Goal: Feedback & Contribution: Contribute content

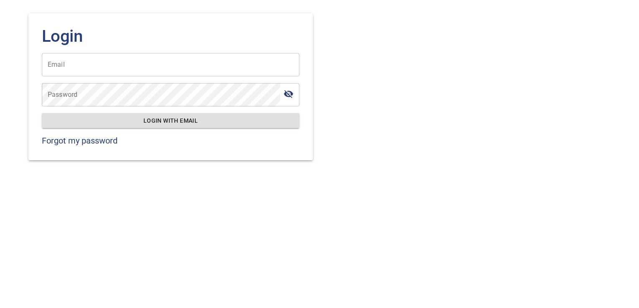
click at [178, 66] on input "Email" at bounding box center [170, 64] width 257 height 23
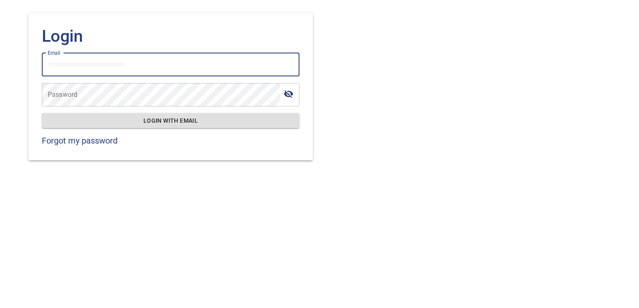
type input "**********"
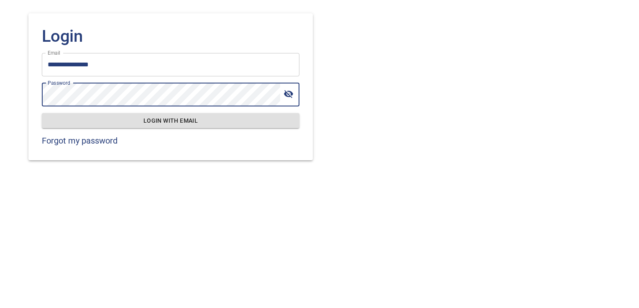
click at [217, 121] on span "Login with email" at bounding box center [170, 121] width 244 height 10
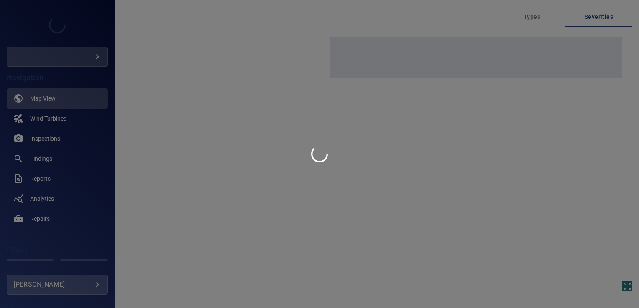
type input "****"
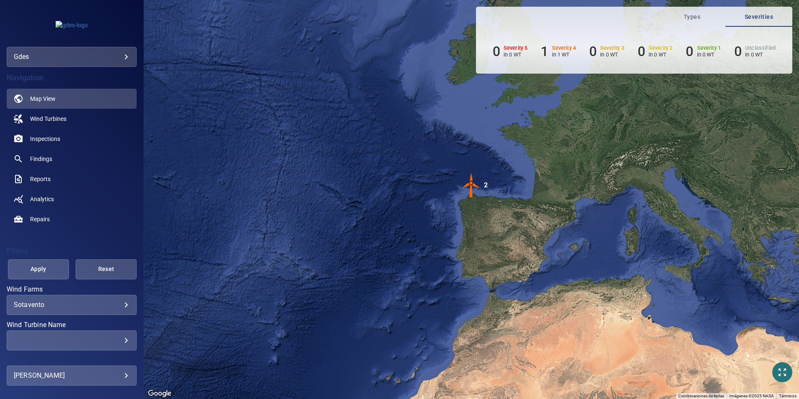
click at [104, 64] on div "gdes ****" at bounding box center [72, 57] width 130 height 20
click at [107, 52] on body "**********" at bounding box center [399, 199] width 799 height 399
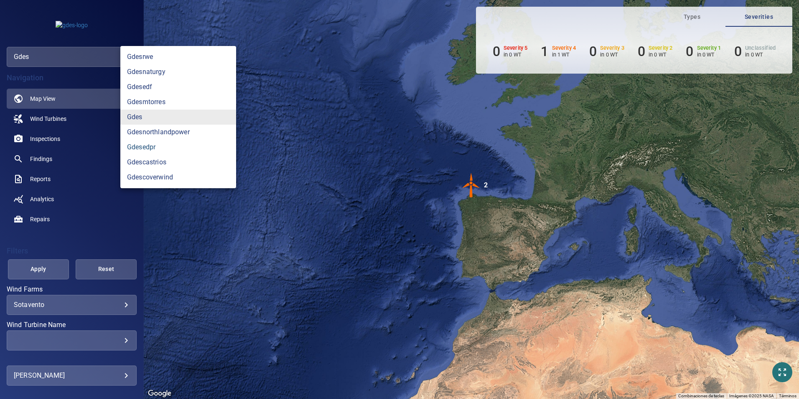
click at [183, 142] on link "gdesedpr" at bounding box center [178, 147] width 116 height 15
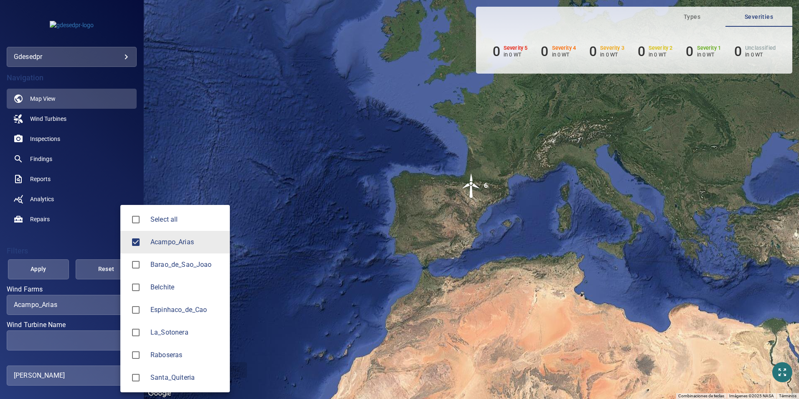
click at [85, 276] on body "**********" at bounding box center [399, 199] width 799 height 399
click at [158, 262] on span "Barao_de_Sao_Joao" at bounding box center [186, 265] width 73 height 10
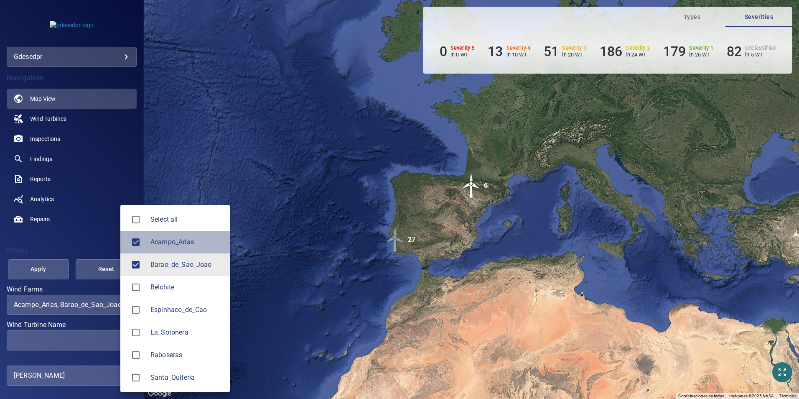
click at [167, 239] on span "Acampo_Arias" at bounding box center [186, 242] width 73 height 10
type input "**********"
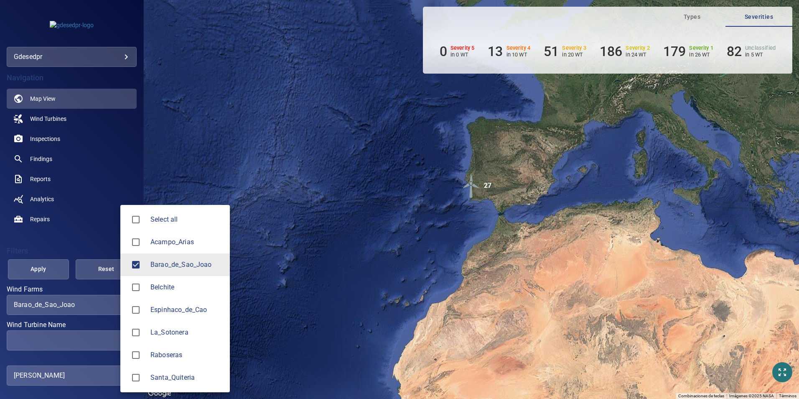
click at [65, 276] on div at bounding box center [399, 199] width 799 height 399
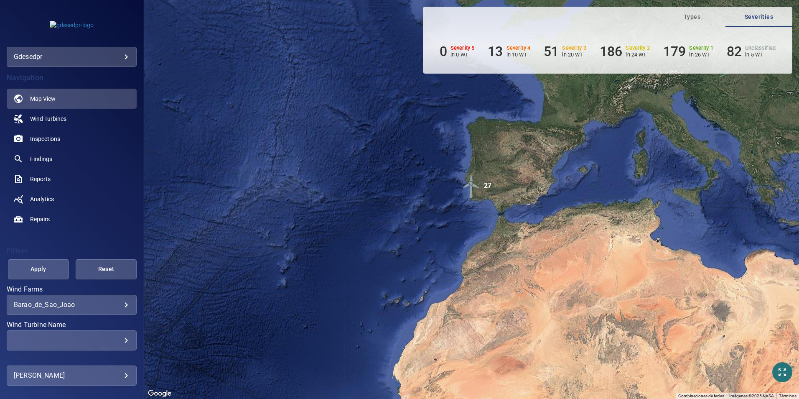
click at [66, 276] on div "​" at bounding box center [72, 340] width 116 height 8
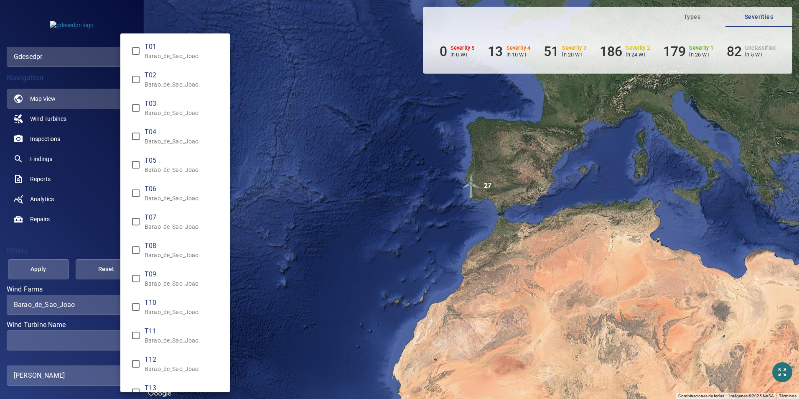
click at [182, 272] on span "T09" at bounding box center [184, 274] width 79 height 10
type input "**********"
click at [38, 267] on div "Wind Turbine Name" at bounding box center [399, 199] width 799 height 399
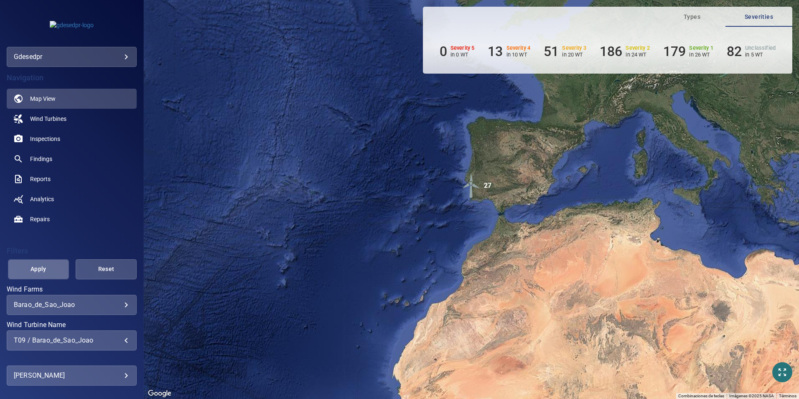
click at [52, 271] on span "Apply" at bounding box center [38, 269] width 40 height 10
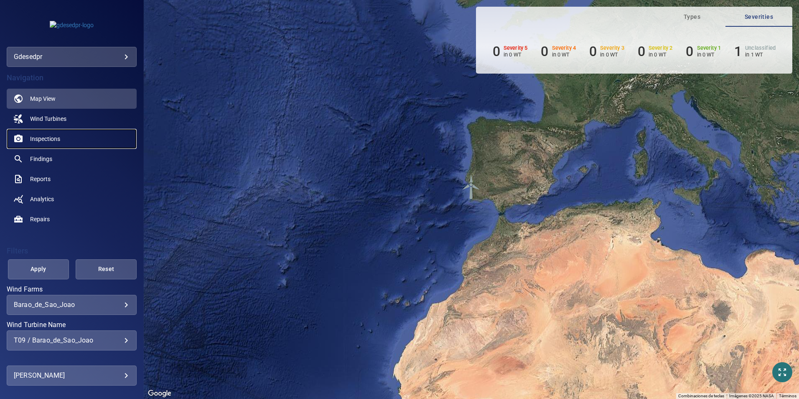
click at [65, 137] on link "Inspections" at bounding box center [72, 139] width 130 height 20
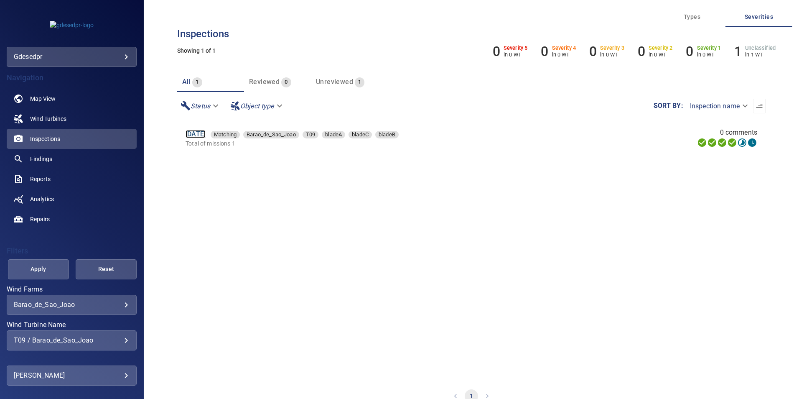
click at [205, 135] on link "29 Jun 2025" at bounding box center [196, 134] width 20 height 8
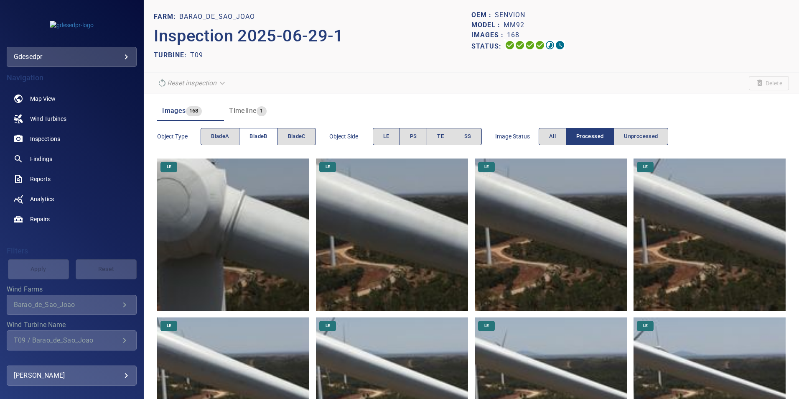
click at [253, 131] on button "bladeB" at bounding box center [258, 136] width 38 height 17
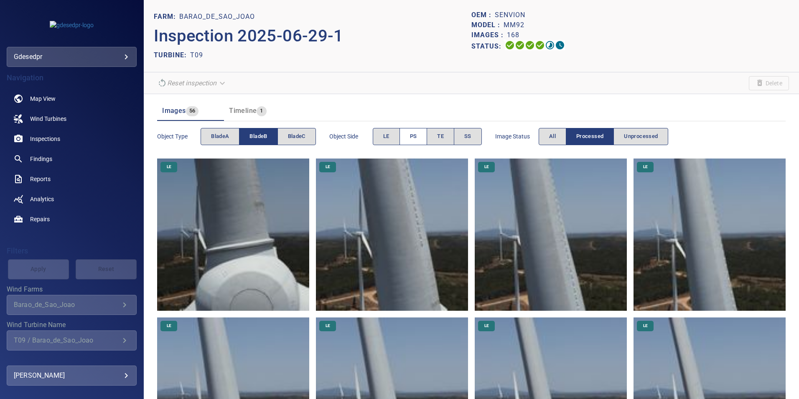
click at [418, 131] on button "PS" at bounding box center [414, 136] width 28 height 17
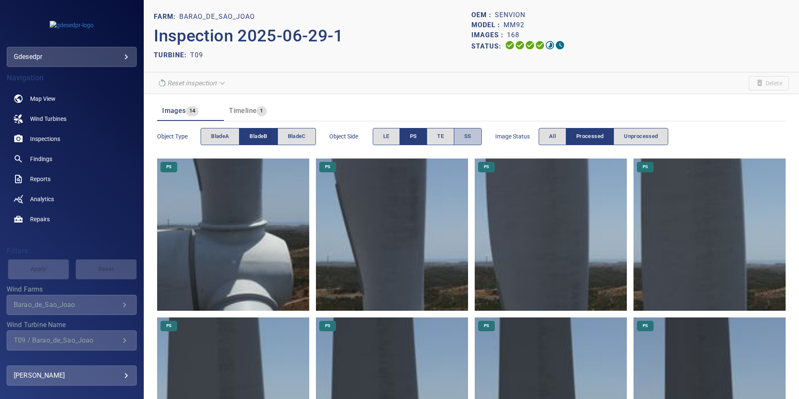
click at [467, 134] on span "SS" at bounding box center [467, 137] width 7 height 10
drag, startPoint x: 467, startPoint y: 134, endPoint x: 408, endPoint y: 136, distance: 59.4
click at [408, 136] on button "PS" at bounding box center [414, 136] width 28 height 17
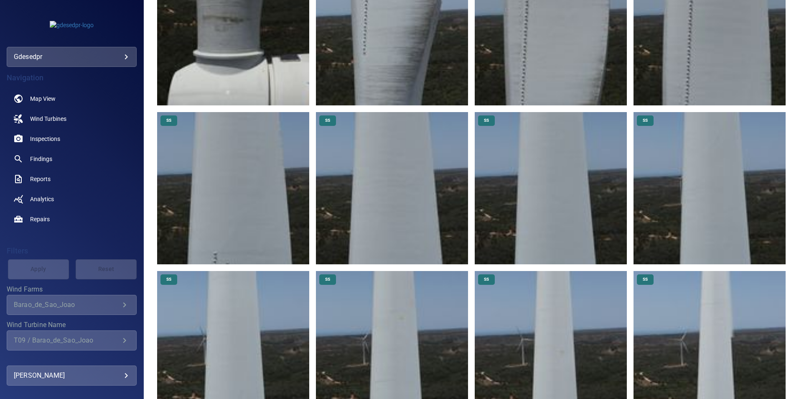
scroll to position [251, 0]
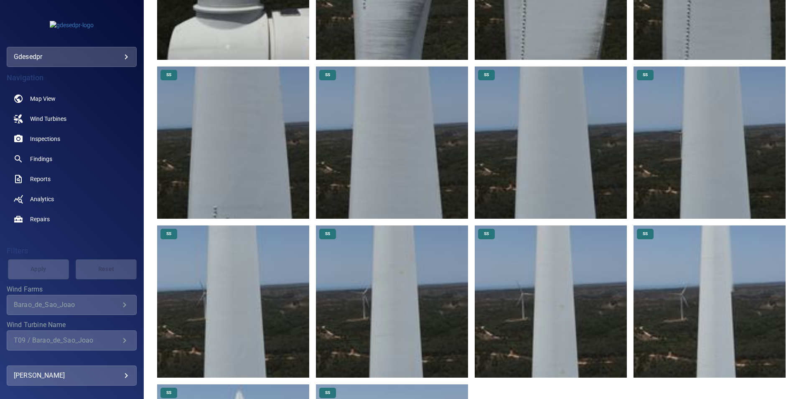
click at [440, 276] on img at bounding box center [392, 301] width 152 height 152
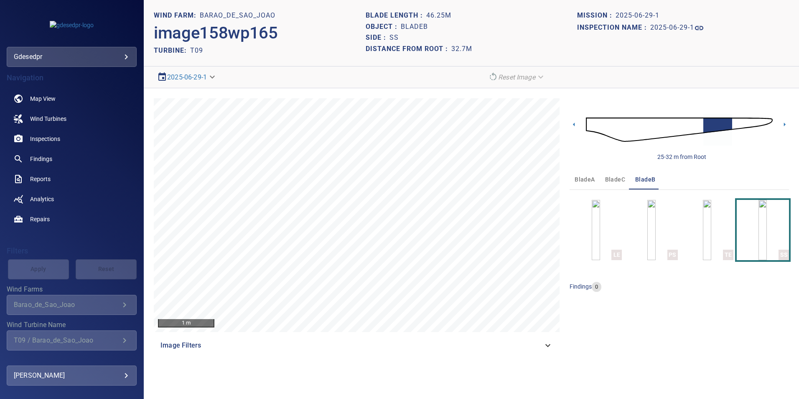
click at [616, 127] on img at bounding box center [679, 129] width 187 height 45
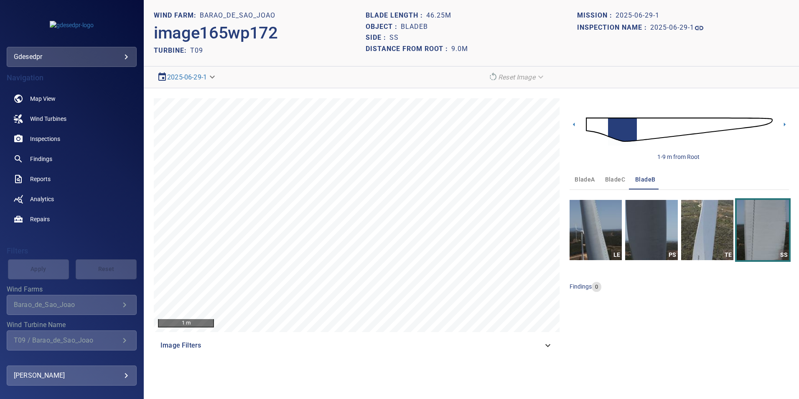
click at [605, 128] on img at bounding box center [679, 129] width 187 height 45
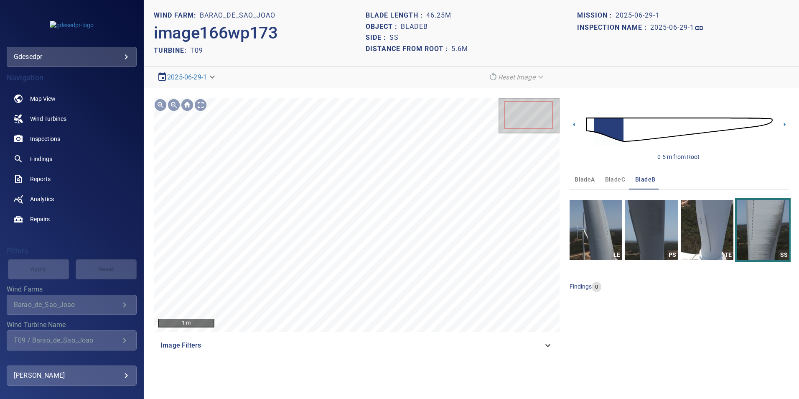
click at [592, 126] on img at bounding box center [679, 129] width 187 height 45
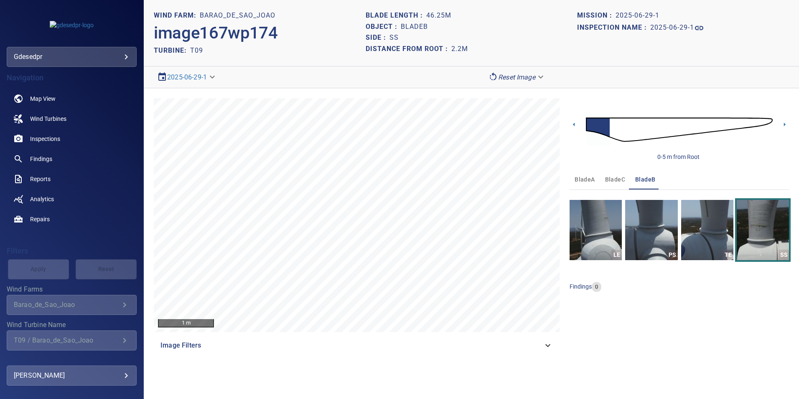
click at [612, 125] on img at bounding box center [679, 129] width 187 height 45
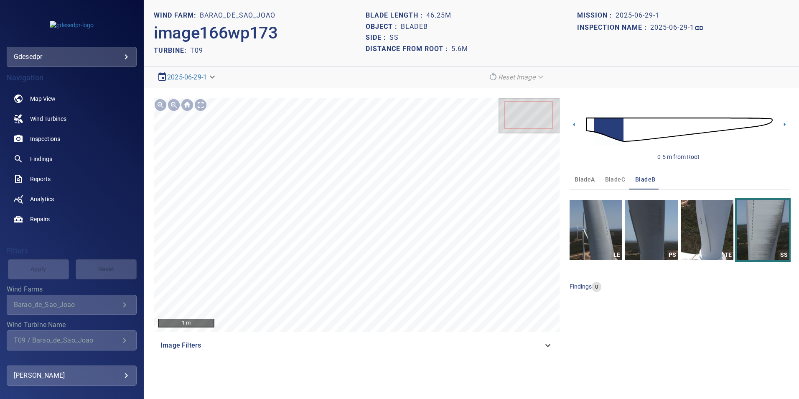
click at [624, 133] on img at bounding box center [679, 129] width 187 height 45
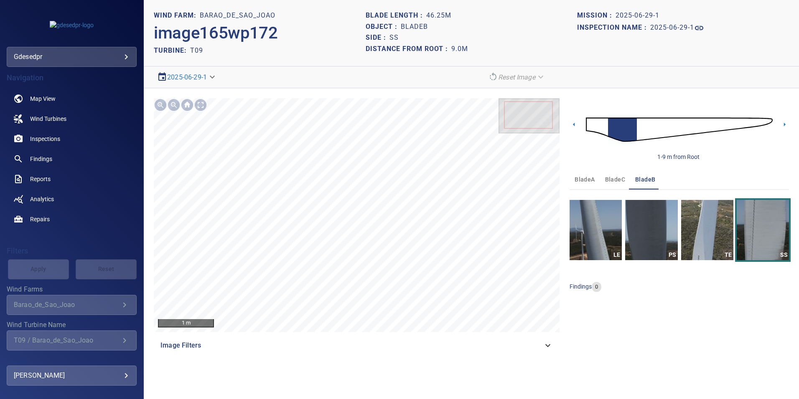
click at [638, 125] on img at bounding box center [679, 129] width 187 height 45
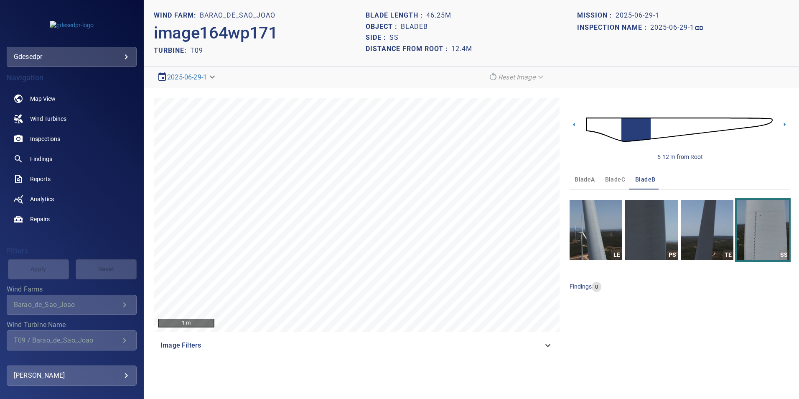
click at [638, 128] on img at bounding box center [679, 129] width 187 height 45
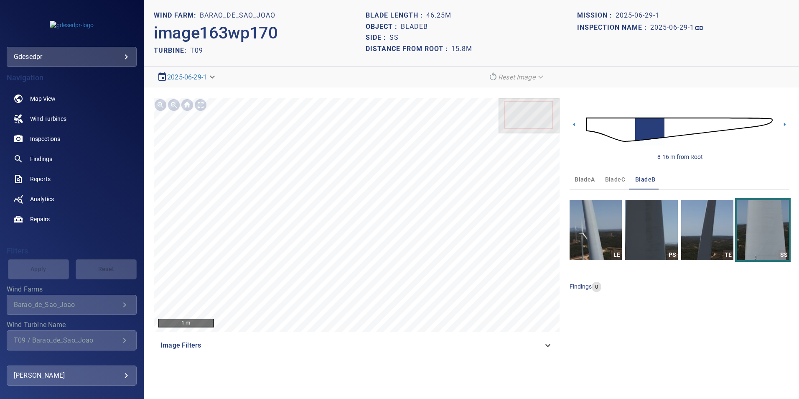
click at [589, 126] on img at bounding box center [679, 129] width 187 height 45
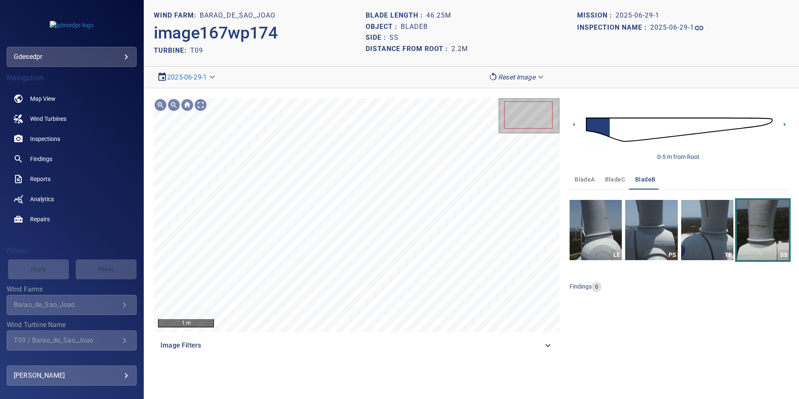
click at [530, 72] on body "**********" at bounding box center [399, 199] width 799 height 399
click at [514, 94] on li "Matching" at bounding box center [517, 91] width 65 height 15
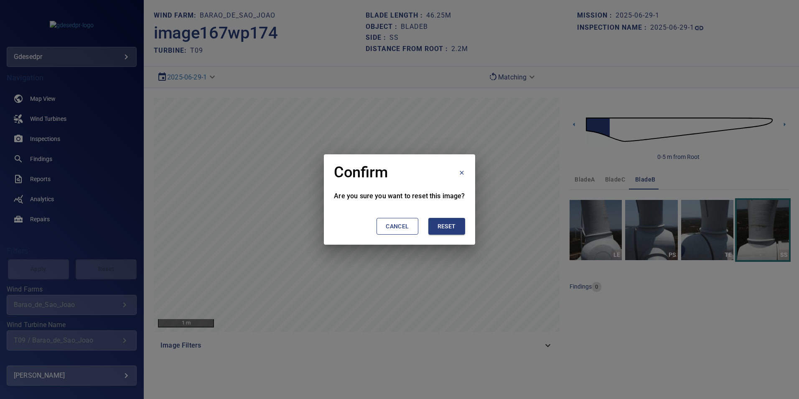
click at [438, 228] on span "Reset" at bounding box center [447, 226] width 18 height 10
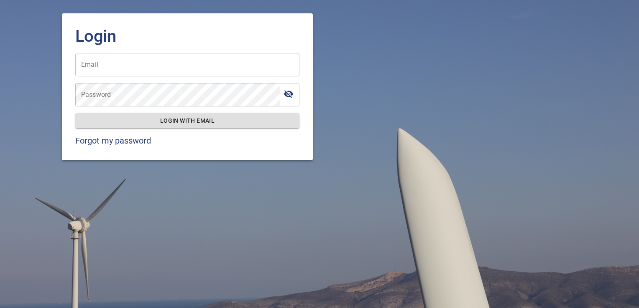
click at [214, 69] on input "Email" at bounding box center [187, 64] width 224 height 23
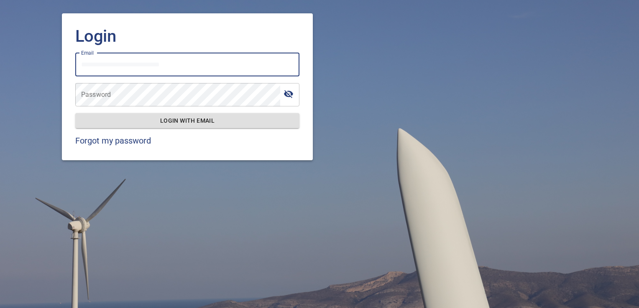
type input "**********"
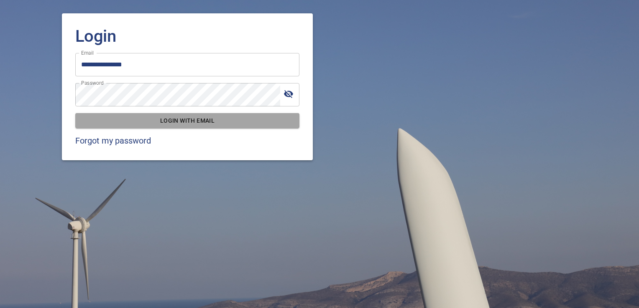
click at [266, 125] on span "Login with email" at bounding box center [187, 121] width 211 height 10
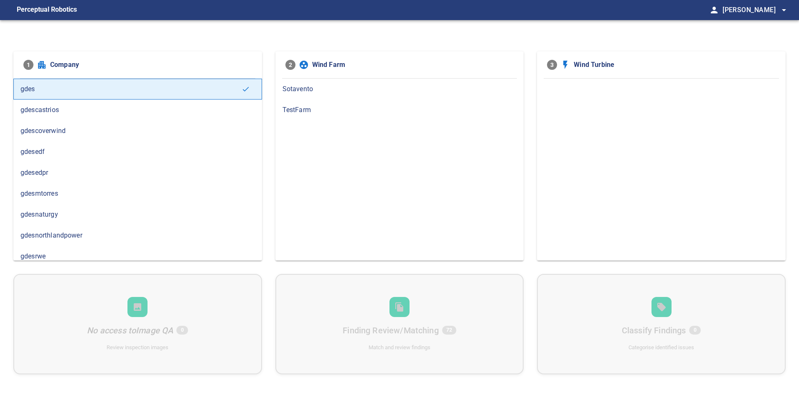
click at [620, 153] on div at bounding box center [661, 170] width 249 height 182
click at [133, 172] on span "gdesedpr" at bounding box center [137, 173] width 234 height 10
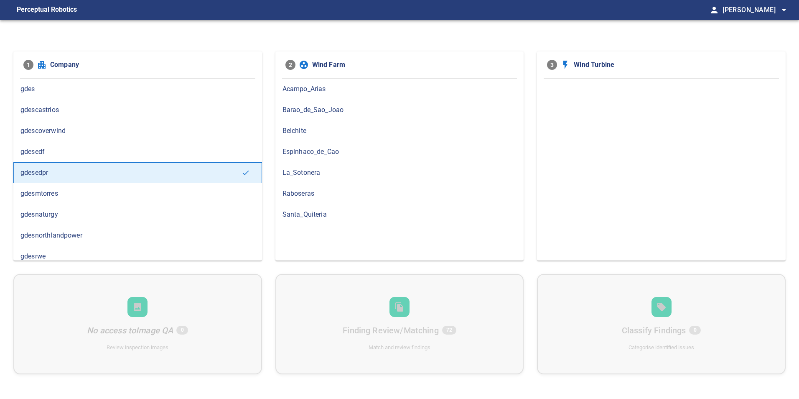
click at [316, 108] on span "Barao_de_Sao_Joao" at bounding box center [400, 110] width 234 height 10
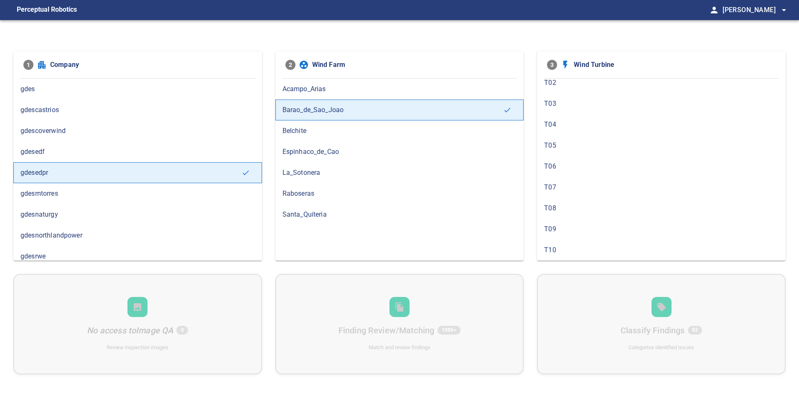
scroll to position [42, 0]
click at [613, 209] on span "T09" at bounding box center [661, 214] width 234 height 10
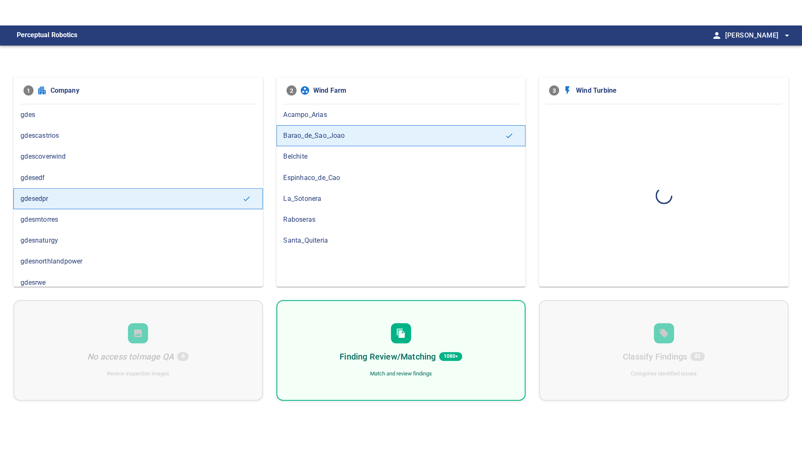
scroll to position [0, 0]
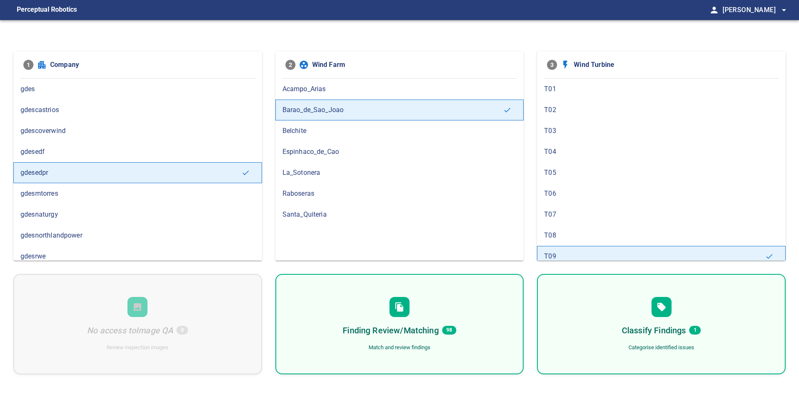
click at [473, 308] on div "Finding Review/Matching 98 Match and review findings" at bounding box center [399, 324] width 249 height 100
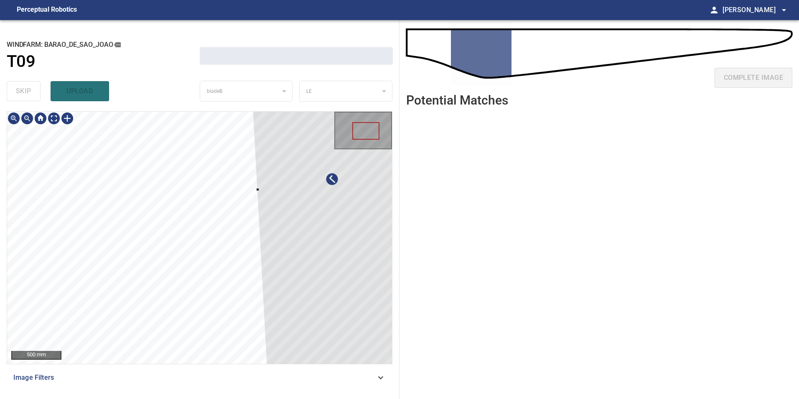
click at [335, 270] on div at bounding box center [332, 185] width 177 height 488
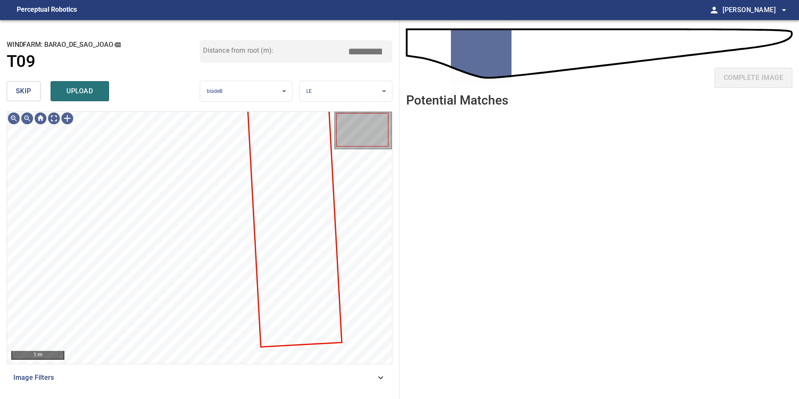
click at [23, 93] on span "skip" at bounding box center [23, 91] width 15 height 12
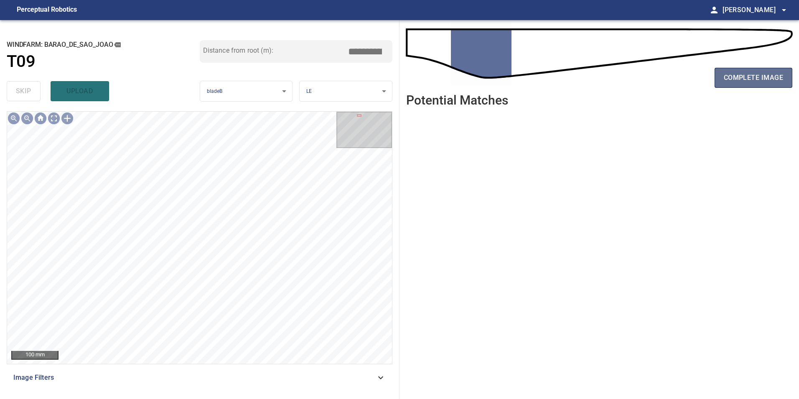
click at [638, 72] on span "complete image" at bounding box center [753, 78] width 59 height 12
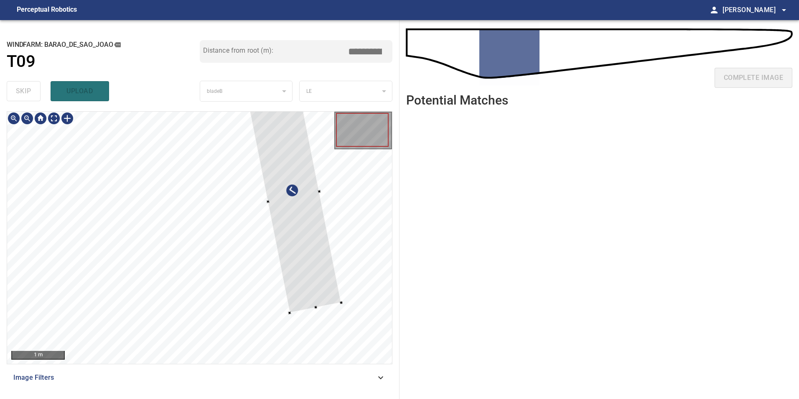
click at [289, 240] on div at bounding box center [294, 197] width 96 height 232
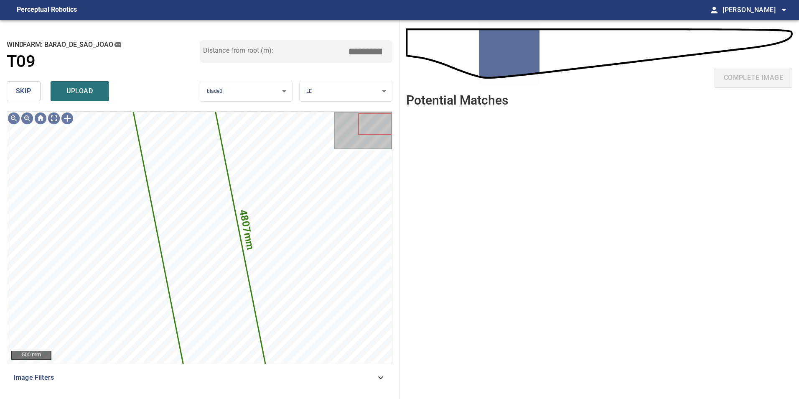
click at [28, 89] on span "skip" at bounding box center [23, 91] width 15 height 12
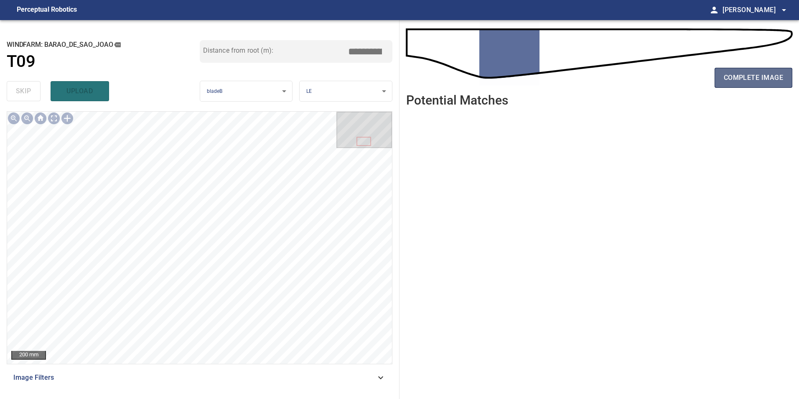
click at [638, 75] on span "complete image" at bounding box center [753, 78] width 59 height 12
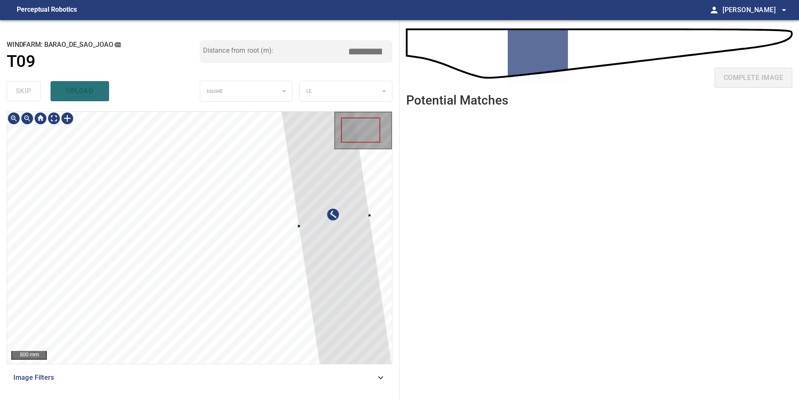
click at [352, 291] on div at bounding box center [334, 221] width 122 height 351
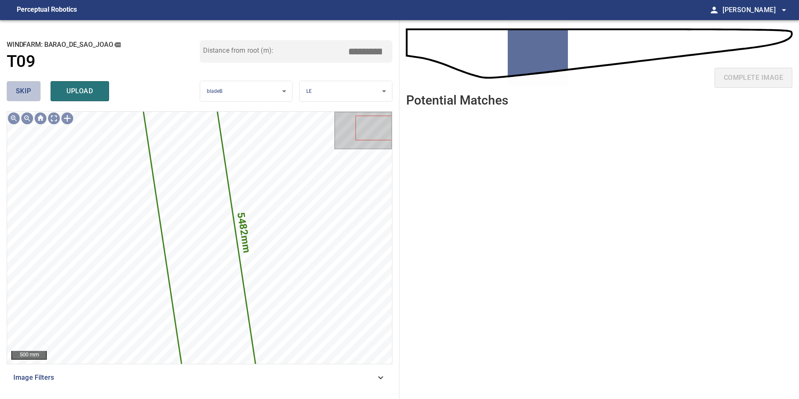
drag, startPoint x: 13, startPoint y: 90, endPoint x: 21, endPoint y: 102, distance: 13.8
click at [13, 90] on button "skip" at bounding box center [24, 91] width 34 height 20
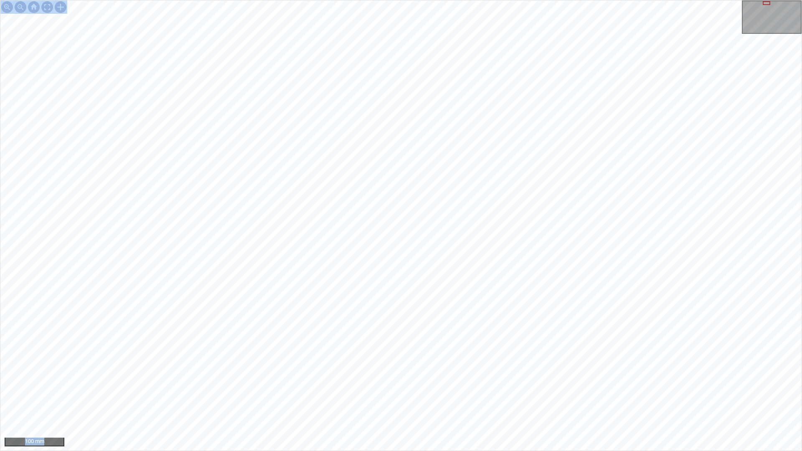
click at [611, 308] on div "100 mm" at bounding box center [401, 225] width 802 height 451
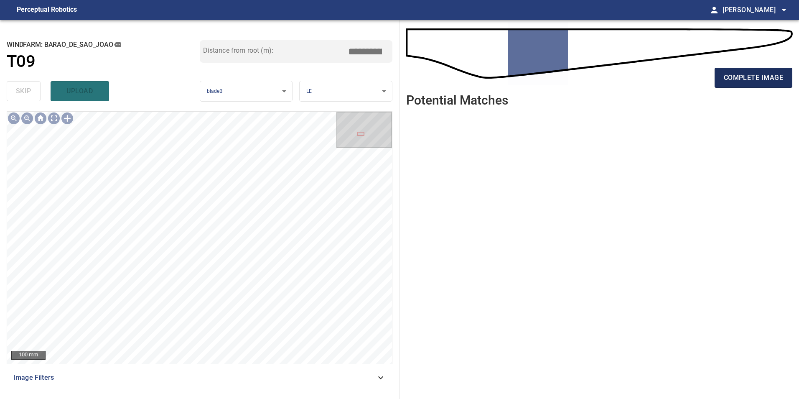
click at [638, 81] on span "complete image" at bounding box center [753, 78] width 59 height 12
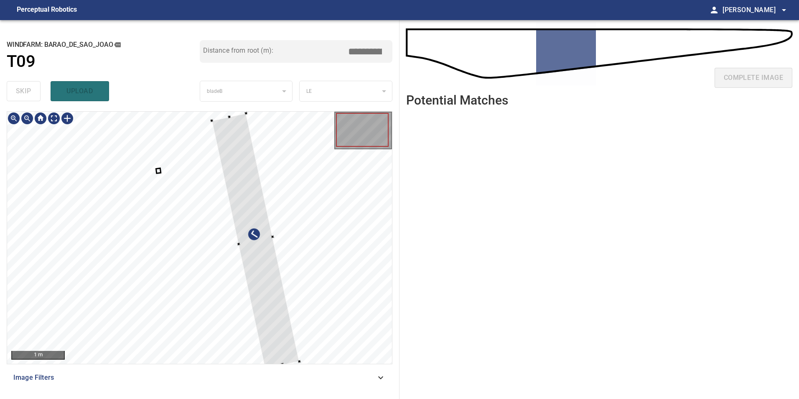
click at [291, 286] on div at bounding box center [199, 238] width 385 height 252
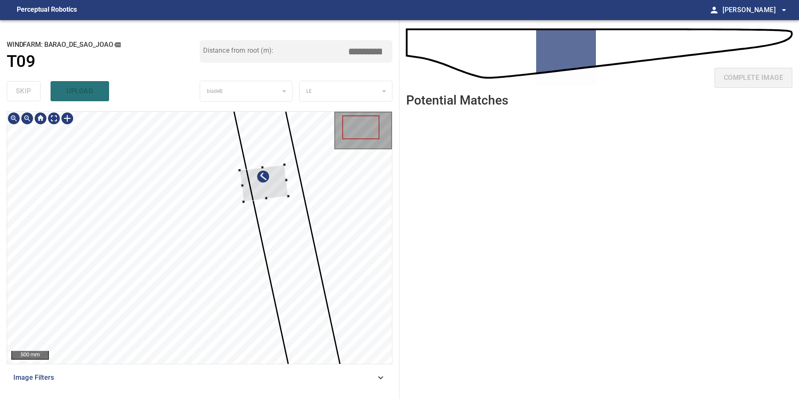
click at [263, 187] on div at bounding box center [264, 183] width 48 height 37
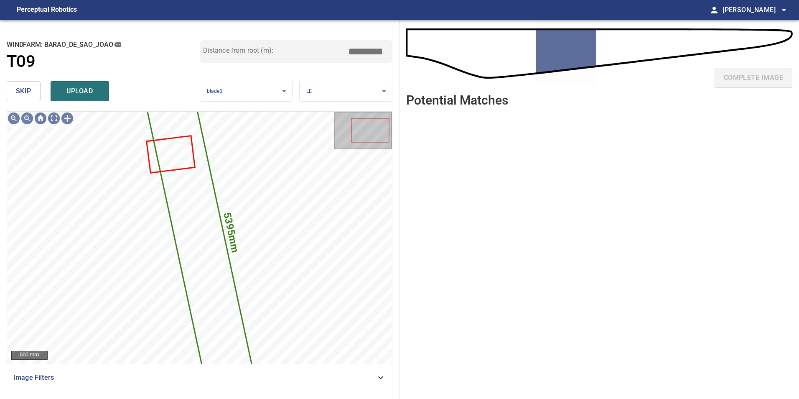
click at [33, 88] on button "skip" at bounding box center [24, 91] width 34 height 20
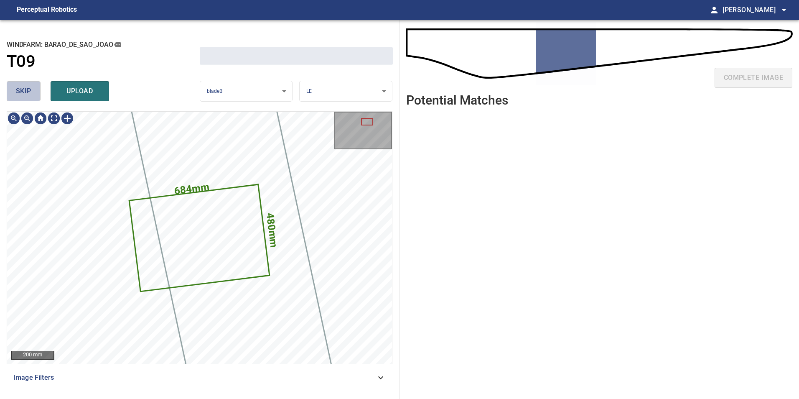
click at [33, 88] on button "skip" at bounding box center [24, 91] width 34 height 20
click at [34, 88] on div "skip upload" at bounding box center [103, 91] width 193 height 27
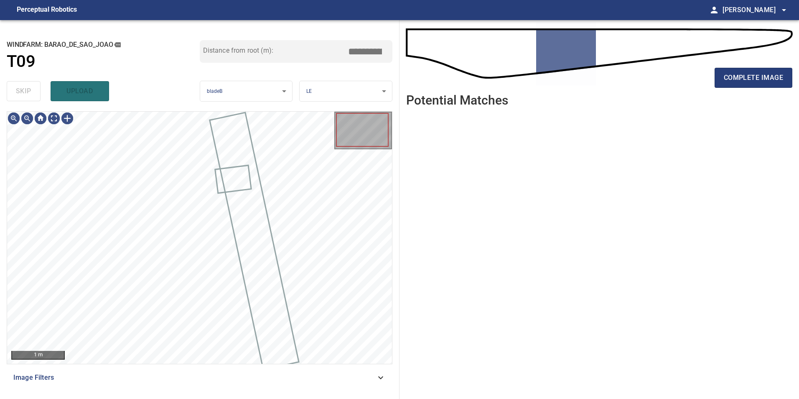
drag, startPoint x: 34, startPoint y: 88, endPoint x: 38, endPoint y: 102, distance: 13.9
click at [34, 91] on div "skip upload" at bounding box center [103, 91] width 193 height 27
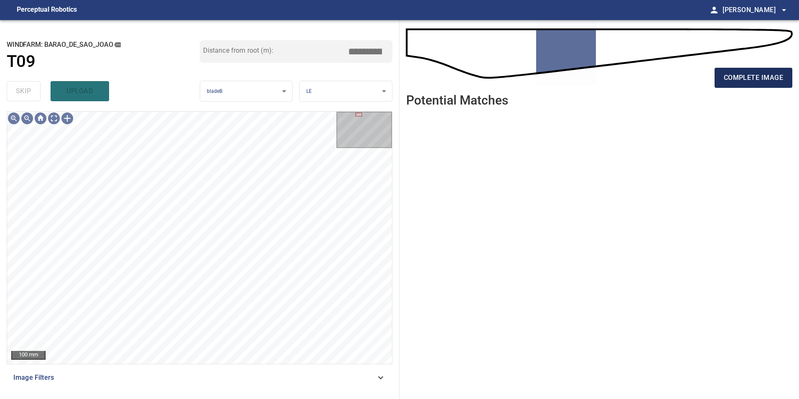
click at [638, 76] on span "complete image" at bounding box center [753, 78] width 59 height 12
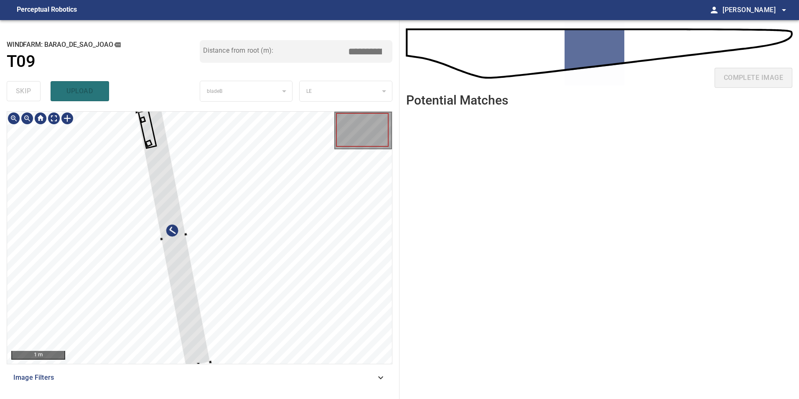
click at [297, 243] on div at bounding box center [199, 238] width 385 height 252
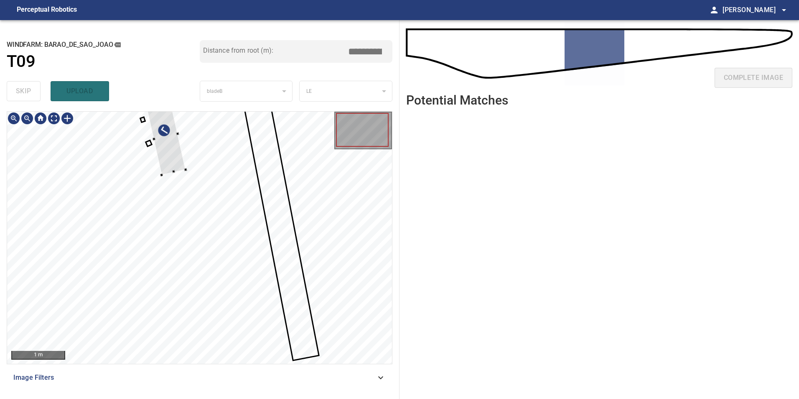
click at [262, 179] on div at bounding box center [199, 238] width 385 height 252
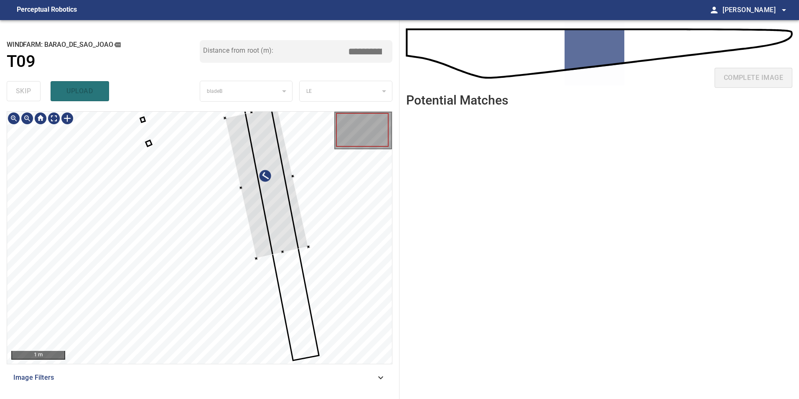
click at [276, 201] on div at bounding box center [267, 183] width 84 height 152
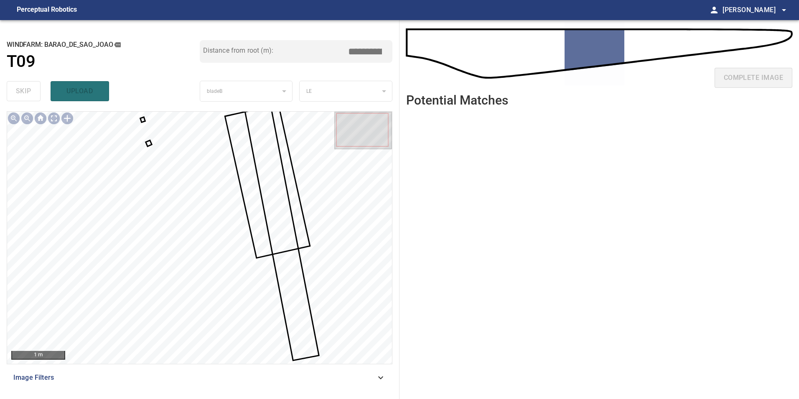
click at [150, 144] on div at bounding box center [199, 238] width 385 height 252
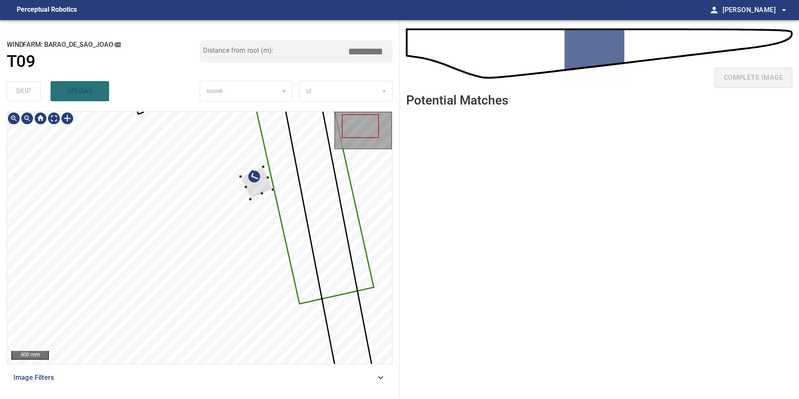
click at [285, 190] on div at bounding box center [199, 238] width 385 height 252
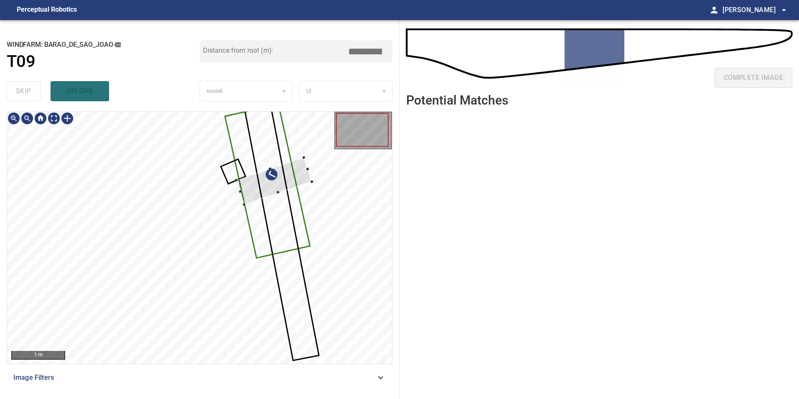
click at [295, 189] on div at bounding box center [199, 238] width 385 height 252
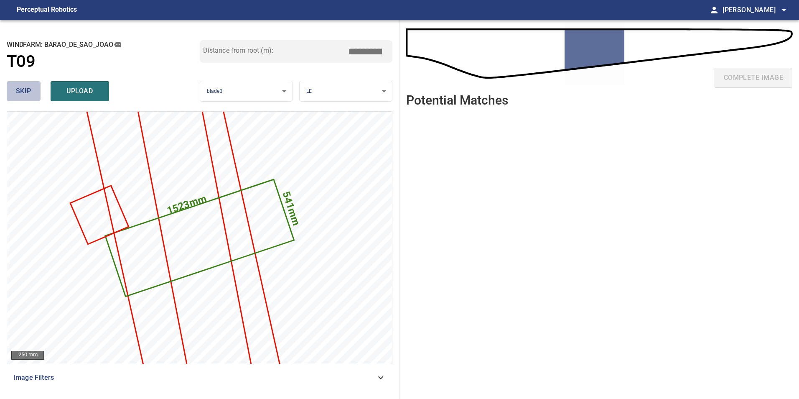
click at [14, 93] on button "skip" at bounding box center [24, 91] width 34 height 20
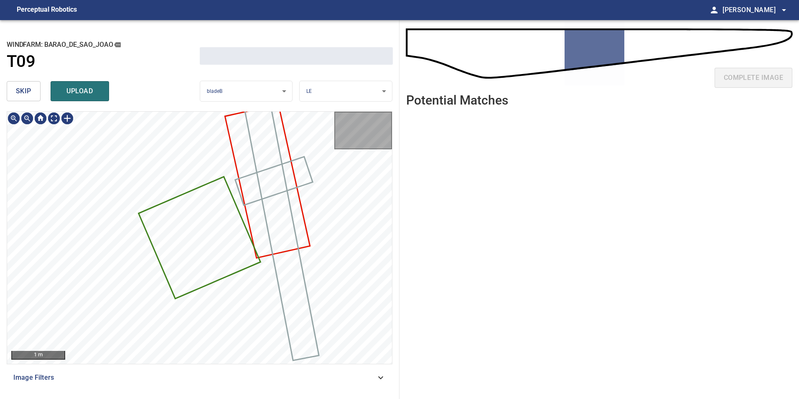
click at [14, 93] on button "skip" at bounding box center [24, 91] width 34 height 20
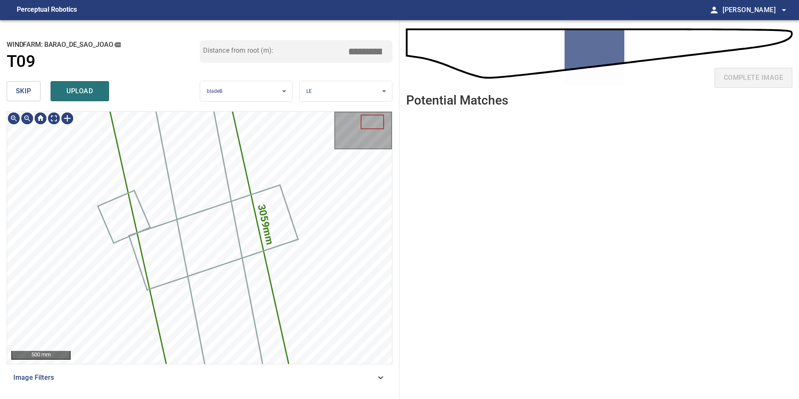
type input "*****"
click at [14, 93] on button "skip" at bounding box center [24, 91] width 34 height 20
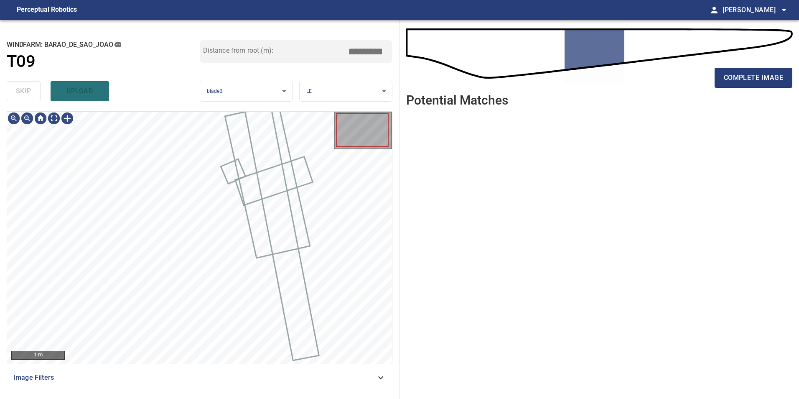
click at [14, 93] on div "skip upload" at bounding box center [103, 91] width 193 height 27
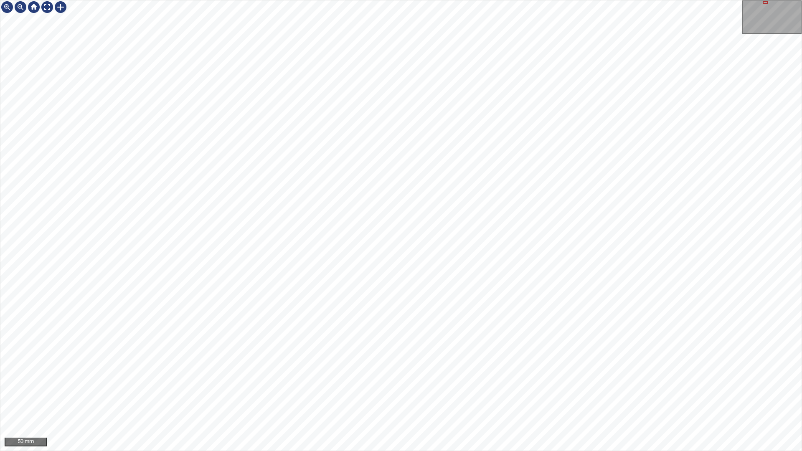
click at [408, 308] on div "50 mm" at bounding box center [401, 225] width 802 height 451
click at [554, 0] on div "50 mm" at bounding box center [401, 225] width 802 height 451
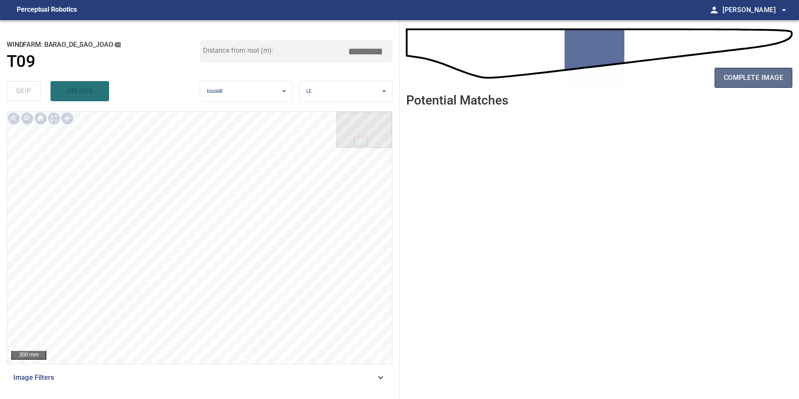
click at [638, 81] on span "complete image" at bounding box center [753, 78] width 59 height 12
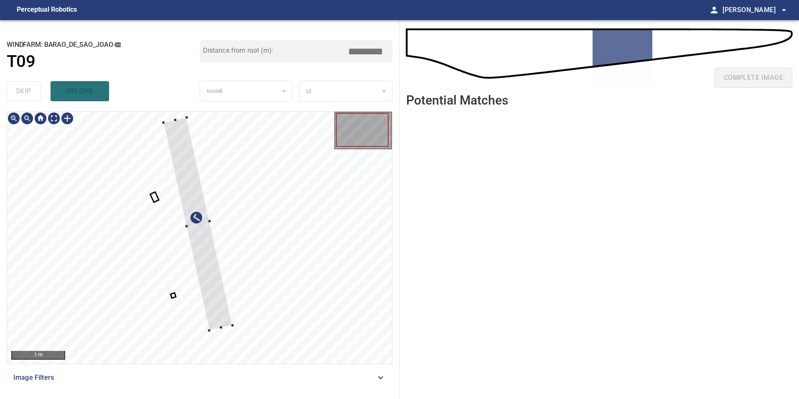
click at [232, 279] on div at bounding box center [197, 223] width 69 height 213
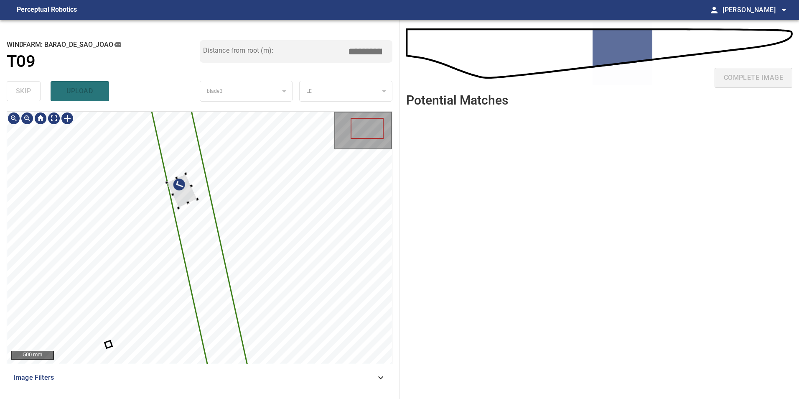
click at [200, 197] on div at bounding box center [199, 238] width 385 height 252
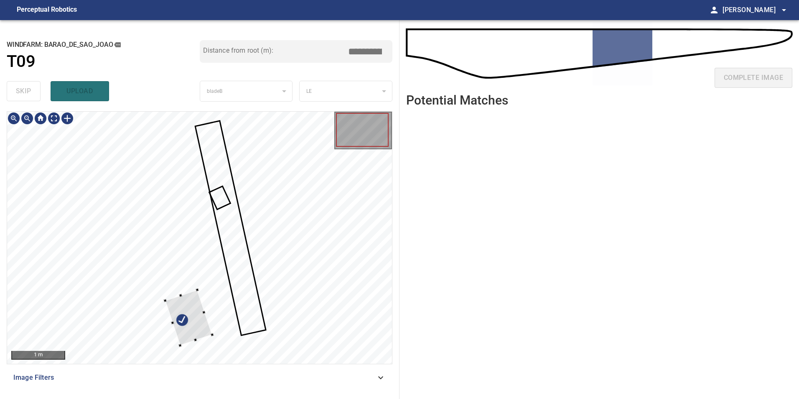
click at [212, 290] on div at bounding box center [188, 318] width 47 height 56
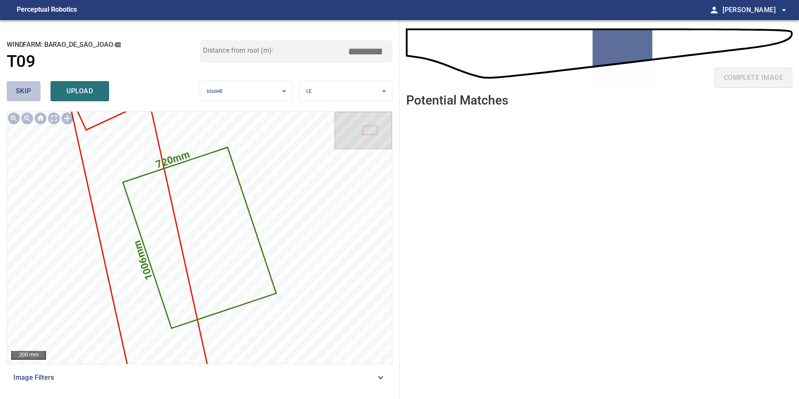
click at [23, 90] on span "skip" at bounding box center [23, 91] width 15 height 12
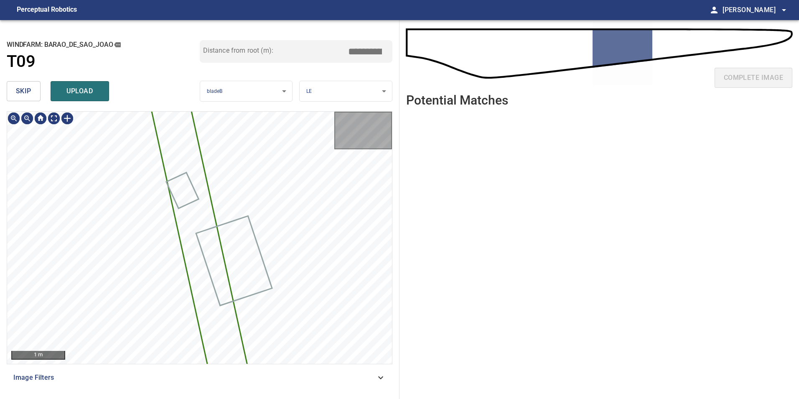
click at [23, 90] on span "skip" at bounding box center [23, 91] width 15 height 12
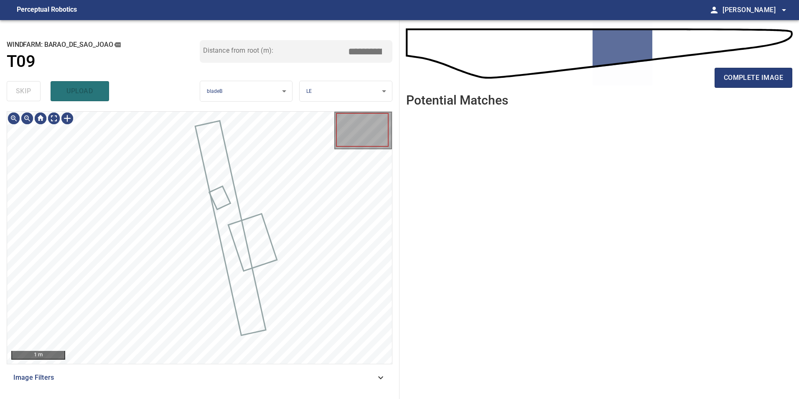
click at [23, 90] on div "skip upload" at bounding box center [103, 91] width 193 height 27
type input "*****"
click at [23, 90] on div "skip upload" at bounding box center [103, 91] width 193 height 27
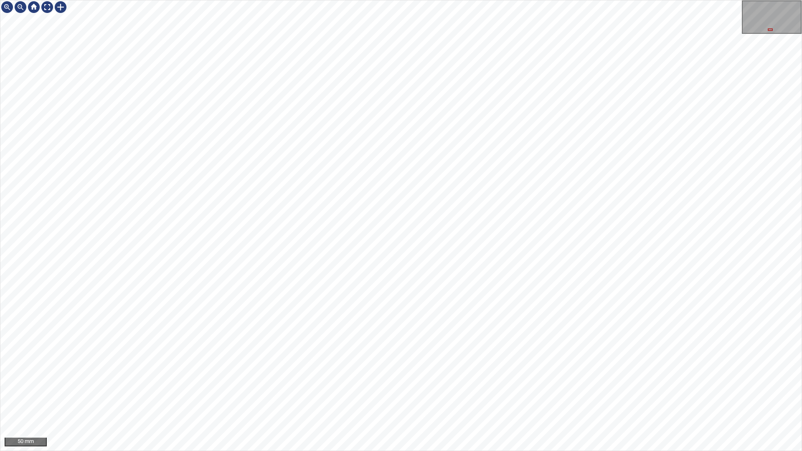
click at [638, 0] on div "50 mm" at bounding box center [401, 225] width 802 height 451
click at [589, 0] on div "50 mm" at bounding box center [401, 225] width 802 height 451
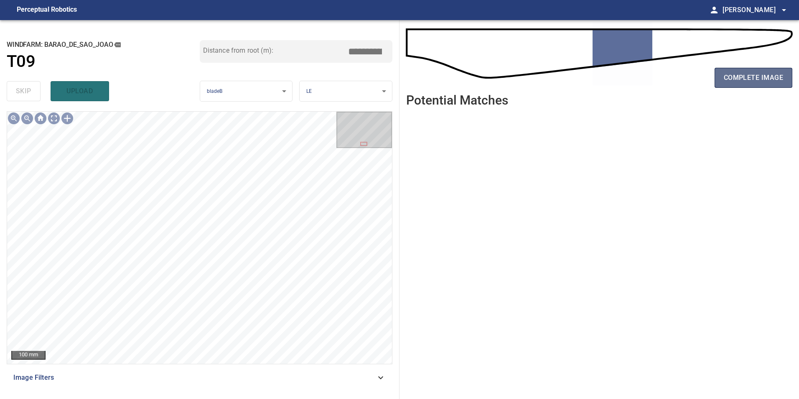
click at [638, 78] on span "complete image" at bounding box center [753, 78] width 59 height 12
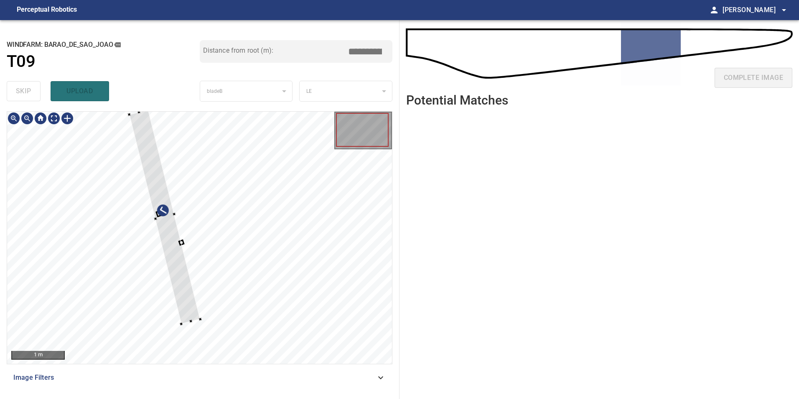
click at [200, 272] on div at bounding box center [164, 217] width 71 height 214
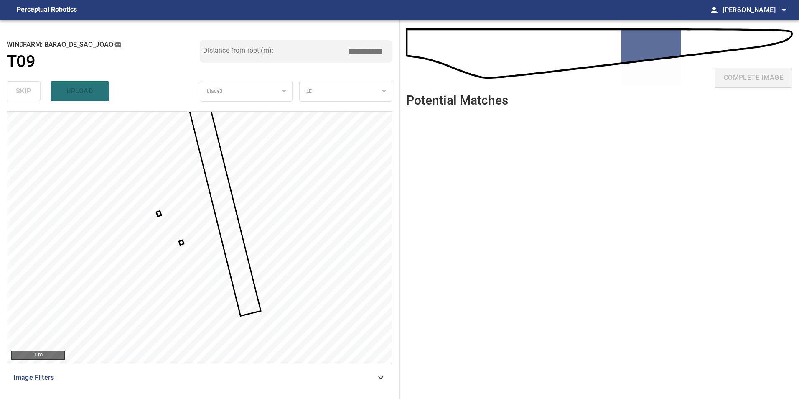
click at [181, 243] on div at bounding box center [199, 238] width 385 height 252
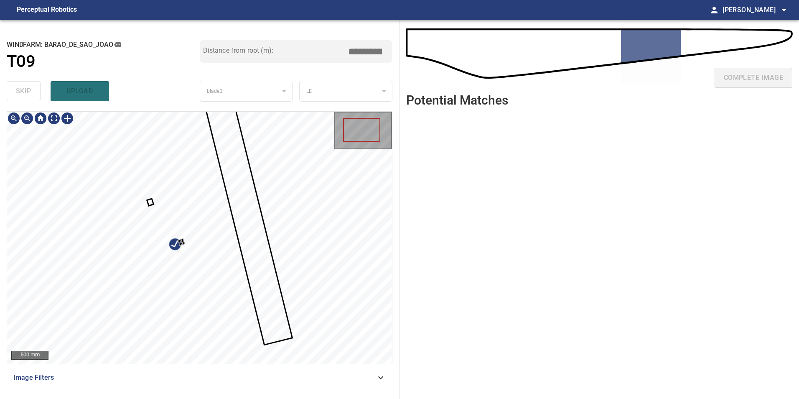
click at [211, 287] on div at bounding box center [199, 238] width 385 height 252
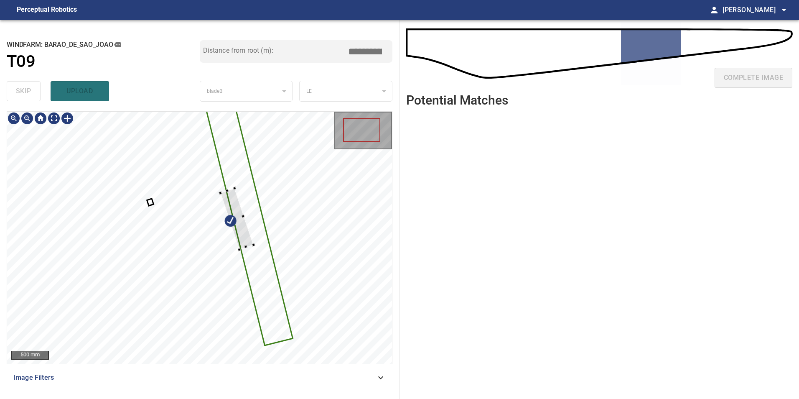
click at [249, 226] on div at bounding box center [199, 238] width 385 height 252
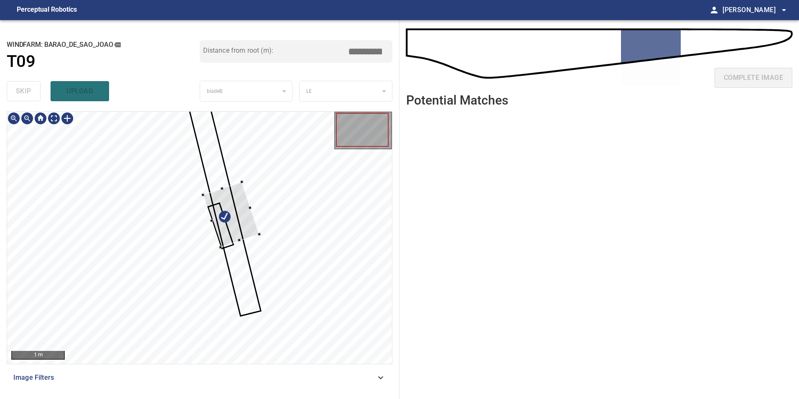
click at [260, 224] on div at bounding box center [199, 238] width 385 height 252
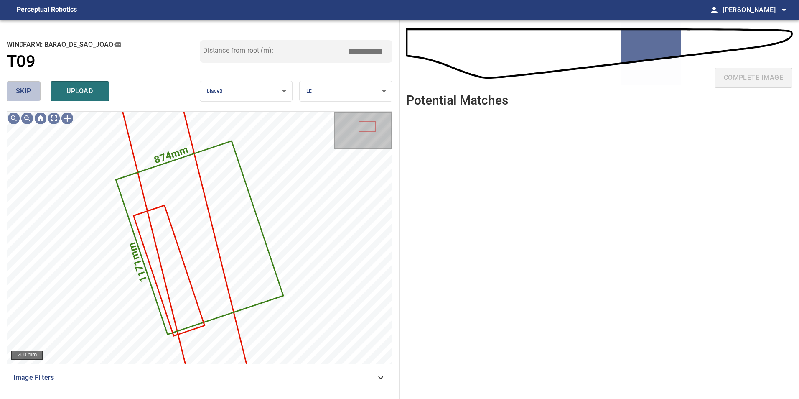
click at [23, 89] on span "skip" at bounding box center [23, 91] width 15 height 12
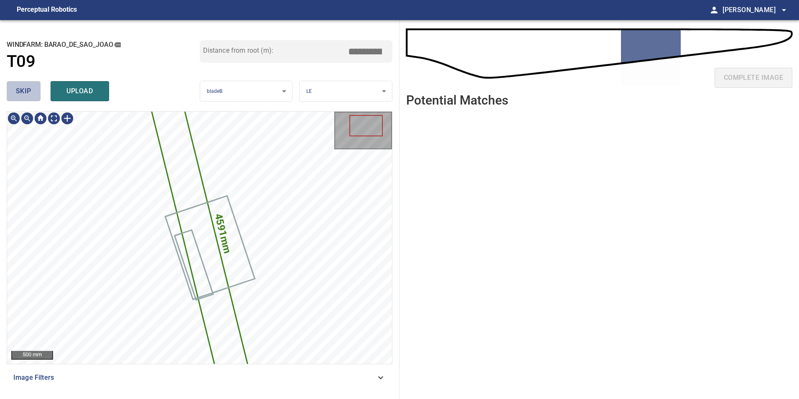
click at [23, 89] on span "skip" at bounding box center [23, 91] width 15 height 12
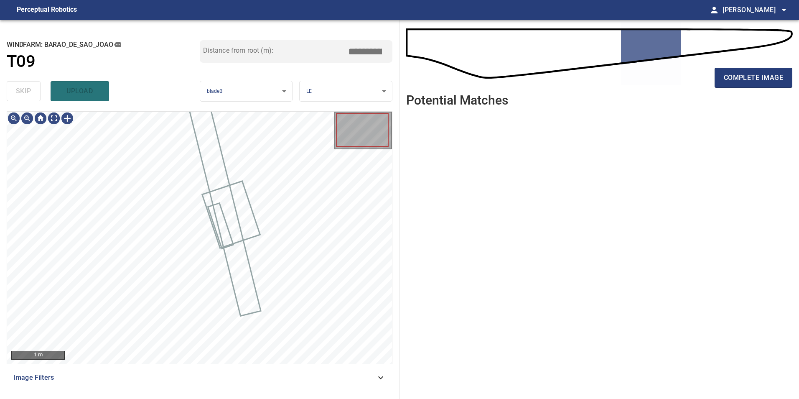
type input "*****"
click at [23, 89] on div "skip upload" at bounding box center [103, 91] width 193 height 27
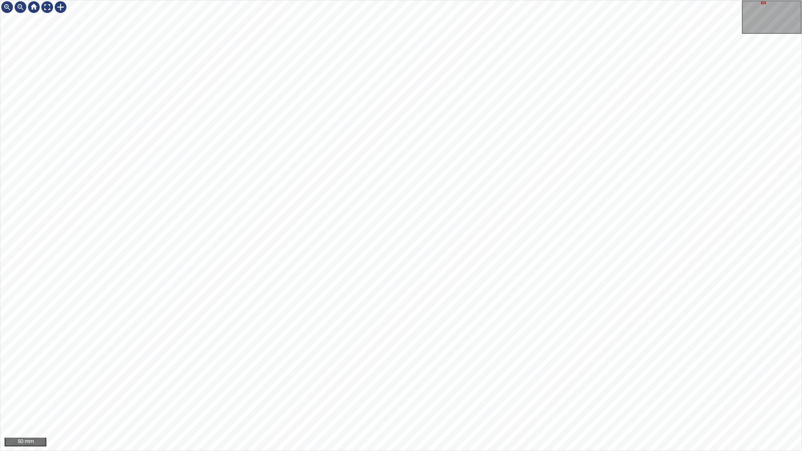
click at [456, 308] on div "50 mm" at bounding box center [401, 225] width 802 height 451
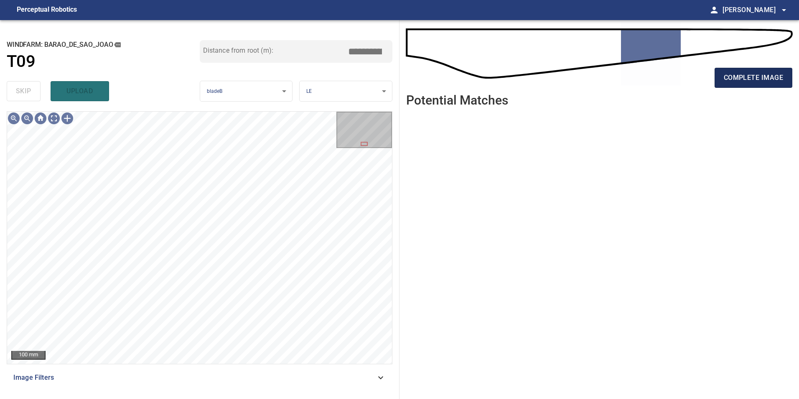
click at [638, 81] on span "complete image" at bounding box center [753, 78] width 59 height 12
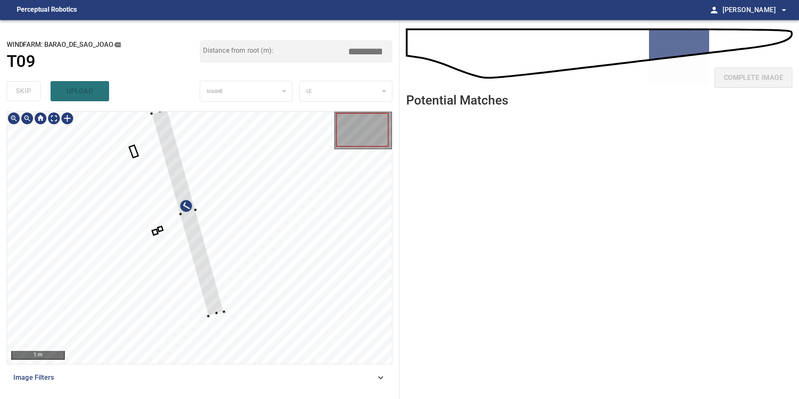
click at [272, 270] on div at bounding box center [199, 238] width 385 height 252
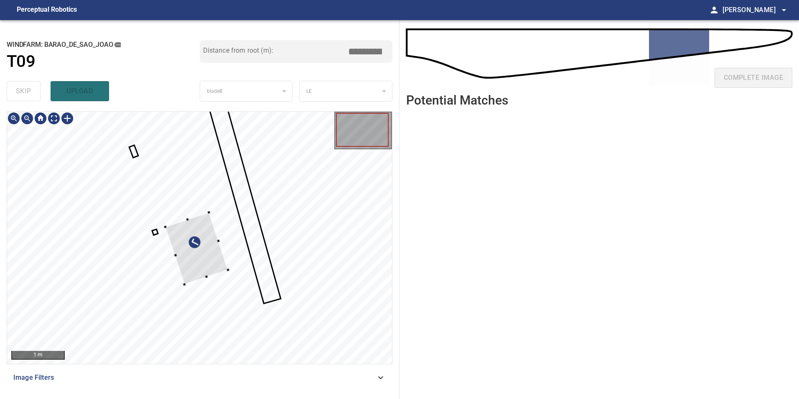
click at [306, 216] on div at bounding box center [199, 238] width 385 height 252
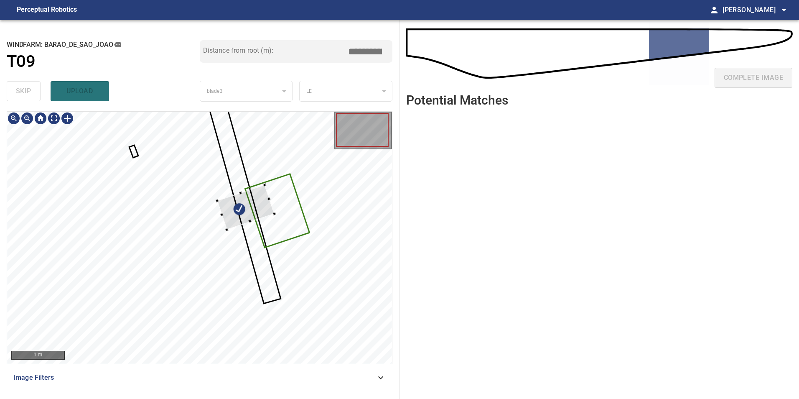
click at [271, 198] on div at bounding box center [199, 238] width 385 height 252
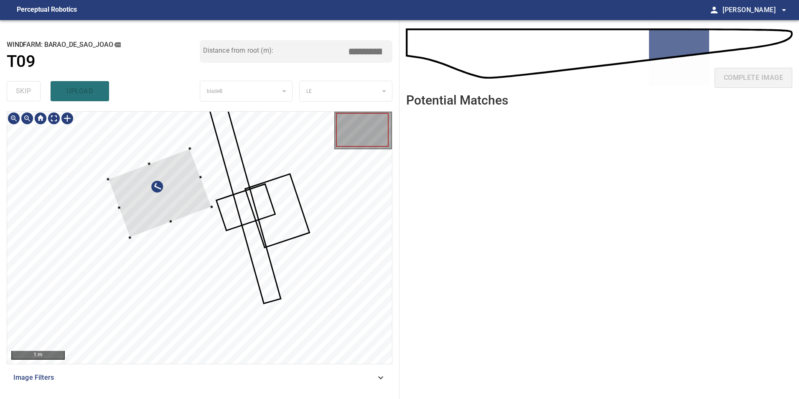
click at [212, 215] on div at bounding box center [160, 193] width 104 height 89
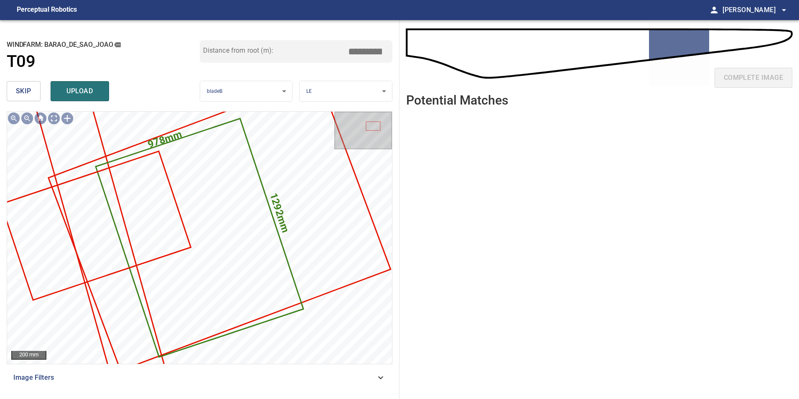
click at [29, 90] on span "skip" at bounding box center [23, 91] width 15 height 12
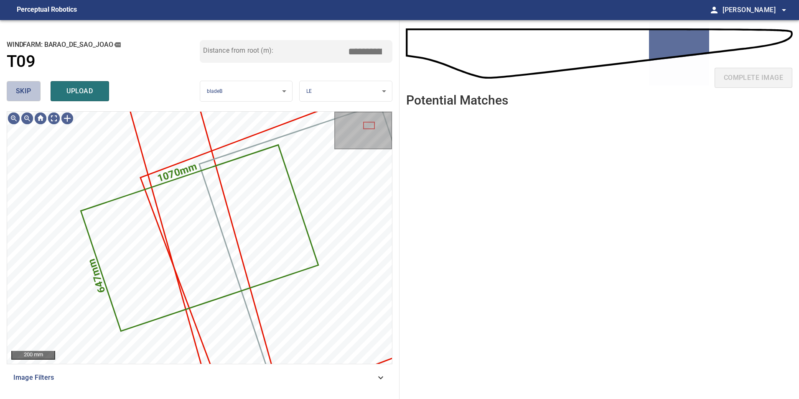
click at [29, 90] on span "skip" at bounding box center [23, 91] width 15 height 12
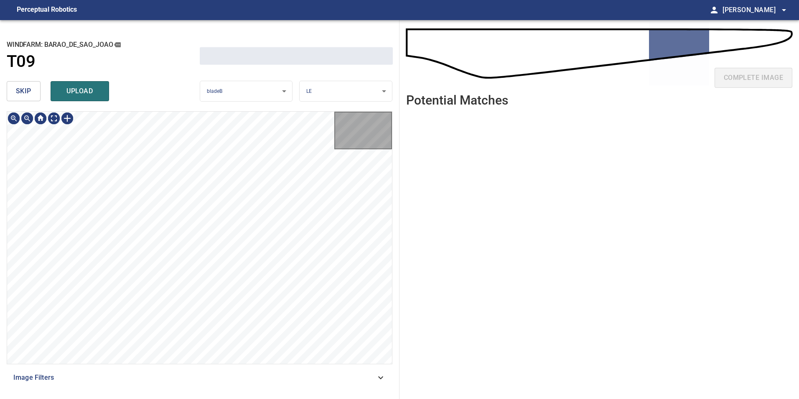
click at [29, 90] on span "skip" at bounding box center [23, 91] width 15 height 12
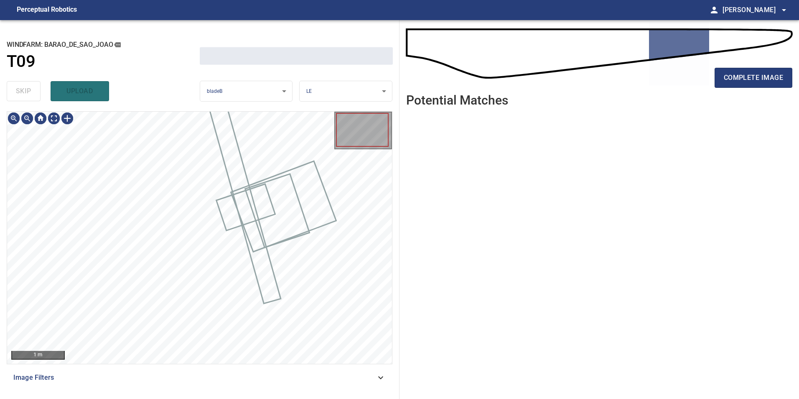
click at [29, 90] on div "skip upload" at bounding box center [103, 91] width 193 height 27
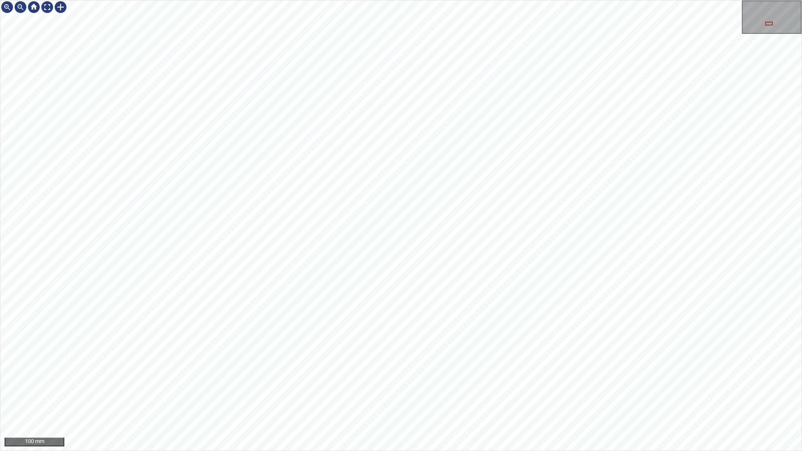
click at [398, 308] on div "100 mm" at bounding box center [401, 225] width 802 height 451
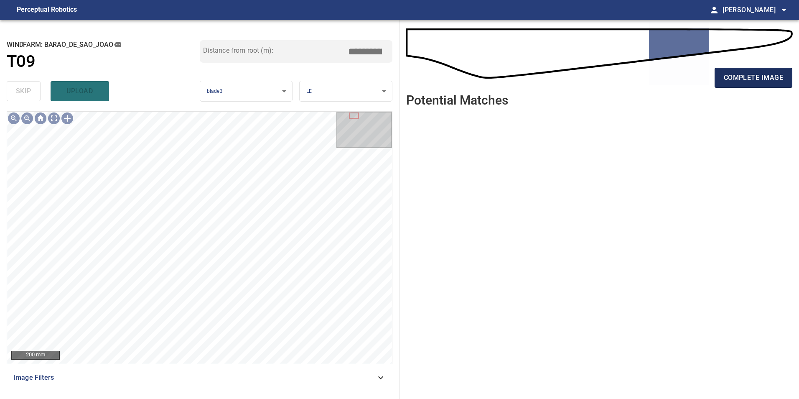
click at [638, 82] on span "complete image" at bounding box center [753, 78] width 59 height 12
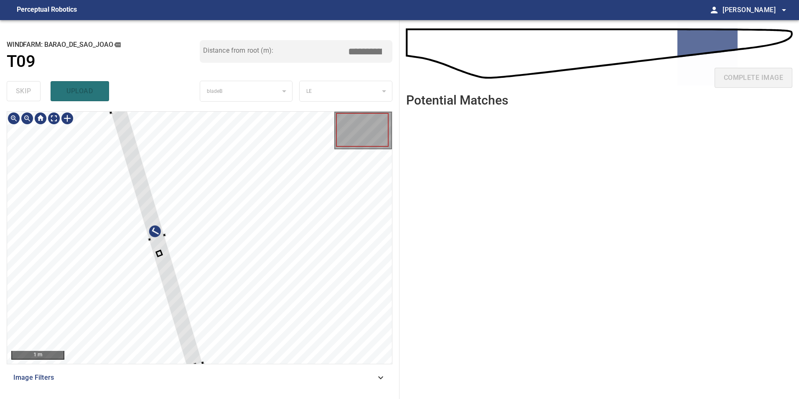
click at [224, 291] on div at bounding box center [199, 238] width 385 height 252
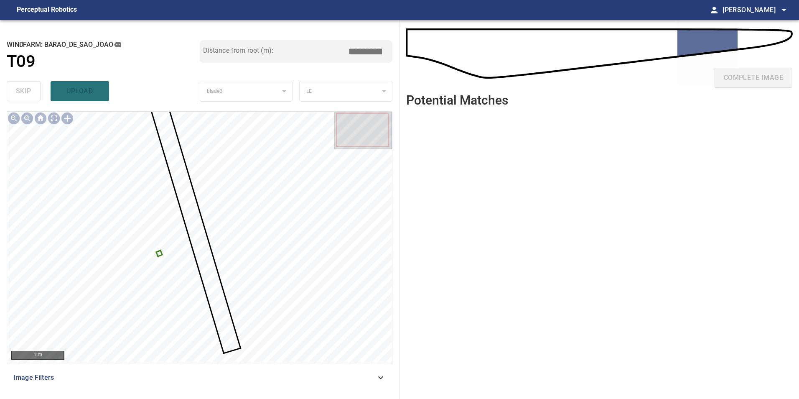
click at [163, 257] on div at bounding box center [199, 238] width 385 height 252
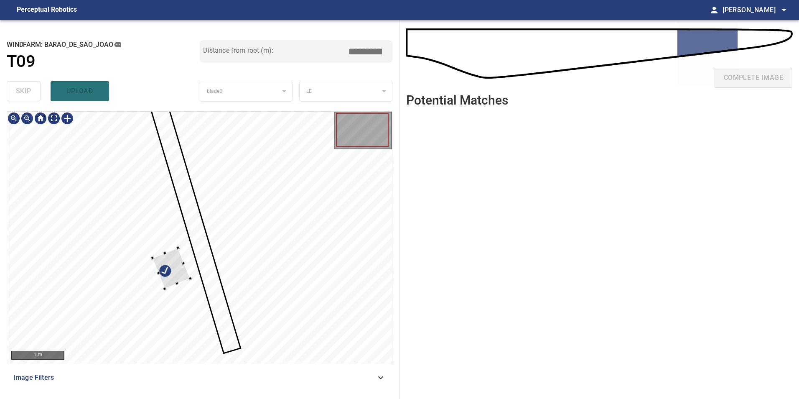
click at [213, 301] on div at bounding box center [199, 238] width 385 height 252
click at [281, 223] on div at bounding box center [199, 238] width 385 height 252
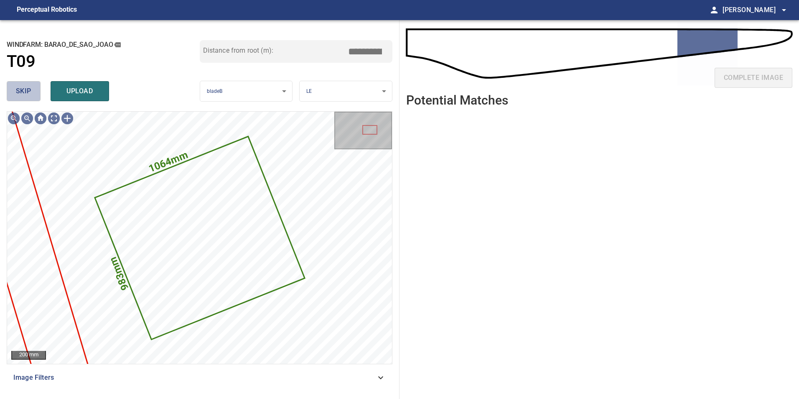
click at [25, 92] on span "skip" at bounding box center [23, 91] width 15 height 12
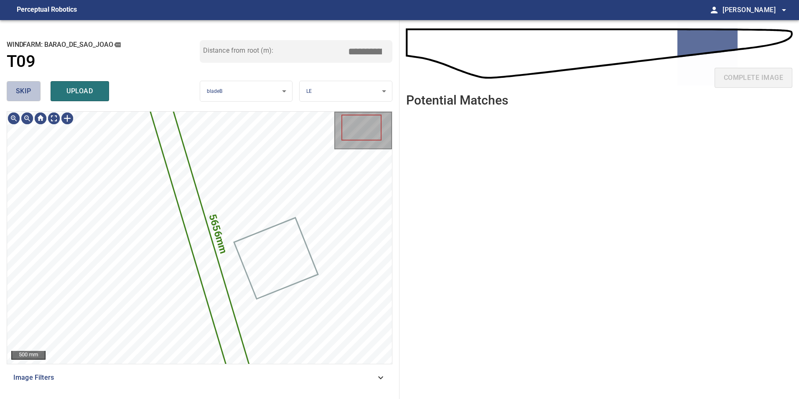
click at [25, 92] on span "skip" at bounding box center [23, 91] width 15 height 12
click at [26, 92] on div "skip upload" at bounding box center [103, 91] width 193 height 27
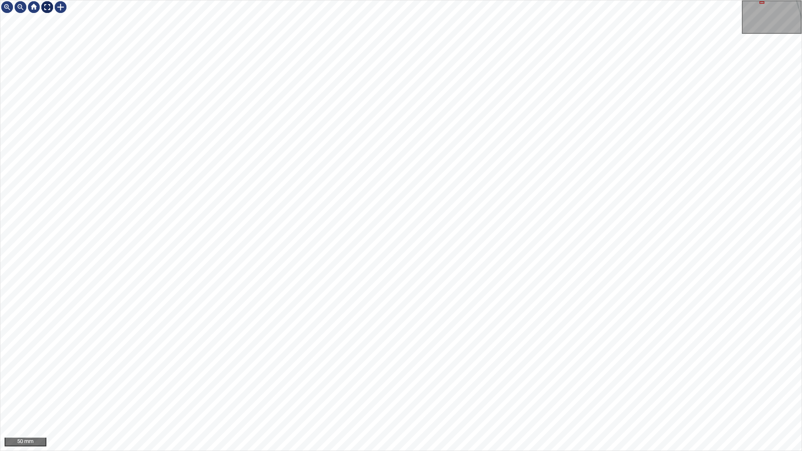
click at [46, 7] on div at bounding box center [47, 6] width 13 height 13
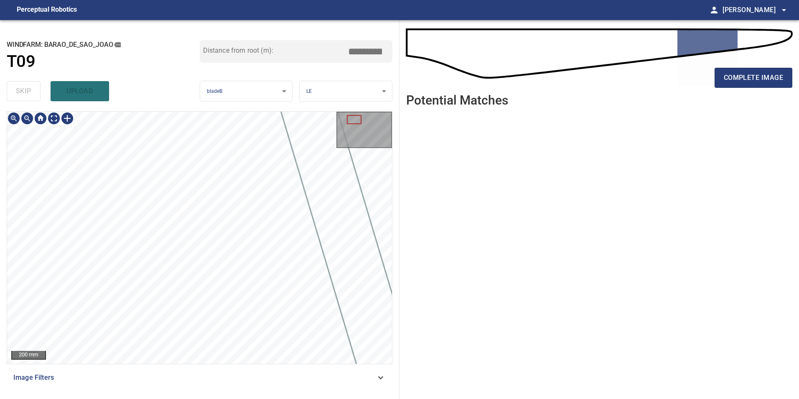
click at [379, 308] on icon at bounding box center [381, 377] width 10 height 10
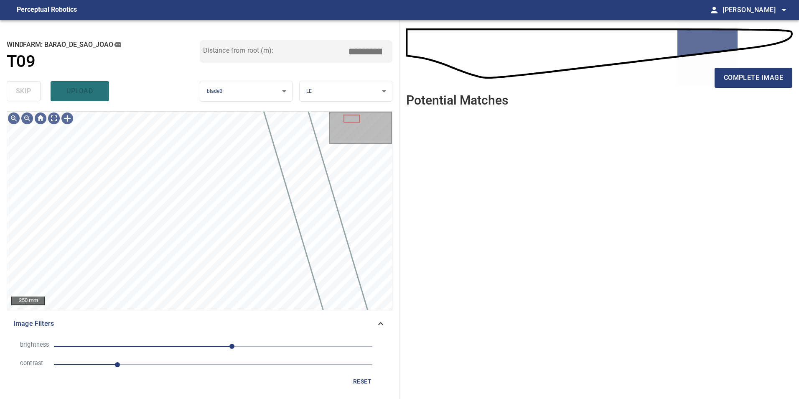
click at [180, 308] on span "1" at bounding box center [213, 365] width 318 height 12
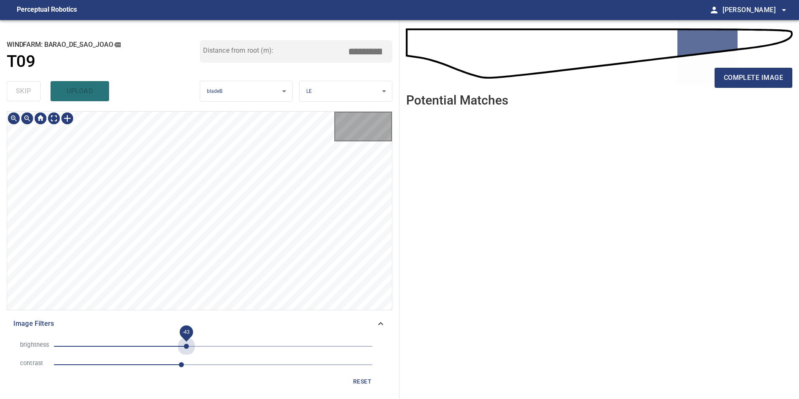
drag, startPoint x: 187, startPoint y: 345, endPoint x: 155, endPoint y: 340, distance: 31.7
click at [186, 308] on span "-43" at bounding box center [213, 346] width 318 height 12
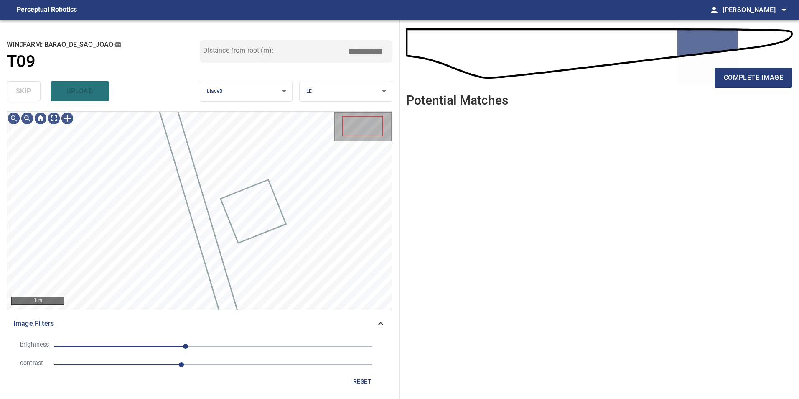
drag, startPoint x: 155, startPoint y: 340, endPoint x: 173, endPoint y: 346, distance: 19.0
click at [160, 308] on span "-44" at bounding box center [213, 346] width 318 height 12
drag, startPoint x: 193, startPoint y: 347, endPoint x: 199, endPoint y: 351, distance: 7.0
click at [194, 308] on span "-32" at bounding box center [213, 346] width 318 height 12
drag, startPoint x: 199, startPoint y: 351, endPoint x: 209, endPoint y: 349, distance: 10.2
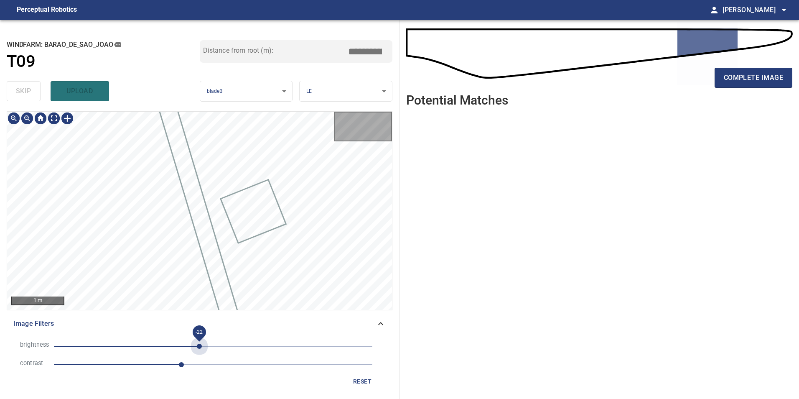
click at [201, 308] on span "-22" at bounding box center [199, 346] width 5 height 5
click at [209, 308] on span "-6" at bounding box center [213, 346] width 318 height 12
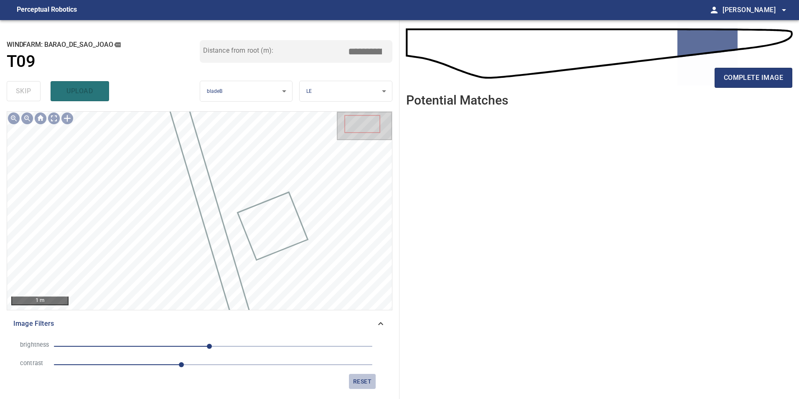
click at [372, 308] on button "reset" at bounding box center [362, 381] width 27 height 15
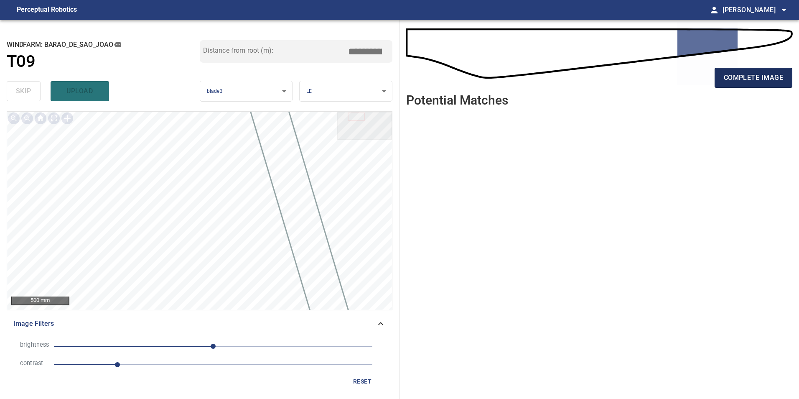
click at [638, 79] on span "complete image" at bounding box center [753, 78] width 59 height 12
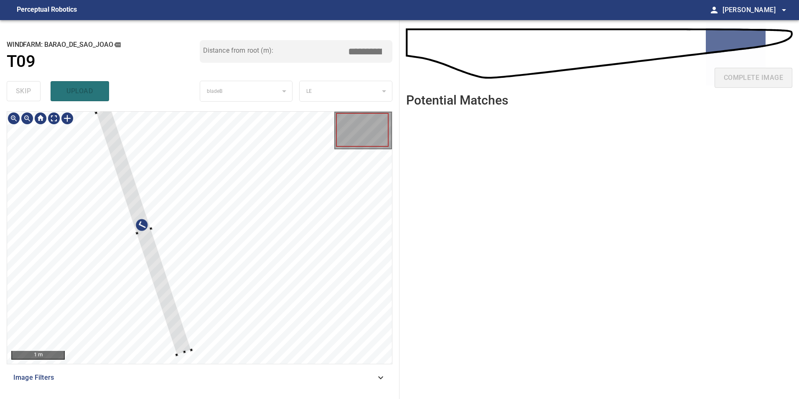
click at [296, 285] on div at bounding box center [199, 238] width 385 height 252
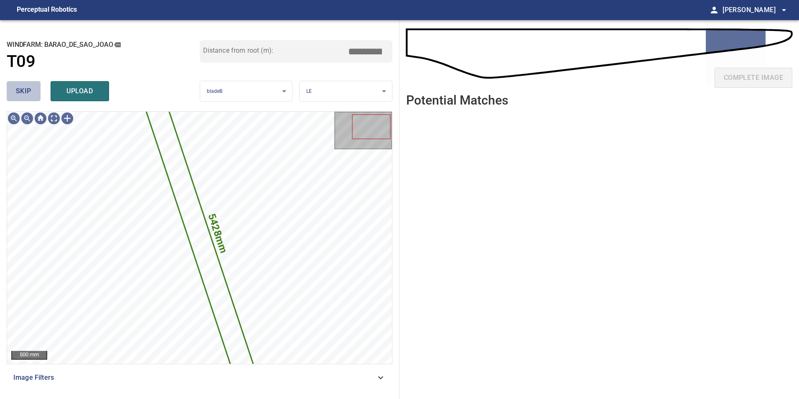
drag, startPoint x: 18, startPoint y: 87, endPoint x: 43, endPoint y: 111, distance: 34.6
click at [21, 91] on span "skip" at bounding box center [23, 91] width 15 height 12
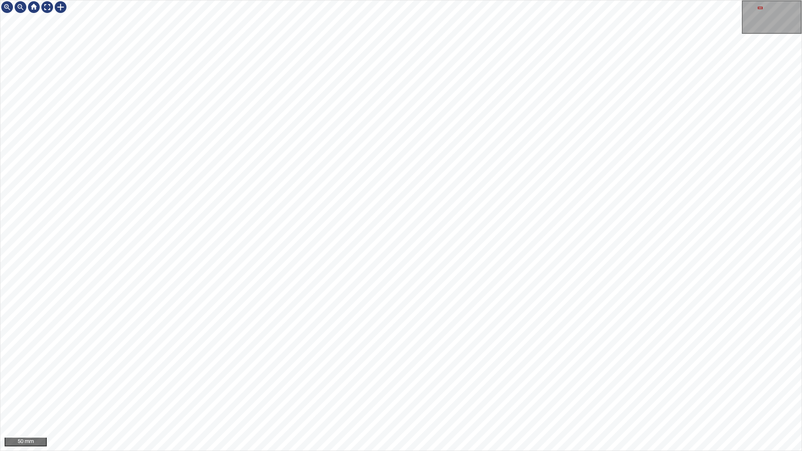
click at [638, 308] on div "50 mm" at bounding box center [401, 225] width 802 height 451
click at [606, 308] on div "50 mm" at bounding box center [401, 225] width 802 height 451
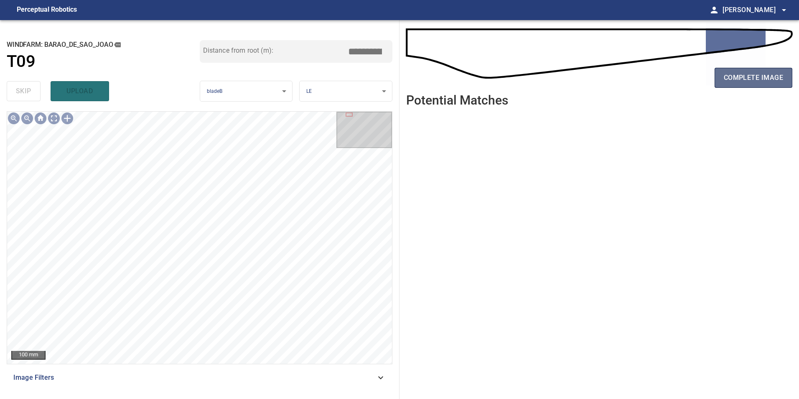
drag, startPoint x: 759, startPoint y: 71, endPoint x: 754, endPoint y: 80, distance: 9.9
click at [638, 72] on span "complete image" at bounding box center [753, 78] width 59 height 12
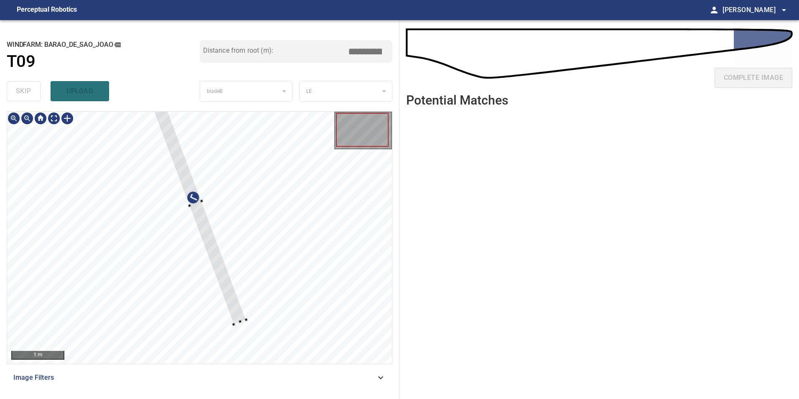
click at [254, 290] on div at bounding box center [199, 238] width 385 height 252
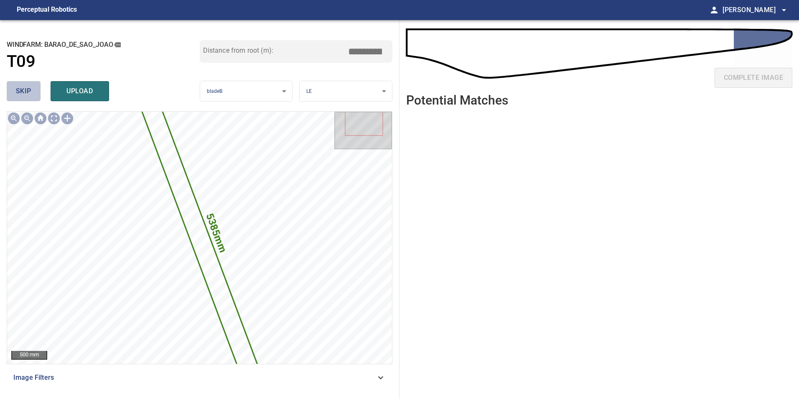
drag, startPoint x: 21, startPoint y: 88, endPoint x: 35, endPoint y: 107, distance: 23.1
click at [22, 89] on span "skip" at bounding box center [23, 91] width 15 height 12
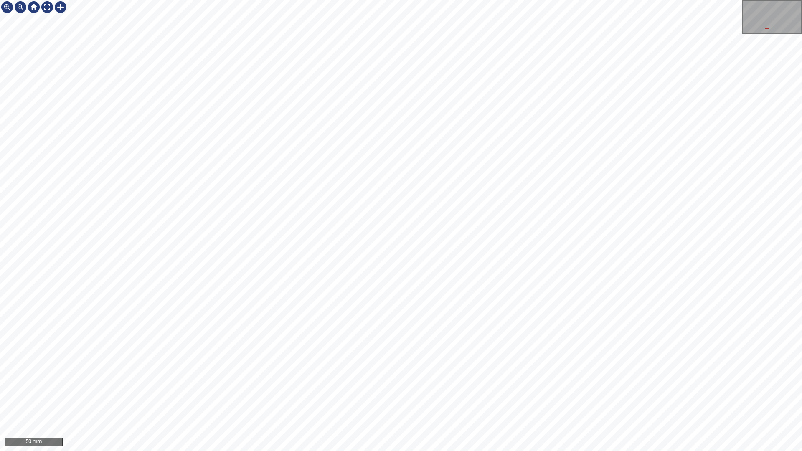
click at [527, 228] on div "50 mm" at bounding box center [401, 225] width 802 height 451
click at [602, 308] on div "50 mm" at bounding box center [401, 225] width 802 height 451
click at [538, 308] on div "50 mm" at bounding box center [401, 225] width 802 height 451
click at [608, 308] on div "50 mm" at bounding box center [401, 225] width 802 height 451
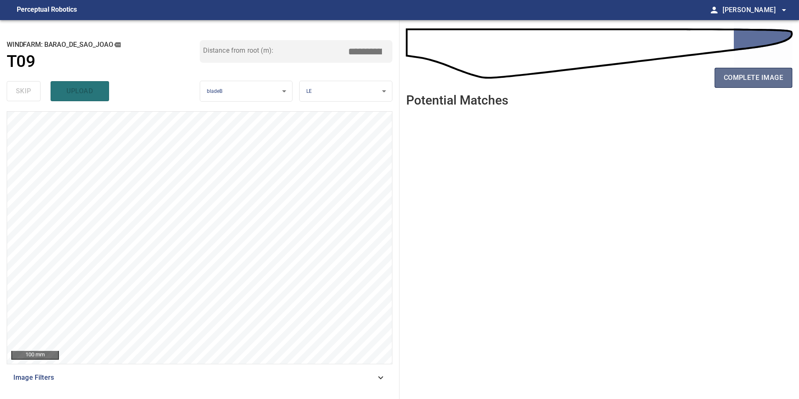
click at [638, 77] on span "complete image" at bounding box center [753, 78] width 59 height 12
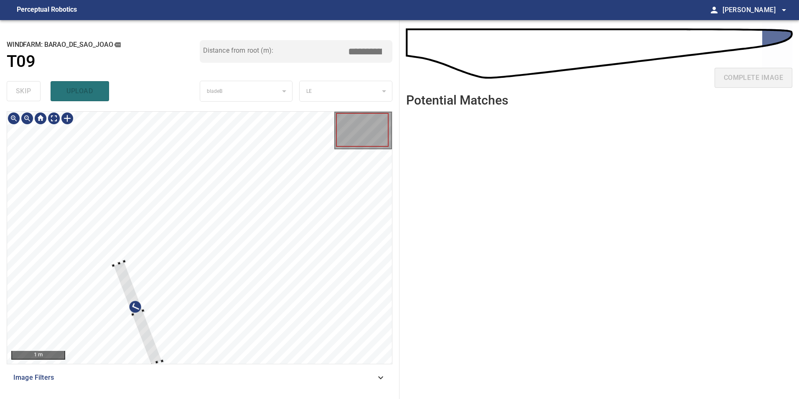
click at [239, 278] on div at bounding box center [199, 238] width 385 height 252
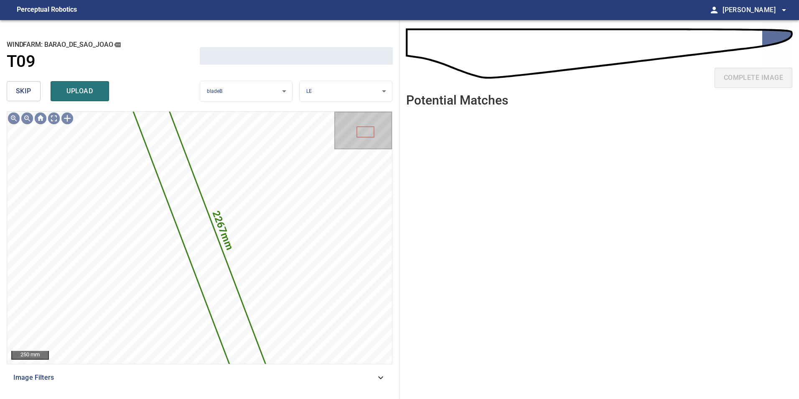
click at [30, 88] on span "skip" at bounding box center [23, 91] width 15 height 12
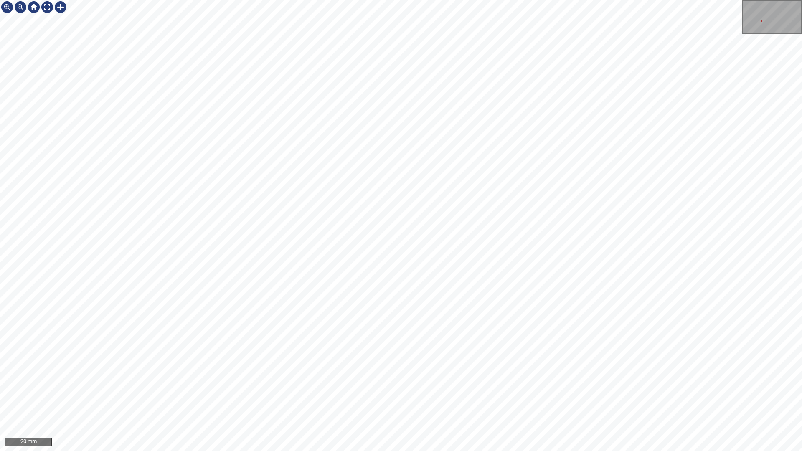
click at [397, 0] on div "20 mm" at bounding box center [401, 225] width 802 height 451
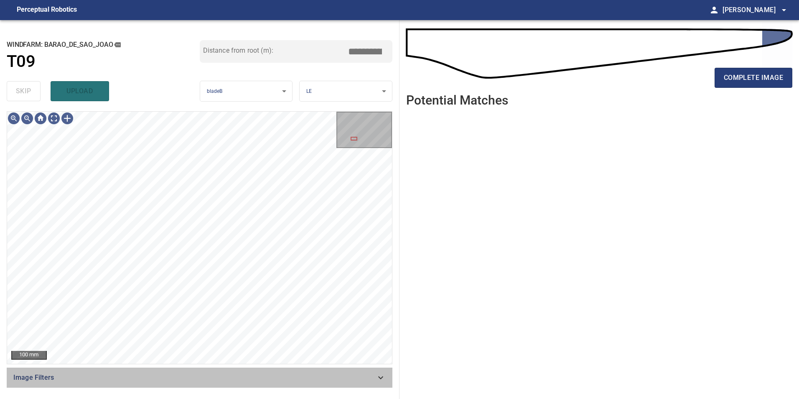
click at [317, 308] on span "Image Filters" at bounding box center [194, 377] width 362 height 10
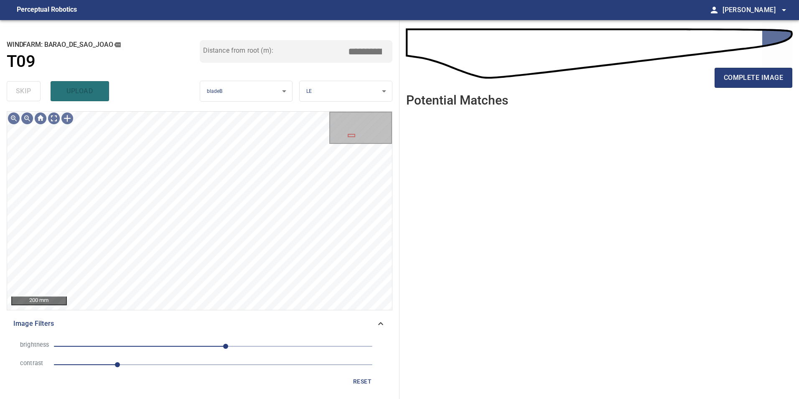
drag, startPoint x: 163, startPoint y: 363, endPoint x: 167, endPoint y: 364, distance: 4.6
click at [163, 308] on span "1" at bounding box center [213, 365] width 318 height 12
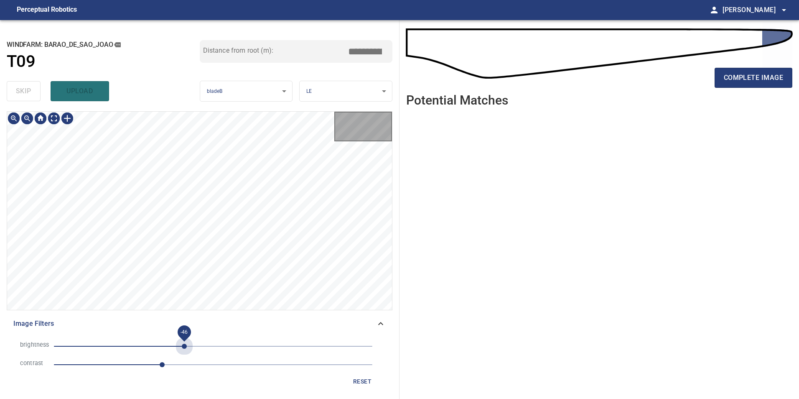
click at [185, 308] on span "-46" at bounding box center [213, 346] width 318 height 12
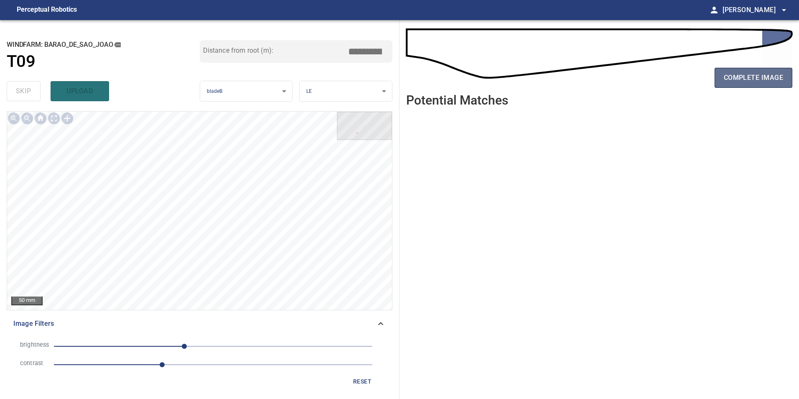
click at [638, 74] on span "complete image" at bounding box center [753, 78] width 59 height 12
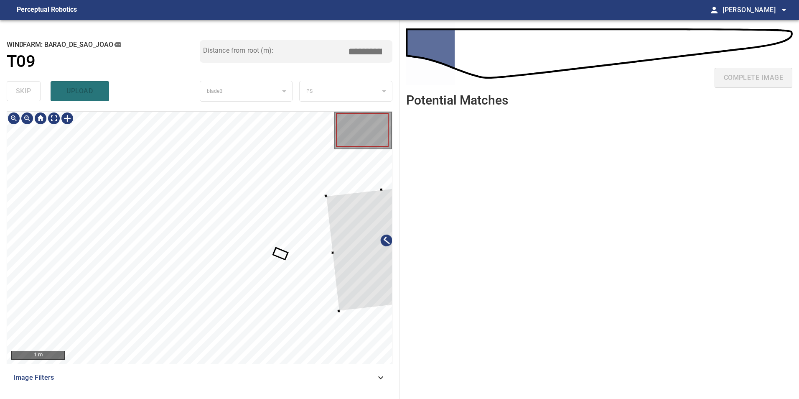
click at [388, 275] on div at bounding box center [387, 246] width 123 height 127
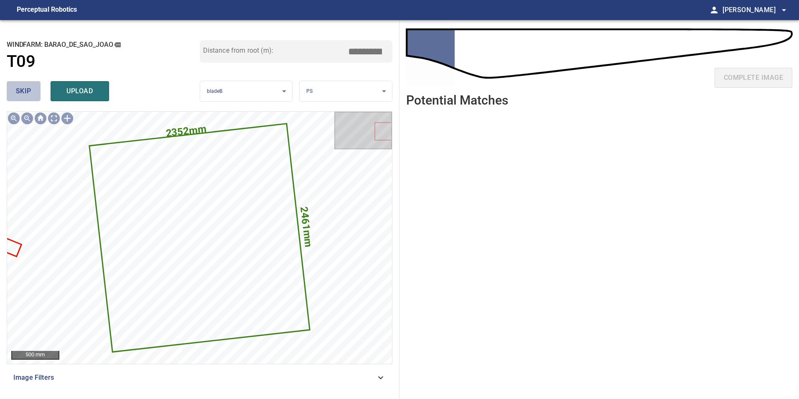
click at [22, 92] on span "skip" at bounding box center [23, 91] width 15 height 12
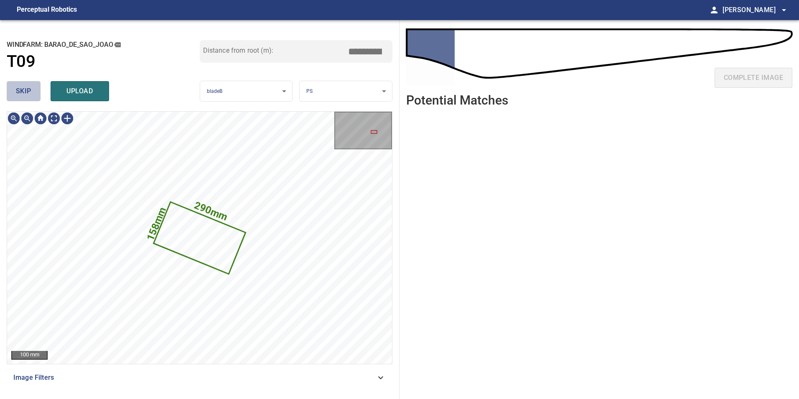
click at [22, 92] on span "skip" at bounding box center [23, 91] width 15 height 12
click at [22, 92] on div "skip upload" at bounding box center [103, 91] width 193 height 27
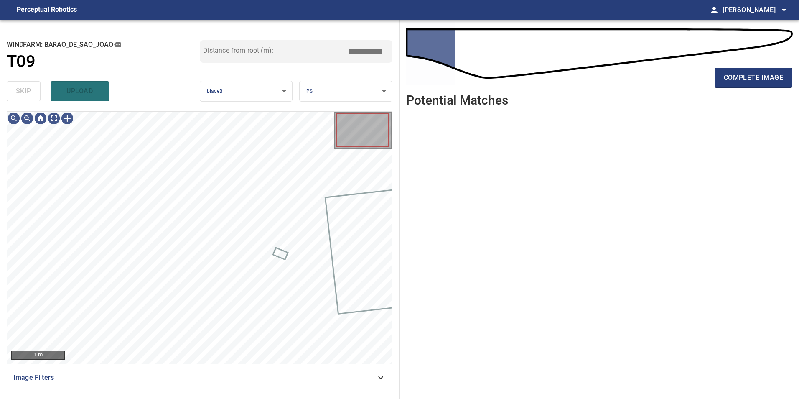
click at [22, 92] on div "skip upload" at bounding box center [103, 91] width 193 height 27
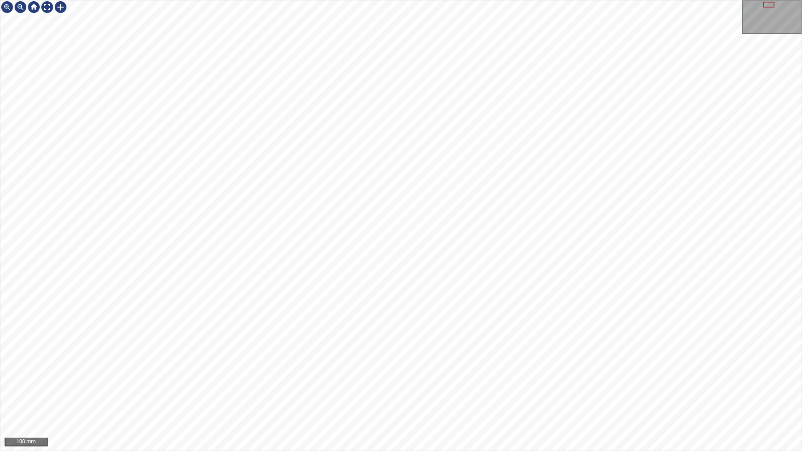
click at [434, 308] on div "100 mm" at bounding box center [401, 225] width 802 height 451
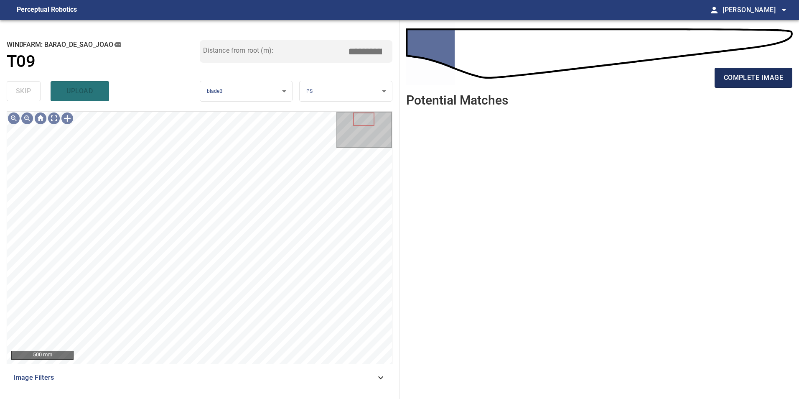
click at [638, 86] on button "complete image" at bounding box center [754, 78] width 78 height 20
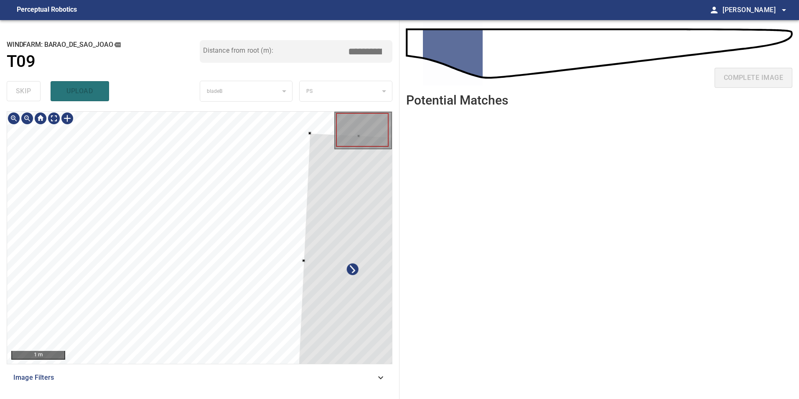
click at [367, 308] on div at bounding box center [353, 262] width 111 height 259
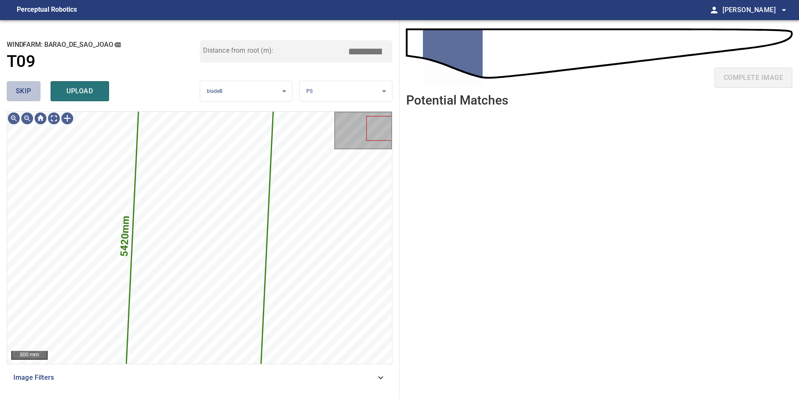
drag, startPoint x: 23, startPoint y: 93, endPoint x: 33, endPoint y: 108, distance: 18.0
click at [24, 93] on span "skip" at bounding box center [23, 91] width 15 height 12
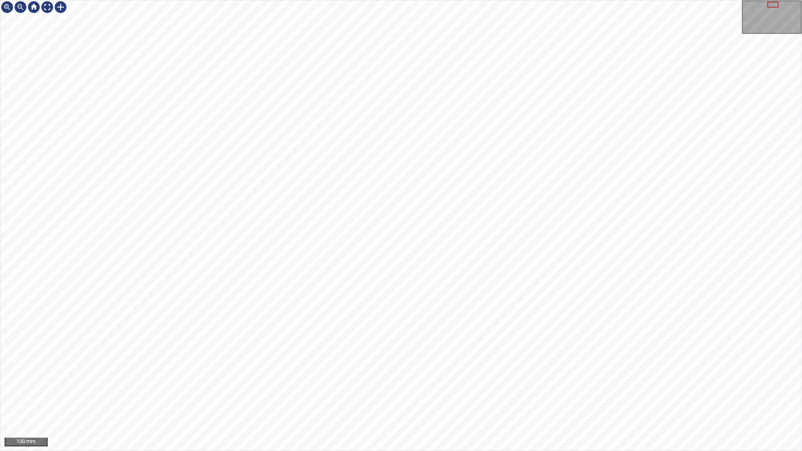
click at [433, 213] on div "100 mm" at bounding box center [401, 225] width 802 height 451
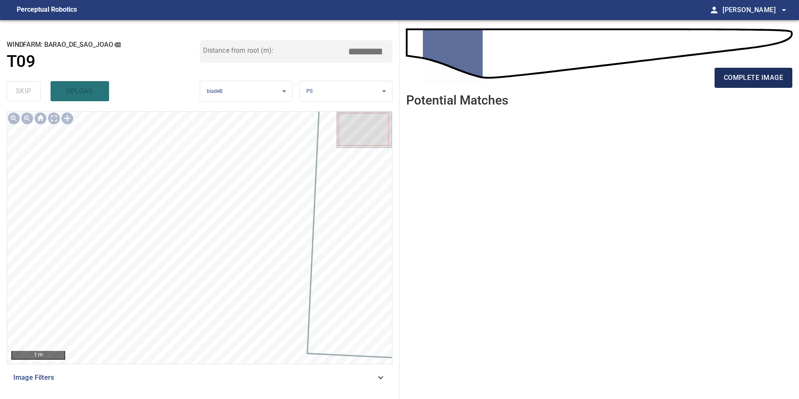
click at [638, 72] on span "complete image" at bounding box center [753, 78] width 59 height 12
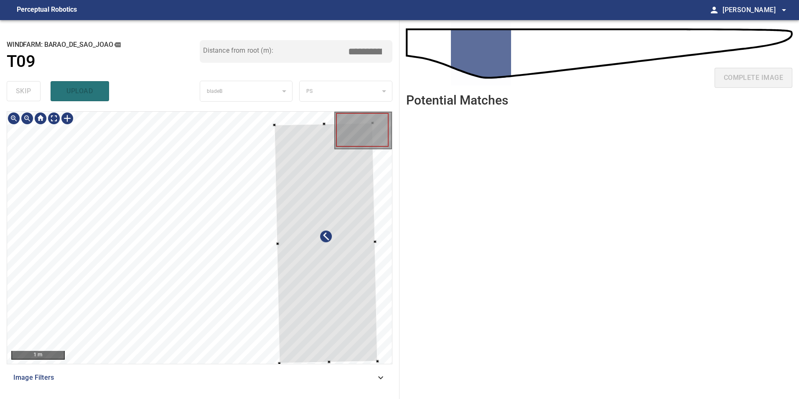
click at [326, 308] on div at bounding box center [325, 242] width 103 height 240
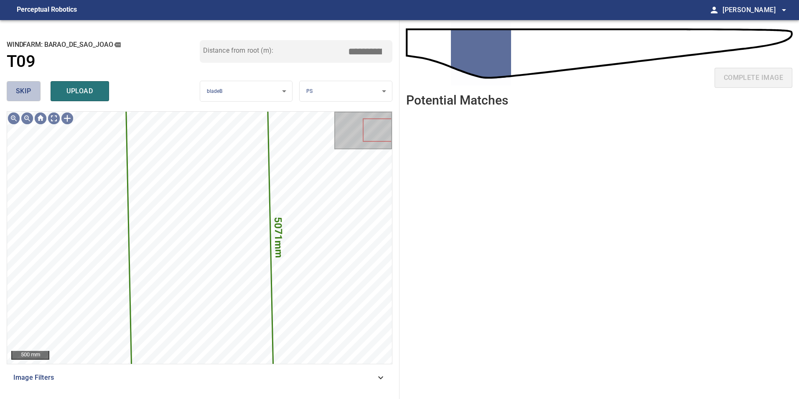
drag, startPoint x: 32, startPoint y: 100, endPoint x: 36, endPoint y: 109, distance: 9.9
click at [31, 100] on button "skip" at bounding box center [24, 91] width 34 height 20
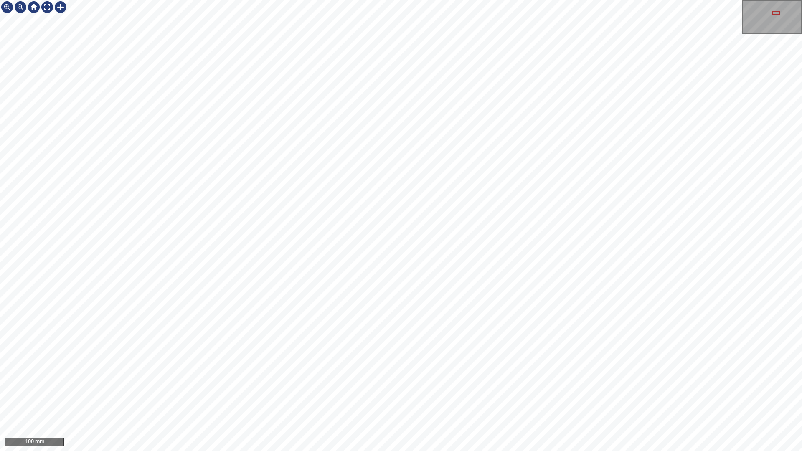
click at [432, 308] on div "100 mm" at bounding box center [401, 225] width 802 height 451
click at [510, 308] on div "100 mm" at bounding box center [401, 225] width 802 height 451
click at [425, 0] on div "50 mm" at bounding box center [401, 225] width 802 height 451
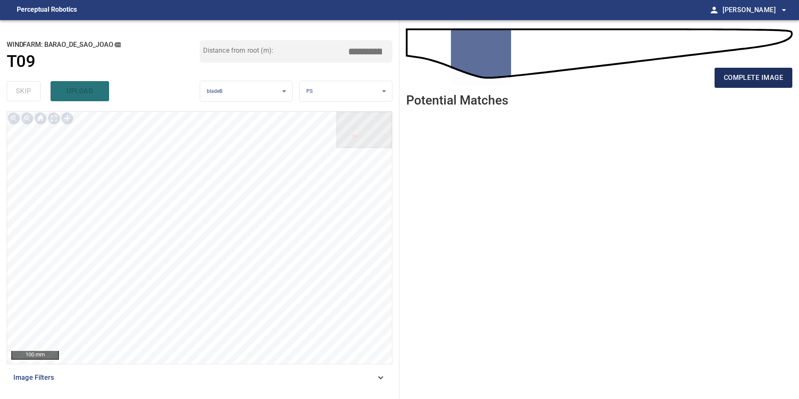
click at [638, 78] on span "complete image" at bounding box center [753, 78] width 59 height 12
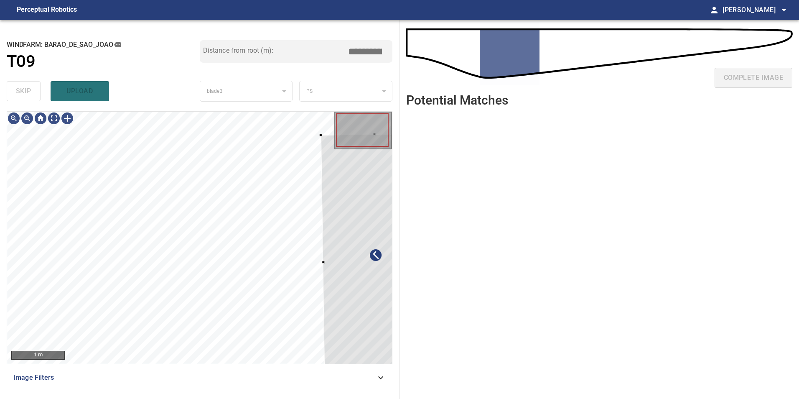
click at [405, 308] on div "**********" at bounding box center [399, 209] width 799 height 379
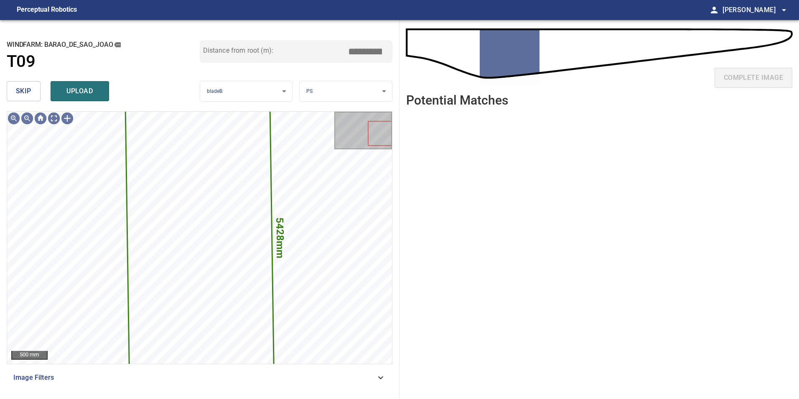
click at [29, 99] on button "skip" at bounding box center [24, 91] width 34 height 20
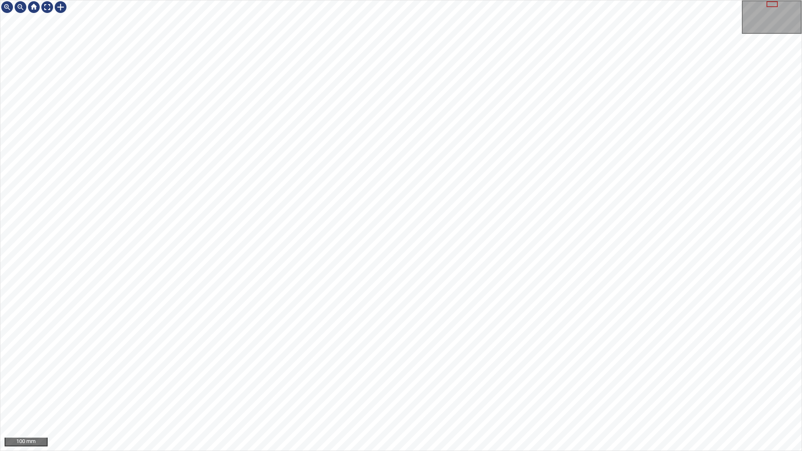
click at [418, 308] on div "100 mm" at bounding box center [401, 225] width 802 height 451
click at [236, 308] on div "100 mm" at bounding box center [401, 225] width 802 height 451
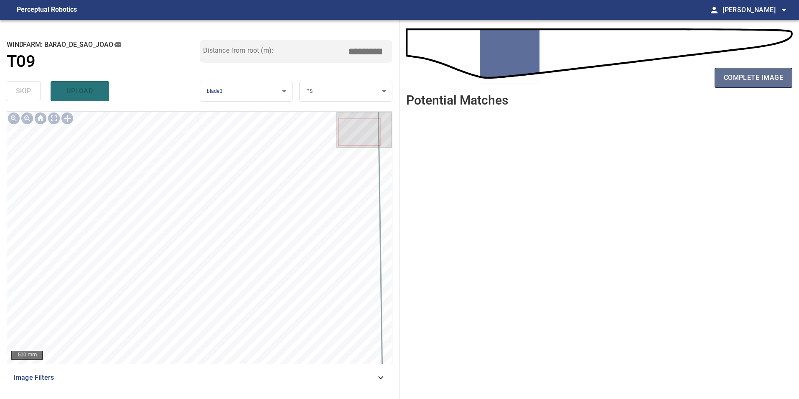
click at [638, 82] on span "complete image" at bounding box center [753, 78] width 59 height 12
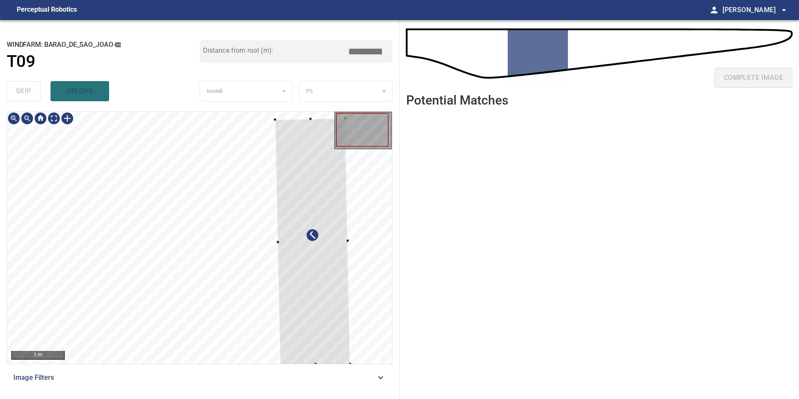
click at [360, 301] on div at bounding box center [199, 238] width 385 height 252
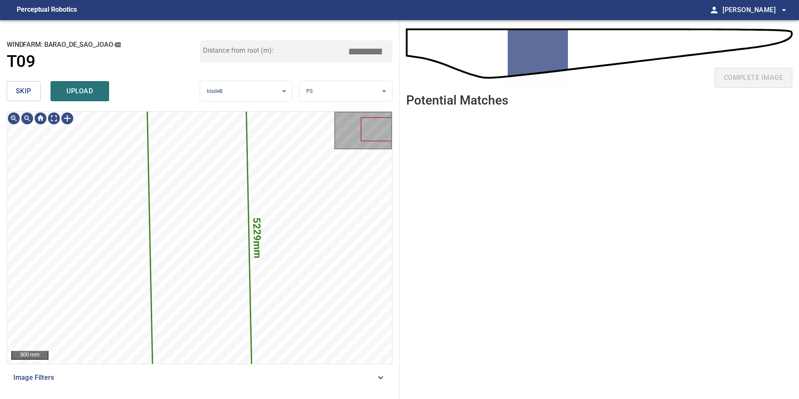
drag, startPoint x: 35, startPoint y: 97, endPoint x: 45, endPoint y: 119, distance: 24.1
click at [36, 108] on div "**********" at bounding box center [200, 209] width 400 height 379
drag, startPoint x: 28, startPoint y: 92, endPoint x: 53, endPoint y: 120, distance: 37.6
click at [38, 109] on div "**********" at bounding box center [200, 209] width 400 height 379
click at [35, 89] on button "skip" at bounding box center [24, 91] width 34 height 20
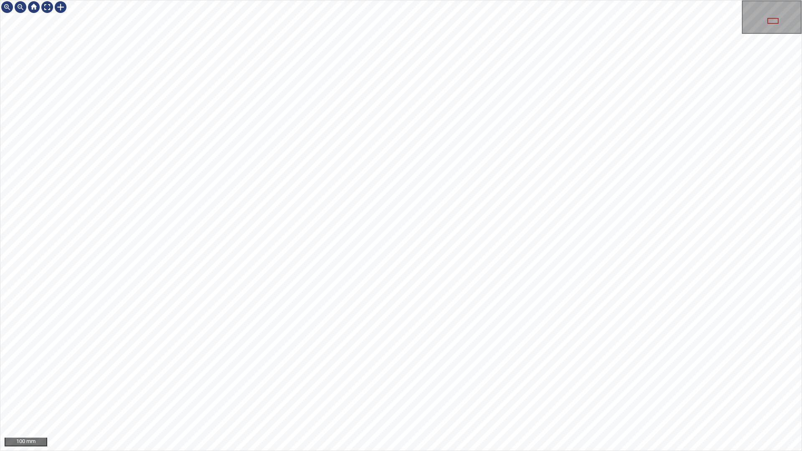
click at [583, 451] on div "100 mm" at bounding box center [401, 225] width 802 height 451
click at [212, 252] on div "100 mm" at bounding box center [401, 225] width 802 height 451
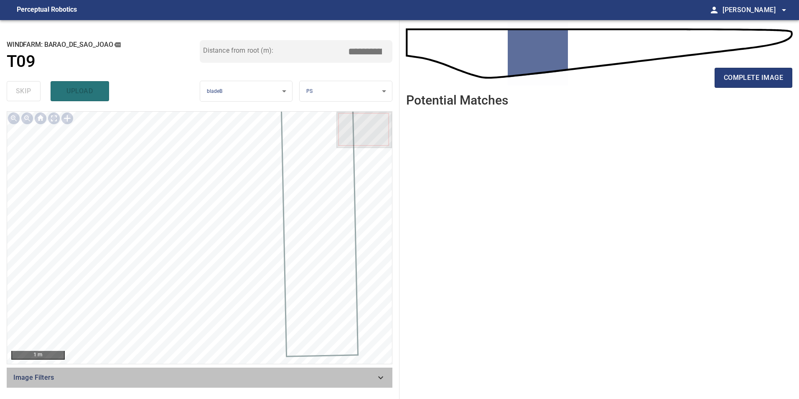
drag, startPoint x: 389, startPoint y: 374, endPoint x: 350, endPoint y: 383, distance: 40.4
click at [389, 375] on div "Image Filters" at bounding box center [200, 377] width 386 height 20
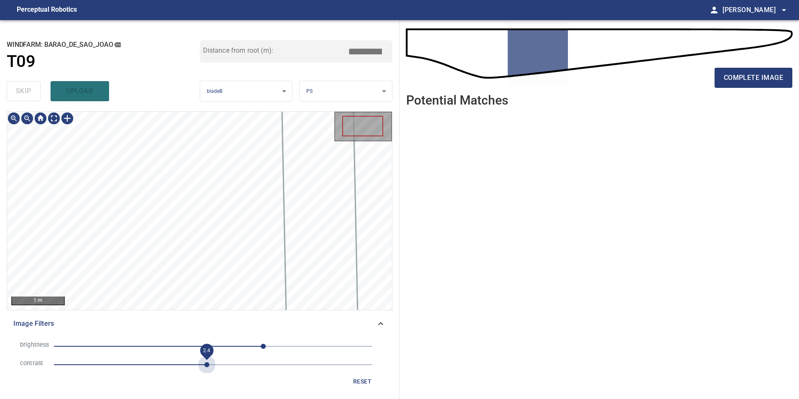
click at [206, 363] on span "2.4" at bounding box center [213, 365] width 318 height 12
click at [178, 341] on span "80" at bounding box center [213, 346] width 318 height 12
drag, startPoint x: 167, startPoint y: 345, endPoint x: 174, endPoint y: 346, distance: 7.6
click at [166, 345] on span "-57" at bounding box center [213, 346] width 318 height 12
click at [202, 347] on span "-17" at bounding box center [213, 346] width 318 height 12
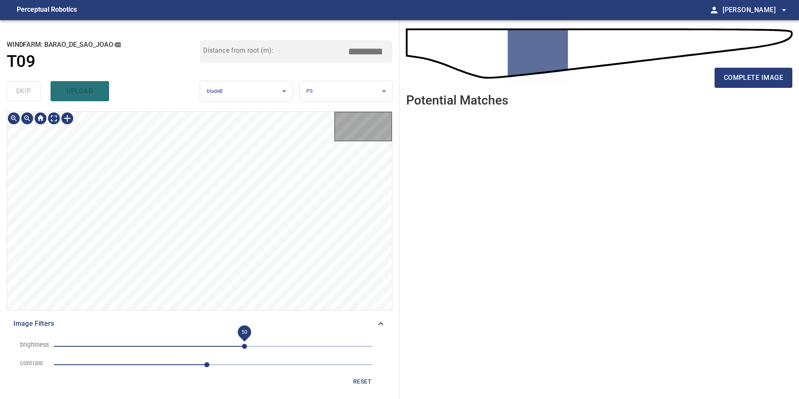
click at [245, 349] on span "50" at bounding box center [213, 346] width 318 height 12
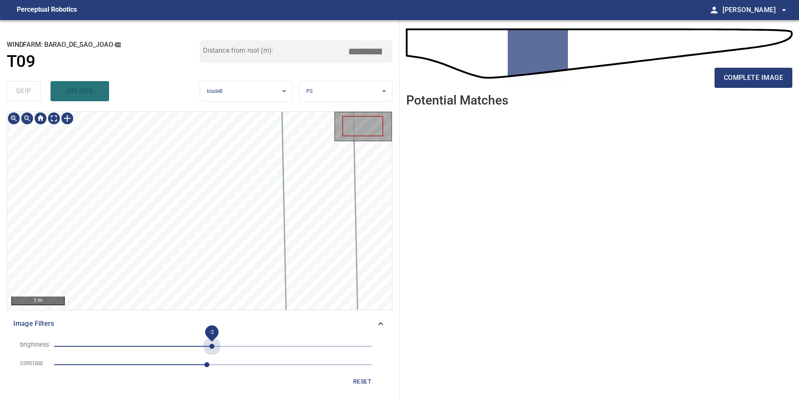
click at [212, 345] on span "-2" at bounding box center [213, 346] width 318 height 12
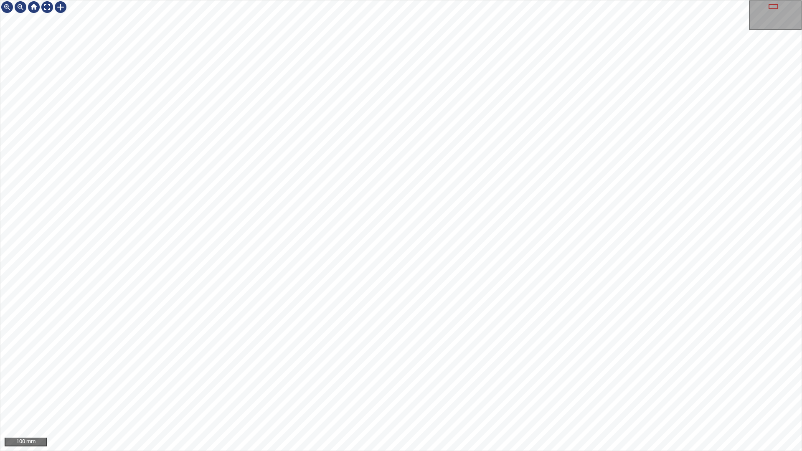
click at [453, 451] on div "100 mm" at bounding box center [401, 225] width 802 height 451
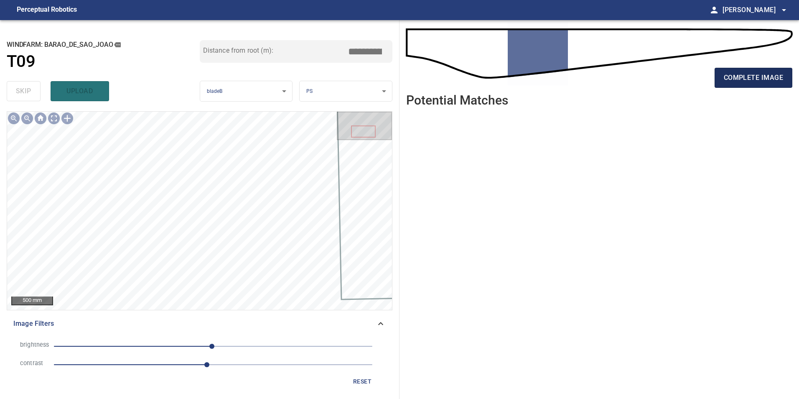
click at [777, 72] on span "complete image" at bounding box center [753, 78] width 59 height 12
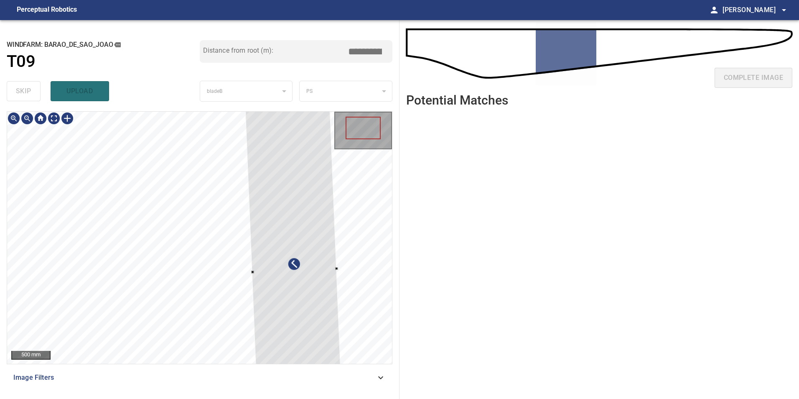
click at [390, 290] on div at bounding box center [199, 238] width 385 height 252
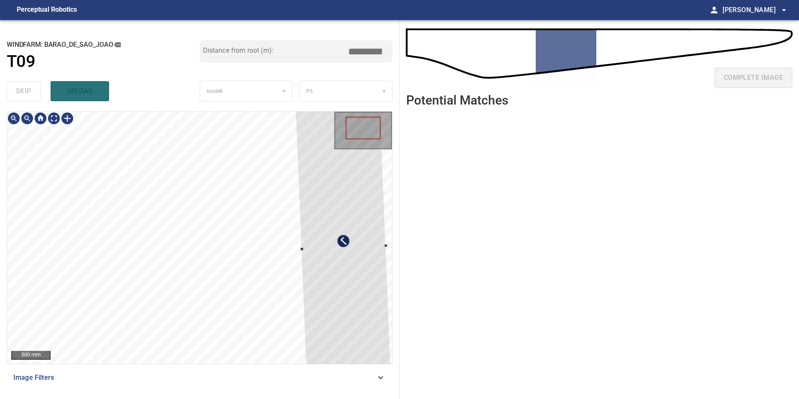
click at [349, 253] on div at bounding box center [344, 247] width 99 height 343
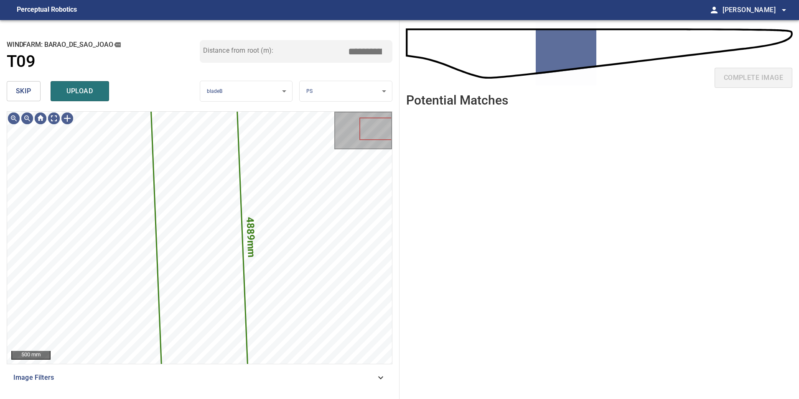
click at [21, 88] on span "skip" at bounding box center [23, 91] width 15 height 12
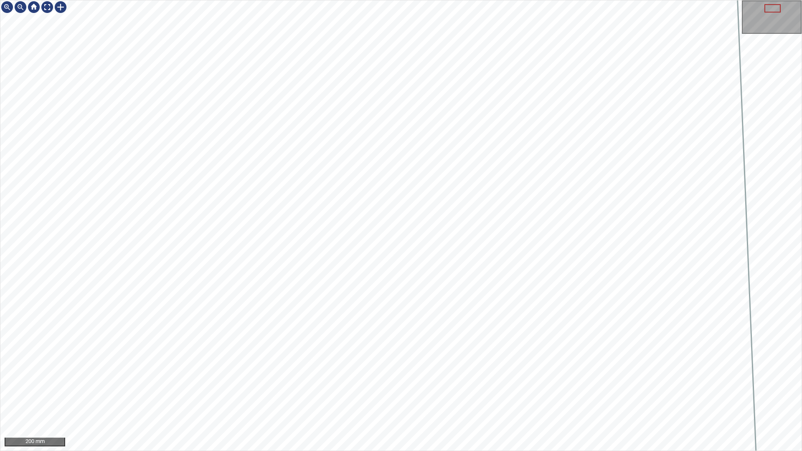
click at [440, 0] on div "200 mm" at bounding box center [401, 225] width 802 height 451
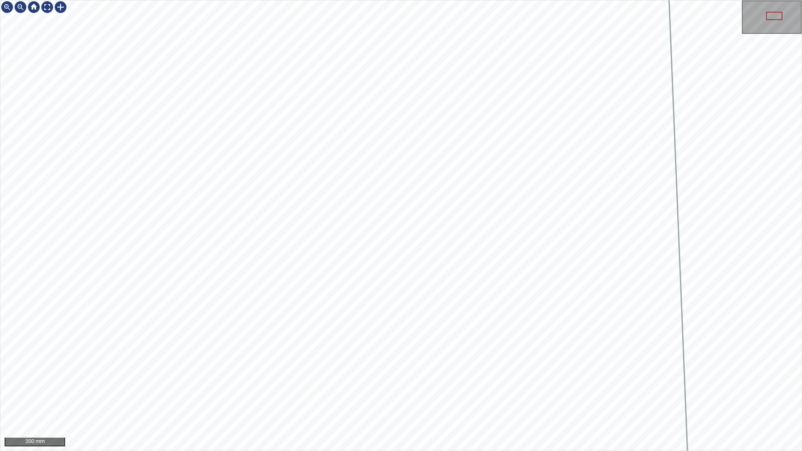
click at [472, 0] on div "200 mm" at bounding box center [401, 225] width 802 height 451
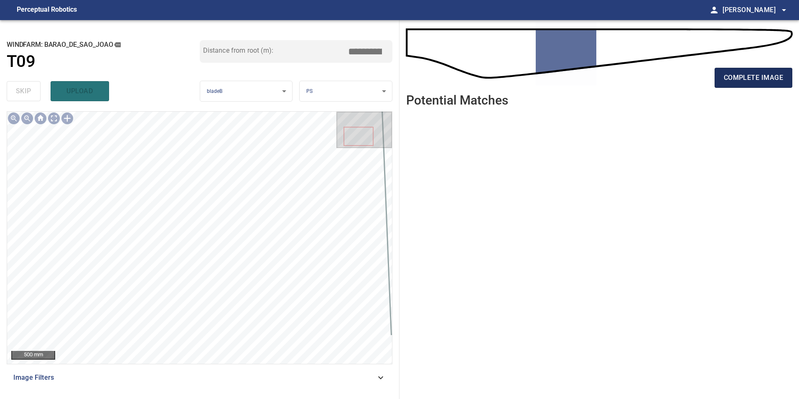
click at [765, 74] on span "complete image" at bounding box center [753, 78] width 59 height 12
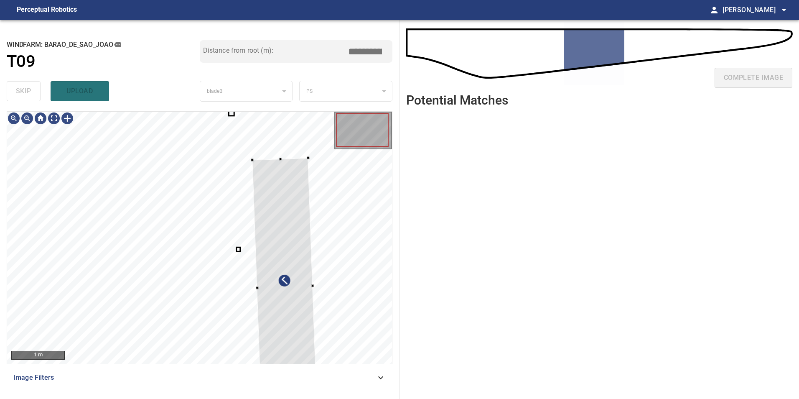
click at [328, 305] on div at bounding box center [199, 238] width 385 height 252
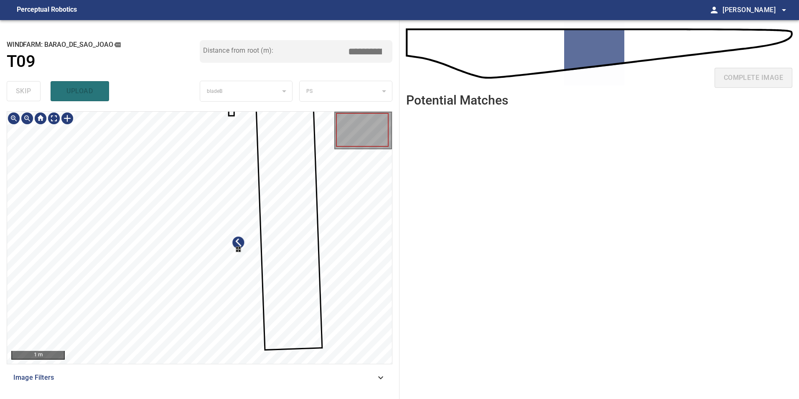
click at [266, 302] on div at bounding box center [199, 238] width 385 height 252
click at [275, 272] on div at bounding box center [252, 271] width 48 height 29
click at [233, 111] on div "**********" at bounding box center [200, 209] width 400 height 379
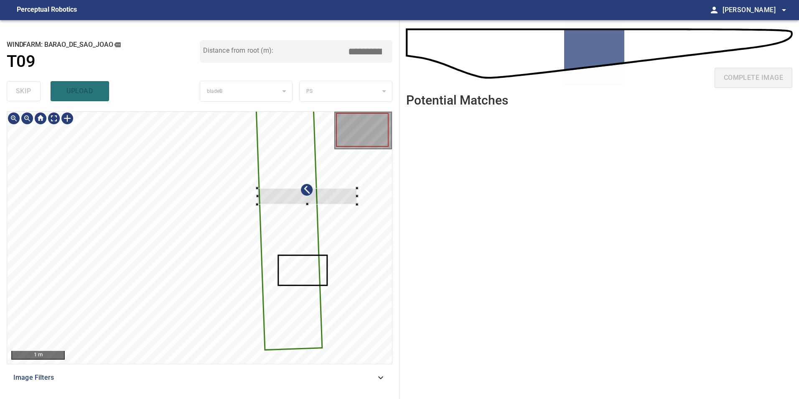
click at [315, 240] on div at bounding box center [199, 238] width 385 height 252
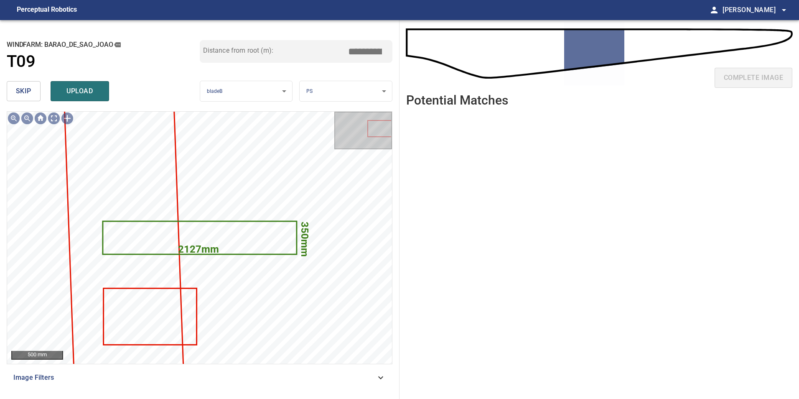
click at [36, 93] on button "skip" at bounding box center [24, 91] width 34 height 20
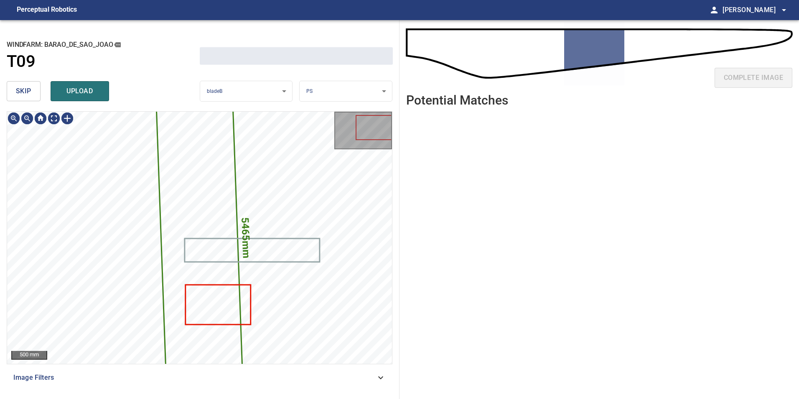
click at [36, 94] on button "skip" at bounding box center [24, 91] width 34 height 20
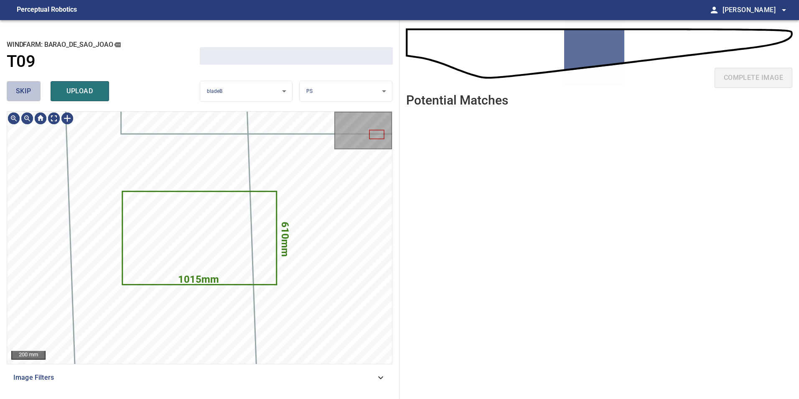
click at [36, 94] on button "skip" at bounding box center [24, 91] width 34 height 20
click at [36, 94] on div "skip upload" at bounding box center [103, 91] width 193 height 27
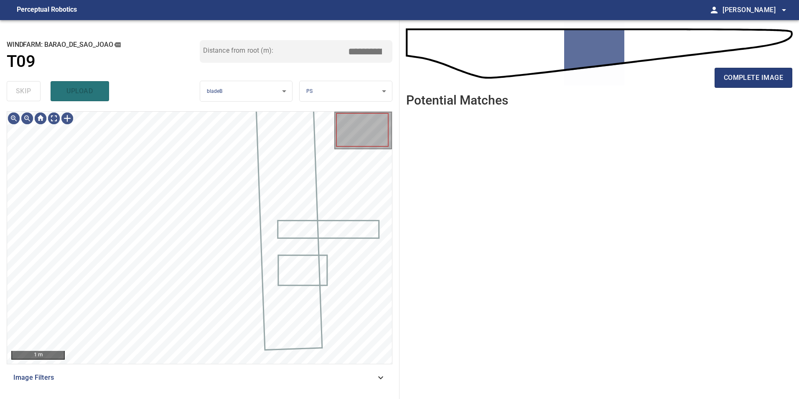
click at [36, 94] on div "skip upload" at bounding box center [103, 91] width 193 height 27
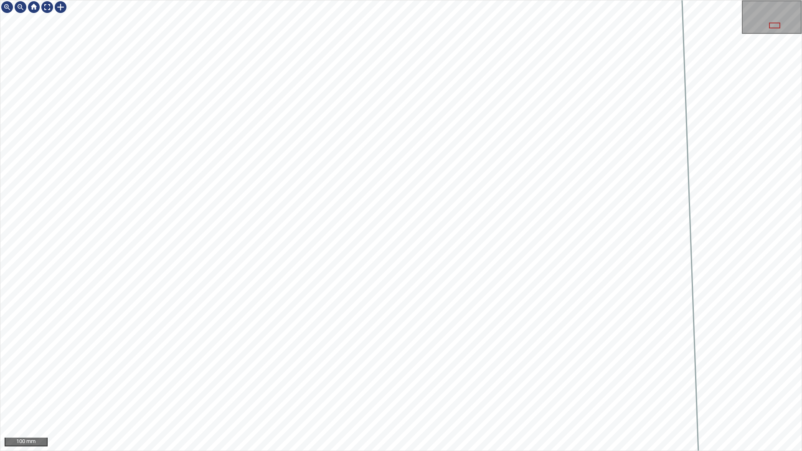
click at [596, 451] on div "100 mm" at bounding box center [401, 225] width 802 height 451
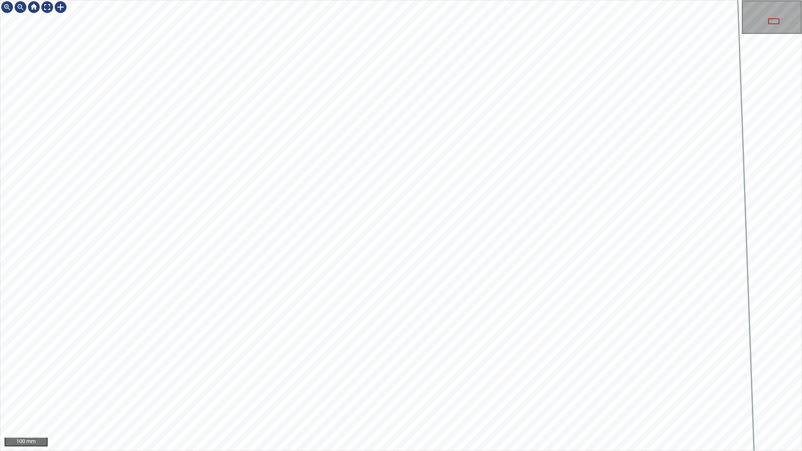
click at [577, 451] on div "100 mm" at bounding box center [401, 225] width 802 height 451
click at [570, 451] on div "100 mm" at bounding box center [401, 225] width 802 height 451
click at [495, 451] on div "100 mm" at bounding box center [401, 225] width 802 height 451
click at [433, 0] on div "100 mm" at bounding box center [401, 225] width 802 height 451
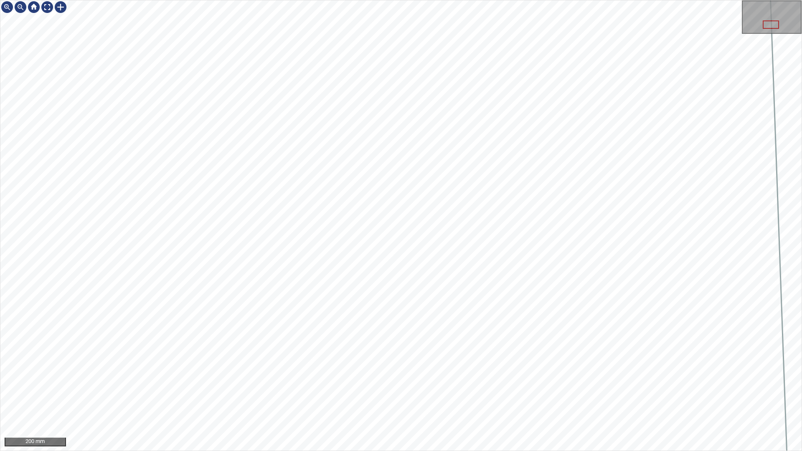
click at [521, 239] on div "200 mm" at bounding box center [401, 225] width 802 height 451
click at [532, 23] on div "200 mm" at bounding box center [401, 225] width 802 height 451
click at [442, 451] on div "100 mm" at bounding box center [401, 225] width 802 height 451
click at [802, 232] on div "100 mm" at bounding box center [401, 225] width 802 height 451
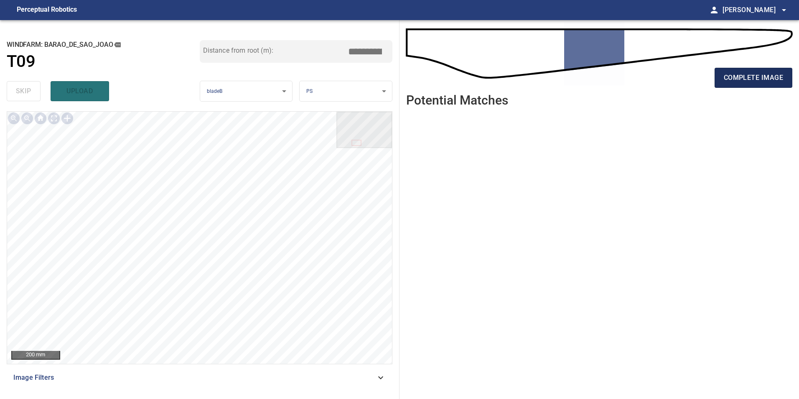
click at [746, 72] on span "complete image" at bounding box center [753, 78] width 59 height 12
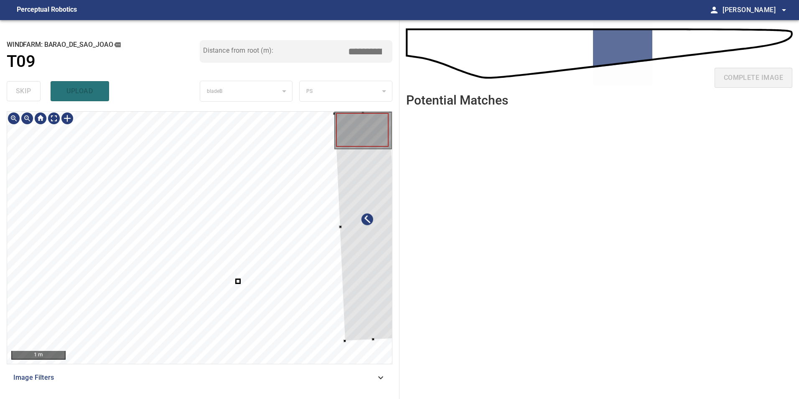
click at [376, 297] on div at bounding box center [367, 226] width 66 height 230
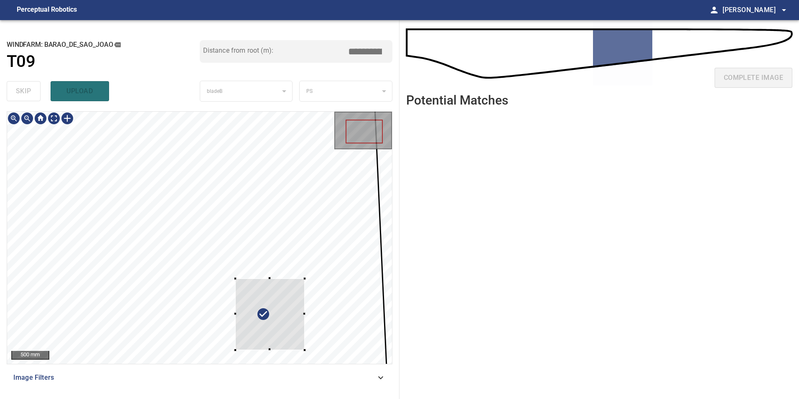
click at [412, 275] on div "**********" at bounding box center [399, 209] width 799 height 379
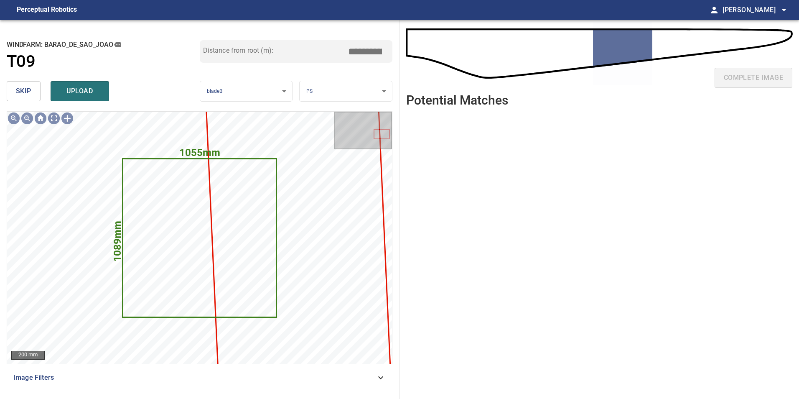
click at [38, 95] on button "skip" at bounding box center [24, 91] width 34 height 20
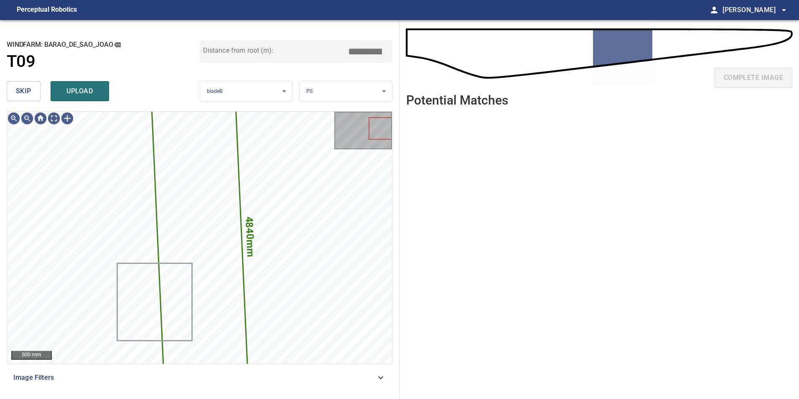
click at [34, 91] on button "skip" at bounding box center [24, 91] width 34 height 20
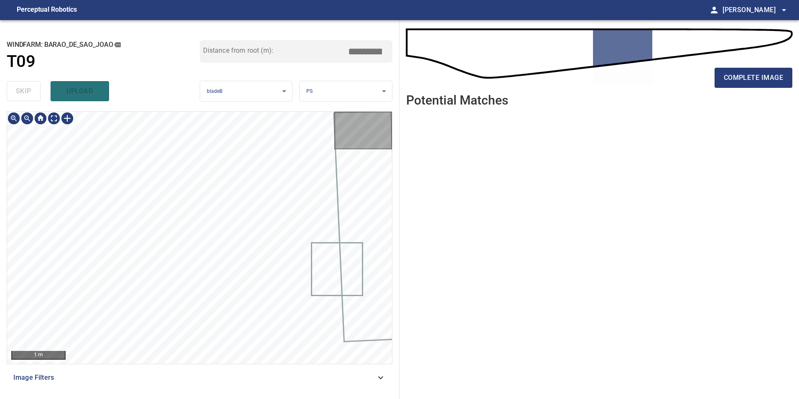
click at [34, 91] on div "skip upload" at bounding box center [103, 91] width 193 height 27
click at [376, 376] on icon at bounding box center [381, 377] width 10 height 10
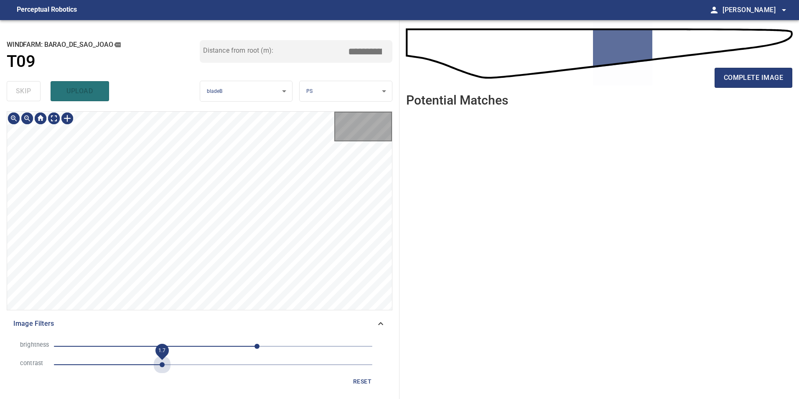
drag, startPoint x: 163, startPoint y: 367, endPoint x: 207, endPoint y: 356, distance: 45.1
click at [163, 366] on span "1.7" at bounding box center [213, 365] width 318 height 12
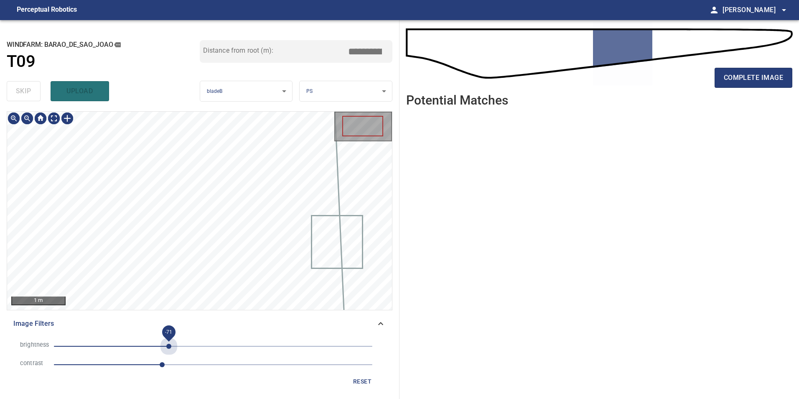
click at [169, 342] on span "-71" at bounding box center [213, 346] width 318 height 12
click at [192, 345] on span "-71" at bounding box center [213, 346] width 318 height 12
click at [212, 346] on span "-34" at bounding box center [213, 346] width 318 height 12
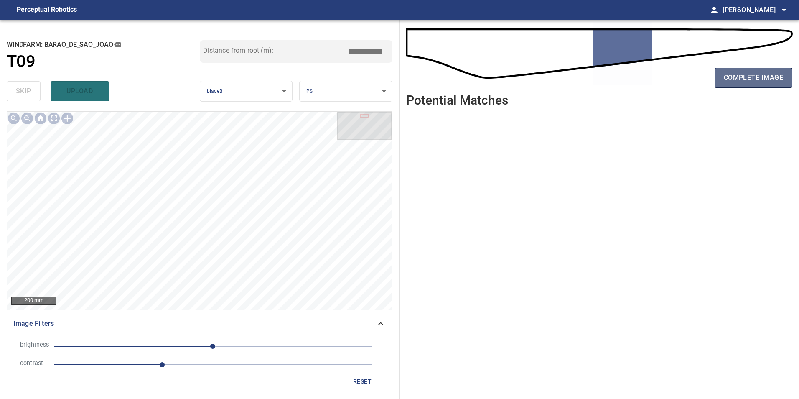
click at [746, 87] on button "complete image" at bounding box center [754, 78] width 78 height 20
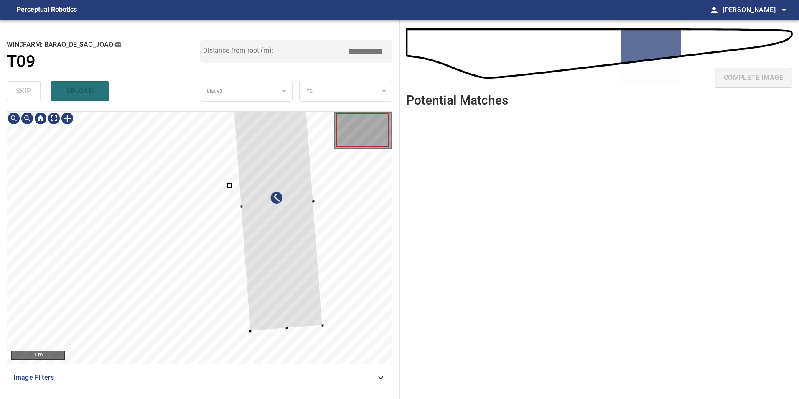
click at [331, 282] on div at bounding box center [199, 238] width 385 height 252
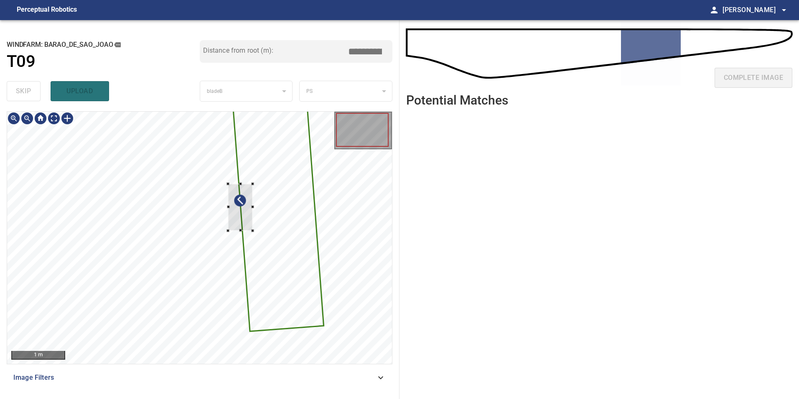
click at [253, 232] on div at bounding box center [199, 238] width 385 height 252
click at [252, 225] on div at bounding box center [240, 207] width 24 height 46
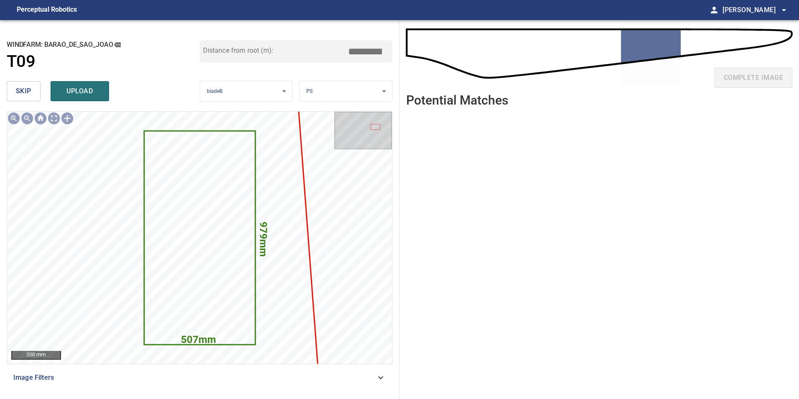
click at [17, 94] on span "skip" at bounding box center [23, 91] width 15 height 12
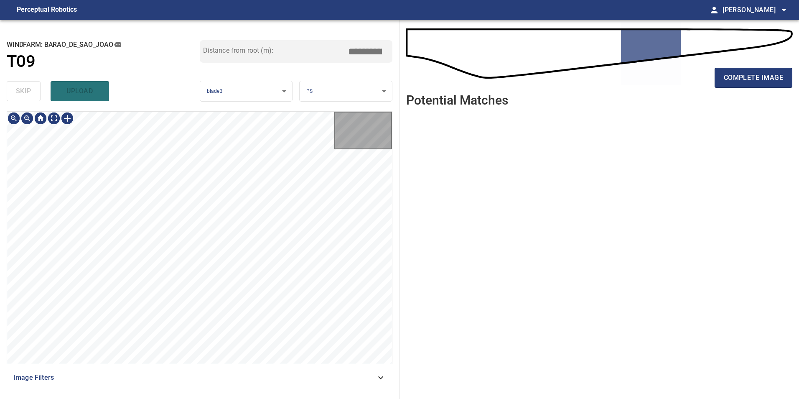
click at [17, 94] on div "skip upload" at bounding box center [103, 91] width 193 height 27
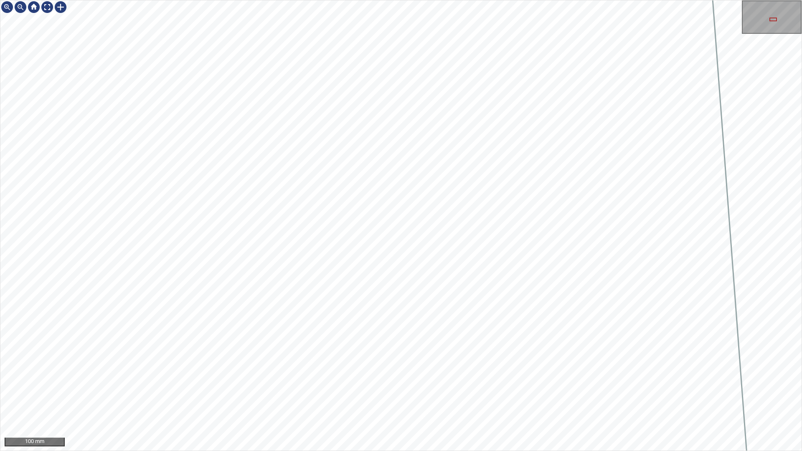
click at [544, 451] on div "100 mm" at bounding box center [401, 225] width 802 height 451
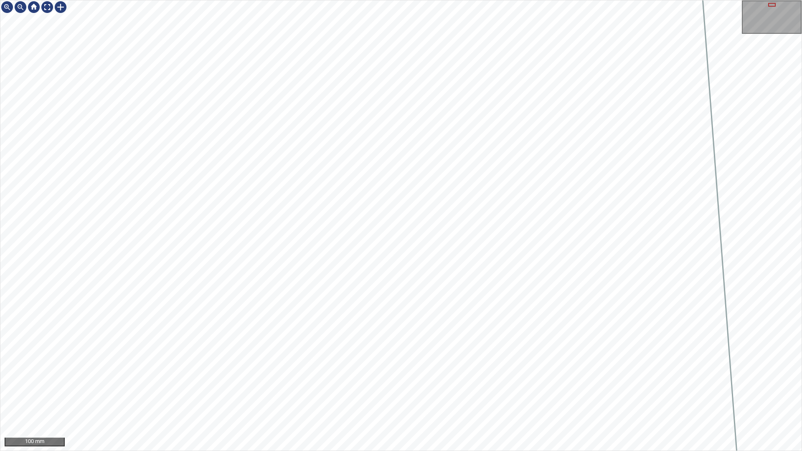
click at [666, 451] on div "100 mm" at bounding box center [401, 225] width 802 height 451
click at [458, 451] on div "100 mm" at bounding box center [401, 225] width 802 height 451
click at [492, 451] on div "100 mm" at bounding box center [401, 225] width 802 height 451
click at [361, 0] on div "100 mm" at bounding box center [401, 225] width 802 height 451
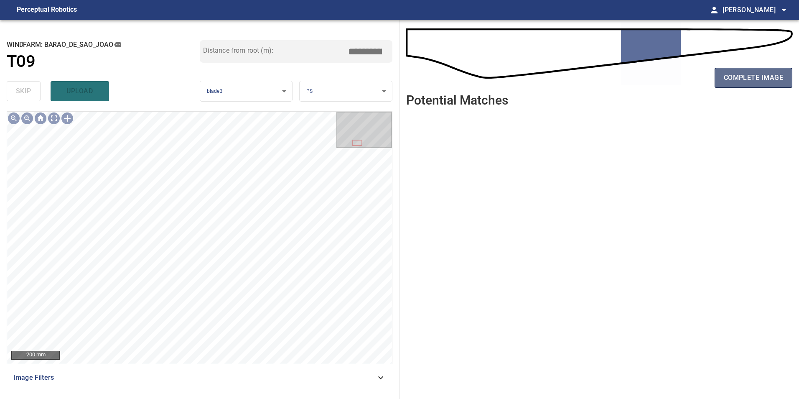
click at [741, 79] on span "complete image" at bounding box center [753, 78] width 59 height 12
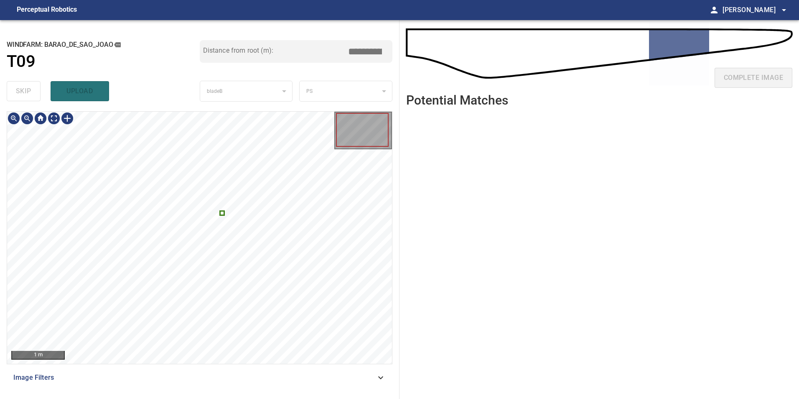
click at [225, 215] on div at bounding box center [199, 238] width 385 height 252
click at [226, 216] on div at bounding box center [199, 238] width 385 height 252
click at [224, 214] on div at bounding box center [223, 213] width 3 height 3
click at [322, 252] on div at bounding box center [199, 238] width 385 height 252
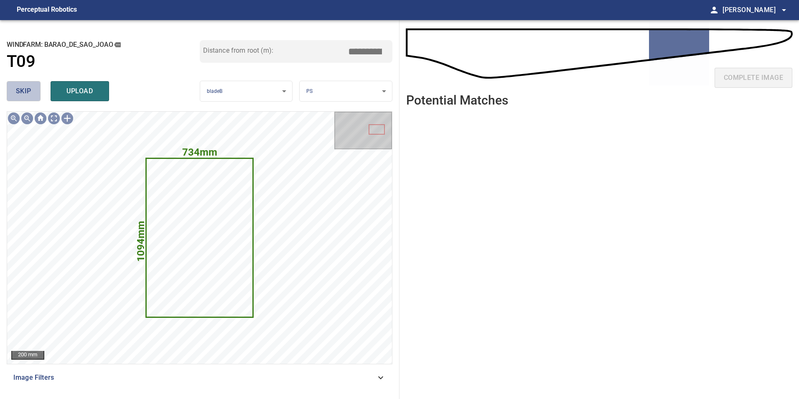
click at [17, 94] on span "skip" at bounding box center [23, 91] width 15 height 12
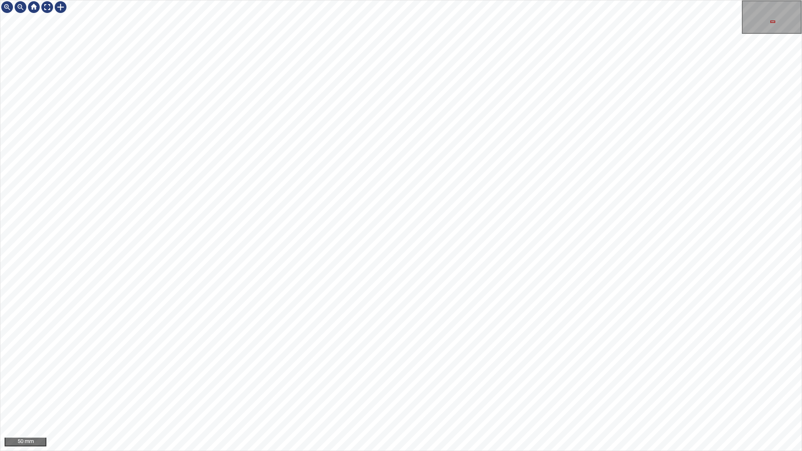
click at [537, 451] on div "50 mm" at bounding box center [401, 225] width 802 height 451
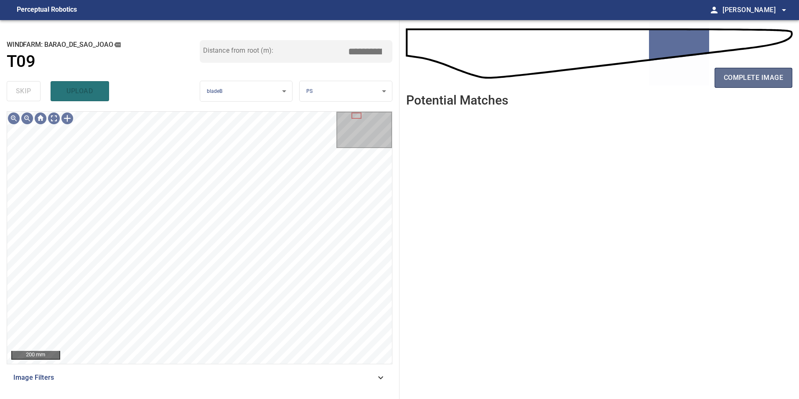
click at [741, 76] on span "complete image" at bounding box center [753, 78] width 59 height 12
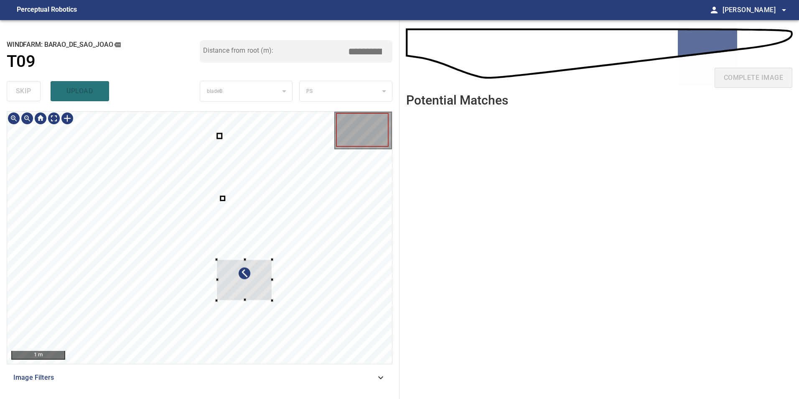
click at [272, 267] on div at bounding box center [244, 279] width 56 height 41
click at [285, 277] on div at bounding box center [199, 238] width 385 height 252
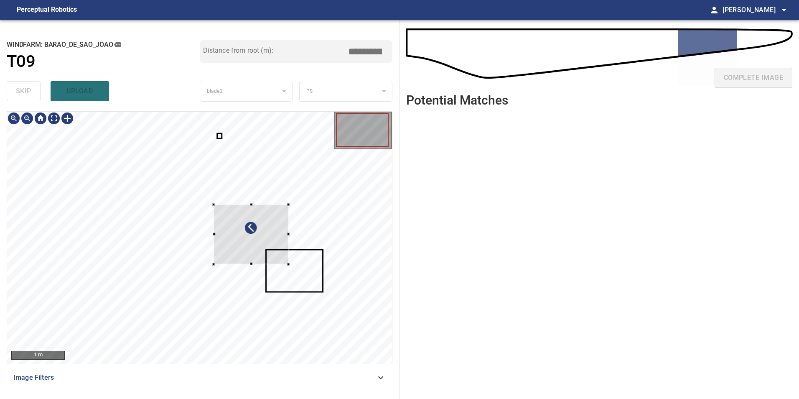
click at [288, 262] on div at bounding box center [251, 234] width 75 height 60
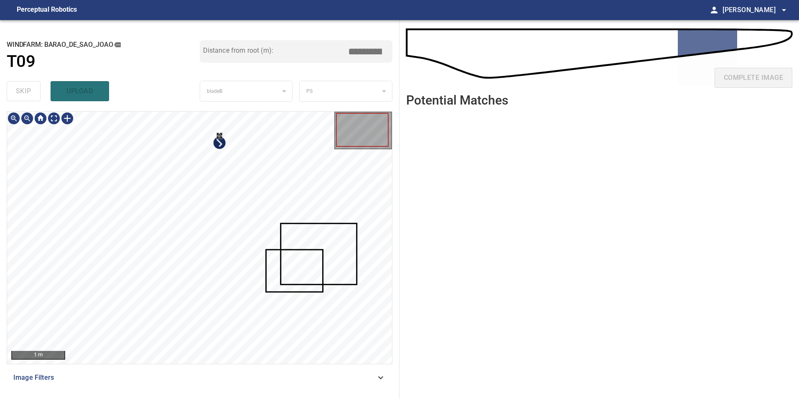
click at [275, 221] on div at bounding box center [199, 238] width 385 height 252
click at [370, 232] on div at bounding box center [199, 238] width 385 height 252
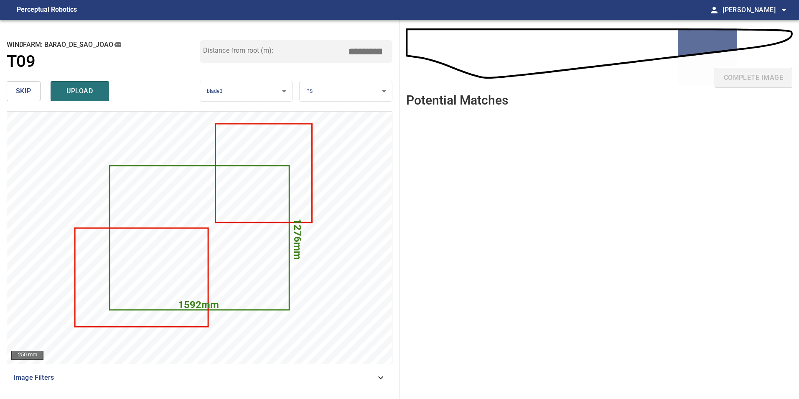
click at [38, 90] on button "skip" at bounding box center [24, 91] width 34 height 20
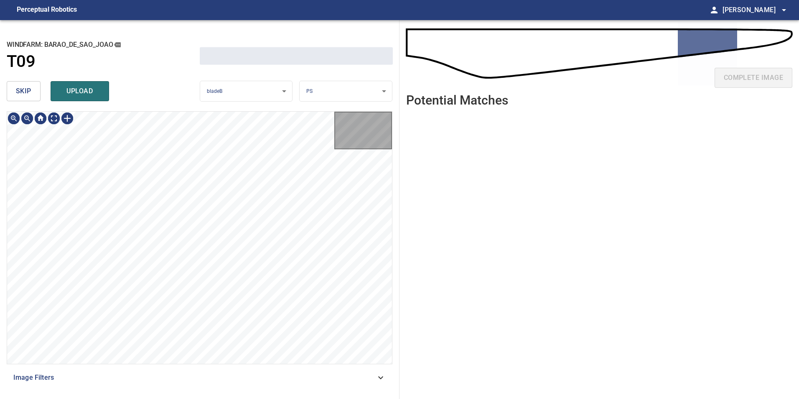
click at [38, 90] on button "skip" at bounding box center [24, 91] width 34 height 20
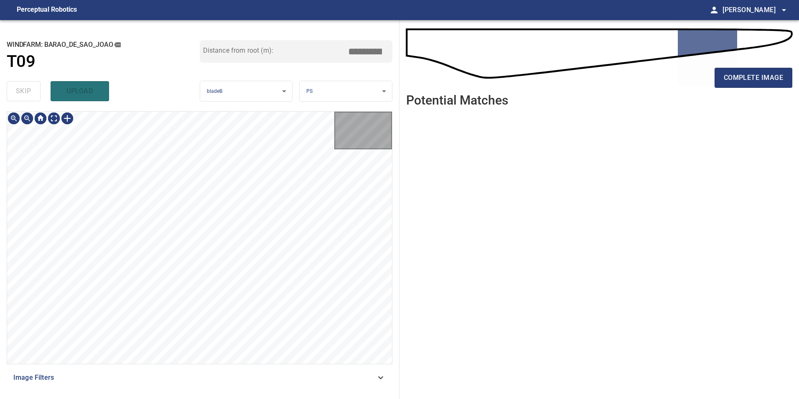
type input "*****"
click at [38, 90] on div "skip upload" at bounding box center [103, 91] width 193 height 27
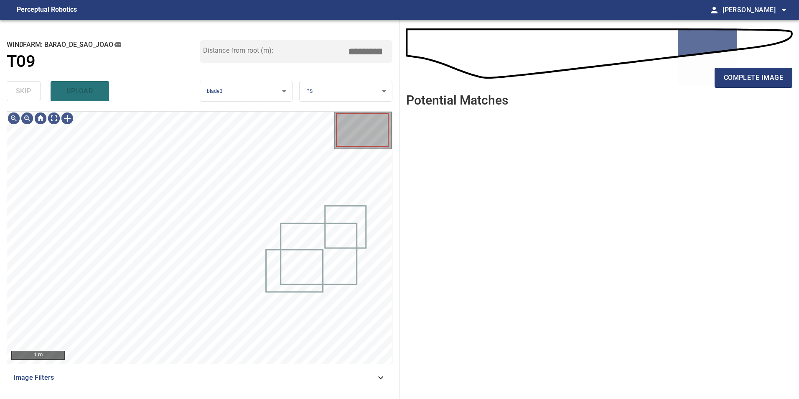
click at [38, 90] on div "skip upload" at bounding box center [103, 91] width 193 height 27
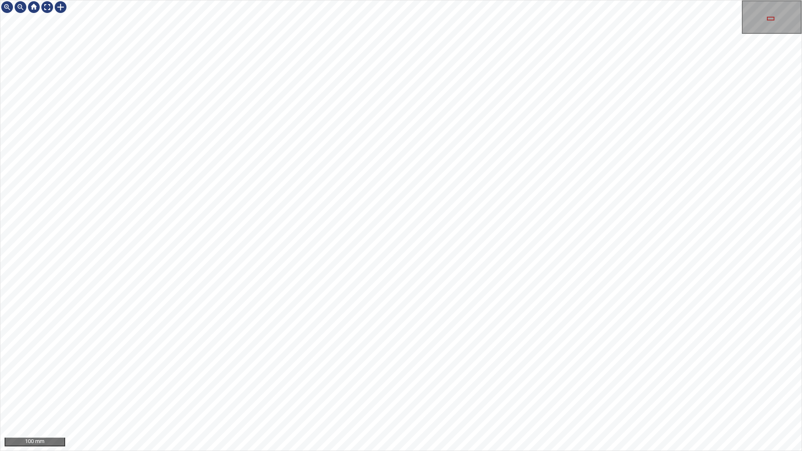
click at [615, 451] on div "100 mm" at bounding box center [401, 225] width 802 height 451
click at [537, 111] on div "100 mm" at bounding box center [401, 225] width 802 height 451
click at [49, 7] on div at bounding box center [47, 6] width 13 height 13
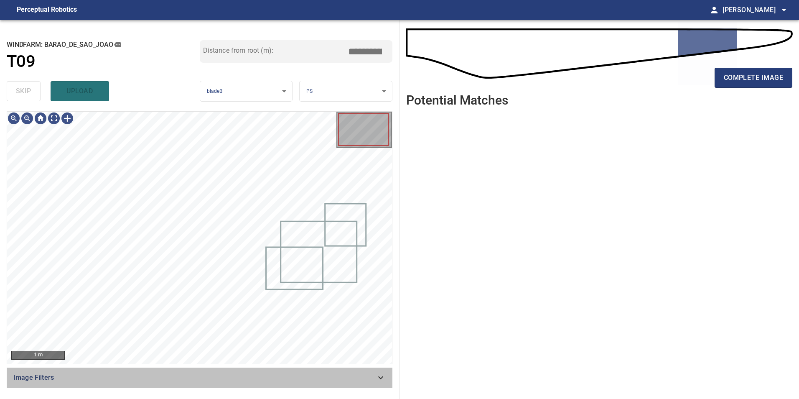
click at [349, 379] on span "Image Filters" at bounding box center [194, 377] width 362 height 10
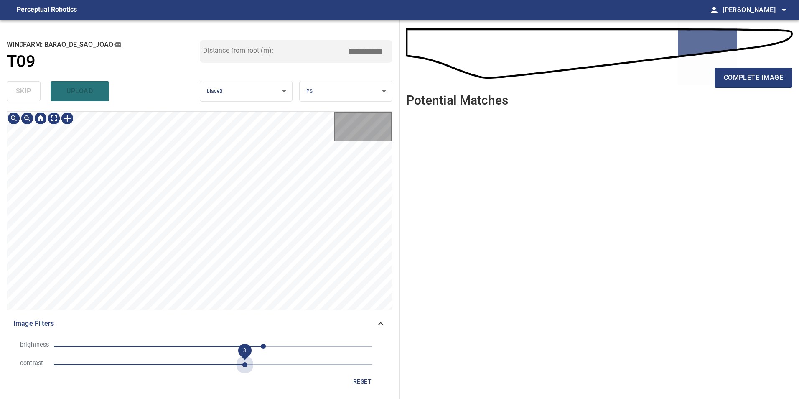
click at [244, 362] on span "3" at bounding box center [213, 365] width 318 height 12
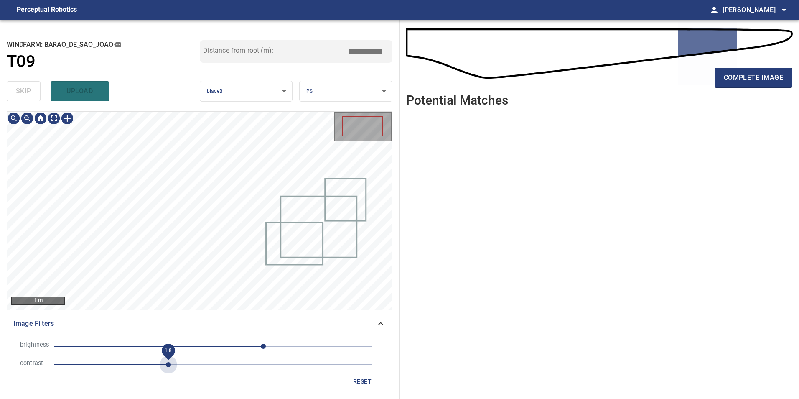
click at [168, 359] on span "1.8" at bounding box center [213, 365] width 318 height 12
click at [191, 345] on span "80" at bounding box center [213, 346] width 318 height 12
click at [199, 364] on span "2.3" at bounding box center [213, 365] width 318 height 12
click at [214, 347] on span "2" at bounding box center [213, 346] width 318 height 12
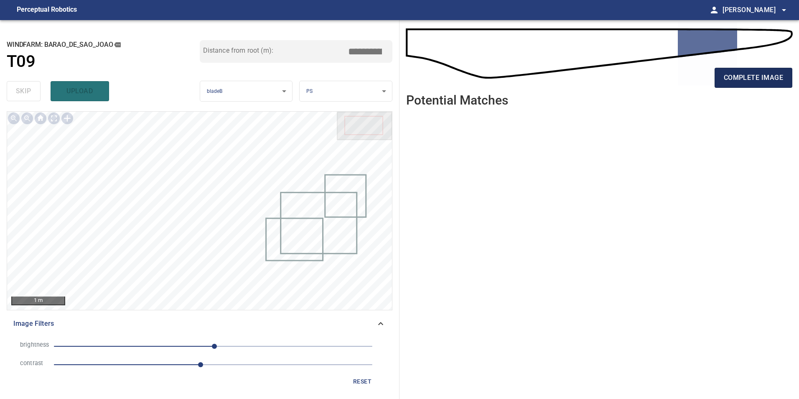
click at [753, 83] on span "complete image" at bounding box center [753, 78] width 59 height 12
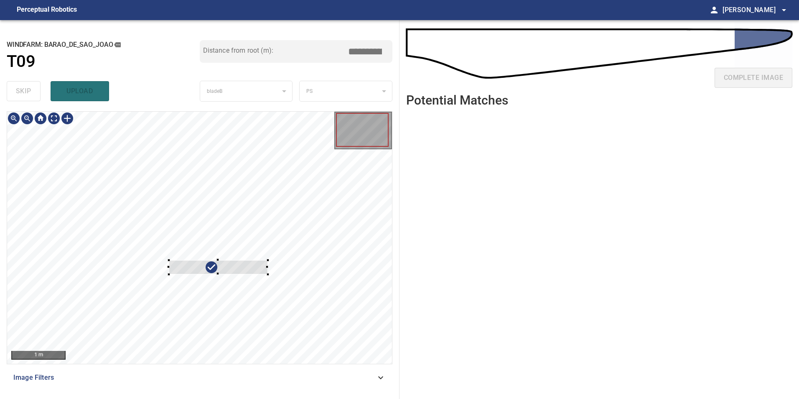
click at [324, 205] on div at bounding box center [199, 238] width 385 height 252
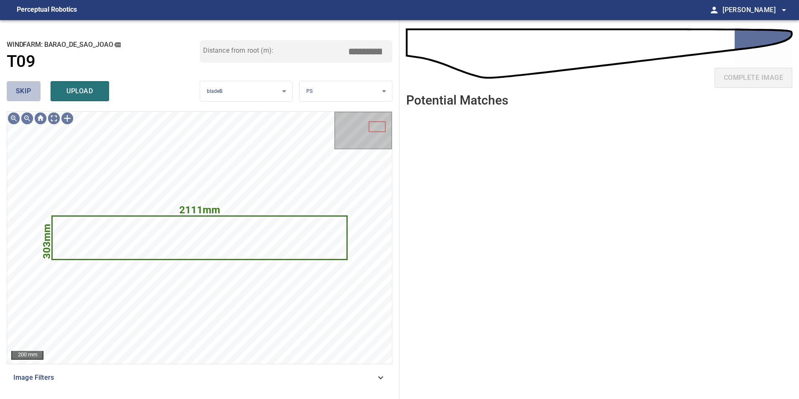
click at [28, 89] on span "skip" at bounding box center [23, 91] width 15 height 12
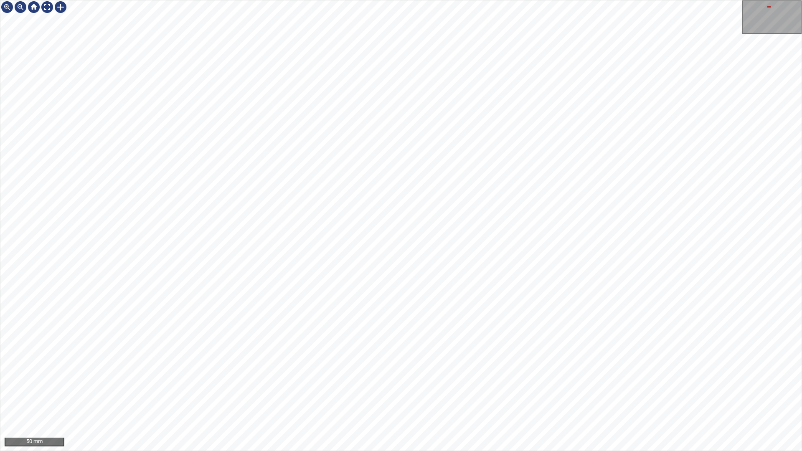
click at [547, 0] on div "50 mm" at bounding box center [401, 225] width 802 height 451
click at [496, 451] on div "100 mm" at bounding box center [401, 225] width 802 height 451
click at [450, 451] on div "100 mm" at bounding box center [401, 225] width 802 height 451
click at [488, 451] on div "100 mm" at bounding box center [401, 225] width 802 height 451
click at [546, 451] on div "100 mm" at bounding box center [401, 225] width 802 height 451
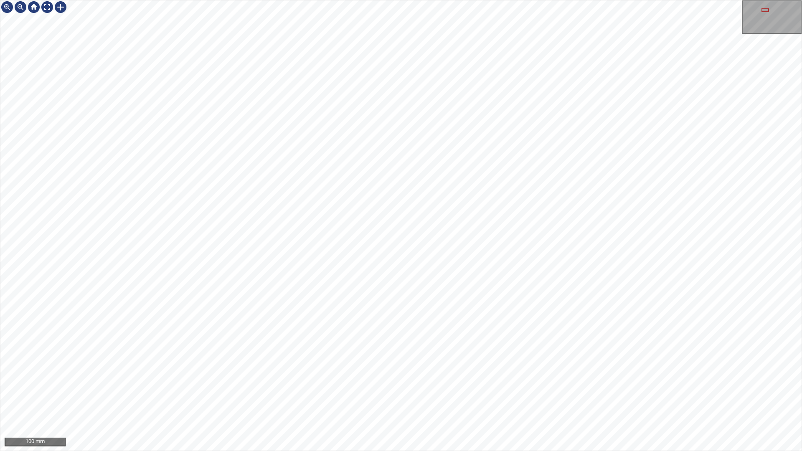
click at [459, 451] on div "100 mm" at bounding box center [401, 225] width 802 height 451
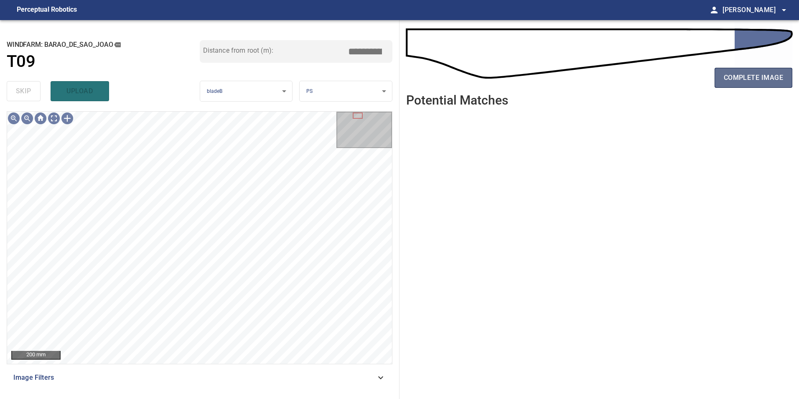
click at [762, 84] on button "complete image" at bounding box center [754, 78] width 78 height 20
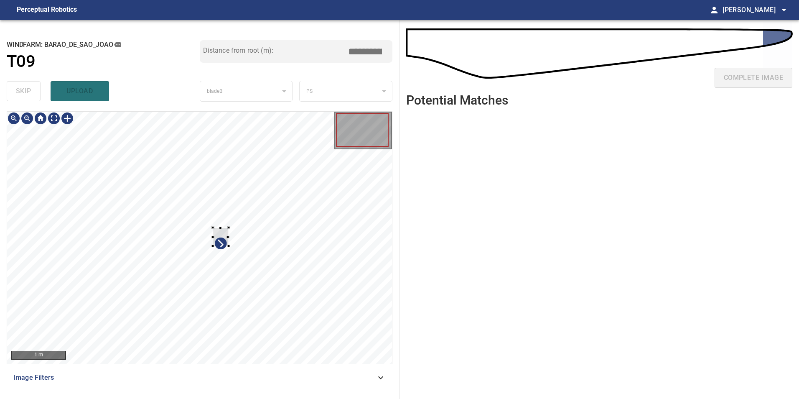
click at [221, 230] on div at bounding box center [221, 236] width 16 height 18
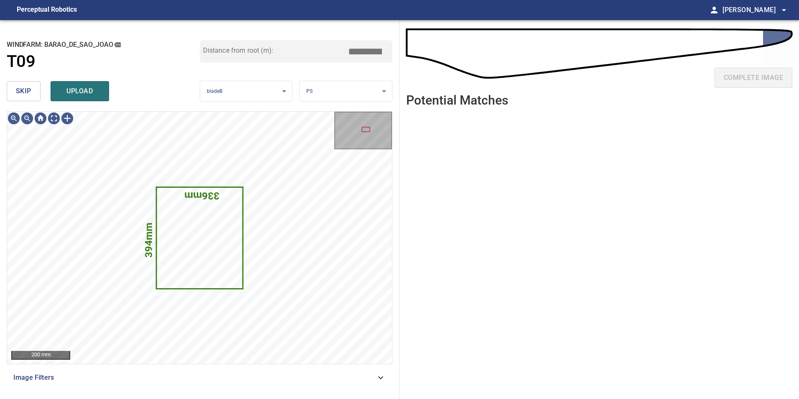
drag, startPoint x: 20, startPoint y: 88, endPoint x: 37, endPoint y: 102, distance: 22.5
click at [22, 92] on span "skip" at bounding box center [23, 91] width 15 height 12
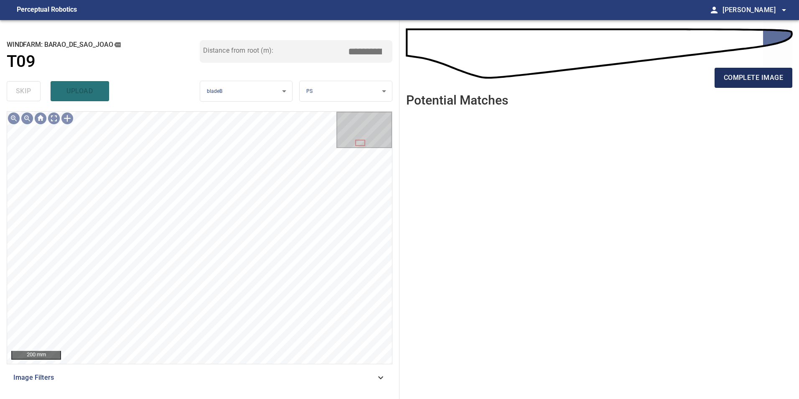
click at [758, 83] on span "complete image" at bounding box center [753, 78] width 59 height 12
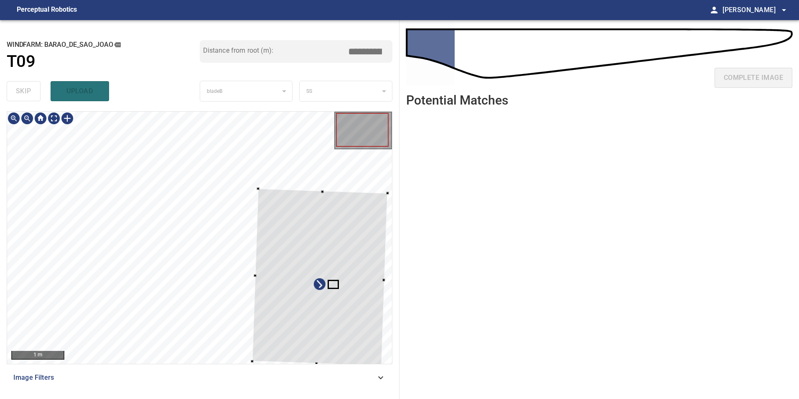
click at [378, 279] on div at bounding box center [319, 277] width 135 height 177
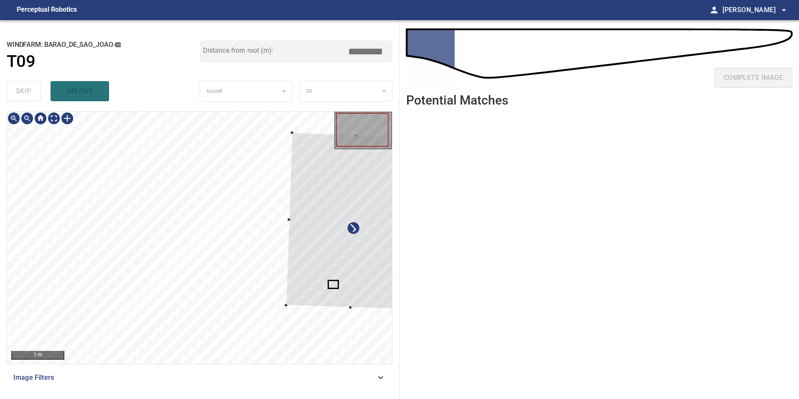
click at [352, 237] on div at bounding box center [353, 221] width 135 height 177
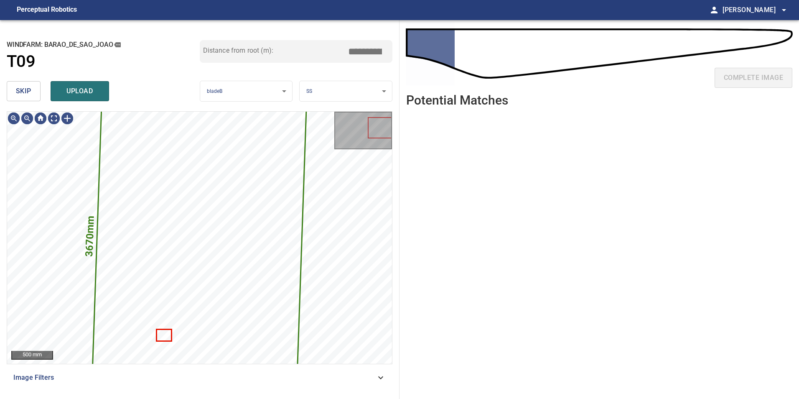
drag, startPoint x: 20, startPoint y: 92, endPoint x: 19, endPoint y: 97, distance: 5.1
click at [20, 97] on span "skip" at bounding box center [23, 91] width 15 height 12
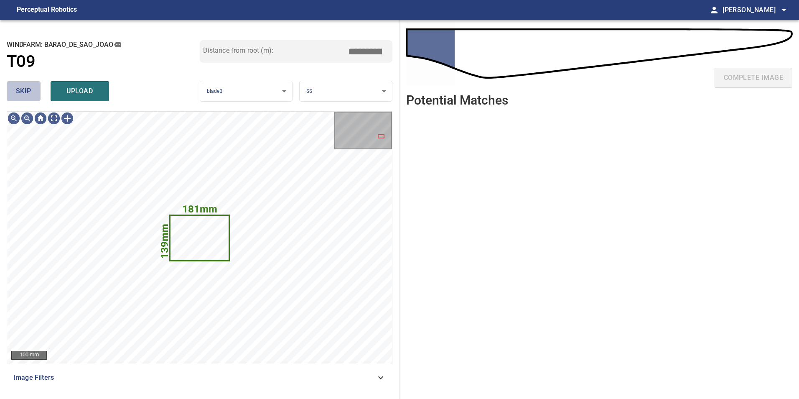
click at [19, 97] on button "skip" at bounding box center [24, 91] width 34 height 20
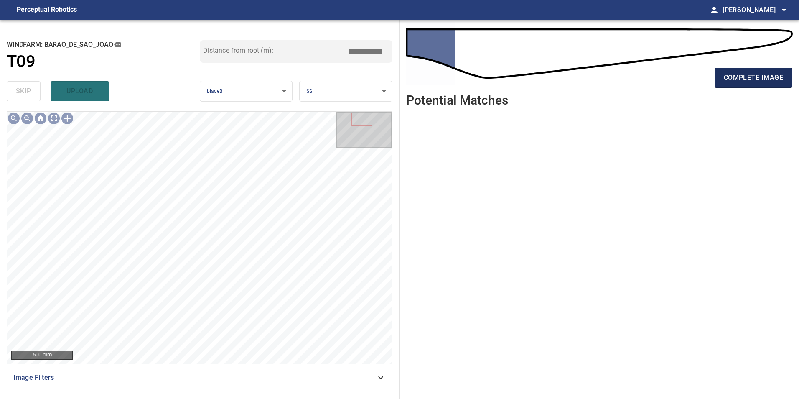
drag, startPoint x: 746, startPoint y: 77, endPoint x: 748, endPoint y: 84, distance: 7.4
click at [746, 80] on span "complete image" at bounding box center [753, 78] width 59 height 12
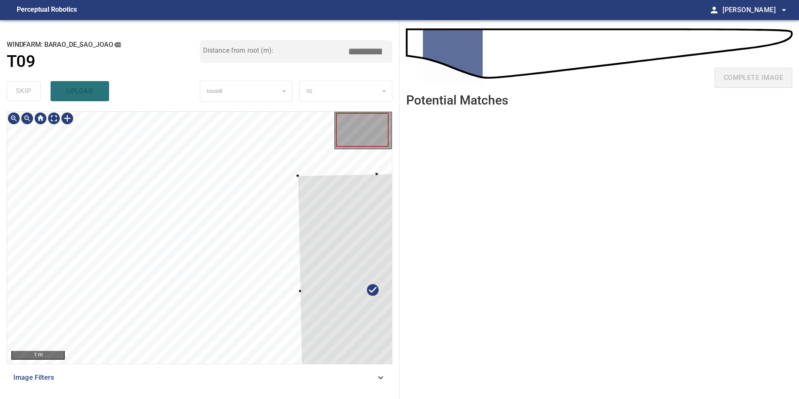
click at [366, 330] on div at bounding box center [379, 289] width 163 height 235
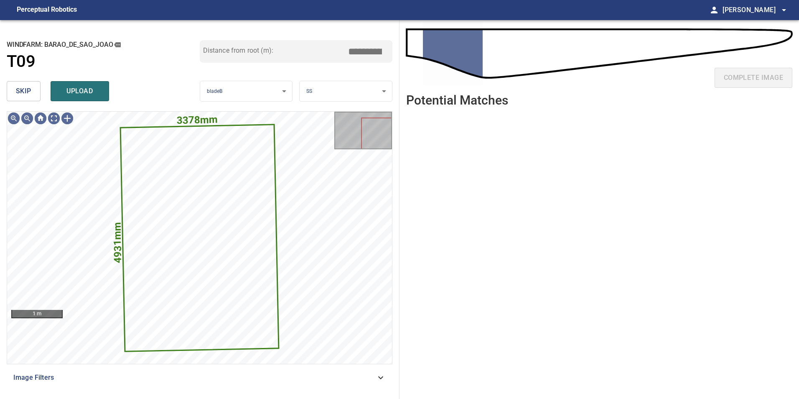
drag, startPoint x: 31, startPoint y: 87, endPoint x: 37, endPoint y: 109, distance: 22.6
click at [31, 88] on span "skip" at bounding box center [23, 91] width 15 height 12
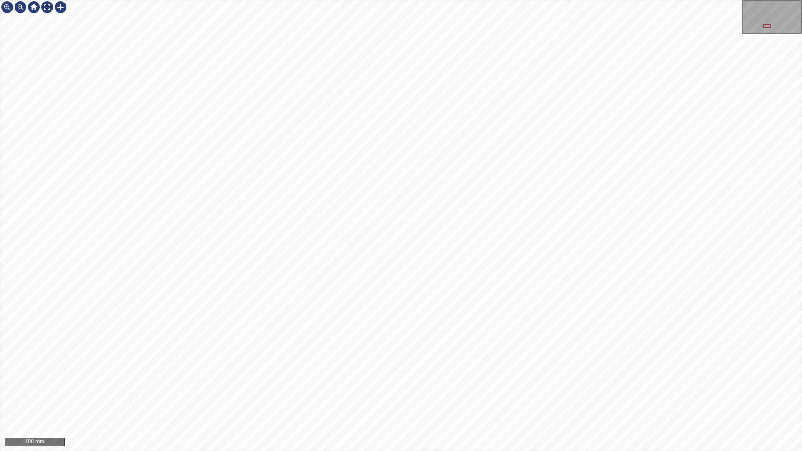
click at [158, 451] on div "100 mm" at bounding box center [401, 225] width 802 height 451
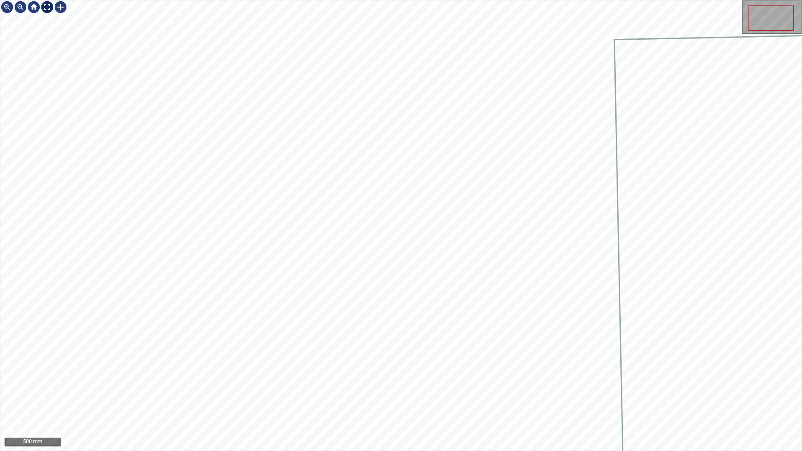
click at [47, 12] on div at bounding box center [47, 6] width 13 height 13
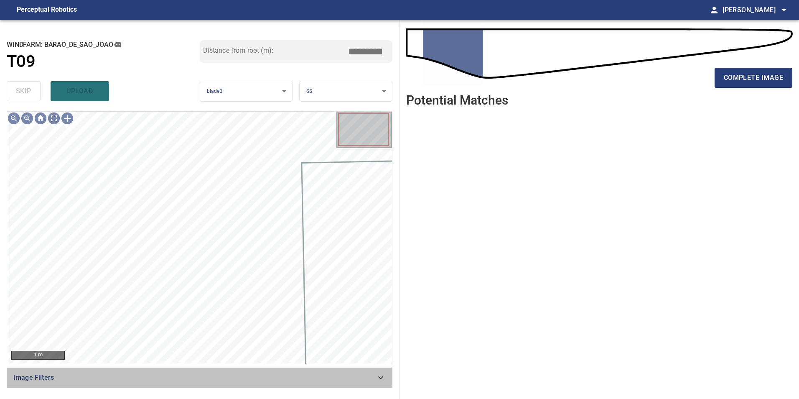
click at [377, 377] on icon at bounding box center [381, 377] width 10 height 10
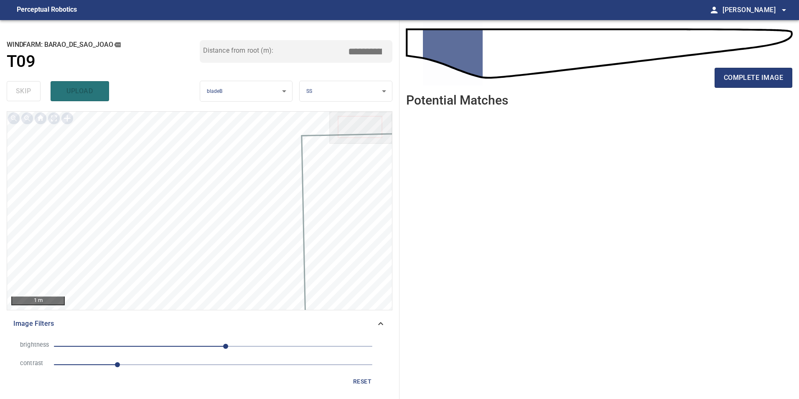
click at [382, 326] on icon at bounding box center [381, 323] width 10 height 10
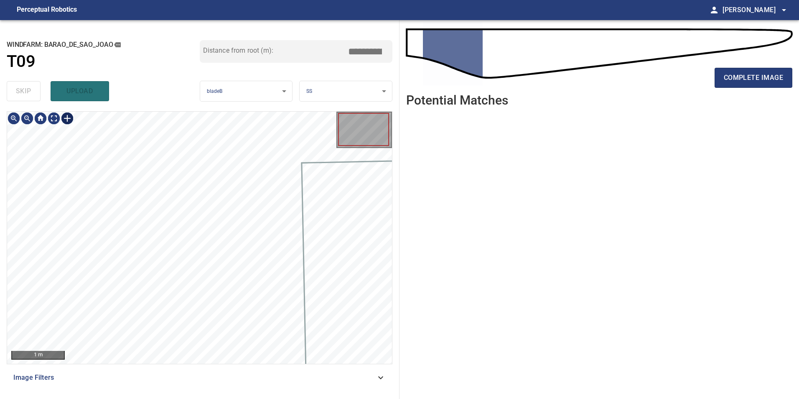
click at [64, 118] on div at bounding box center [67, 118] width 13 height 13
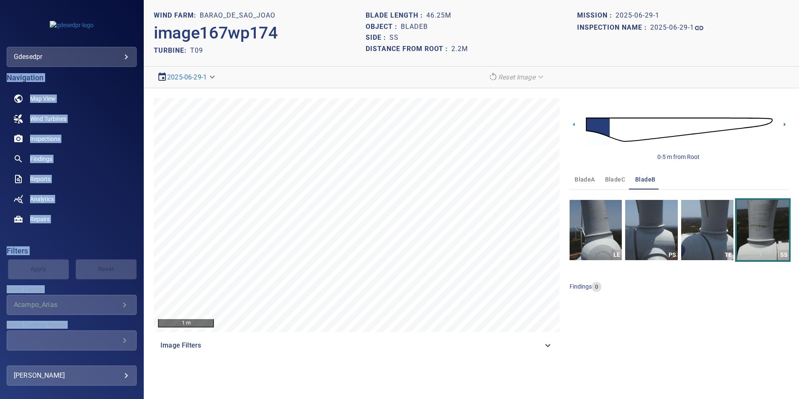
drag, startPoint x: -36, startPoint y: 109, endPoint x: -45, endPoint y: -11, distance: 120.7
click at [0, 0] on html "**********" at bounding box center [399, 199] width 799 height 399
drag, startPoint x: 762, startPoint y: 119, endPoint x: 764, endPoint y: 123, distance: 5.2
click at [762, 119] on img at bounding box center [679, 129] width 187 height 45
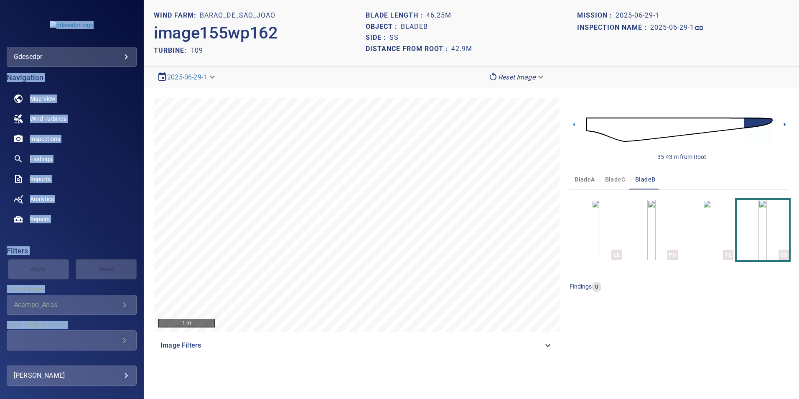
click at [783, 123] on icon at bounding box center [784, 124] width 9 height 9
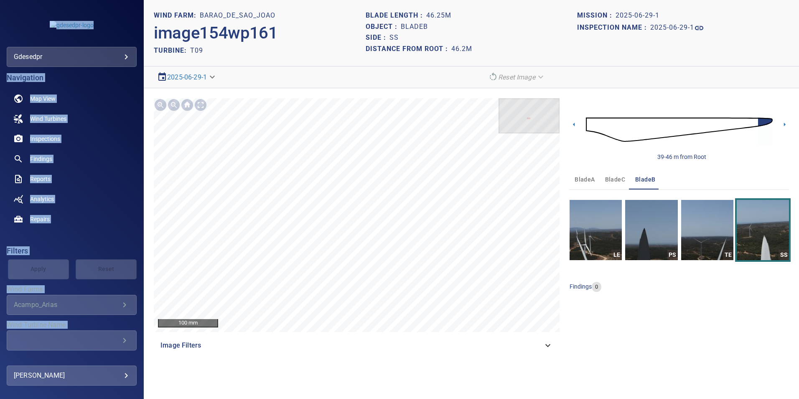
click at [593, 178] on span "bladeA" at bounding box center [585, 179] width 20 height 10
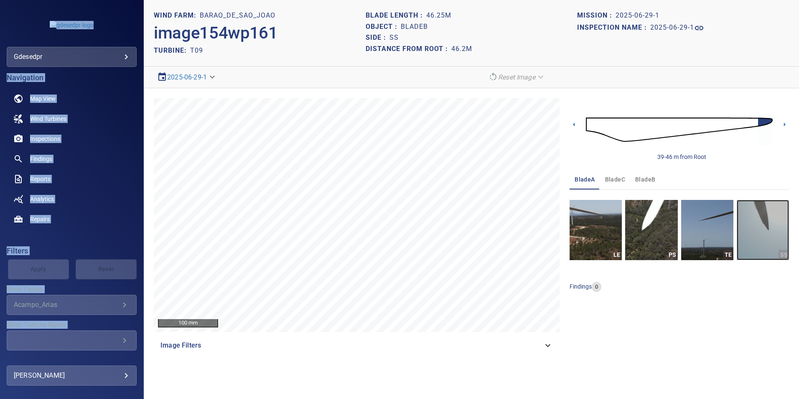
click at [751, 224] on img "button" at bounding box center [763, 230] width 52 height 60
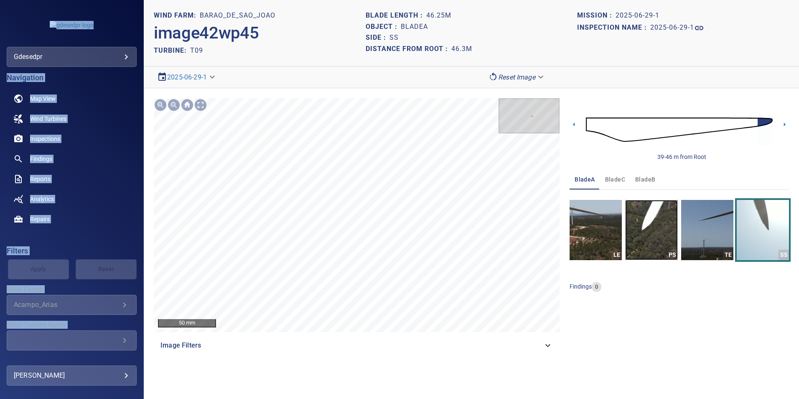
click at [649, 237] on img "button" at bounding box center [651, 230] width 52 height 60
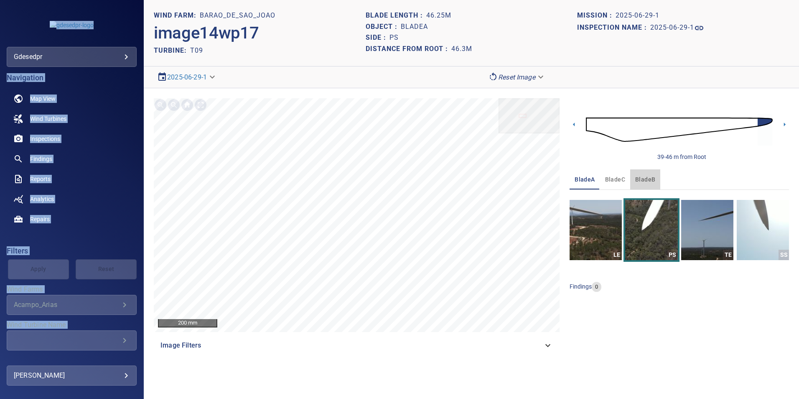
click at [654, 180] on button "bladeB" at bounding box center [645, 179] width 30 height 20
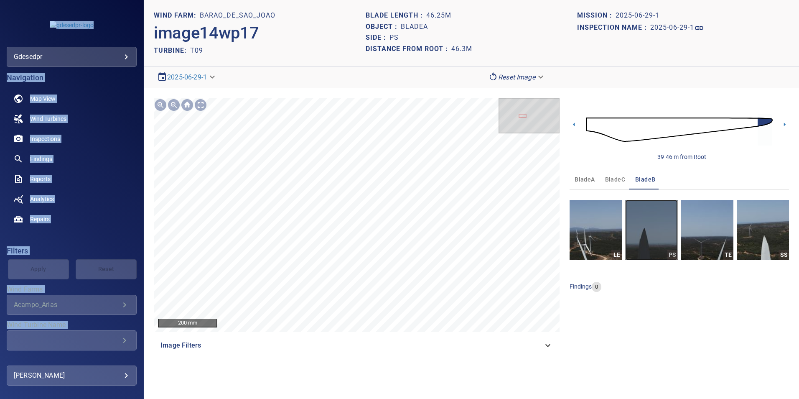
click at [668, 226] on img "button" at bounding box center [651, 230] width 52 height 60
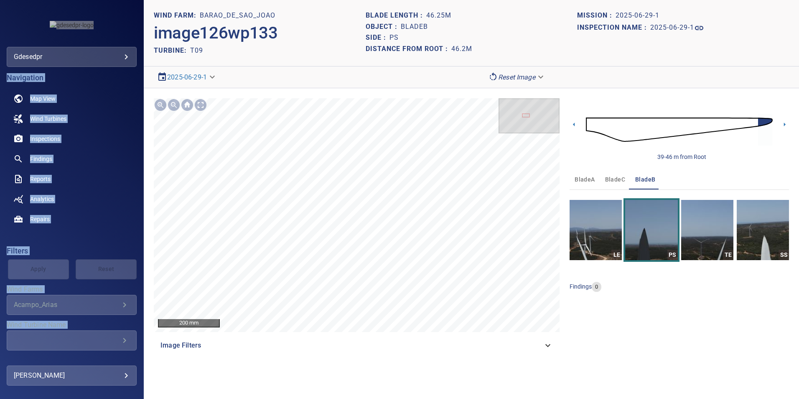
click at [610, 179] on span "bladeC" at bounding box center [615, 179] width 20 height 10
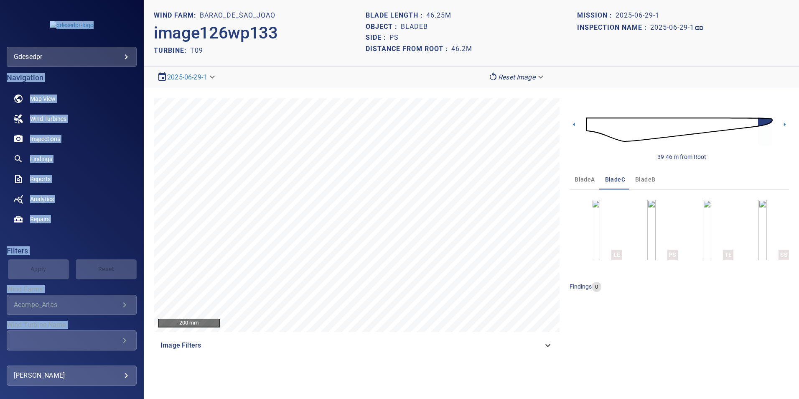
click at [642, 139] on img at bounding box center [679, 129] width 187 height 45
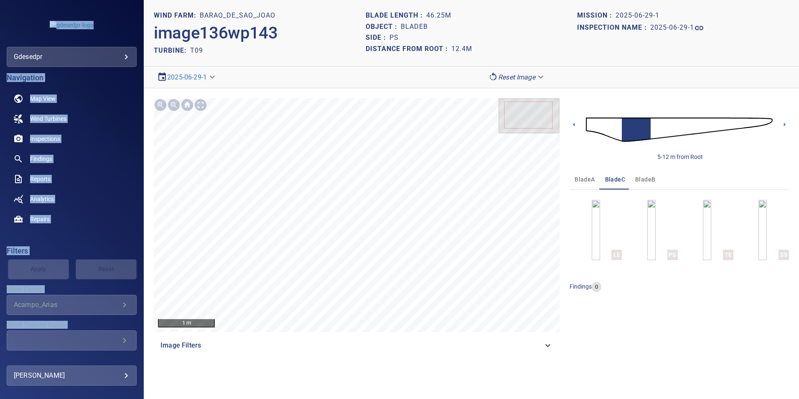
click at [592, 126] on img at bounding box center [679, 129] width 187 height 45
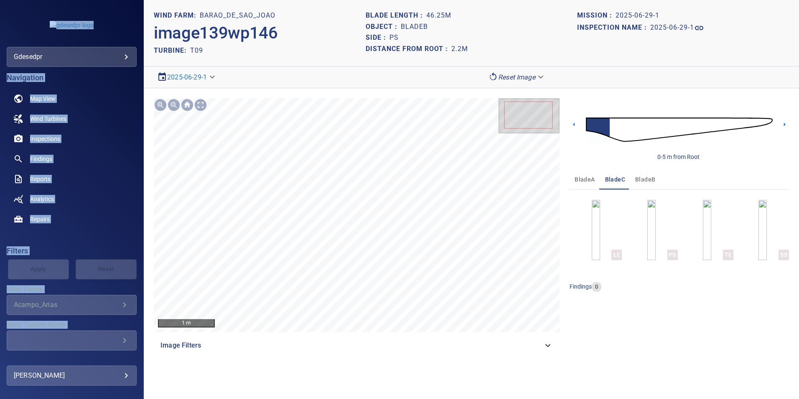
click at [616, 132] on img at bounding box center [679, 129] width 187 height 45
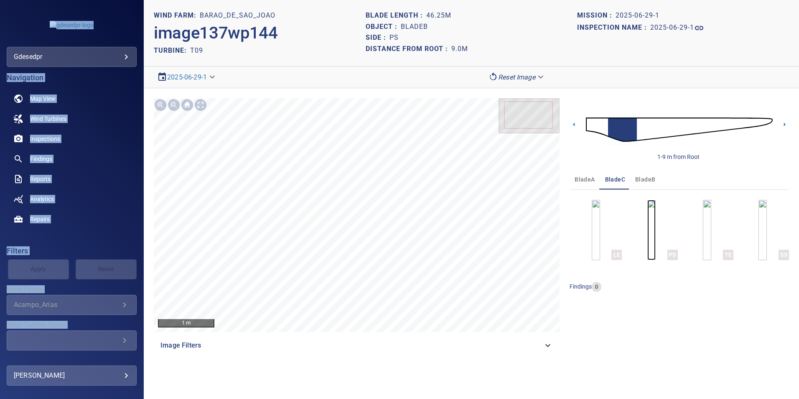
click at [647, 218] on img "button" at bounding box center [651, 230] width 8 height 60
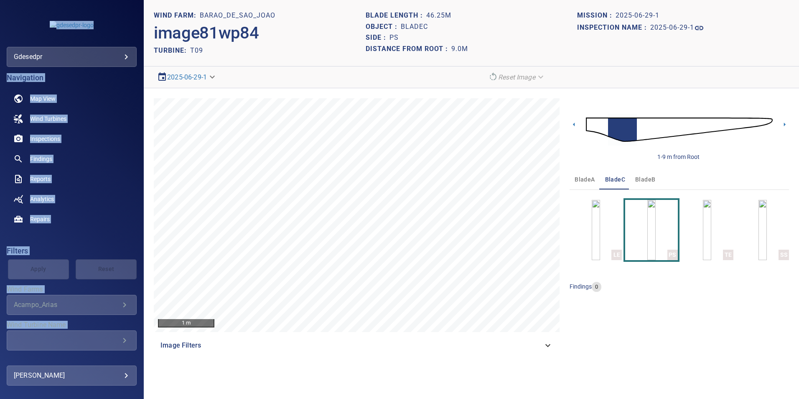
click at [596, 127] on img at bounding box center [679, 129] width 187 height 45
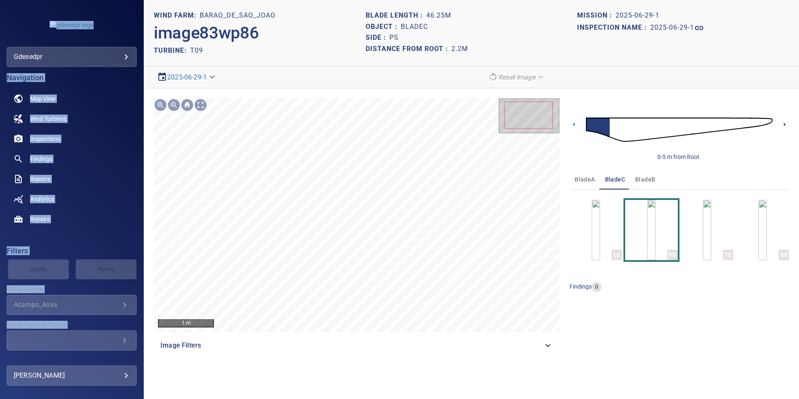
click at [784, 121] on icon at bounding box center [784, 124] width 9 height 9
click at [784, 125] on icon at bounding box center [784, 124] width 9 height 9
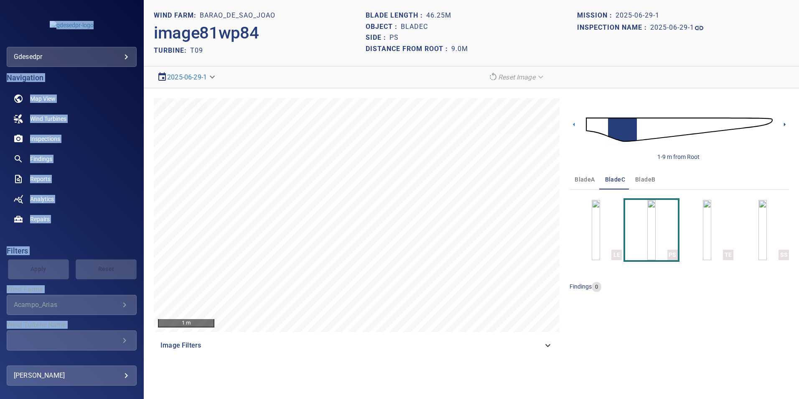
click at [784, 125] on icon at bounding box center [784, 124] width 9 height 9
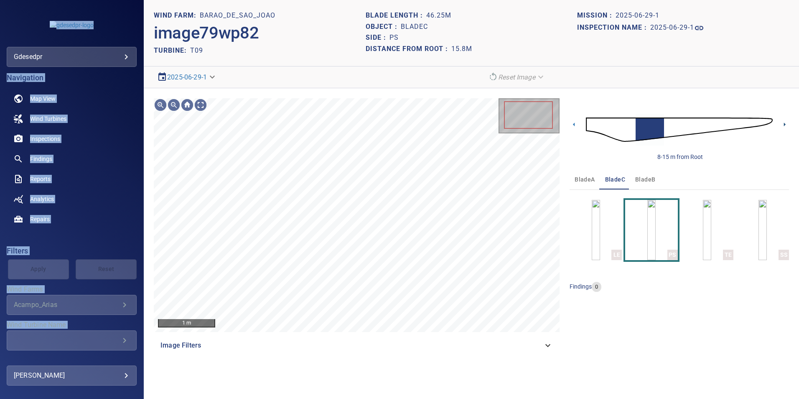
click at [784, 125] on icon at bounding box center [784, 124] width 9 height 9
click at [621, 125] on img at bounding box center [679, 129] width 187 height 45
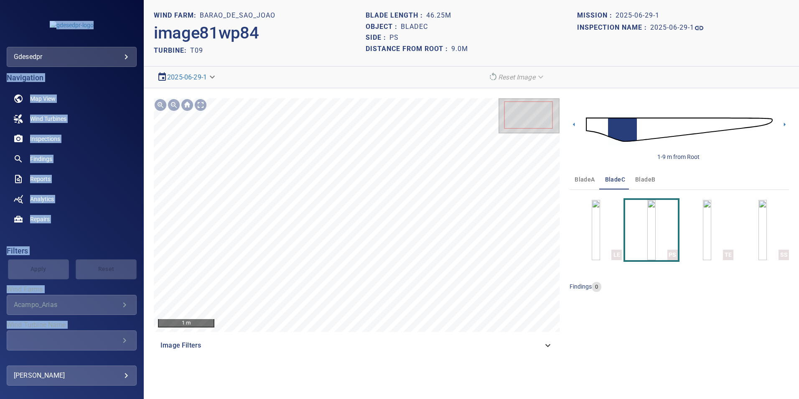
click at [760, 122] on img at bounding box center [679, 129] width 187 height 45
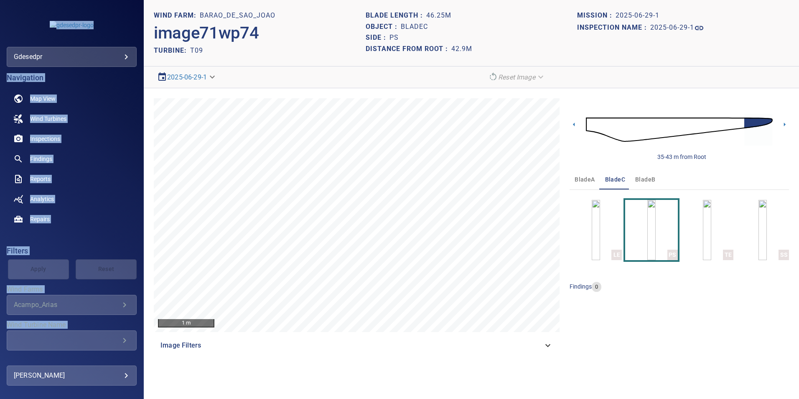
click at [736, 125] on img at bounding box center [679, 129] width 187 height 45
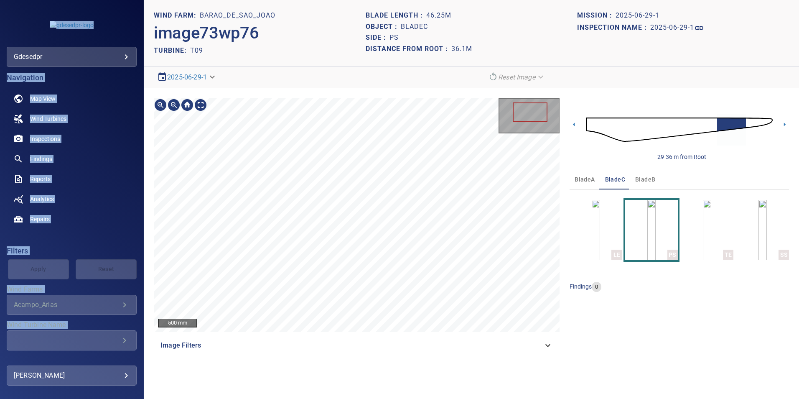
click at [292, 65] on section "**********" at bounding box center [471, 199] width 655 height 399
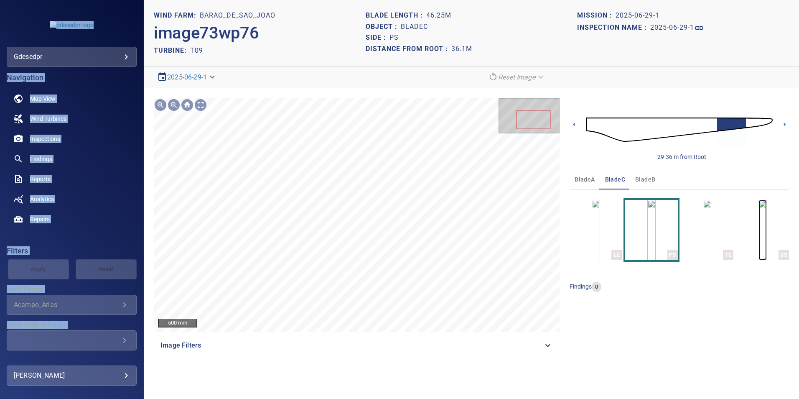
click at [759, 232] on img "button" at bounding box center [763, 230] width 8 height 60
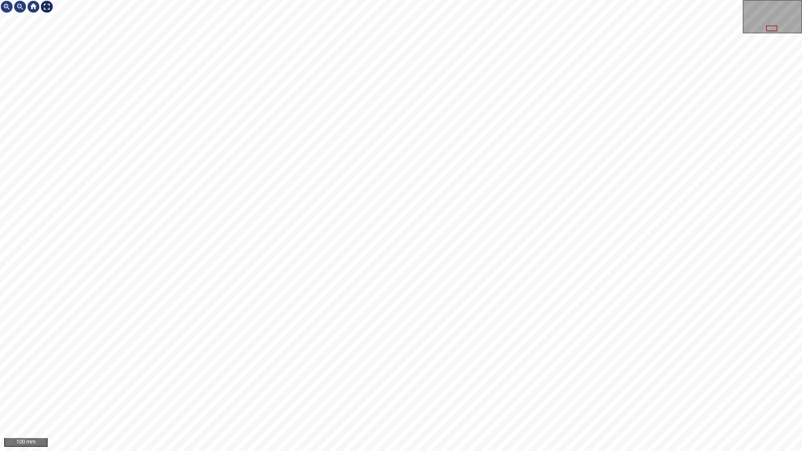
click at [51, 6] on div at bounding box center [46, 6] width 13 height 13
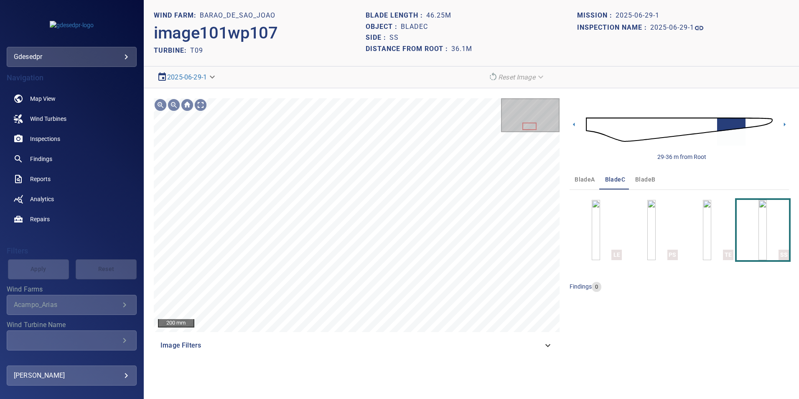
click at [395, 338] on div "Image Filters" at bounding box center [357, 345] width 406 height 20
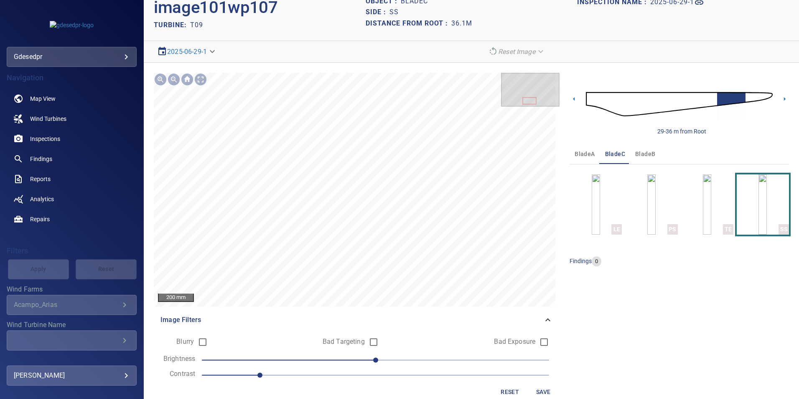
scroll to position [39, 0]
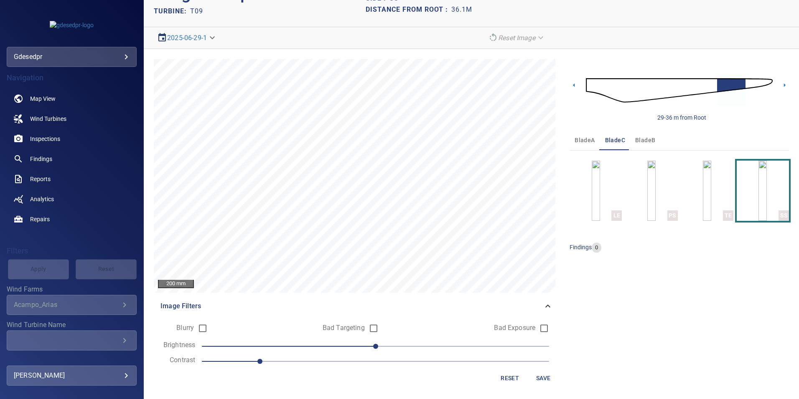
click at [339, 361] on span "1" at bounding box center [375, 361] width 347 height 12
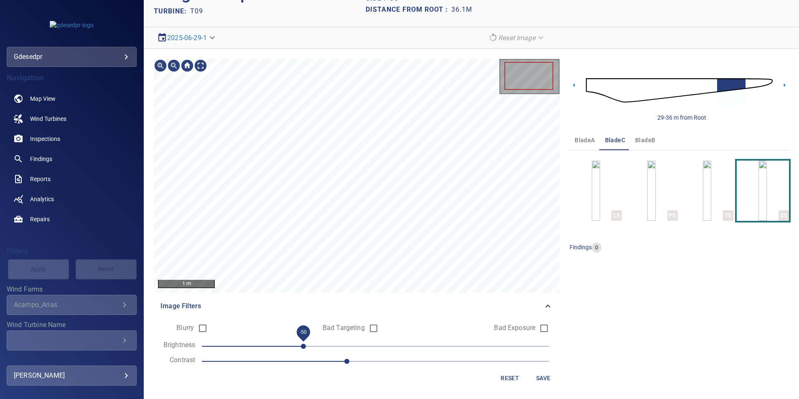
click at [307, 346] on span "-50" at bounding box center [375, 346] width 347 height 12
click at [320, 341] on span "-50" at bounding box center [375, 346] width 347 height 12
click at [315, 344] on span "-40" at bounding box center [317, 346] width 5 height 5
click at [300, 344] on span "-40" at bounding box center [375, 346] width 347 height 12
click at [288, 346] on span "-50" at bounding box center [375, 346] width 347 height 12
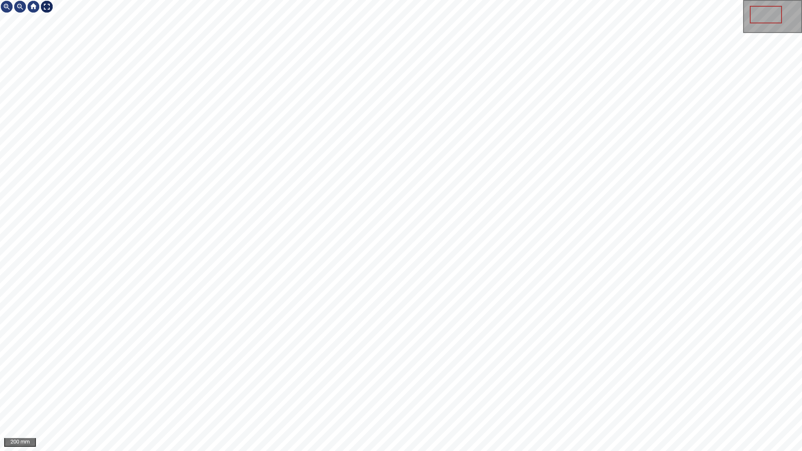
click at [46, 5] on div at bounding box center [46, 6] width 13 height 13
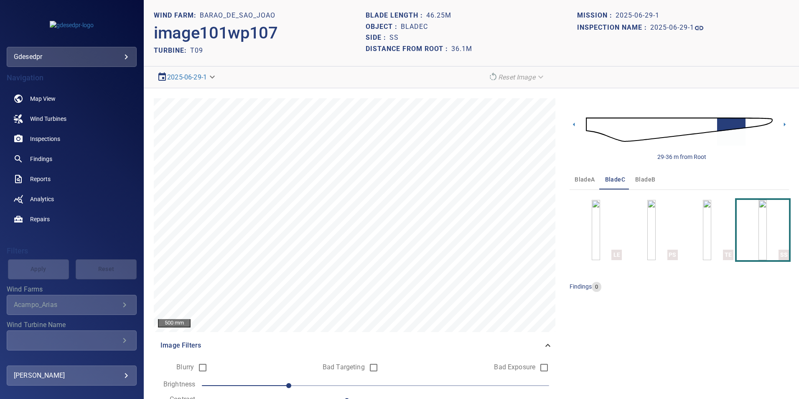
click at [743, 120] on img at bounding box center [679, 129] width 187 height 45
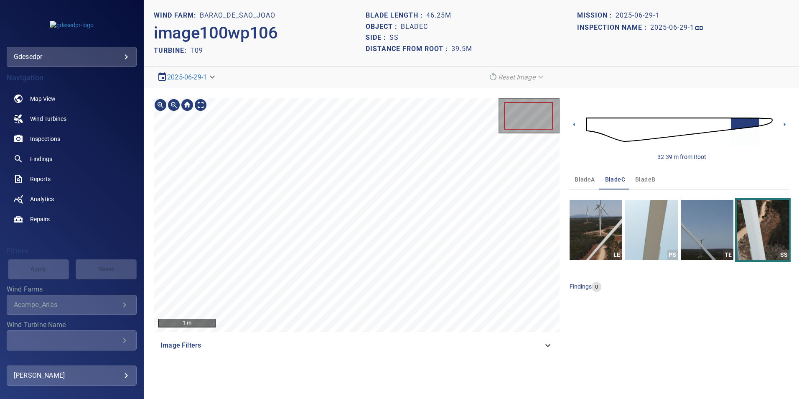
click at [287, 92] on div "1 m Image Filters 32-39 m from Root bladeA bladeC bladeB LE PS TE SS findings 0" at bounding box center [471, 226] width 655 height 277
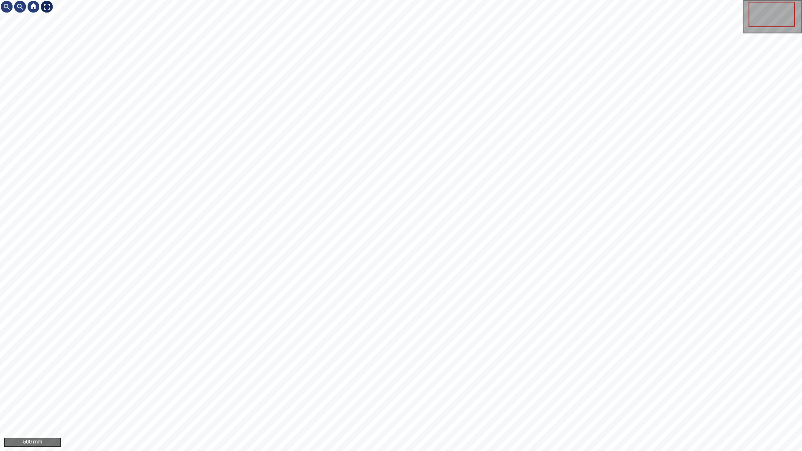
click at [46, 7] on div at bounding box center [46, 6] width 13 height 13
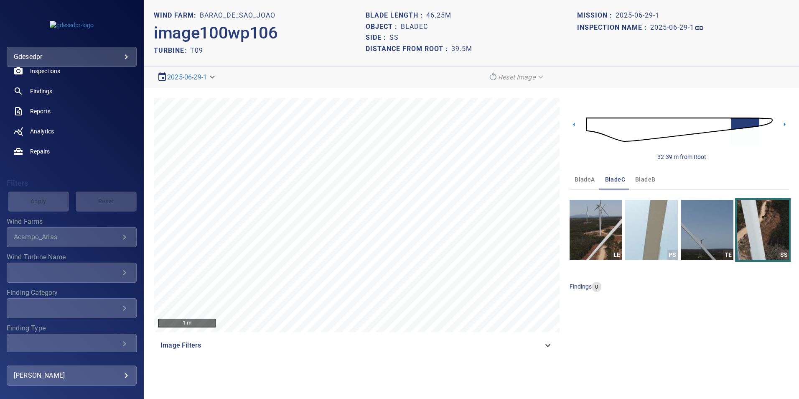
scroll to position [97, 0]
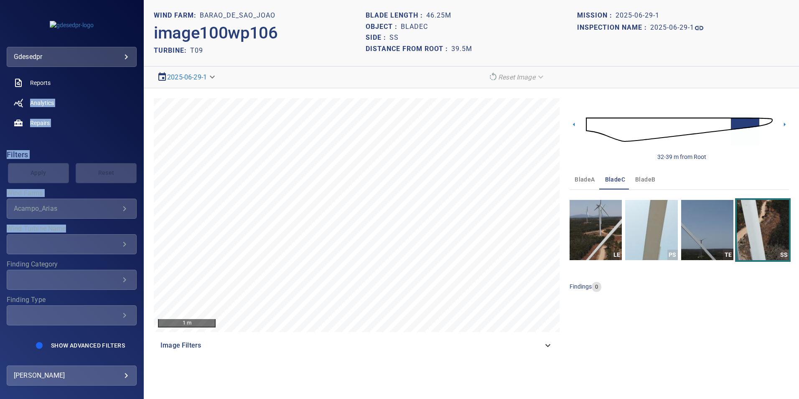
drag, startPoint x: 1, startPoint y: 107, endPoint x: -243, endPoint y: 234, distance: 275.3
click at [0, 234] on html "**********" at bounding box center [399, 199] width 799 height 399
drag, startPoint x: -243, startPoint y: 234, endPoint x: -238, endPoint y: 177, distance: 56.6
click at [0, 177] on html "**********" at bounding box center [399, 199] width 799 height 399
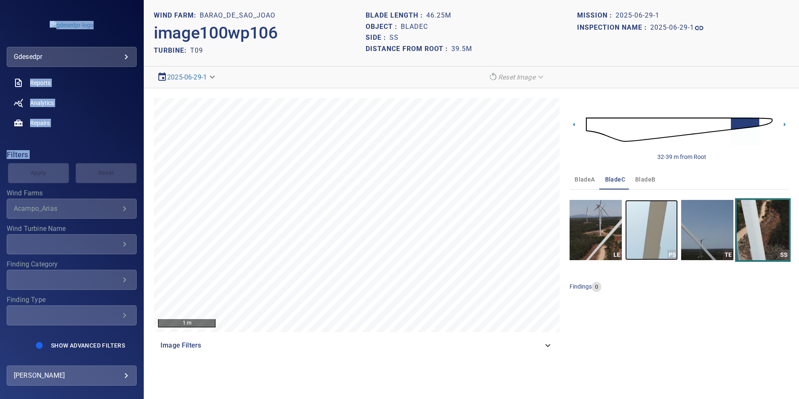
click at [671, 241] on img "button" at bounding box center [651, 230] width 52 height 60
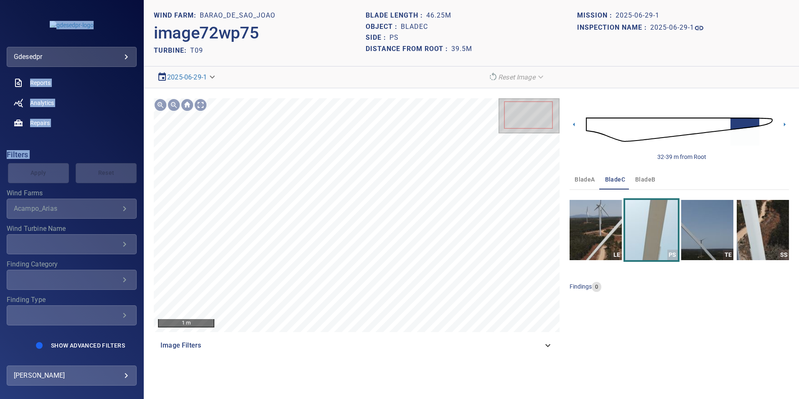
click at [604, 127] on img at bounding box center [679, 129] width 187 height 45
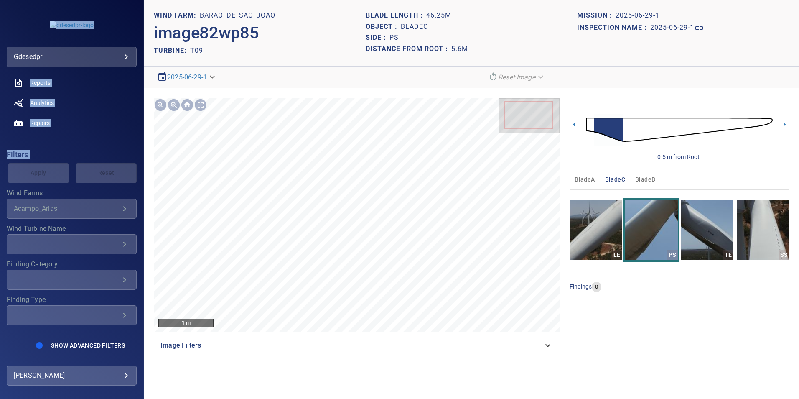
click at [624, 132] on img at bounding box center [679, 129] width 187 height 45
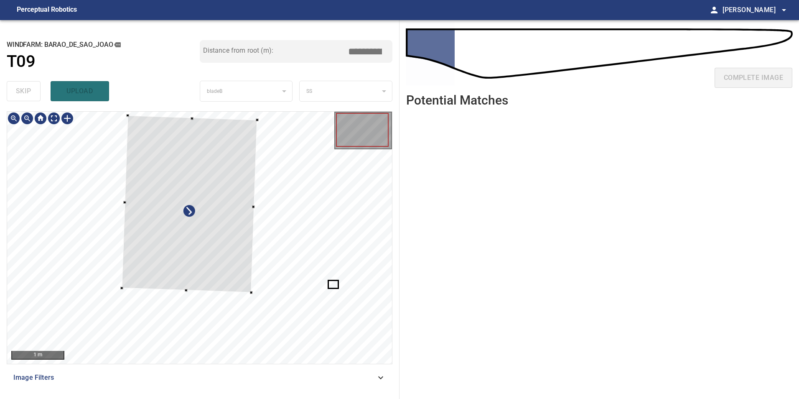
click at [189, 163] on div at bounding box center [189, 204] width 135 height 177
click at [184, 272] on div at bounding box center [199, 238] width 385 height 252
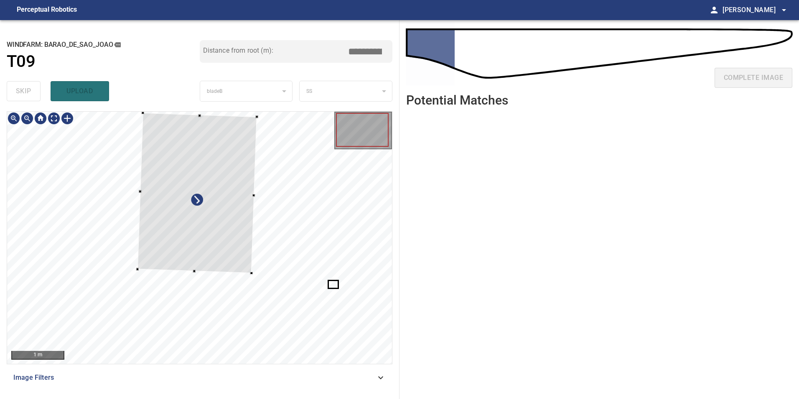
click at [144, 186] on div at bounding box center [197, 193] width 120 height 160
click at [244, 186] on div at bounding box center [192, 193] width 111 height 160
click at [240, 270] on div at bounding box center [199, 238] width 385 height 252
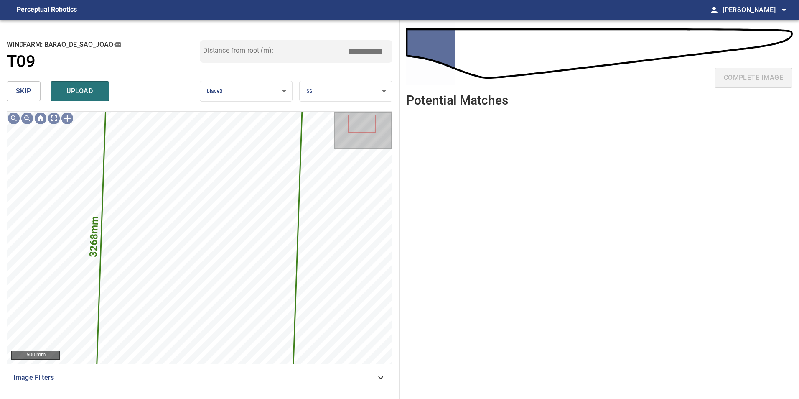
drag, startPoint x: 361, startPoint y: 50, endPoint x: 520, endPoint y: 69, distance: 160.4
click at [499, 58] on div "**********" at bounding box center [399, 209] width 799 height 379
type input "****"
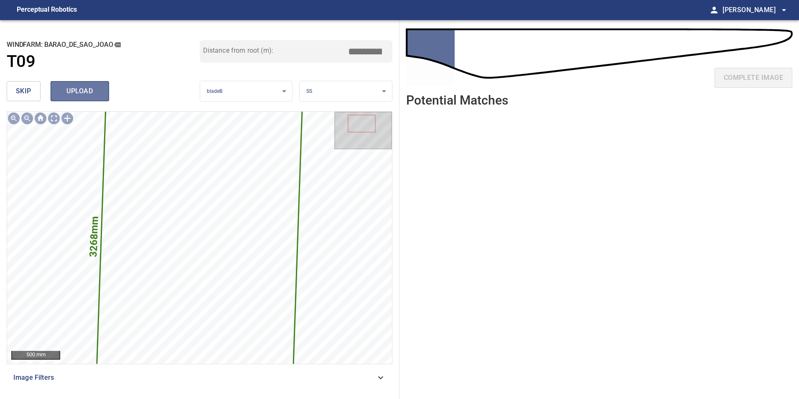
click at [79, 95] on span "upload" at bounding box center [80, 91] width 40 height 12
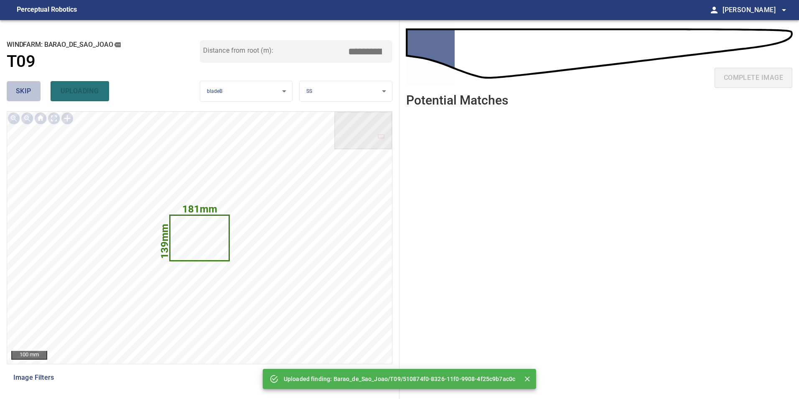
click at [32, 90] on button "skip" at bounding box center [24, 91] width 34 height 20
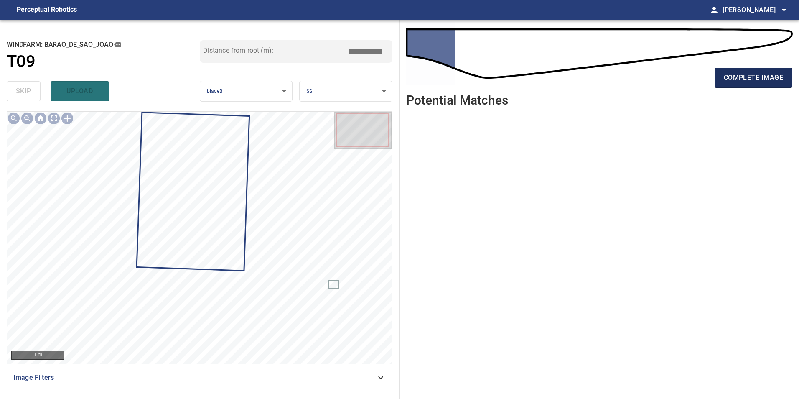
click at [745, 74] on span "complete image" at bounding box center [753, 78] width 59 height 12
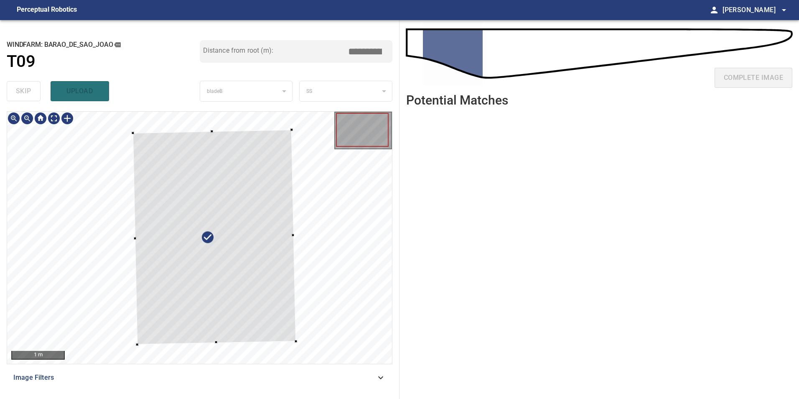
click at [204, 339] on div at bounding box center [214, 237] width 163 height 215
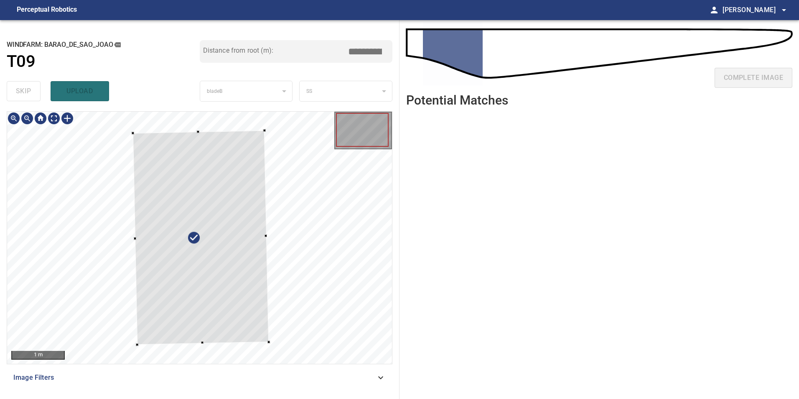
click at [265, 232] on div at bounding box center [201, 237] width 136 height 214
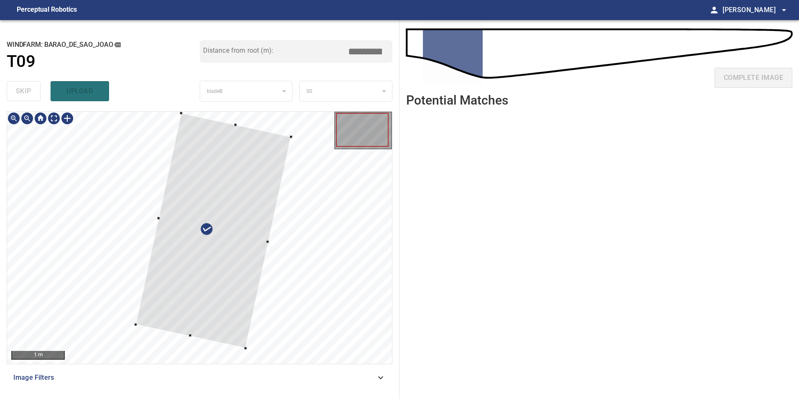
click at [230, 307] on div at bounding box center [212, 230] width 155 height 235
click at [265, 242] on div at bounding box center [212, 230] width 154 height 234
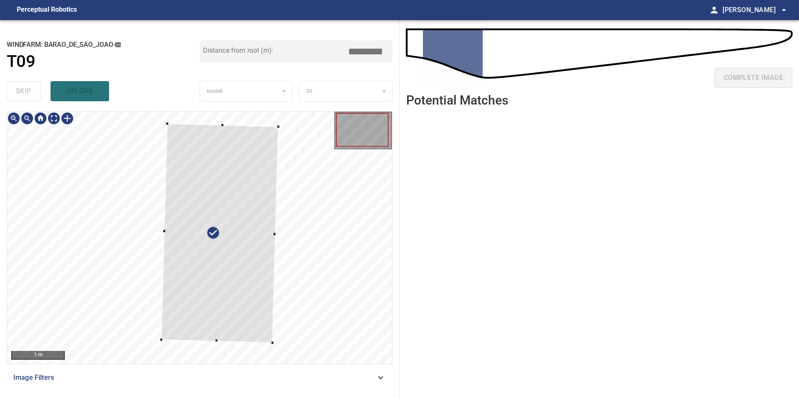
click at [260, 232] on div at bounding box center [219, 233] width 117 height 219
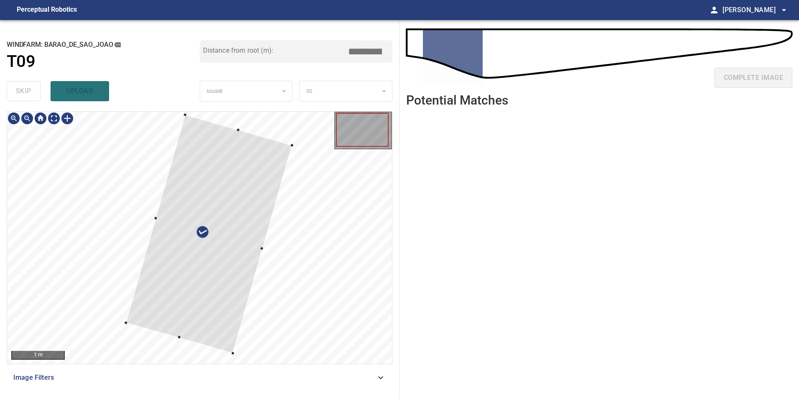
click at [224, 293] on div at bounding box center [209, 234] width 166 height 238
click at [220, 326] on div at bounding box center [214, 235] width 158 height 236
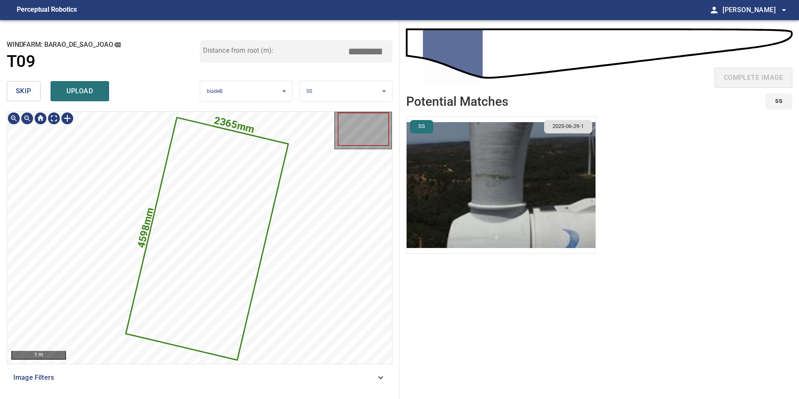
click at [231, 151] on icon at bounding box center [207, 238] width 161 height 241
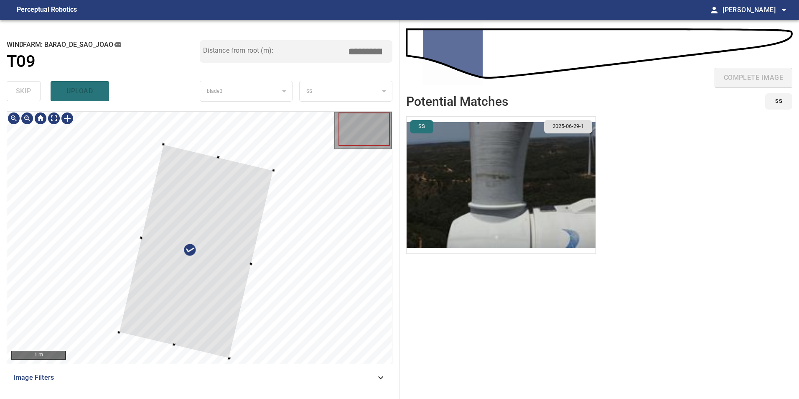
click at [222, 160] on div at bounding box center [196, 251] width 155 height 214
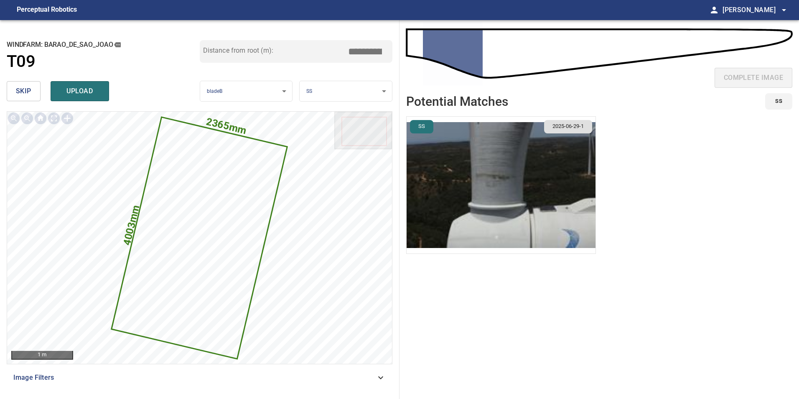
click at [456, 156] on img "button" at bounding box center [501, 185] width 189 height 137
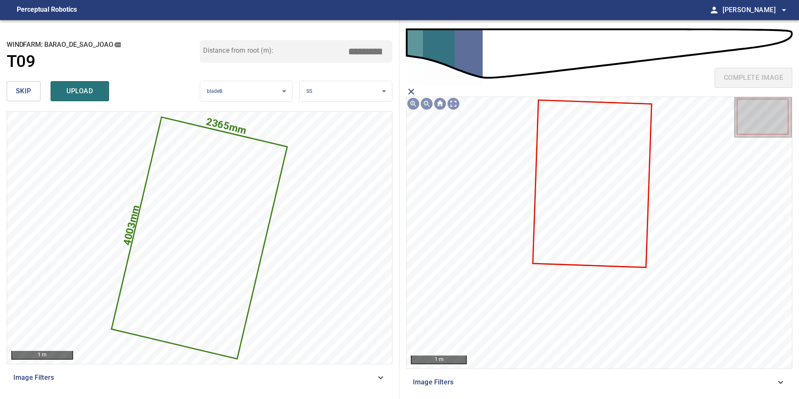
click at [557, 168] on icon at bounding box center [592, 183] width 117 height 166
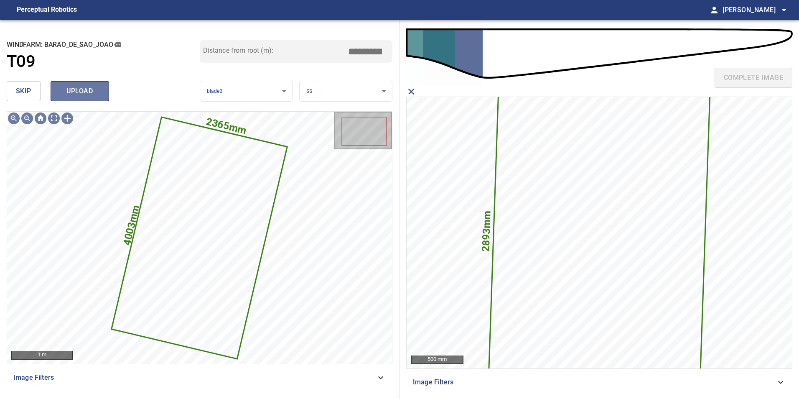
click at [93, 91] on span "upload" at bounding box center [80, 91] width 40 height 12
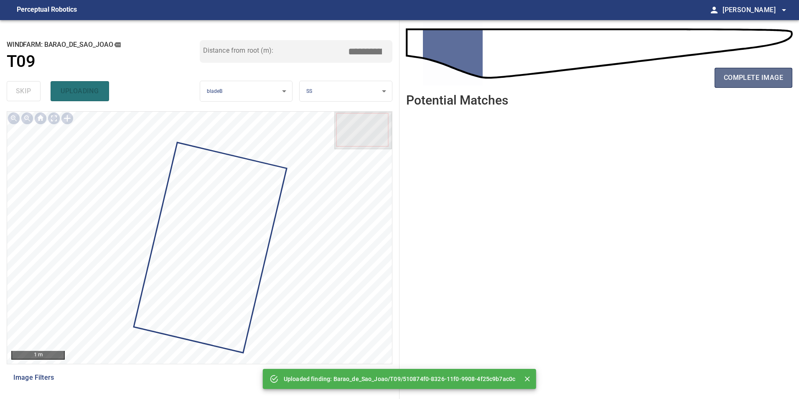
click at [739, 75] on span "complete image" at bounding box center [753, 78] width 59 height 12
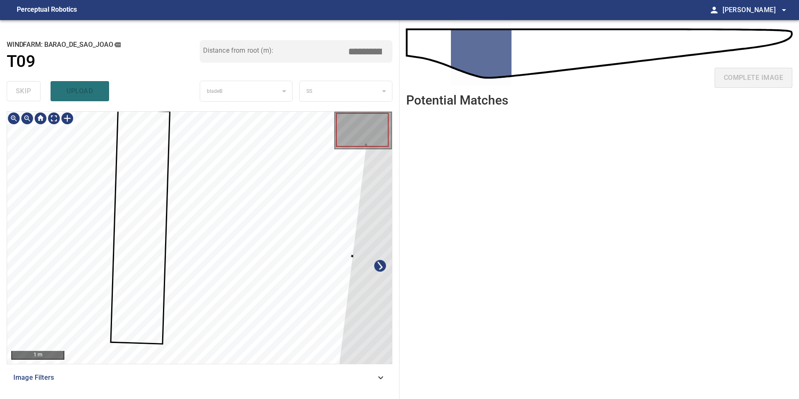
click at [374, 319] on div at bounding box center [381, 259] width 84 height 229
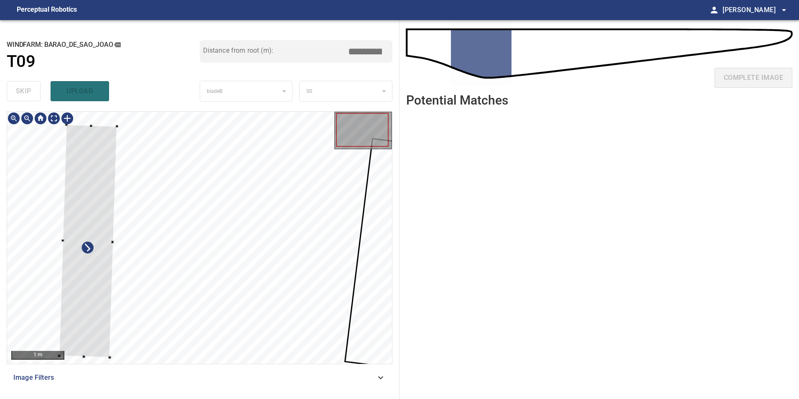
click at [86, 285] on div at bounding box center [88, 241] width 58 height 233
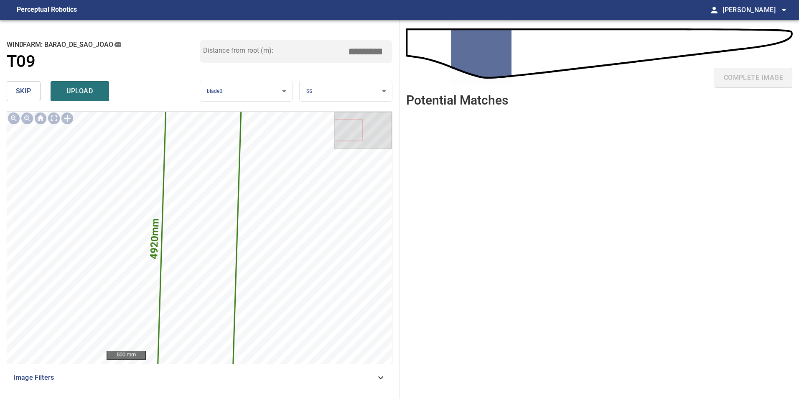
click at [35, 92] on button "skip" at bounding box center [24, 91] width 34 height 20
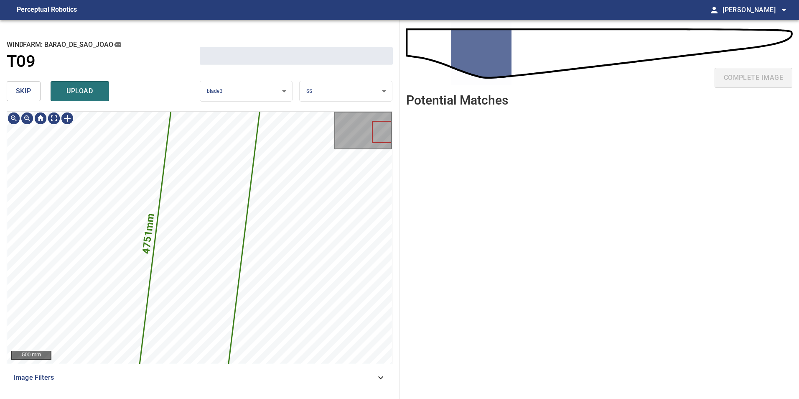
click at [36, 92] on button "skip" at bounding box center [24, 91] width 34 height 20
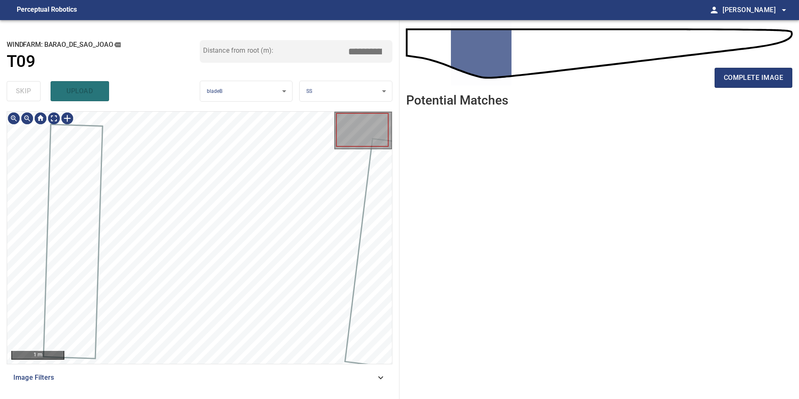
click at [36, 92] on div "skip upload" at bounding box center [103, 91] width 193 height 27
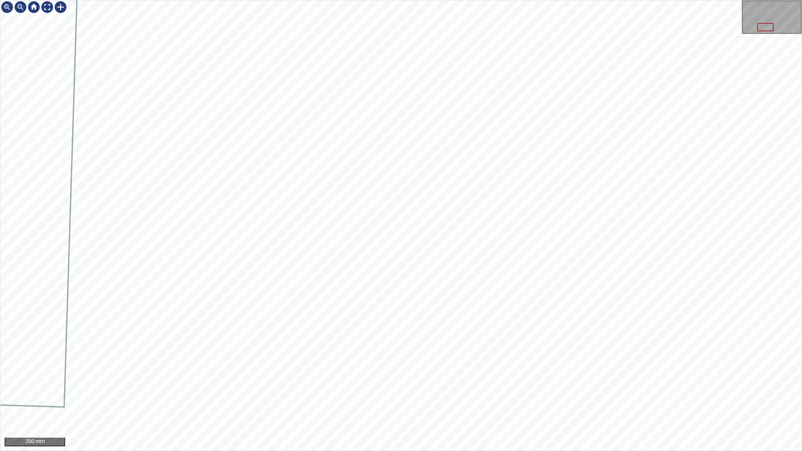
click at [346, 252] on div "200 mm" at bounding box center [401, 225] width 802 height 451
click at [667, 0] on div "200 mm" at bounding box center [401, 225] width 802 height 451
click at [633, 303] on div "100 mm" at bounding box center [401, 225] width 802 height 451
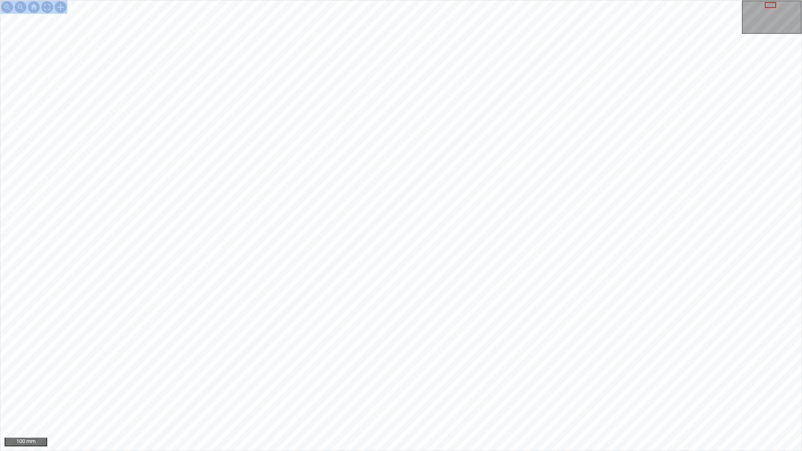
click at [337, 325] on div "100 mm" at bounding box center [401, 225] width 802 height 451
click at [309, 398] on div "100 mm" at bounding box center [401, 225] width 802 height 451
click at [471, 398] on div "100 mm" at bounding box center [401, 225] width 802 height 451
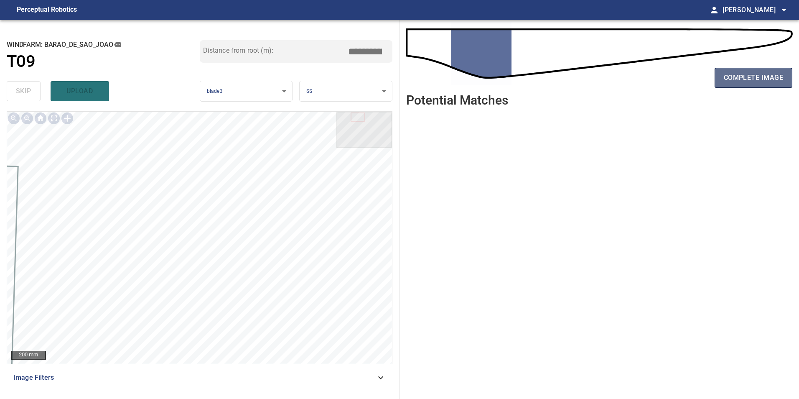
click at [762, 84] on button "complete image" at bounding box center [754, 78] width 78 height 20
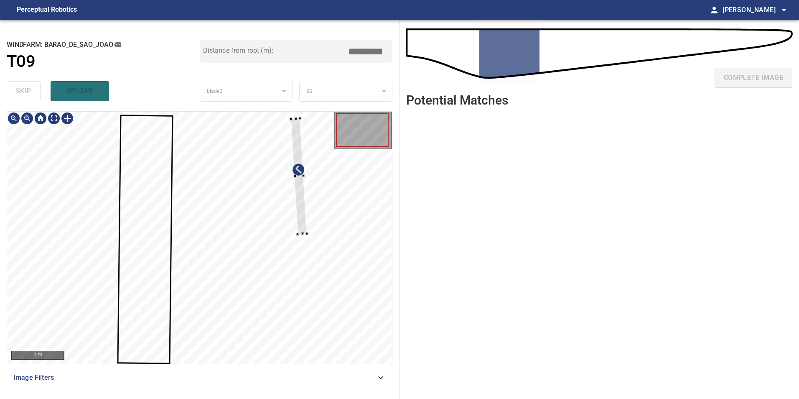
click at [385, 272] on div at bounding box center [199, 238] width 385 height 252
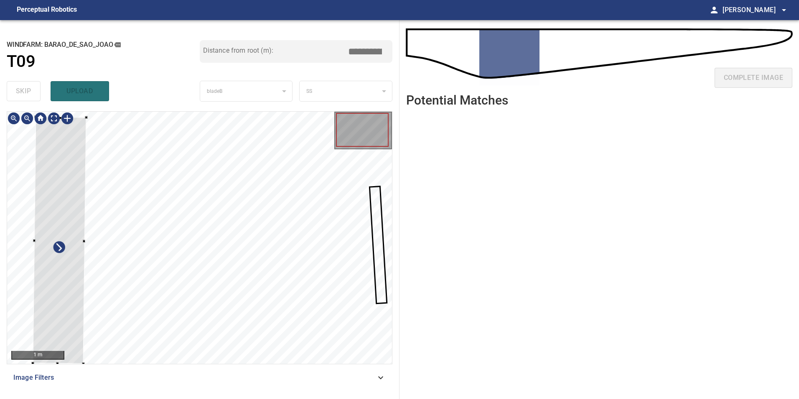
click at [67, 282] on div at bounding box center [59, 240] width 53 height 247
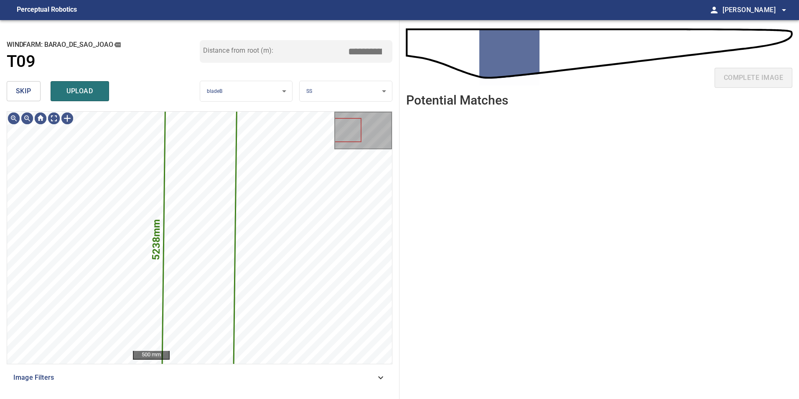
click at [28, 95] on span "skip" at bounding box center [23, 91] width 15 height 12
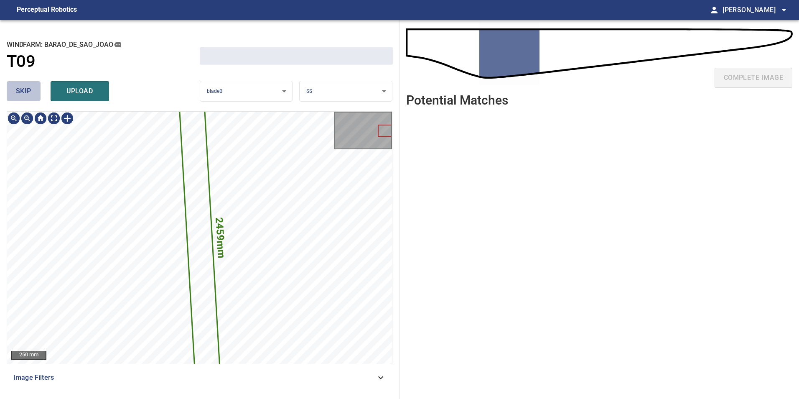
click at [28, 95] on span "skip" at bounding box center [23, 91] width 15 height 12
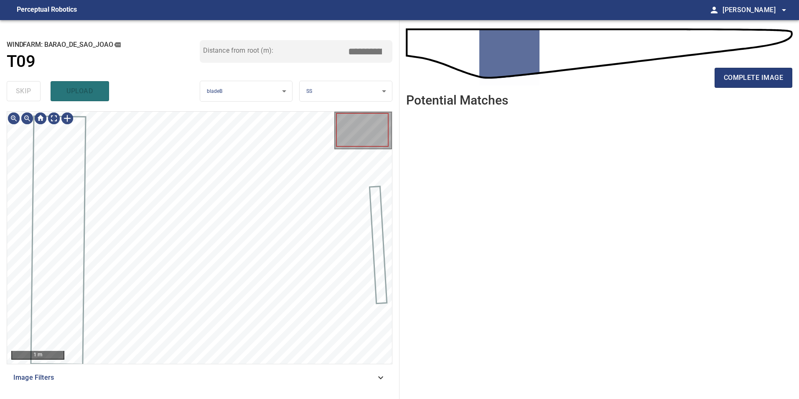
click at [28, 95] on div "skip upload" at bounding box center [103, 91] width 193 height 27
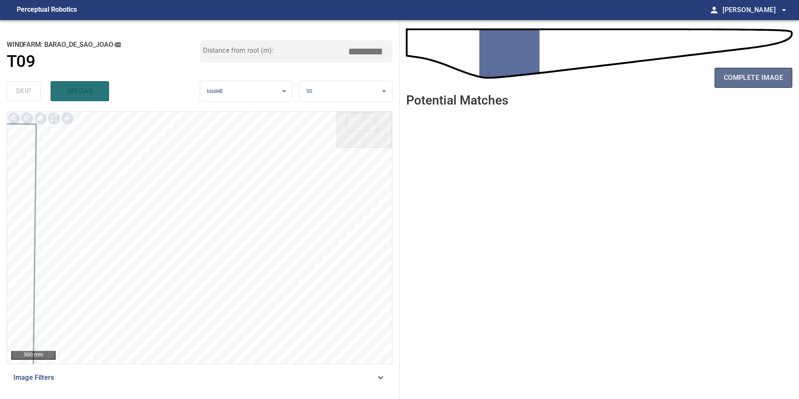
click at [747, 76] on span "complete image" at bounding box center [753, 78] width 59 height 12
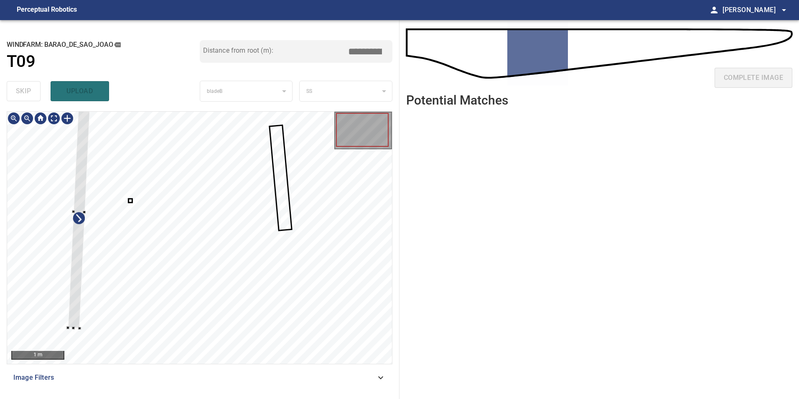
click at [71, 241] on div at bounding box center [199, 238] width 385 height 252
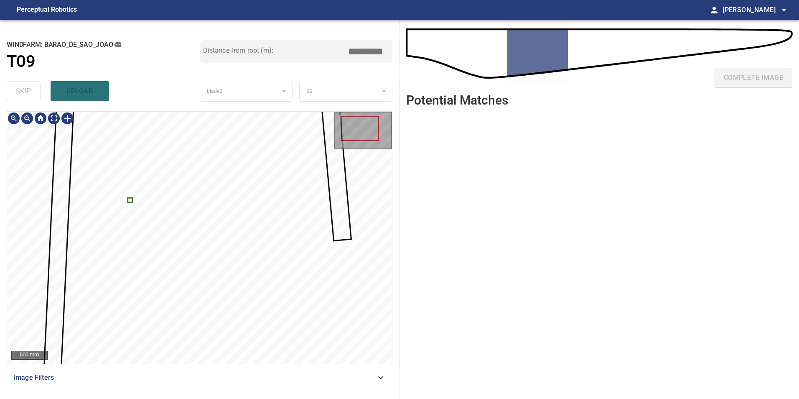
click at [132, 201] on div at bounding box center [199, 238] width 385 height 252
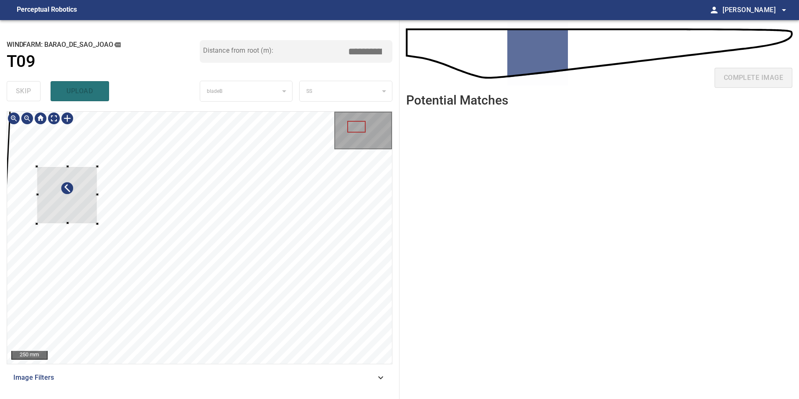
click at [92, 206] on div at bounding box center [67, 194] width 61 height 57
click at [74, 188] on div at bounding box center [67, 194] width 61 height 57
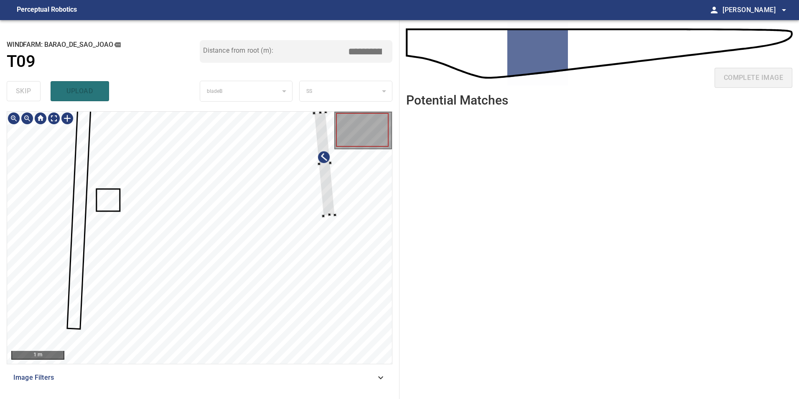
click at [337, 216] on div at bounding box center [199, 238] width 385 height 252
click at [326, 165] on div at bounding box center [324, 165] width 21 height 104
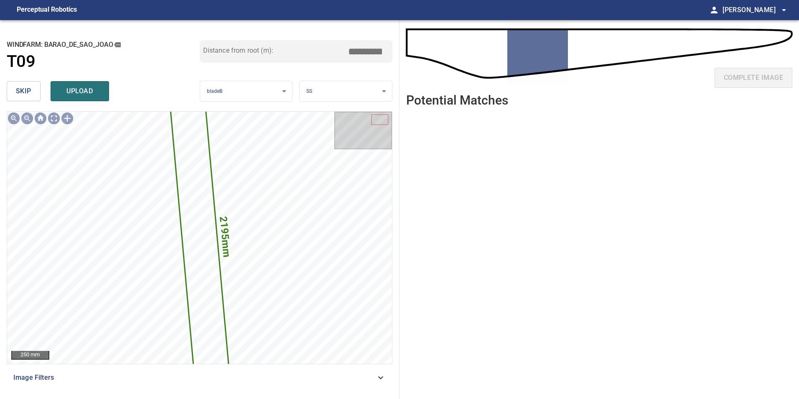
click at [22, 89] on span "skip" at bounding box center [23, 91] width 15 height 12
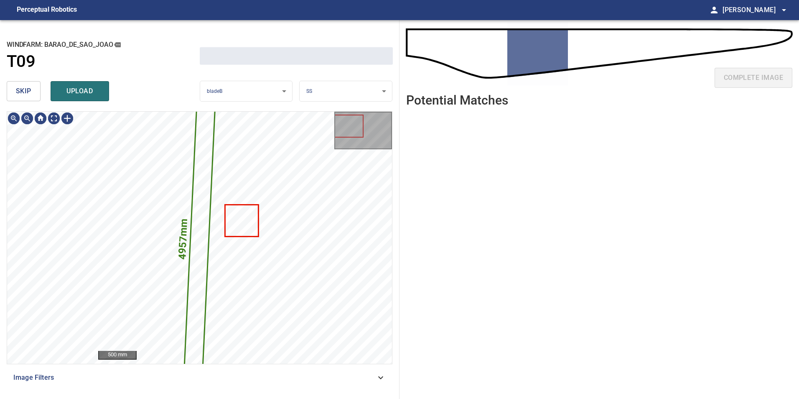
click at [22, 89] on span "skip" at bounding box center [23, 91] width 15 height 12
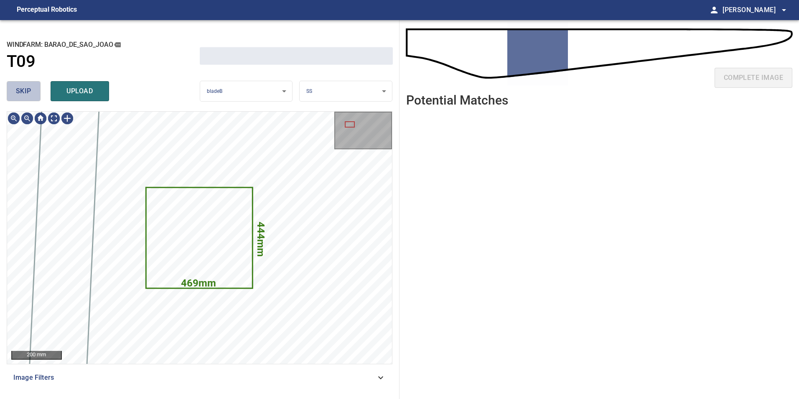
click at [22, 89] on span "skip" at bounding box center [23, 91] width 15 height 12
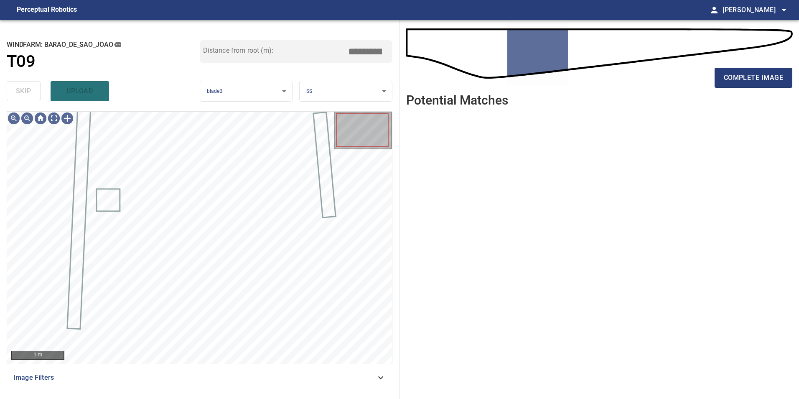
click at [22, 89] on div "skip upload" at bounding box center [103, 91] width 193 height 27
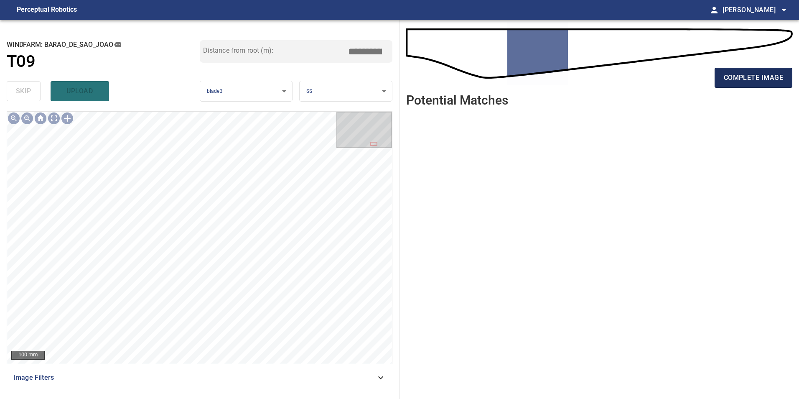
click at [761, 82] on span "complete image" at bounding box center [753, 78] width 59 height 12
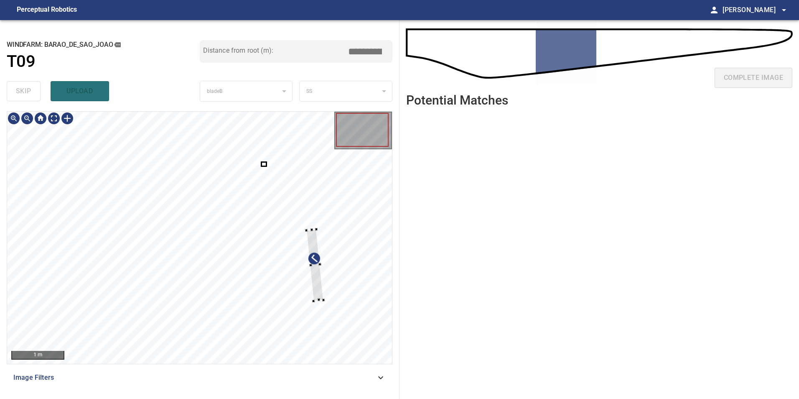
click at [324, 267] on div at bounding box center [199, 238] width 385 height 252
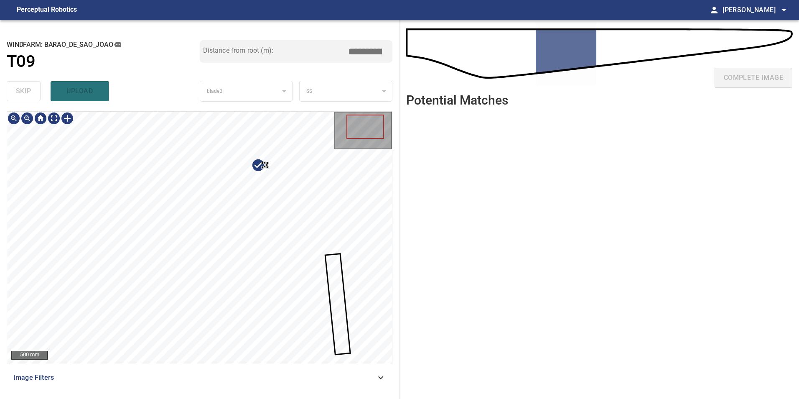
click at [341, 276] on div at bounding box center [199, 238] width 385 height 252
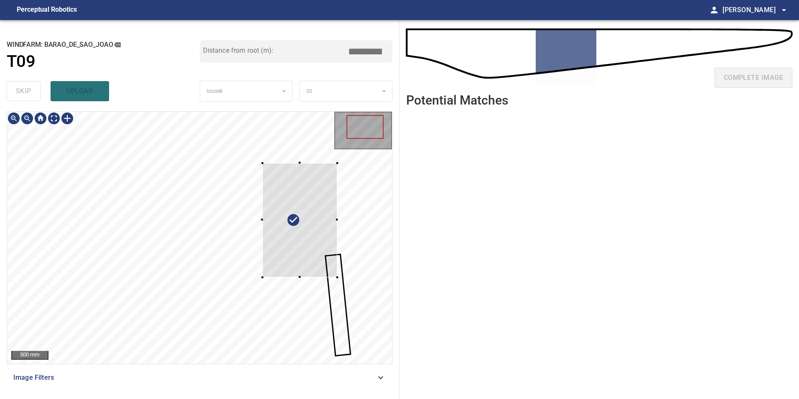
click at [394, 310] on div "**********" at bounding box center [200, 209] width 400 height 379
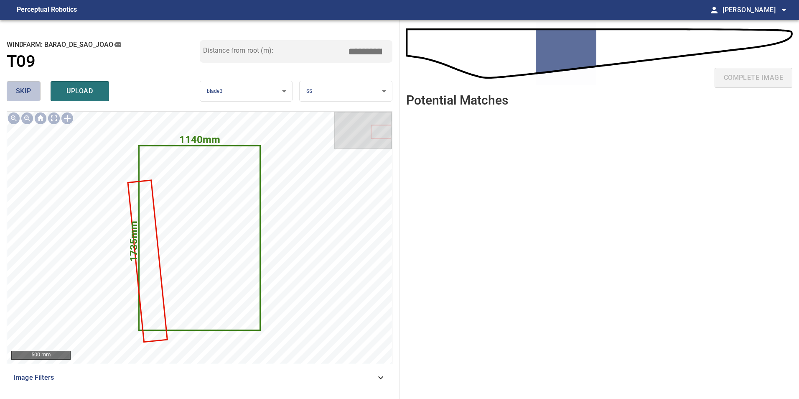
click at [15, 95] on button "skip" at bounding box center [24, 91] width 34 height 20
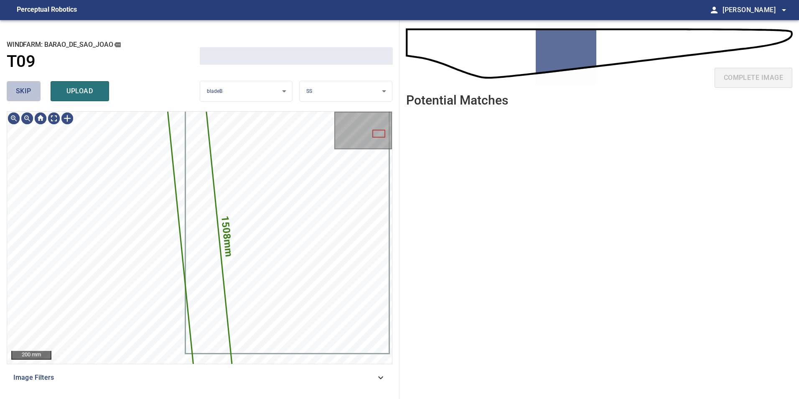
click at [15, 95] on button "skip" at bounding box center [24, 91] width 34 height 20
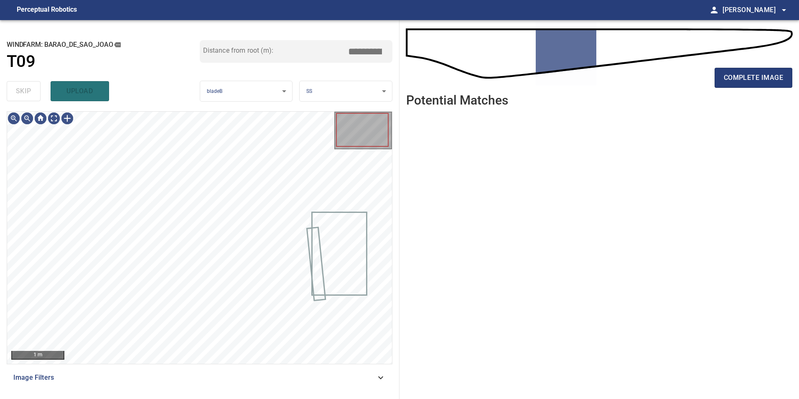
click at [15, 95] on div "skip upload" at bounding box center [103, 91] width 193 height 27
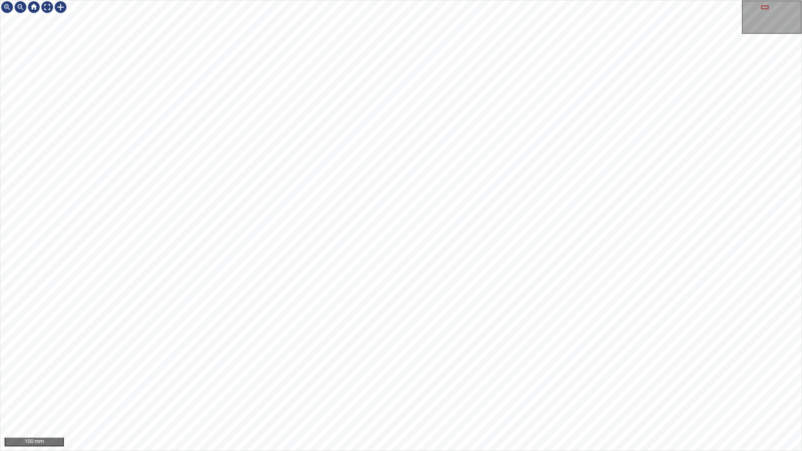
click at [443, 398] on div "100 mm" at bounding box center [401, 225] width 802 height 451
click at [560, 118] on div "100 mm" at bounding box center [401, 225] width 802 height 451
click at [0, 398] on html "100 mm" at bounding box center [401, 225] width 802 height 451
click at [555, 233] on div "100 mm" at bounding box center [401, 225] width 802 height 451
click at [389, 398] on div "250 mm" at bounding box center [401, 225] width 802 height 451
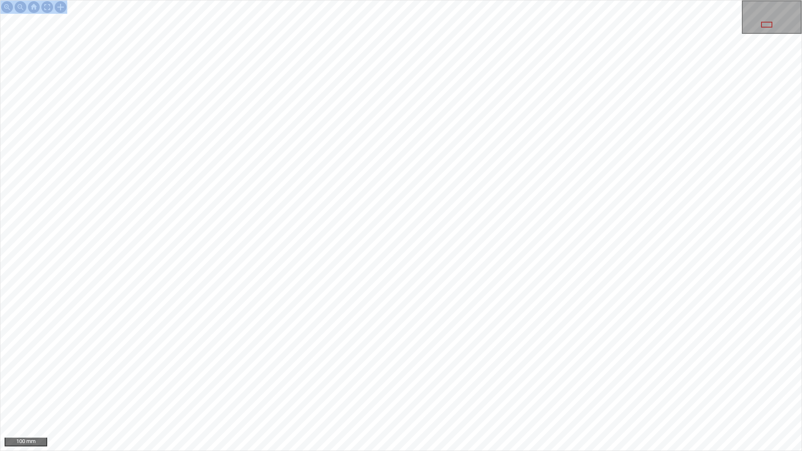
click at [406, 0] on div "100 mm" at bounding box center [401, 225] width 802 height 451
click at [532, 398] on div "100 mm" at bounding box center [401, 225] width 802 height 451
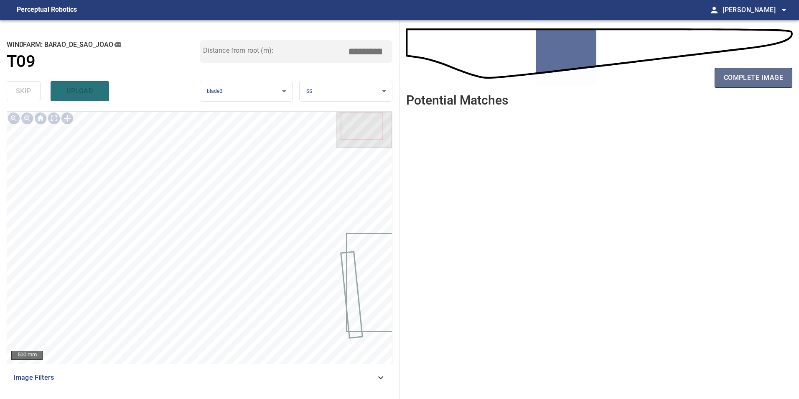
click at [765, 77] on span "complete image" at bounding box center [753, 78] width 59 height 12
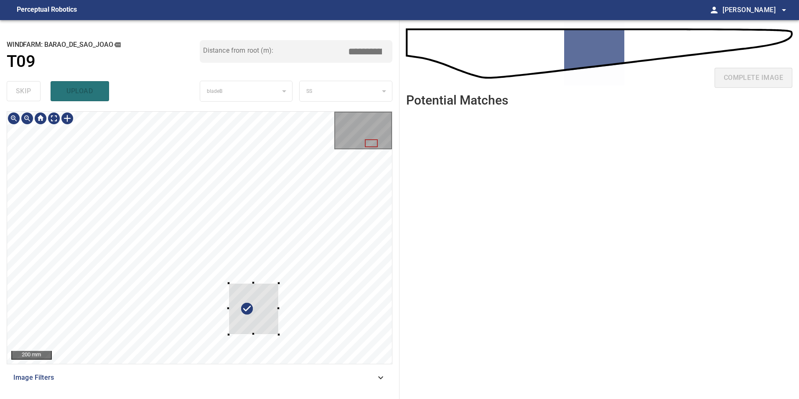
click at [335, 245] on div at bounding box center [199, 238] width 385 height 252
drag, startPoint x: 16, startPoint y: 92, endPoint x: 18, endPoint y: 96, distance: 4.9
click at [17, 94] on button "skip" at bounding box center [24, 91] width 34 height 20
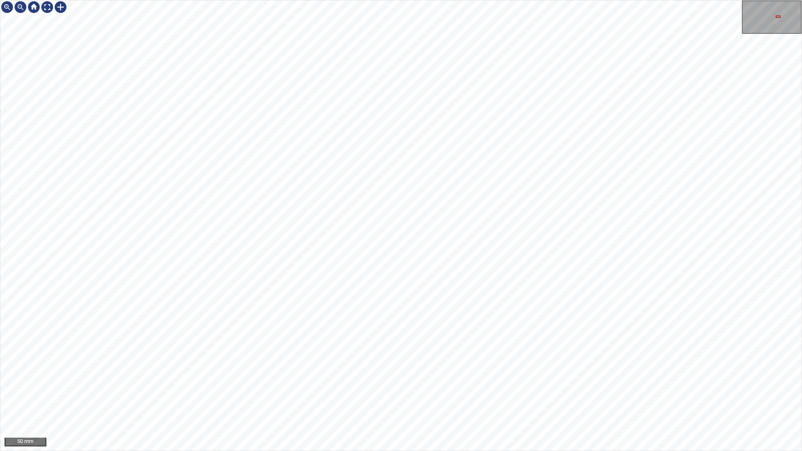
click at [439, 398] on div "50 mm" at bounding box center [401, 225] width 802 height 451
click at [489, 0] on div "50 mm" at bounding box center [401, 225] width 802 height 451
click at [391, 398] on div "50 mm" at bounding box center [401, 225] width 802 height 451
click at [526, 398] on div "100 mm" at bounding box center [401, 225] width 802 height 451
click at [44, 3] on div at bounding box center [47, 6] width 13 height 13
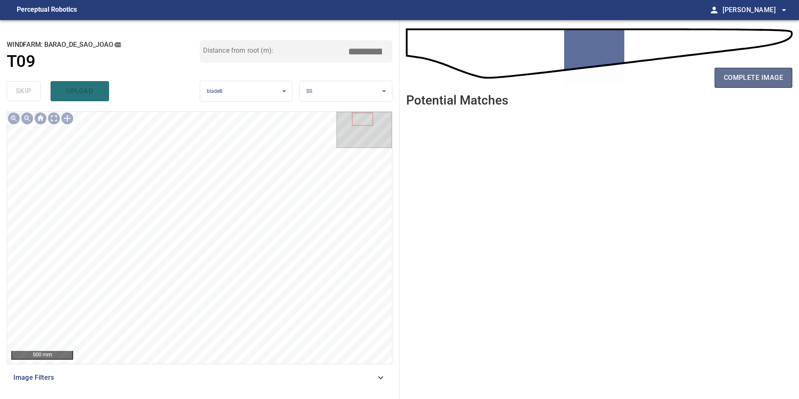
click at [736, 81] on span "complete image" at bounding box center [753, 78] width 59 height 12
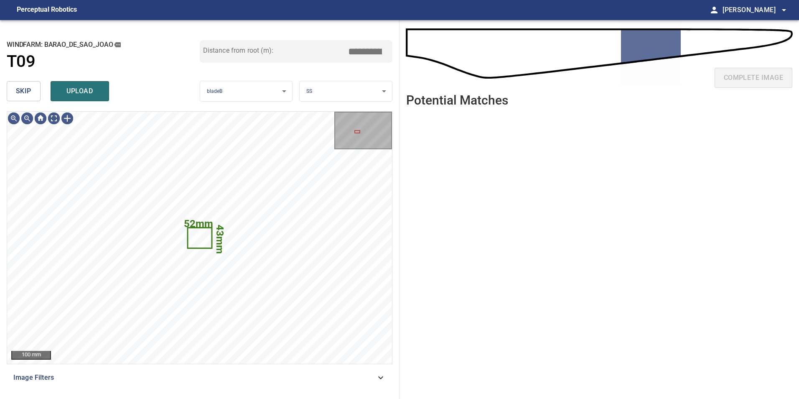
drag, startPoint x: 31, startPoint y: 92, endPoint x: 30, endPoint y: 101, distance: 9.2
click at [30, 97] on button "skip" at bounding box center [24, 91] width 34 height 20
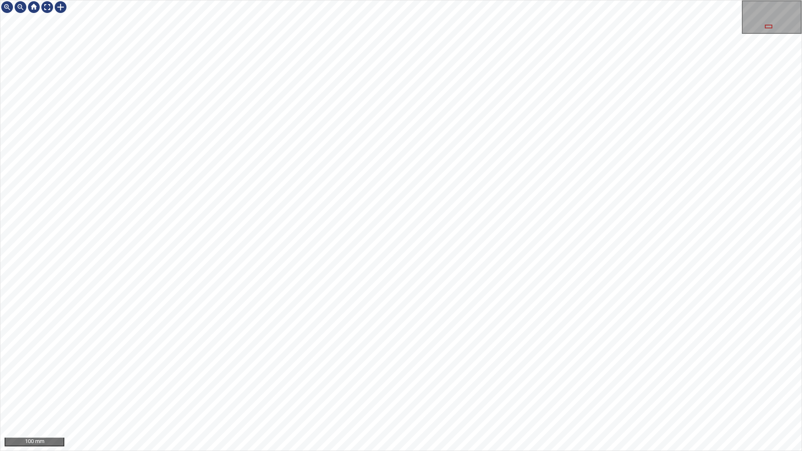
click at [503, 398] on div "100 mm" at bounding box center [401, 225] width 802 height 451
click at [654, 398] on div "100 mm" at bounding box center [401, 225] width 802 height 451
click at [661, 398] on div "100 mm" at bounding box center [401, 225] width 802 height 451
click at [50, 10] on div at bounding box center [47, 6] width 13 height 13
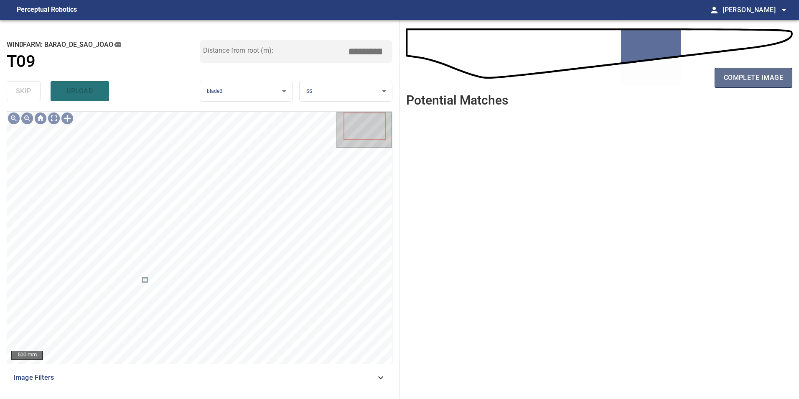
click at [776, 76] on span "complete image" at bounding box center [753, 78] width 59 height 12
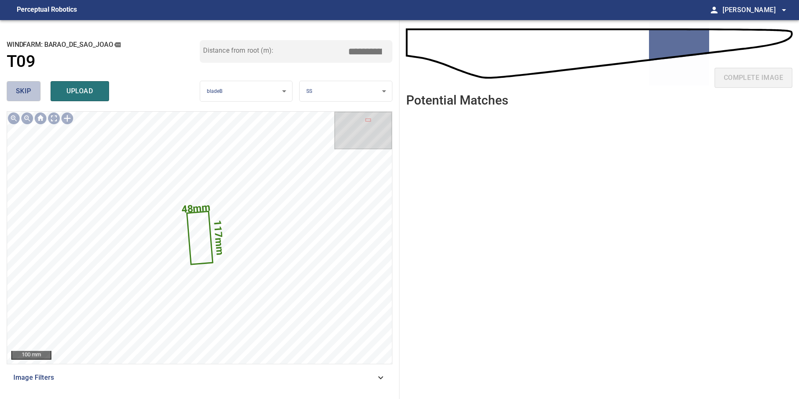
drag, startPoint x: 36, startPoint y: 93, endPoint x: 57, endPoint y: 123, distance: 36.5
click at [40, 102] on div "skip upload" at bounding box center [103, 91] width 193 height 27
click at [18, 92] on span "skip" at bounding box center [23, 91] width 15 height 12
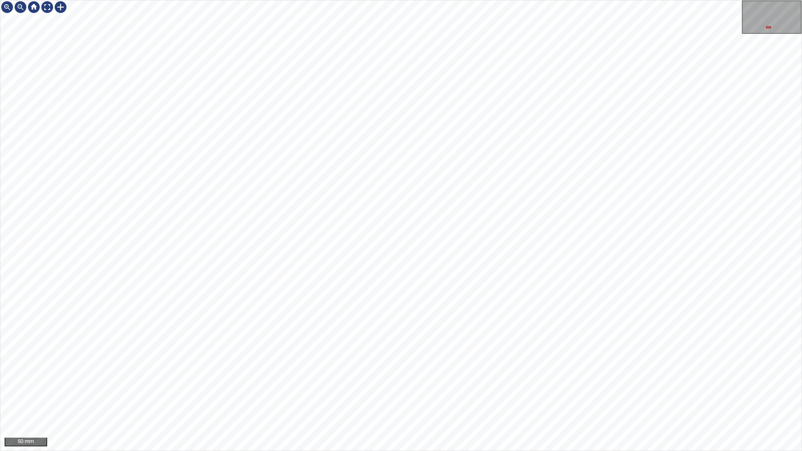
click at [440, 398] on div "50 mm" at bounding box center [401, 225] width 802 height 451
click at [557, 398] on div "100 mm" at bounding box center [401, 225] width 802 height 451
click at [546, 398] on div "100 mm" at bounding box center [401, 225] width 802 height 451
click at [631, 147] on div "100 mm" at bounding box center [401, 225] width 802 height 451
click at [717, 398] on div "50 mm" at bounding box center [401, 225] width 802 height 451
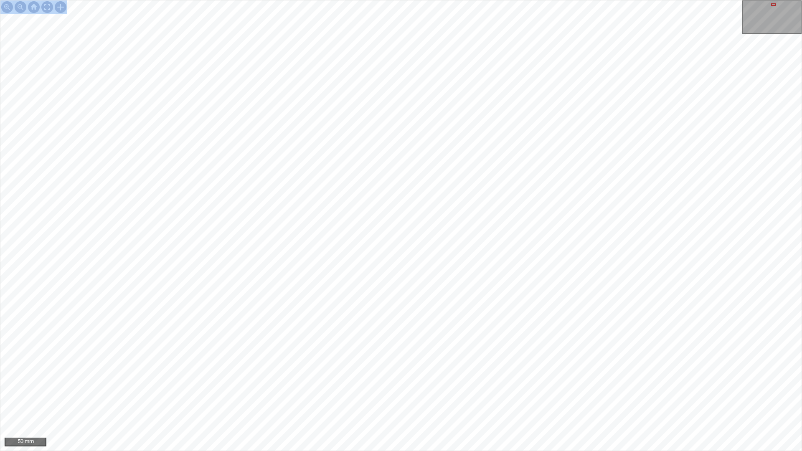
click at [468, 398] on div "50 mm" at bounding box center [401, 225] width 802 height 451
click at [458, 398] on div "50 mm" at bounding box center [401, 225] width 802 height 451
click at [359, 161] on div "50 mm" at bounding box center [401, 225] width 802 height 451
click at [479, 398] on div "50 mm" at bounding box center [401, 225] width 802 height 451
click at [431, 398] on div "50 mm" at bounding box center [401, 225] width 802 height 451
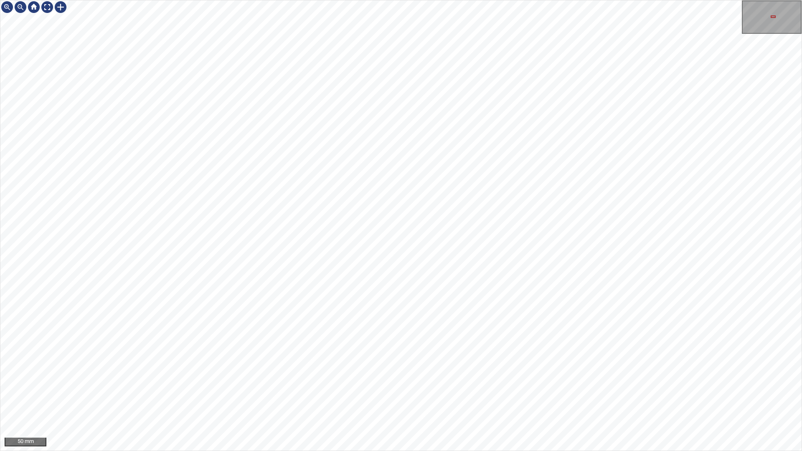
click at [546, 398] on div "50 mm" at bounding box center [401, 225] width 802 height 451
click at [530, 398] on div "50 mm" at bounding box center [401, 225] width 802 height 451
click at [512, 398] on div "50 mm" at bounding box center [401, 225] width 802 height 451
click at [463, 398] on div "50 mm" at bounding box center [401, 225] width 802 height 451
click at [480, 0] on div "50 mm" at bounding box center [401, 225] width 802 height 451
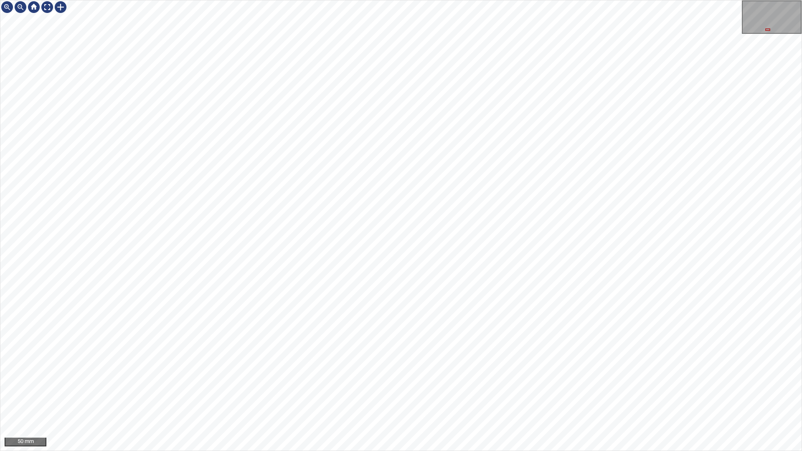
click at [567, 398] on div "50 mm" at bounding box center [401, 225] width 802 height 451
click at [503, 398] on div "50 mm" at bounding box center [401, 225] width 802 height 451
click at [445, 398] on div "50 mm" at bounding box center [401, 225] width 802 height 451
click at [354, 398] on div "50 mm" at bounding box center [401, 225] width 802 height 451
click at [469, 398] on div "50 mm" at bounding box center [401, 225] width 802 height 451
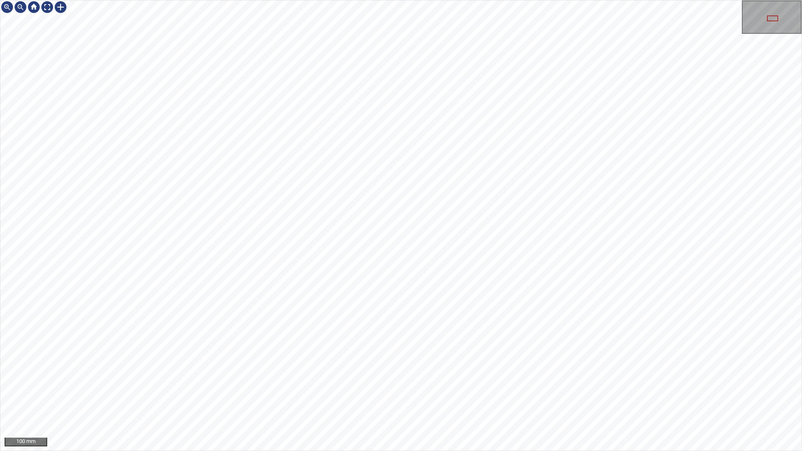
click at [396, 0] on div "100 mm" at bounding box center [401, 225] width 802 height 451
click at [368, 0] on div "100 mm" at bounding box center [401, 225] width 802 height 451
click at [48, 10] on div at bounding box center [47, 6] width 13 height 13
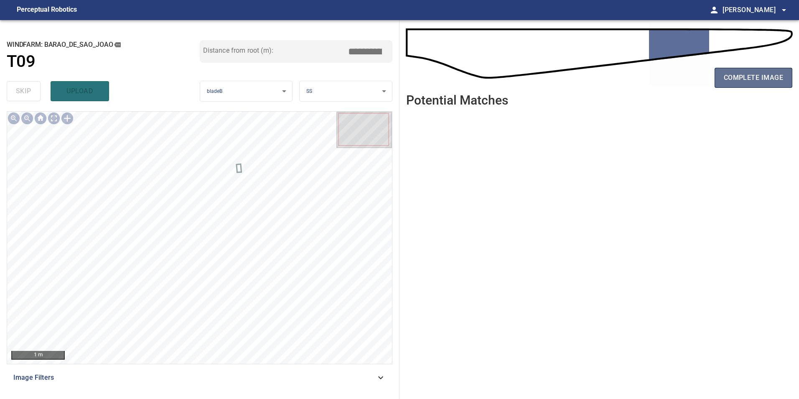
click at [765, 87] on button "complete image" at bounding box center [754, 78] width 78 height 20
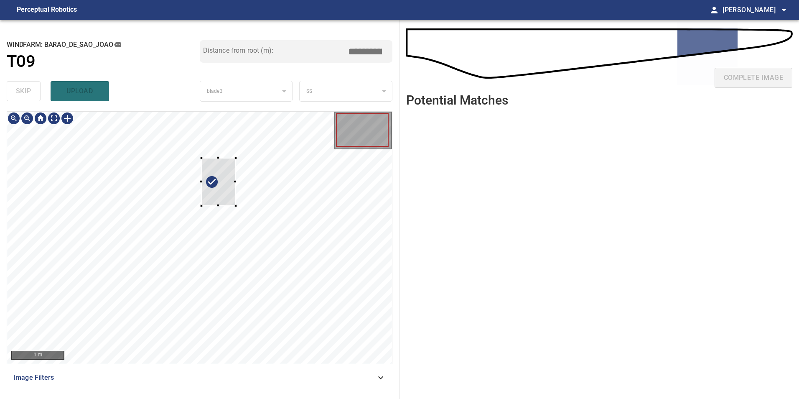
click at [237, 206] on div at bounding box center [199, 238] width 385 height 252
click at [88, 191] on div at bounding box center [75, 177] width 34 height 48
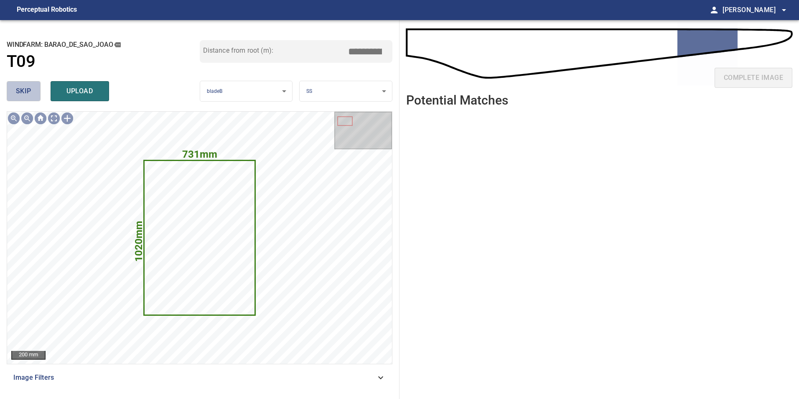
drag, startPoint x: 29, startPoint y: 94, endPoint x: 38, endPoint y: 103, distance: 13.0
click at [29, 95] on span "skip" at bounding box center [23, 91] width 15 height 12
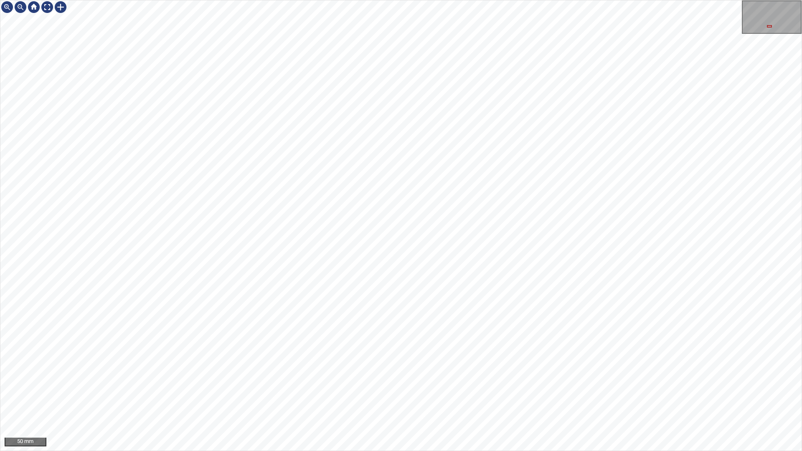
click at [526, 398] on div "50 mm" at bounding box center [401, 225] width 802 height 451
click at [400, 398] on div "50 mm" at bounding box center [401, 225] width 802 height 451
click at [398, 0] on div "50 mm" at bounding box center [401, 225] width 802 height 451
click at [468, 201] on div "50 mm" at bounding box center [401, 225] width 802 height 451
click at [555, 0] on div "50 mm" at bounding box center [401, 225] width 802 height 451
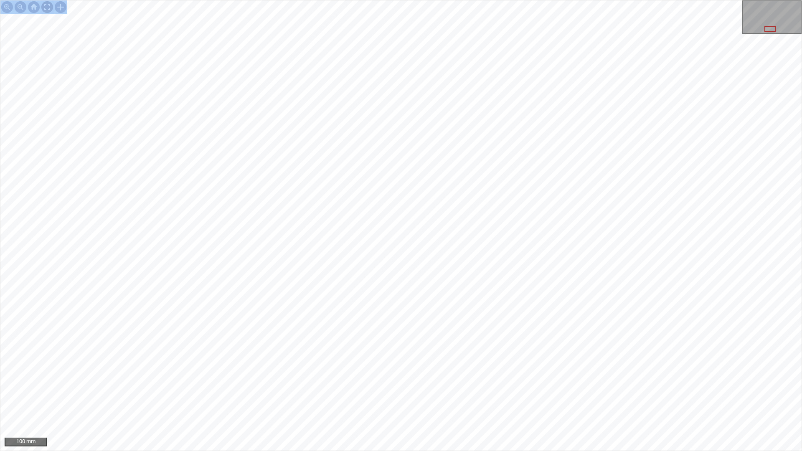
click at [46, 12] on div at bounding box center [47, 6] width 13 height 13
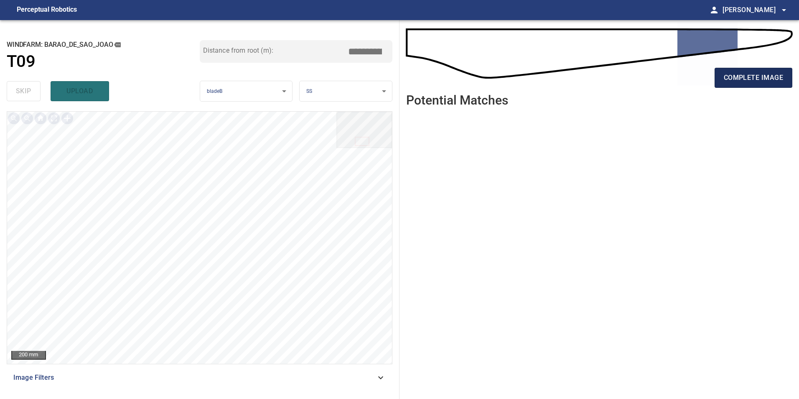
click at [780, 83] on span "complete image" at bounding box center [753, 78] width 59 height 12
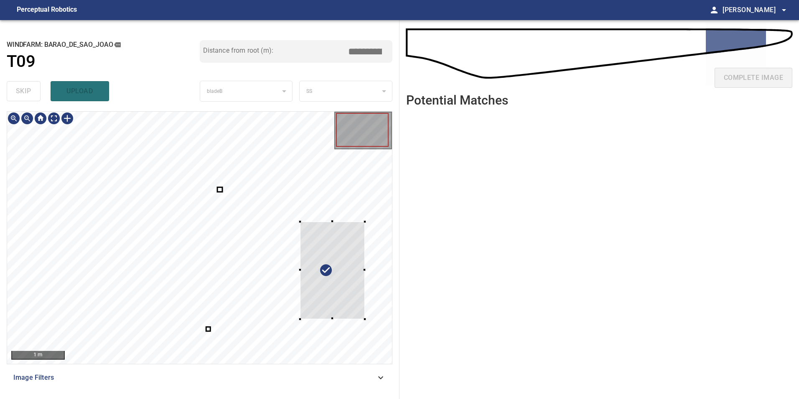
click at [369, 287] on div at bounding box center [199, 238] width 385 height 252
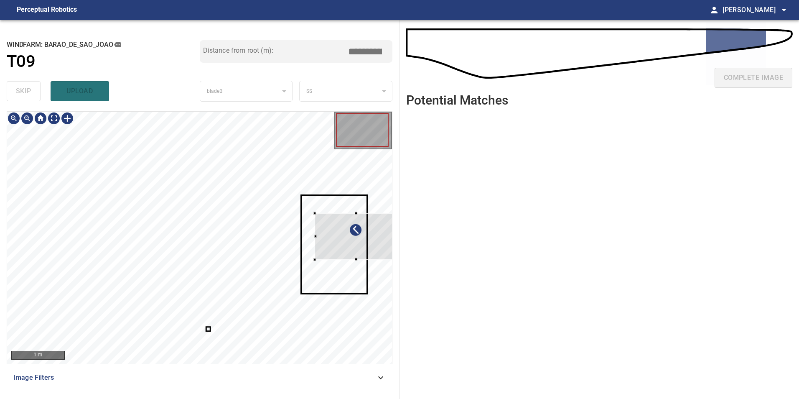
click at [360, 241] on div at bounding box center [355, 236] width 81 height 46
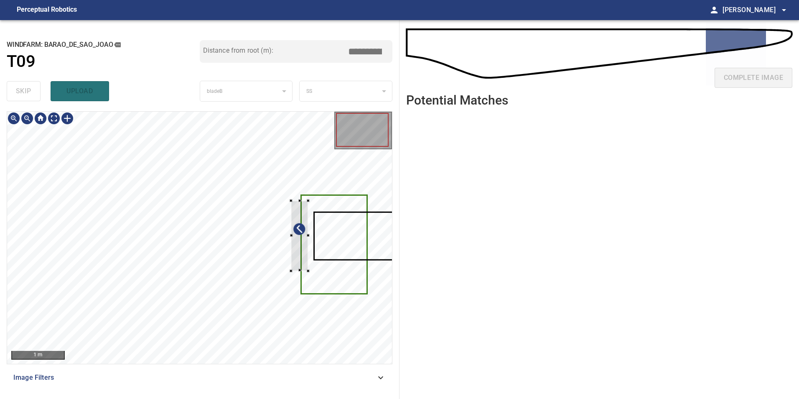
click at [313, 222] on div at bounding box center [199, 238] width 385 height 252
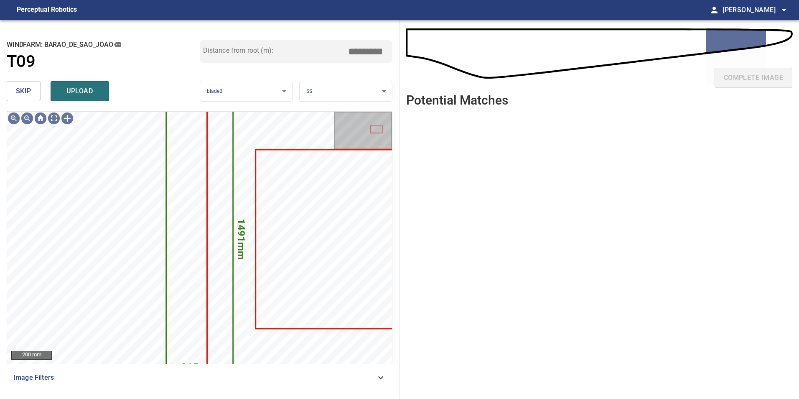
click at [33, 87] on button "skip" at bounding box center [24, 91] width 34 height 20
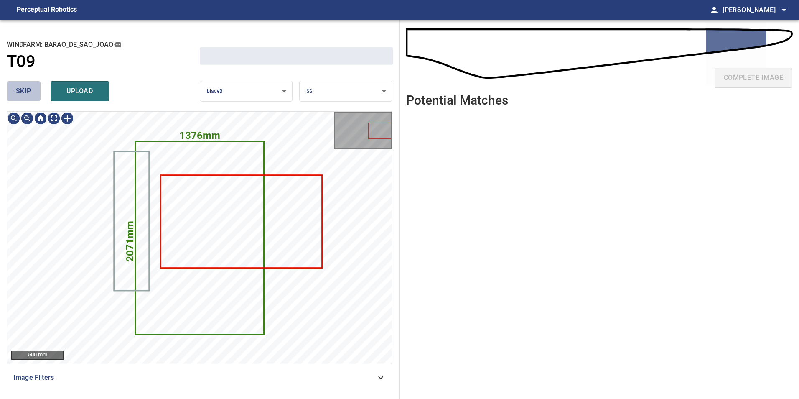
click at [34, 89] on button "skip" at bounding box center [24, 91] width 34 height 20
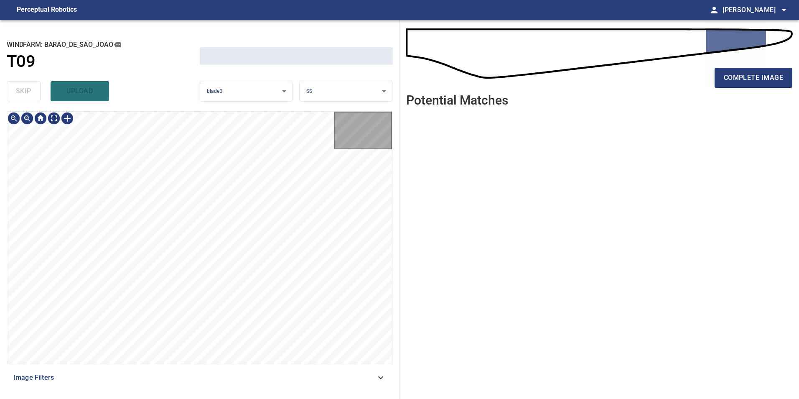
click at [34, 89] on div "skip upload" at bounding box center [103, 91] width 193 height 27
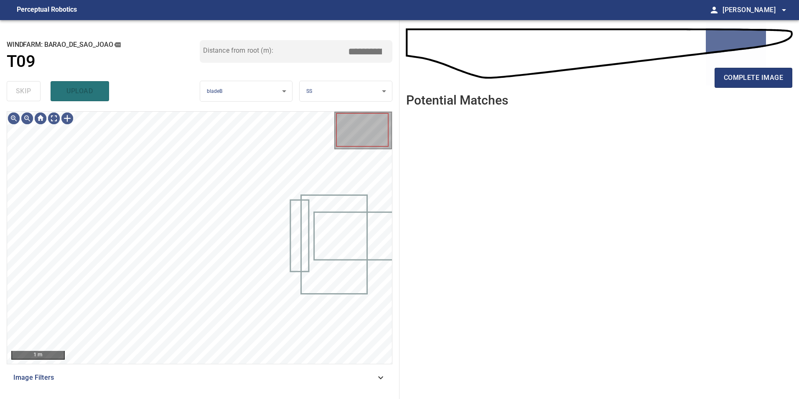
click at [34, 89] on div "skip upload" at bounding box center [103, 91] width 193 height 27
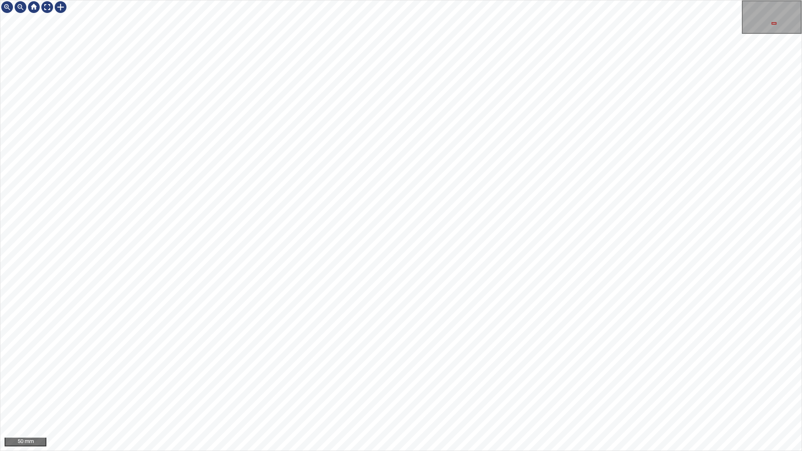
click at [535, 398] on div "50 mm" at bounding box center [401, 225] width 802 height 451
click at [546, 398] on div "50 mm" at bounding box center [401, 225] width 802 height 451
click at [609, 398] on div "50 mm" at bounding box center [401, 225] width 802 height 451
click at [528, 201] on div "50 mm" at bounding box center [401, 225] width 802 height 451
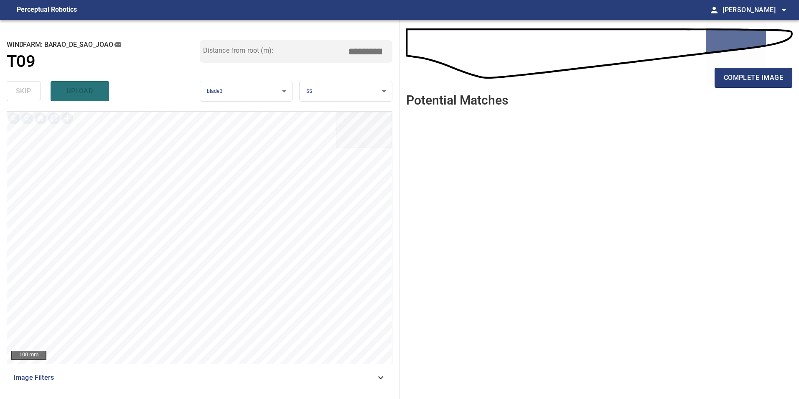
click at [358, 375] on span "Image Filters" at bounding box center [194, 377] width 362 height 10
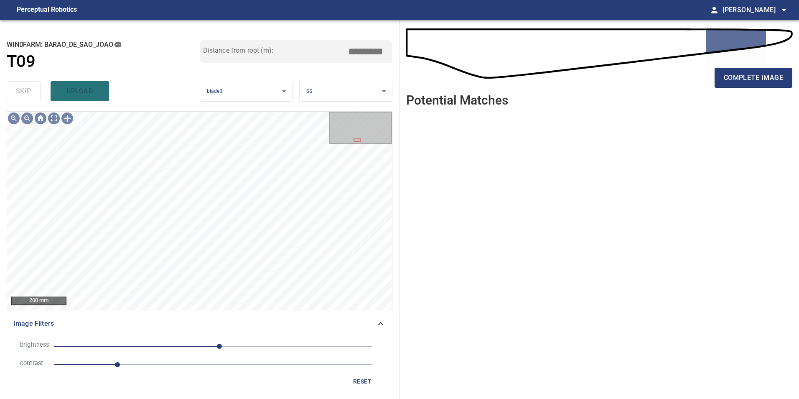
drag, startPoint x: 148, startPoint y: 365, endPoint x: 164, endPoint y: 361, distance: 16.7
click at [149, 364] on span "1" at bounding box center [213, 365] width 318 height 12
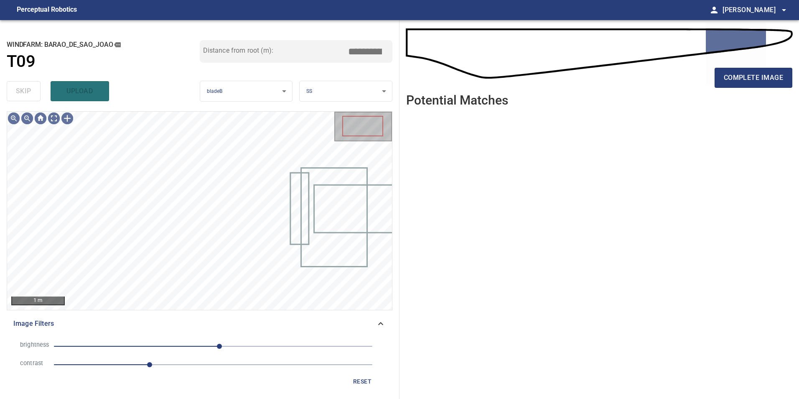
click at [186, 349] on span "10" at bounding box center [213, 346] width 318 height 12
click at [171, 348] on span "-44" at bounding box center [213, 346] width 318 height 12
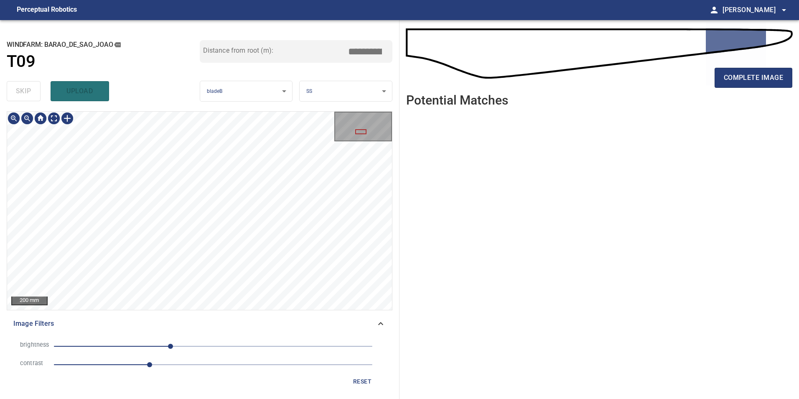
click at [186, 96] on div "**********" at bounding box center [200, 209] width 400 height 379
click at [273, 77] on div "**********" at bounding box center [200, 209] width 400 height 379
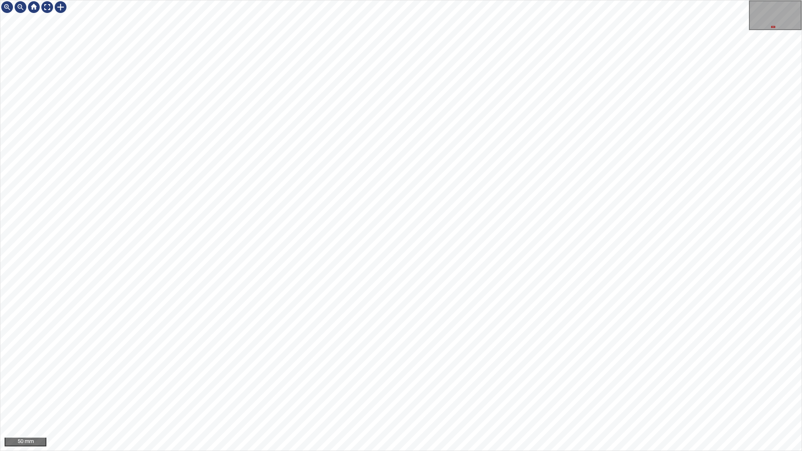
click at [577, 398] on div "50 mm" at bounding box center [401, 225] width 802 height 451
click at [51, 15] on div "50 mm" at bounding box center [401, 225] width 802 height 451
click at [48, 5] on div at bounding box center [47, 6] width 13 height 13
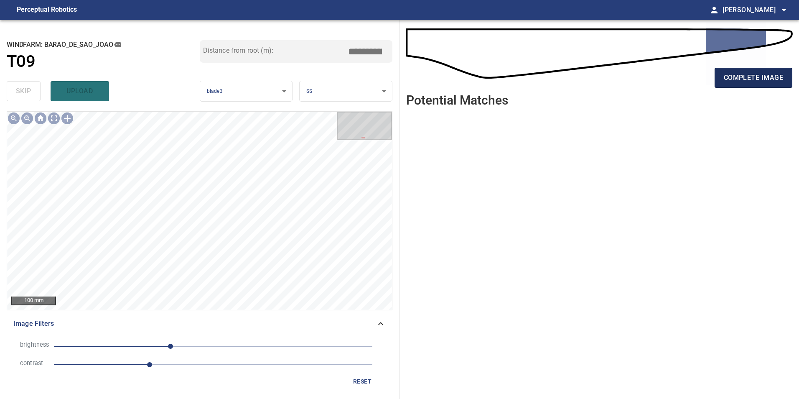
click at [769, 83] on span "complete image" at bounding box center [753, 78] width 59 height 12
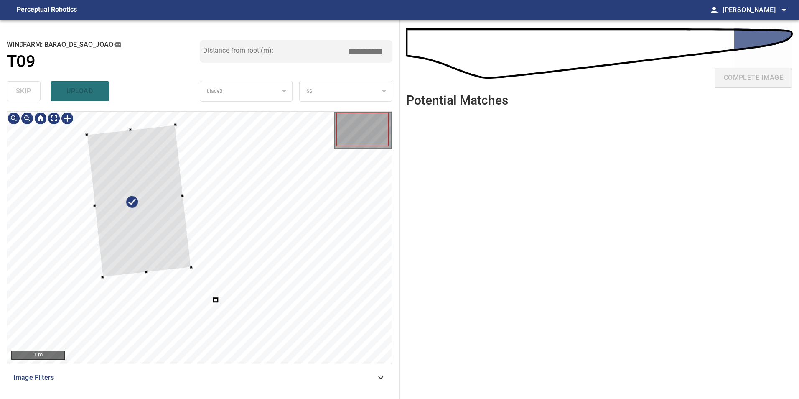
click at [138, 263] on div at bounding box center [139, 201] width 104 height 153
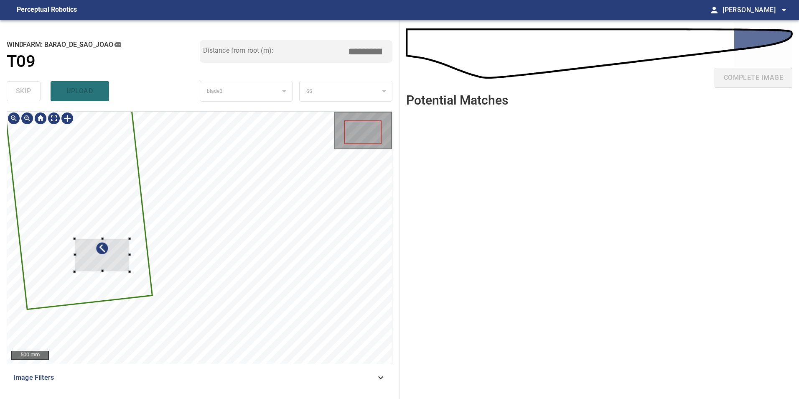
click at [74, 238] on div at bounding box center [101, 254] width 55 height 33
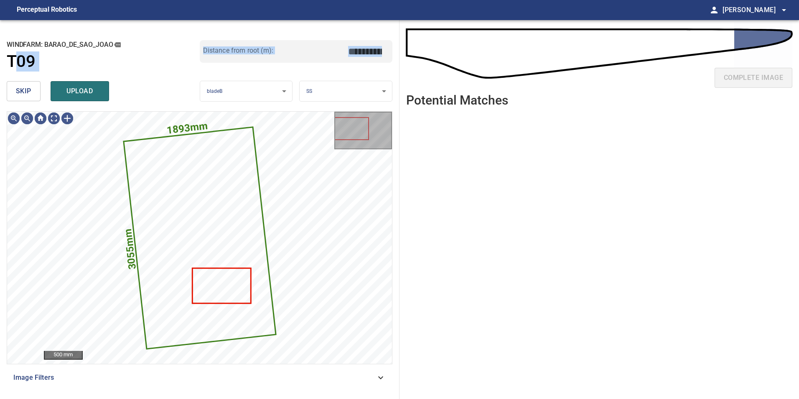
drag, startPoint x: 20, startPoint y: 80, endPoint x: 28, endPoint y: 90, distance: 12.5
click at [28, 90] on div "**********" at bounding box center [200, 209] width 400 height 379
drag, startPoint x: 28, startPoint y: 90, endPoint x: 31, endPoint y: 93, distance: 4.5
click at [31, 93] on button "skip" at bounding box center [24, 91] width 34 height 20
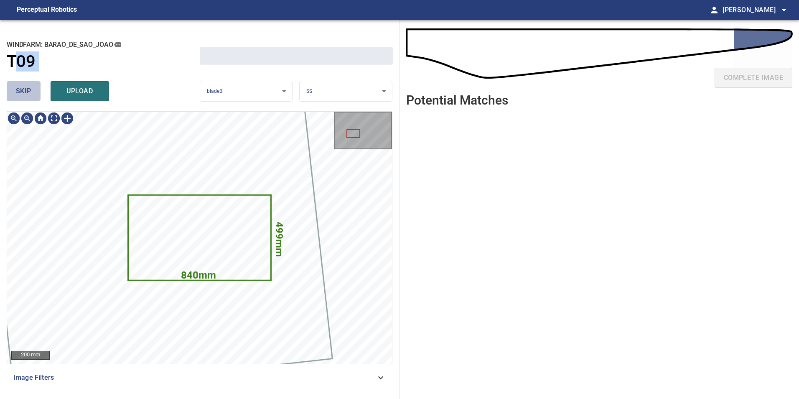
click at [31, 93] on button "skip" at bounding box center [24, 91] width 34 height 20
drag, startPoint x: 31, startPoint y: 93, endPoint x: 37, endPoint y: 109, distance: 17.2
click at [31, 93] on div "skip upload" at bounding box center [103, 91] width 193 height 27
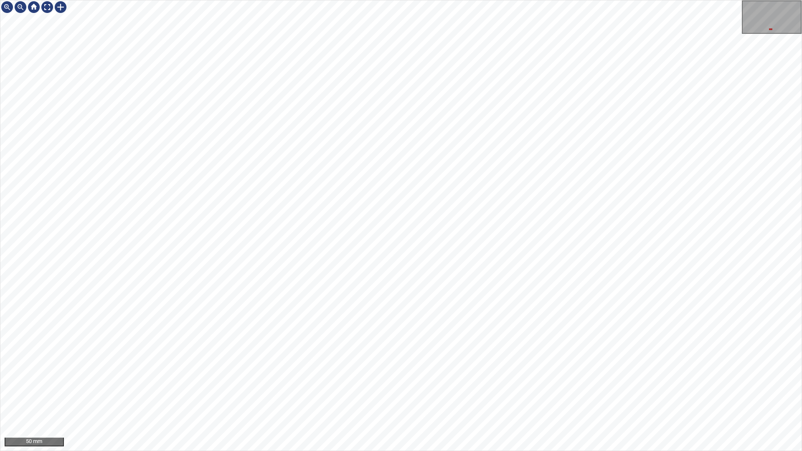
click at [446, 398] on div "50 mm" at bounding box center [401, 225] width 802 height 451
click at [279, 0] on div "50 mm" at bounding box center [401, 225] width 802 height 451
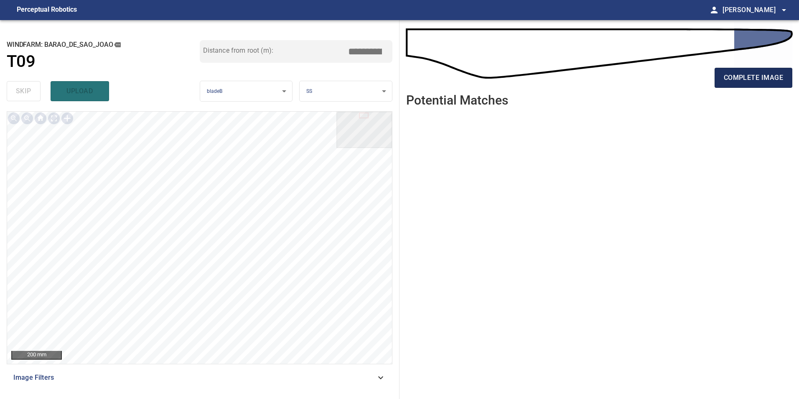
click at [762, 83] on span "complete image" at bounding box center [753, 78] width 59 height 12
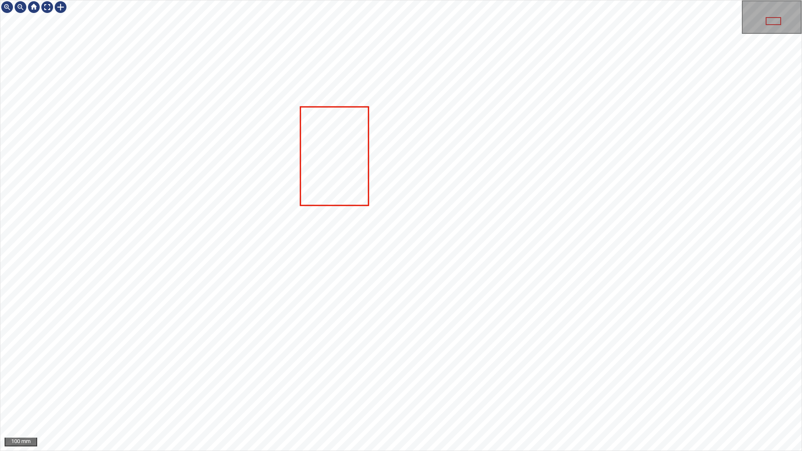
click at [331, 167] on icon at bounding box center [334, 155] width 67 height 97
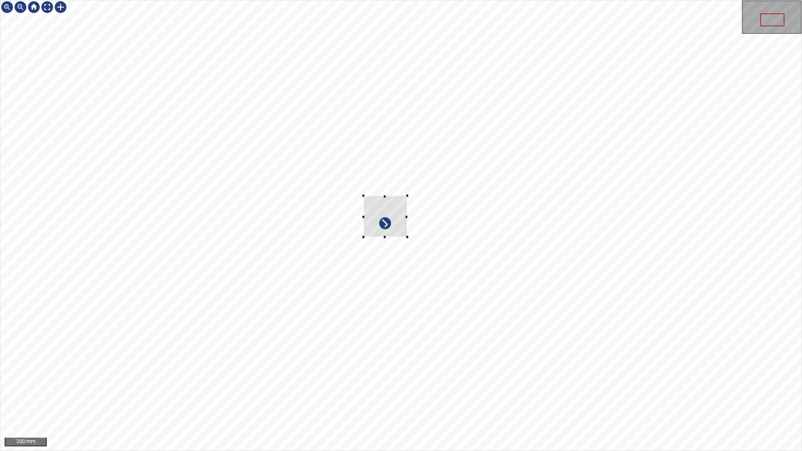
click at [390, 239] on div at bounding box center [401, 225] width 802 height 451
click at [397, 221] on div at bounding box center [381, 217] width 35 height 42
click at [395, 234] on div at bounding box center [384, 220] width 35 height 42
click at [395, 234] on div at bounding box center [383, 217] width 33 height 46
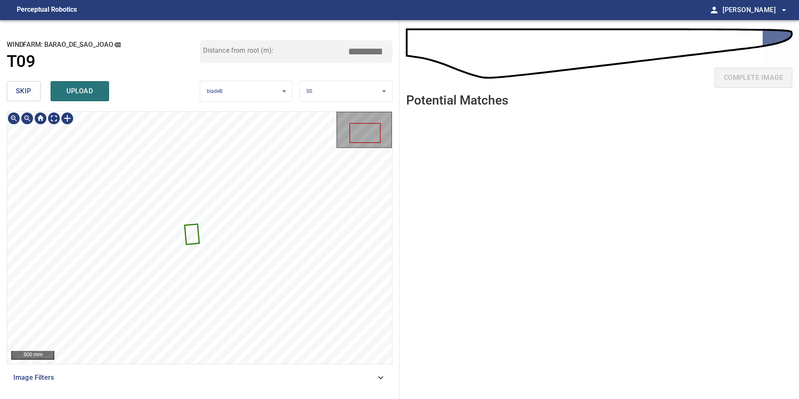
click at [193, 234] on icon at bounding box center [192, 234] width 13 height 19
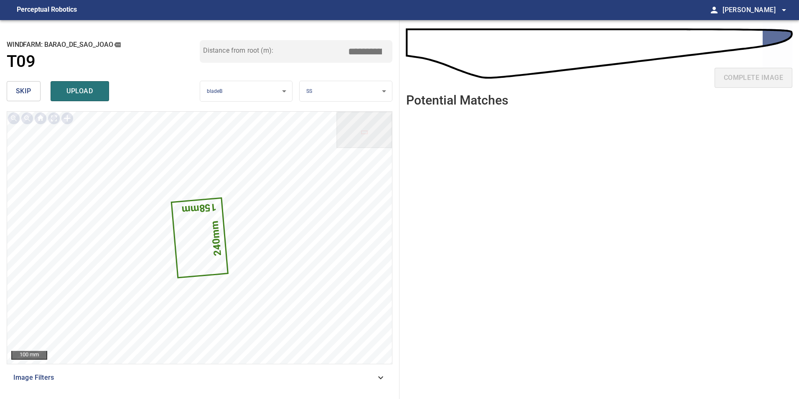
drag, startPoint x: 372, startPoint y: 52, endPoint x: 475, endPoint y: 53, distance: 103.7
click at [427, 54] on div "**********" at bounding box center [399, 209] width 799 height 379
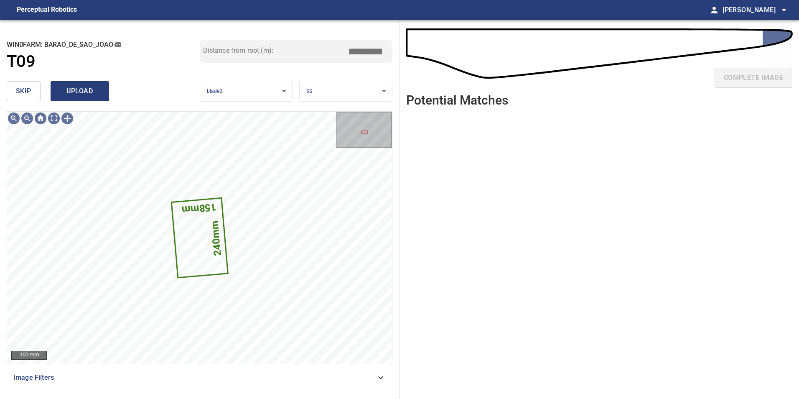
type input "*****"
click at [58, 85] on button "upload" at bounding box center [80, 91] width 59 height 20
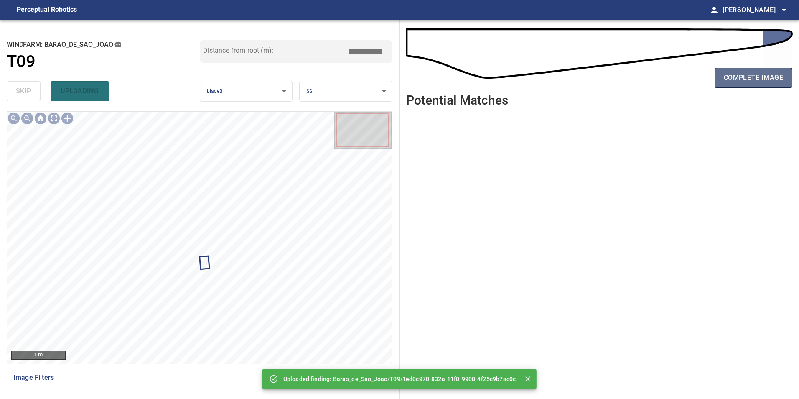
click at [759, 76] on span "complete image" at bounding box center [753, 78] width 59 height 12
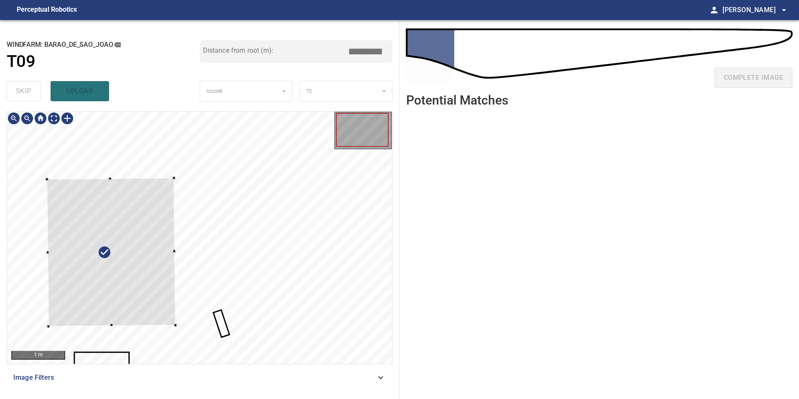
click at [86, 230] on div at bounding box center [111, 252] width 129 height 148
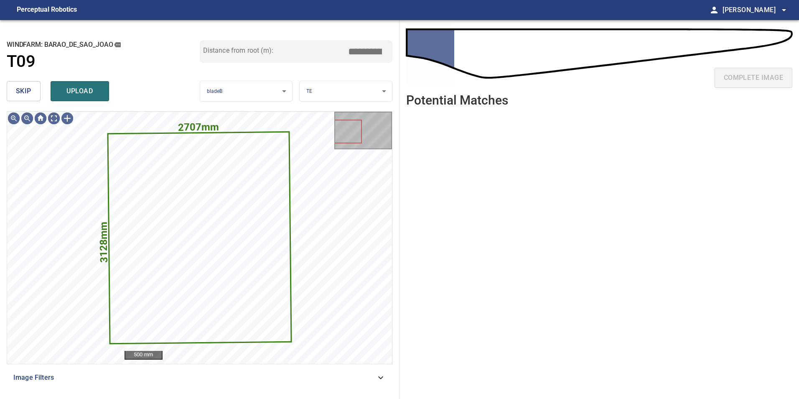
click at [26, 87] on span "skip" at bounding box center [23, 91] width 15 height 12
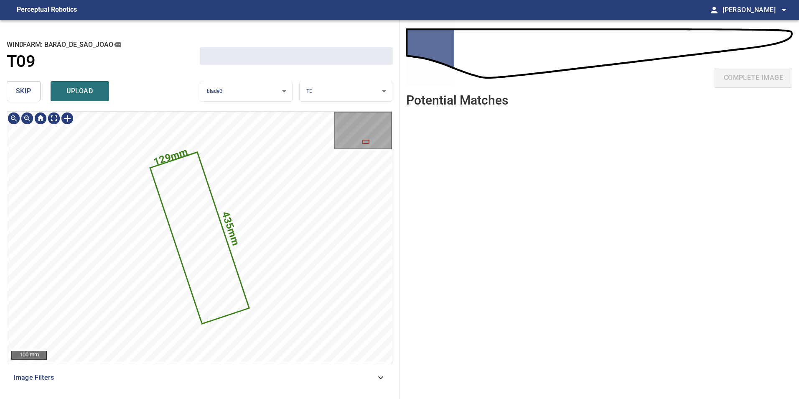
click at [26, 89] on span "skip" at bounding box center [23, 91] width 15 height 12
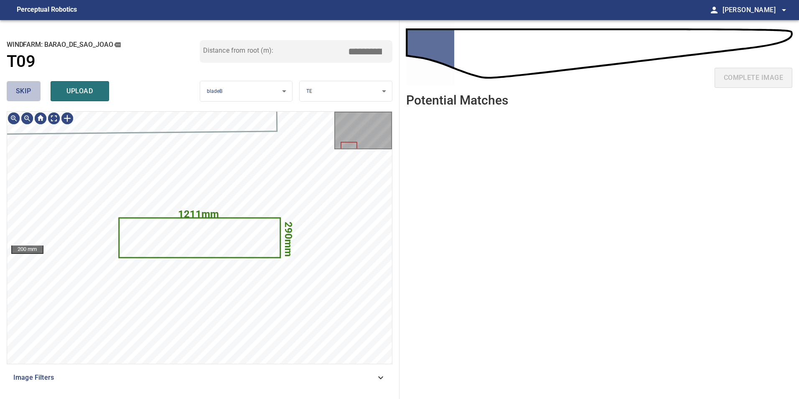
type input "****"
click at [26, 89] on span "skip" at bounding box center [23, 91] width 15 height 12
click at [26, 89] on div "skip upload" at bounding box center [103, 91] width 193 height 27
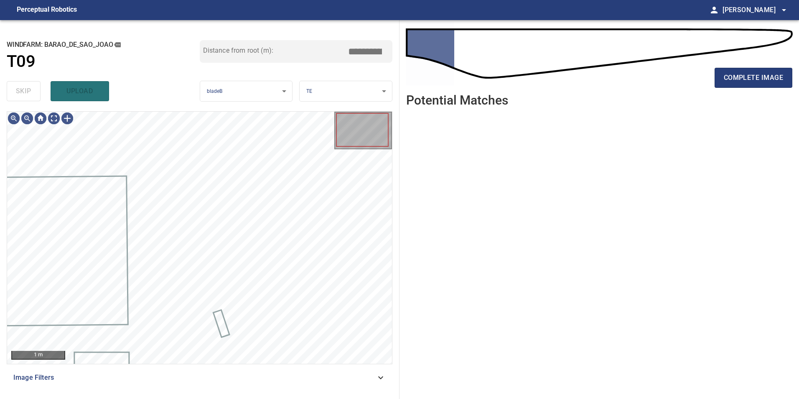
click at [26, 89] on div "skip upload" at bounding box center [103, 91] width 193 height 27
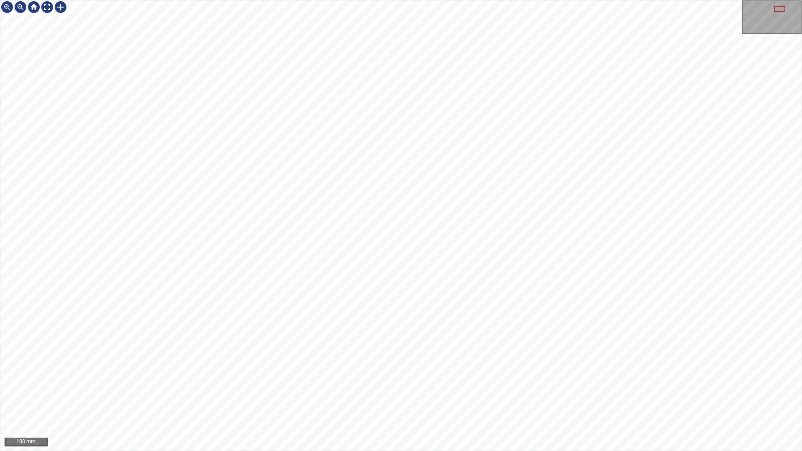
click at [488, 0] on div "100 mm" at bounding box center [401, 225] width 802 height 451
click at [464, 398] on div "100 mm" at bounding box center [401, 225] width 802 height 451
click at [48, 9] on div at bounding box center [47, 6] width 13 height 13
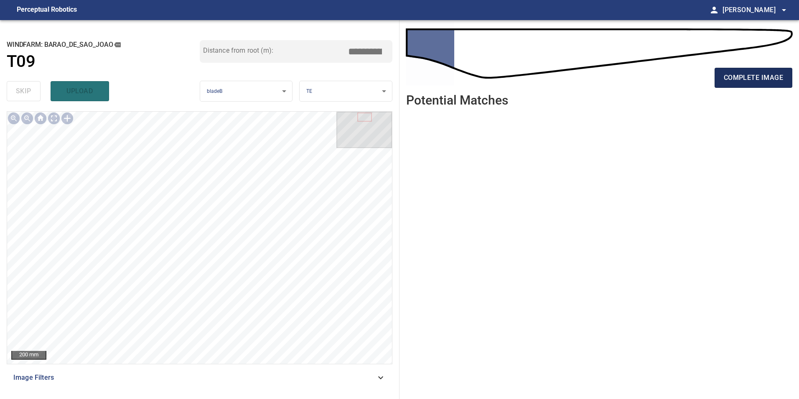
click at [759, 83] on span "complete image" at bounding box center [753, 78] width 59 height 12
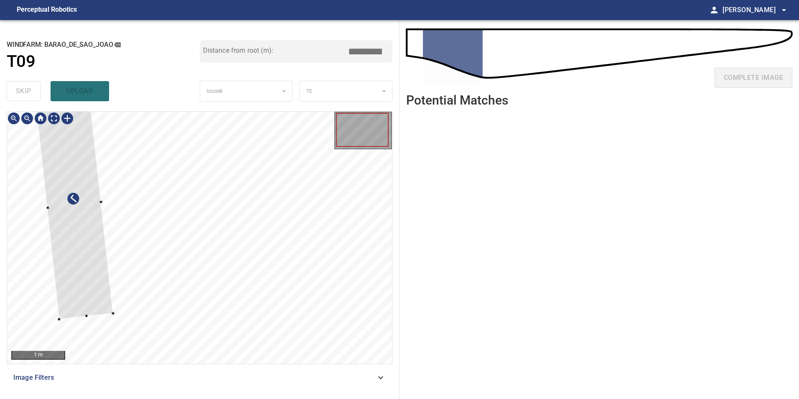
click at [99, 264] on div at bounding box center [74, 205] width 78 height 228
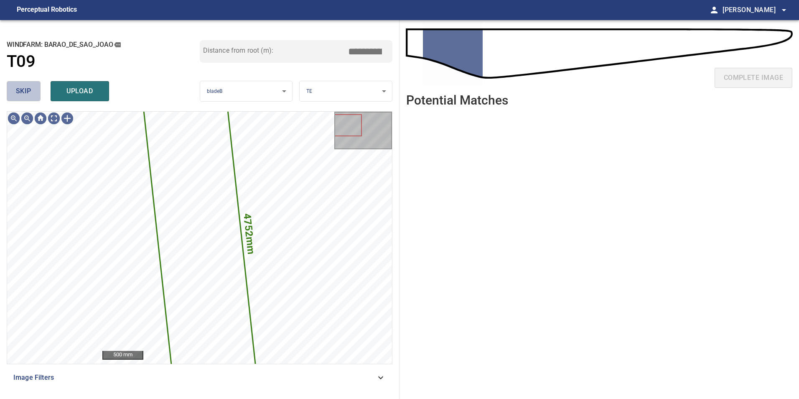
click at [28, 88] on span "skip" at bounding box center [23, 91] width 15 height 12
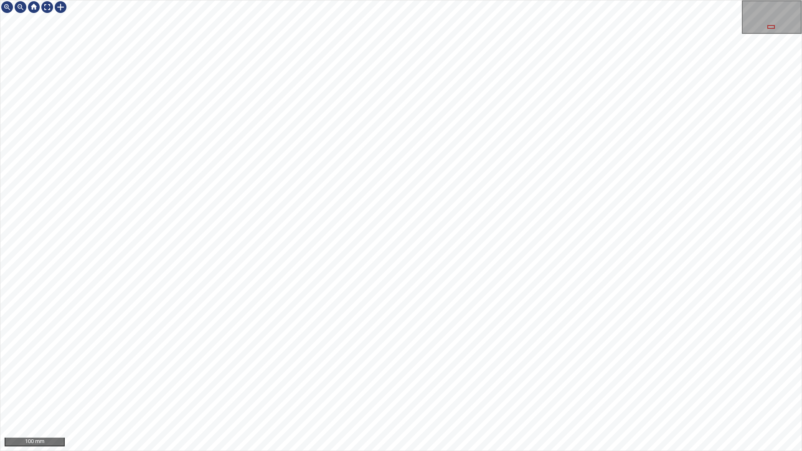
click at [387, 398] on div "100 mm" at bounding box center [401, 225] width 802 height 451
click at [396, 398] on div "100 mm" at bounding box center [401, 225] width 802 height 451
click at [560, 0] on div "100 mm" at bounding box center [401, 225] width 802 height 451
click at [562, 89] on div "100 mm" at bounding box center [401, 225] width 802 height 451
click at [347, 398] on div "100 mm" at bounding box center [401, 225] width 802 height 451
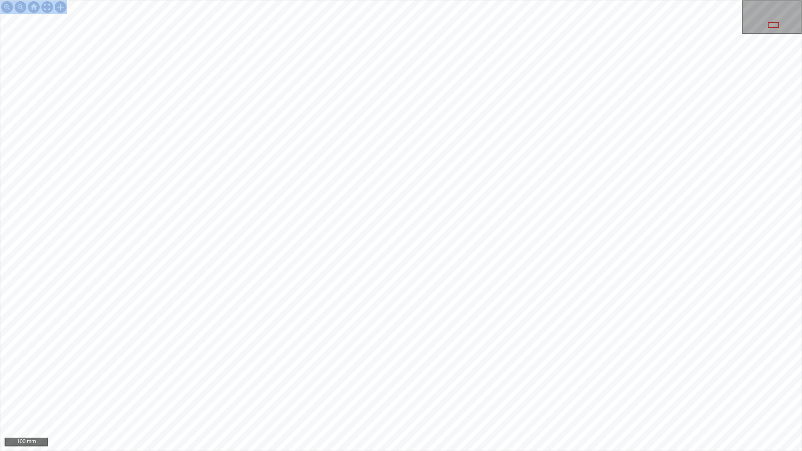
click at [578, 398] on div "100 mm" at bounding box center [401, 225] width 802 height 451
click at [431, 398] on div "100 mm" at bounding box center [401, 225] width 802 height 451
click at [553, 0] on div "200 mm" at bounding box center [401, 225] width 802 height 451
click at [508, 398] on div "200 mm" at bounding box center [401, 225] width 802 height 451
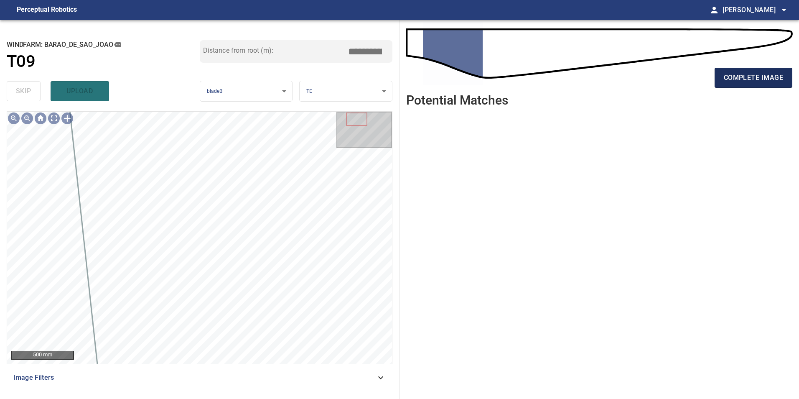
click at [744, 84] on button "complete image" at bounding box center [754, 78] width 78 height 20
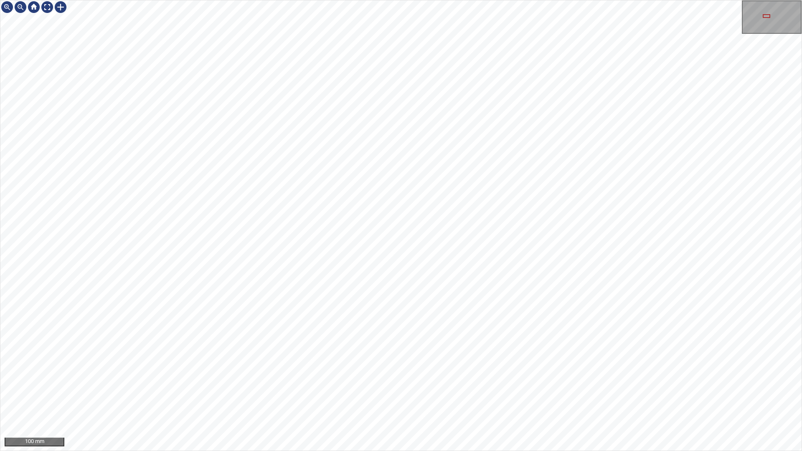
click at [572, 398] on div "100 mm" at bounding box center [401, 225] width 802 height 451
click at [537, 398] on div "100 mm" at bounding box center [401, 225] width 802 height 451
click at [446, 398] on div "100 mm" at bounding box center [401, 225] width 802 height 451
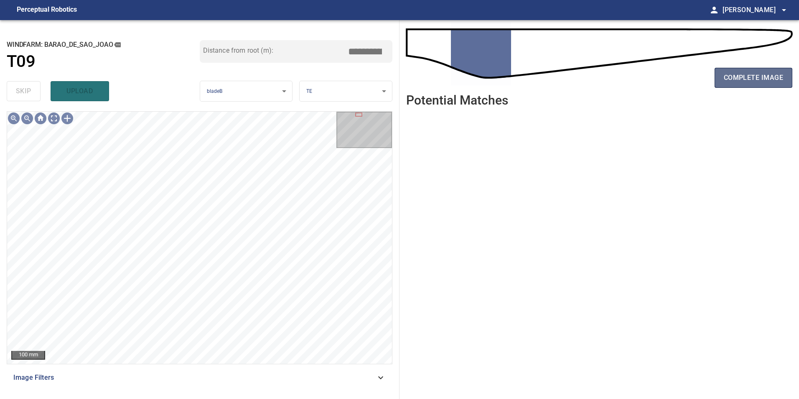
click at [737, 85] on button "complete image" at bounding box center [754, 78] width 78 height 20
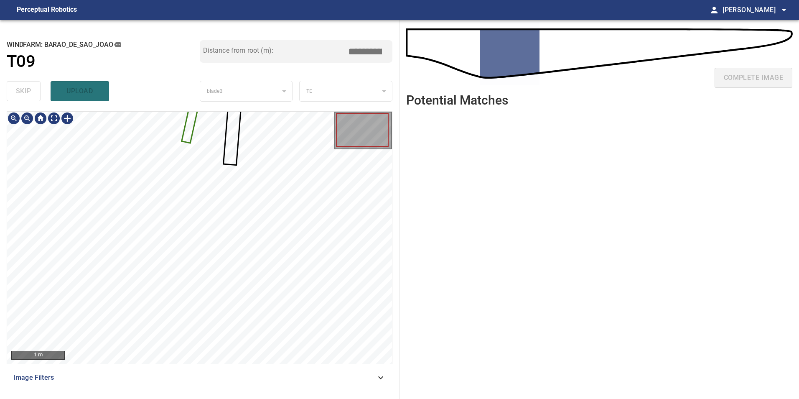
click at [191, 139] on div at bounding box center [199, 238] width 385 height 252
click at [194, 167] on div at bounding box center [199, 238] width 385 height 252
click at [331, 233] on div at bounding box center [341, 242] width 66 height 51
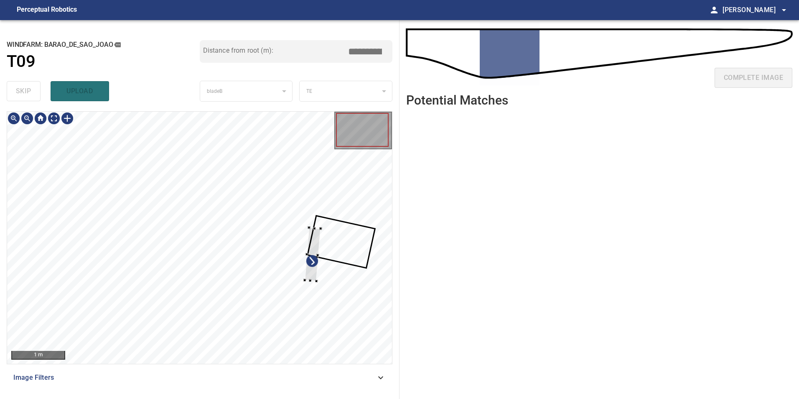
click at [317, 283] on div at bounding box center [199, 238] width 385 height 252
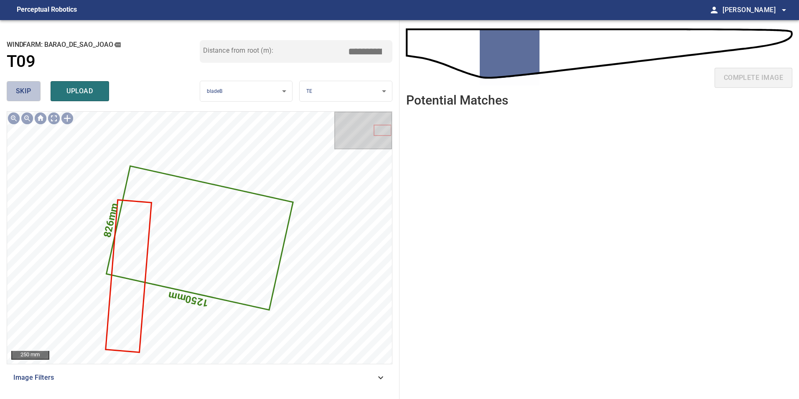
click at [25, 91] on span "skip" at bounding box center [23, 91] width 15 height 12
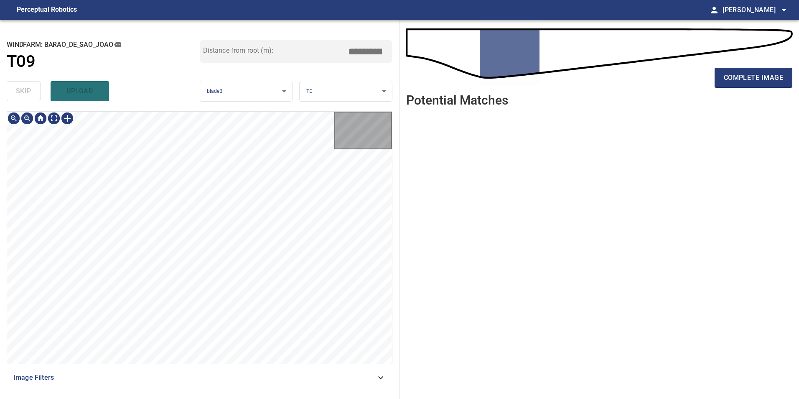
drag, startPoint x: 25, startPoint y: 89, endPoint x: 41, endPoint y: 109, distance: 25.3
click at [25, 89] on div "skip upload" at bounding box center [103, 91] width 193 height 27
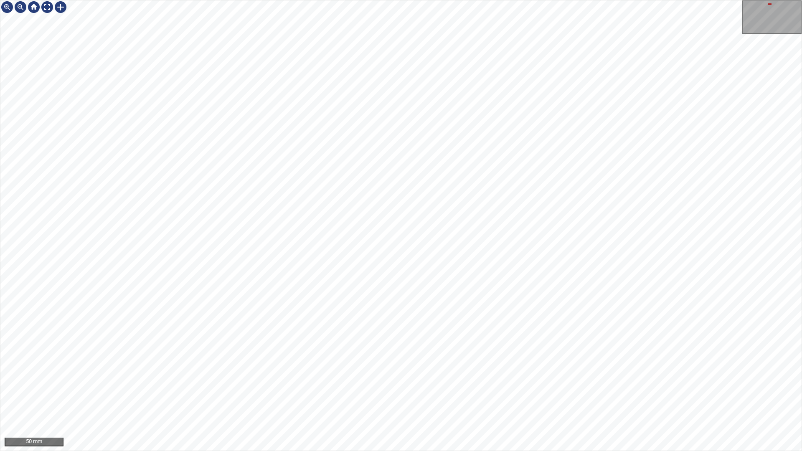
click at [428, 197] on div "50 mm" at bounding box center [401, 225] width 802 height 451
click at [485, 0] on div "50 mm" at bounding box center [401, 225] width 802 height 451
click at [361, 398] on div "50 mm" at bounding box center [401, 225] width 802 height 451
click at [416, 398] on div "200 mm" at bounding box center [401, 225] width 802 height 451
click at [365, 398] on div "50 mm" at bounding box center [401, 225] width 802 height 451
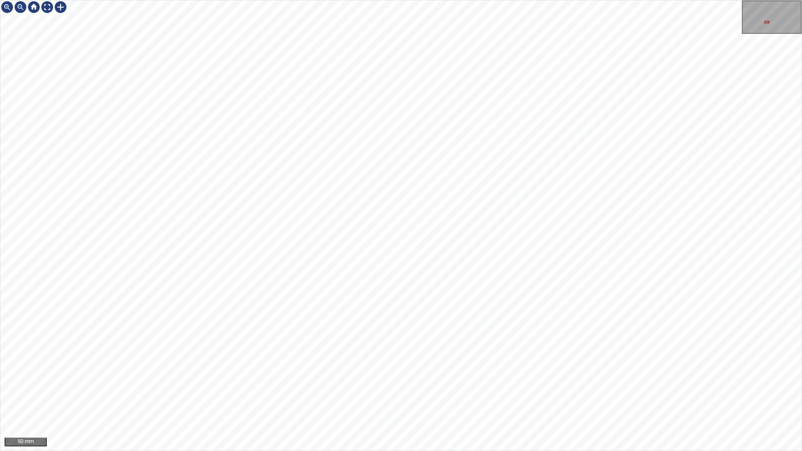
click at [383, 0] on div "50 mm" at bounding box center [401, 225] width 802 height 451
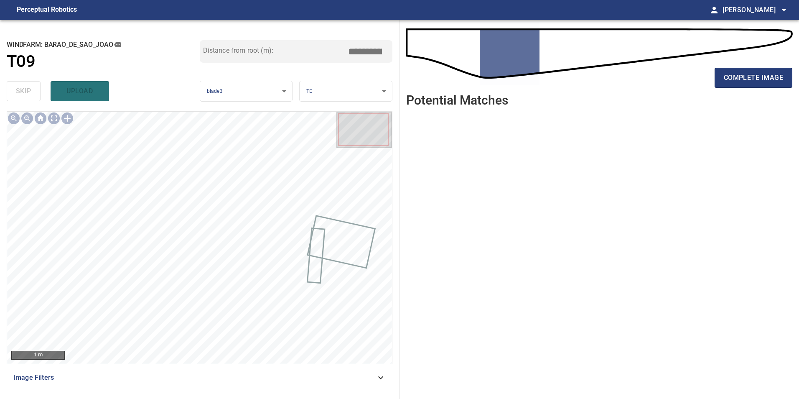
click at [740, 89] on div "complete image" at bounding box center [599, 80] width 386 height 33
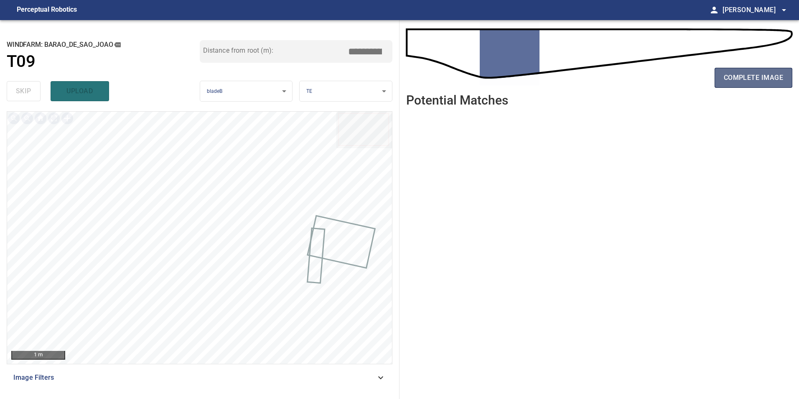
click at [746, 82] on span "complete image" at bounding box center [753, 78] width 59 height 12
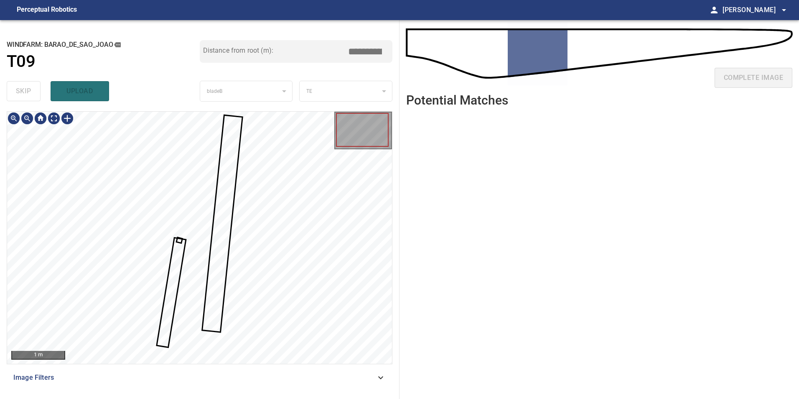
click at [168, 290] on div at bounding box center [199, 238] width 385 height 252
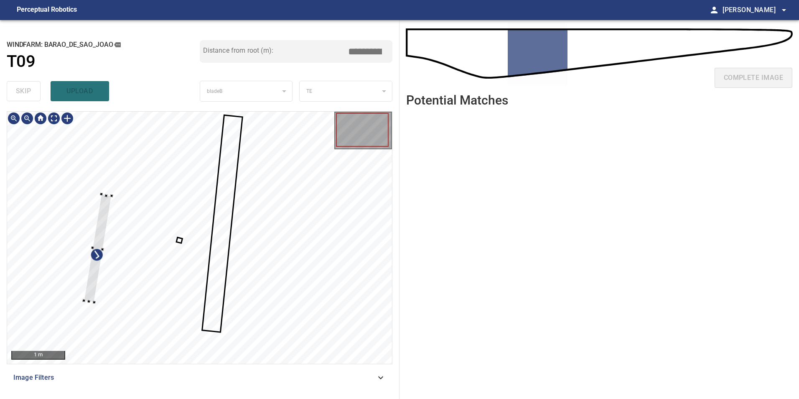
click at [78, 267] on div at bounding box center [199, 238] width 385 height 252
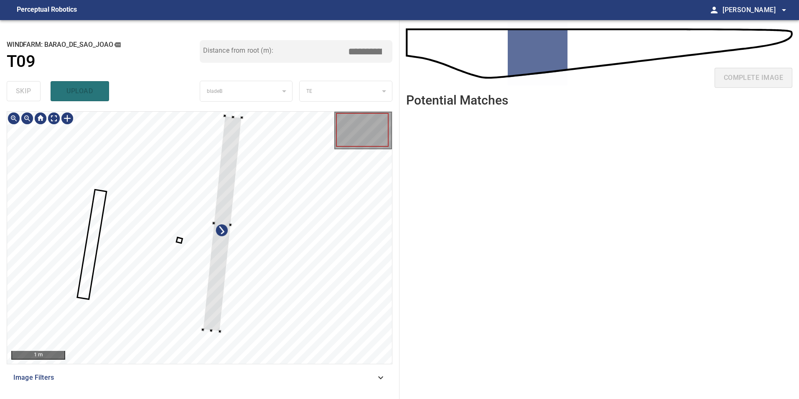
click at [301, 297] on div at bounding box center [199, 238] width 385 height 252
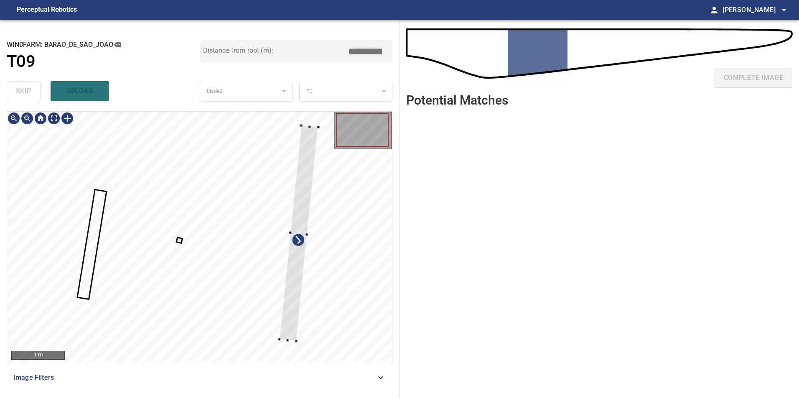
click at [292, 241] on div at bounding box center [298, 233] width 39 height 216
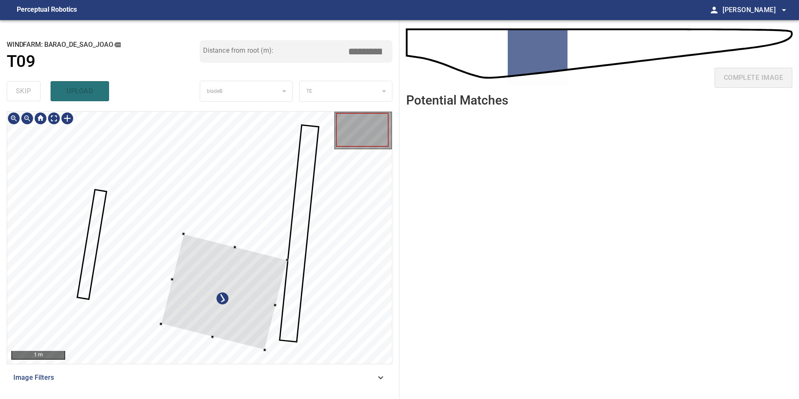
click at [161, 238] on div at bounding box center [224, 292] width 126 height 116
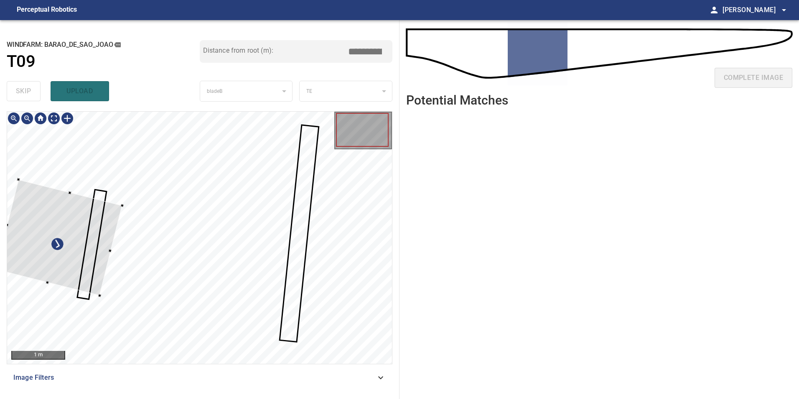
click at [65, 247] on div at bounding box center [59, 237] width 126 height 116
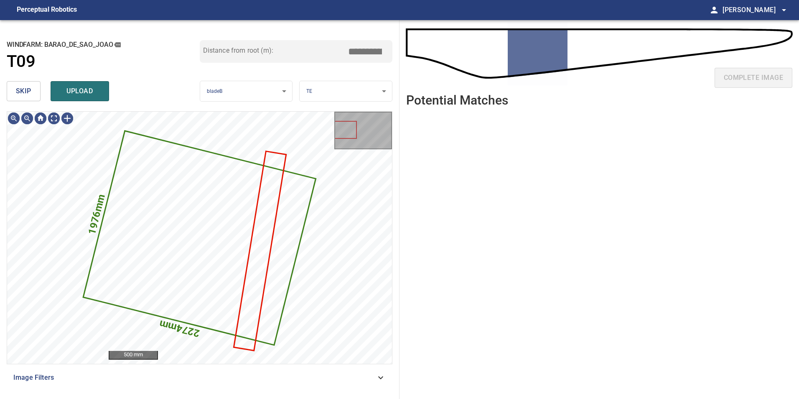
click at [17, 94] on span "skip" at bounding box center [23, 91] width 15 height 12
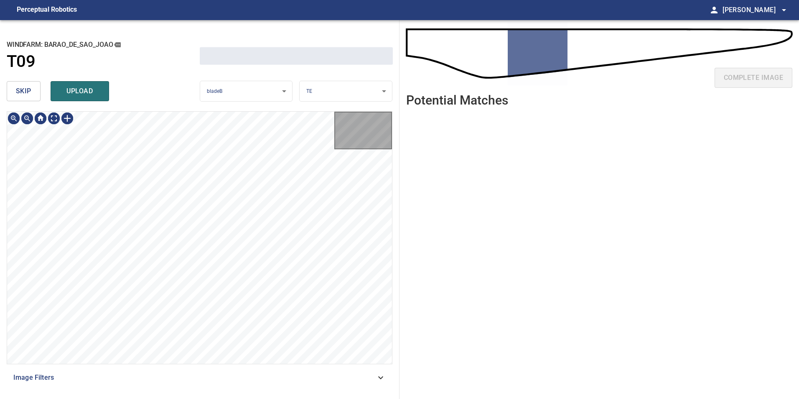
click at [17, 94] on span "skip" at bounding box center [23, 91] width 15 height 12
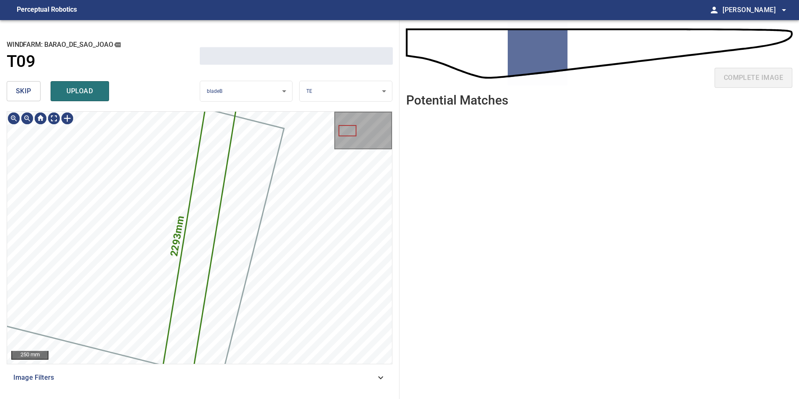
click at [17, 94] on span "skip" at bounding box center [23, 91] width 15 height 12
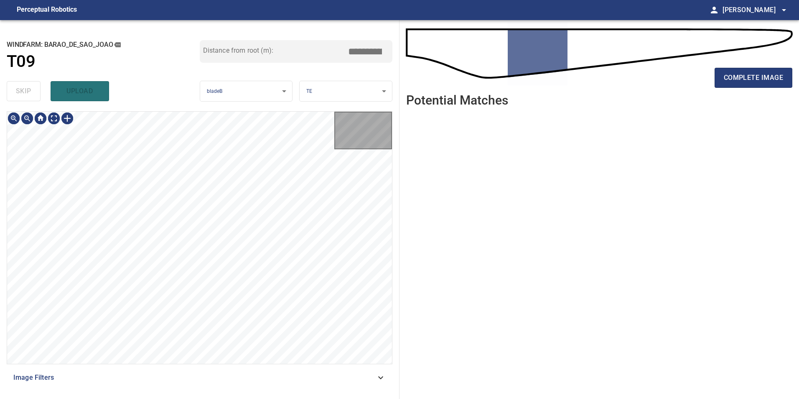
click at [17, 94] on div "skip upload" at bounding box center [103, 91] width 193 height 27
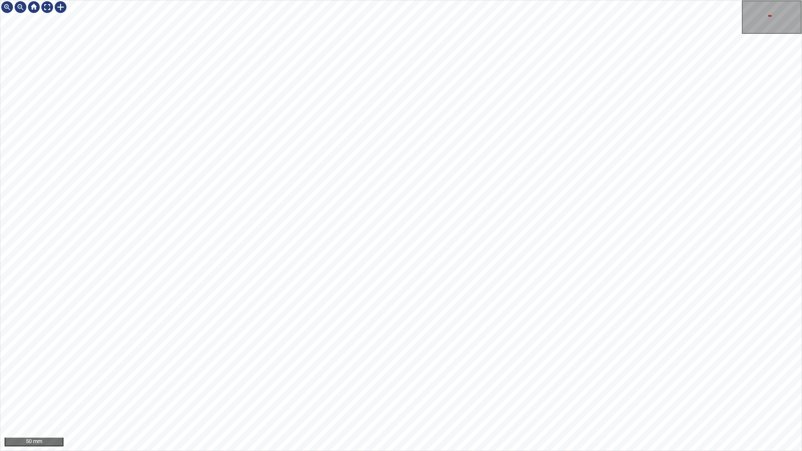
click at [319, 398] on div "50 mm" at bounding box center [401, 225] width 802 height 451
click at [205, 398] on div "50 mm" at bounding box center [401, 225] width 802 height 451
click at [287, 398] on div "50 mm" at bounding box center [401, 225] width 802 height 451
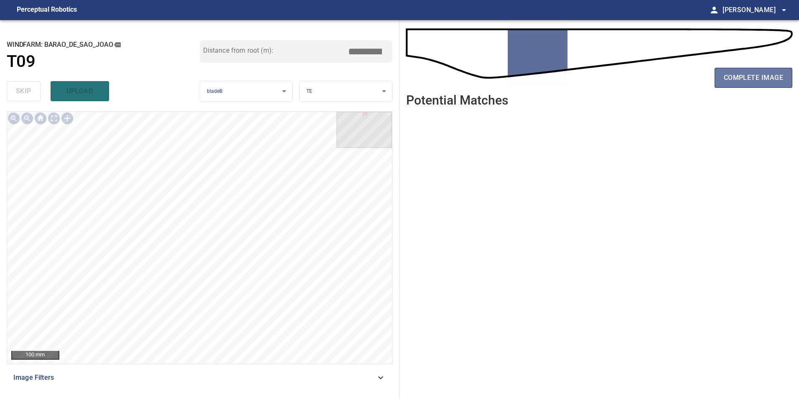
drag, startPoint x: 756, startPoint y: 84, endPoint x: 755, endPoint y: 90, distance: 6.3
click at [756, 88] on div "complete image" at bounding box center [599, 80] width 386 height 33
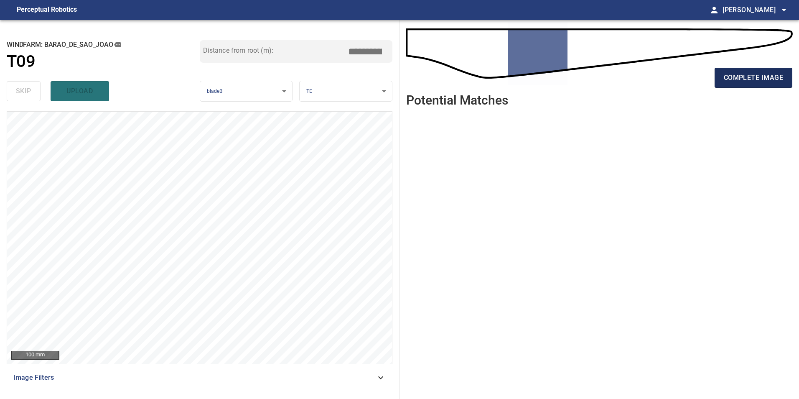
click at [741, 82] on span "complete image" at bounding box center [753, 78] width 59 height 12
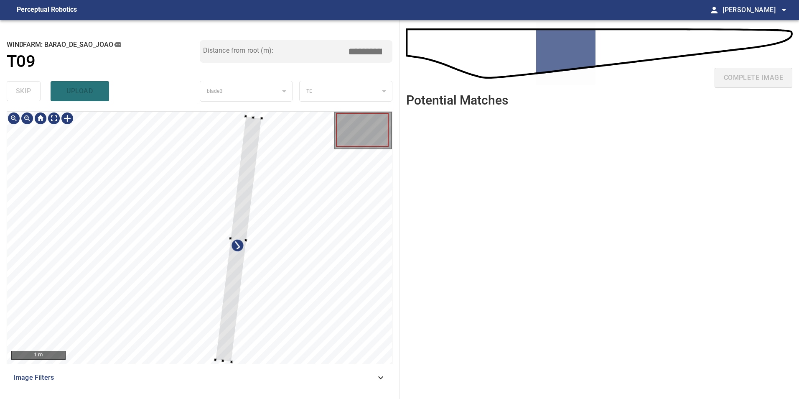
click at [284, 307] on div at bounding box center [199, 238] width 385 height 252
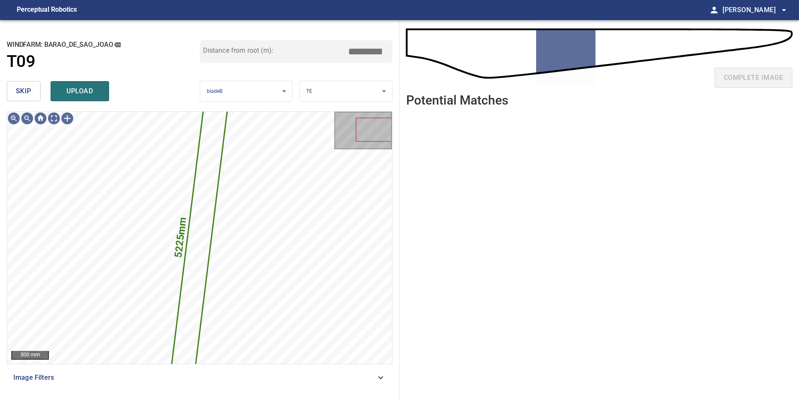
click at [12, 90] on button "skip" at bounding box center [24, 91] width 34 height 20
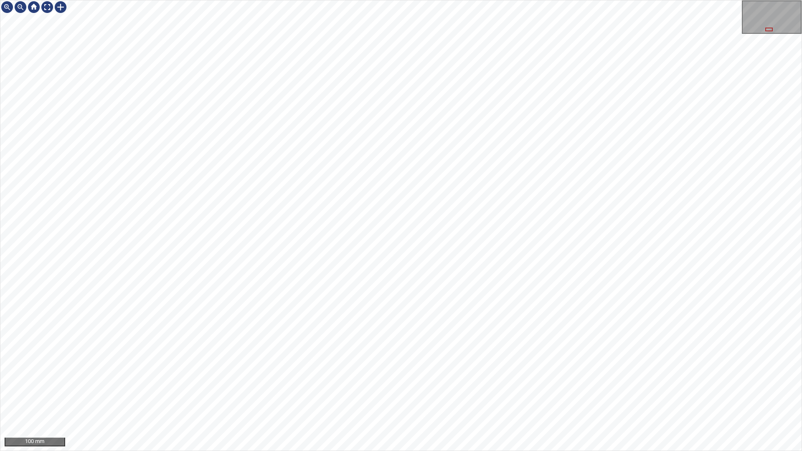
click at [245, 451] on div "100 mm" at bounding box center [401, 225] width 802 height 451
click at [257, 451] on div "100 mm" at bounding box center [401, 225] width 802 height 451
click at [231, 451] on div "100 mm" at bounding box center [401, 225] width 802 height 451
click at [267, 451] on div "100 mm" at bounding box center [401, 225] width 802 height 451
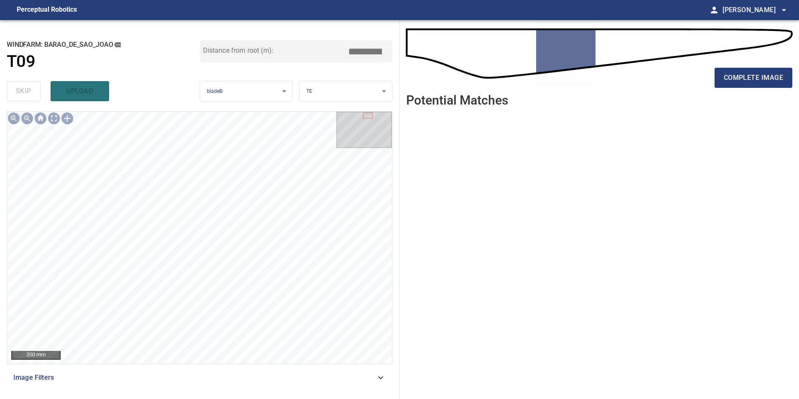
drag, startPoint x: 766, startPoint y: 71, endPoint x: 741, endPoint y: 112, distance: 48.1
click at [766, 74] on button "complete image" at bounding box center [754, 78] width 78 height 20
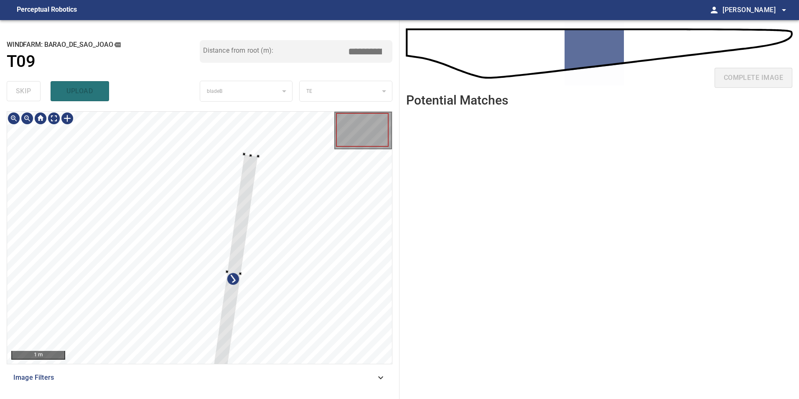
click at [285, 302] on div at bounding box center [199, 238] width 385 height 252
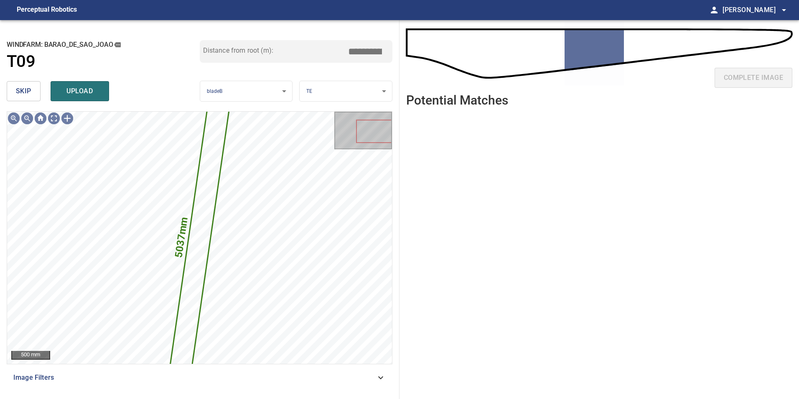
click at [23, 95] on span "skip" at bounding box center [23, 91] width 15 height 12
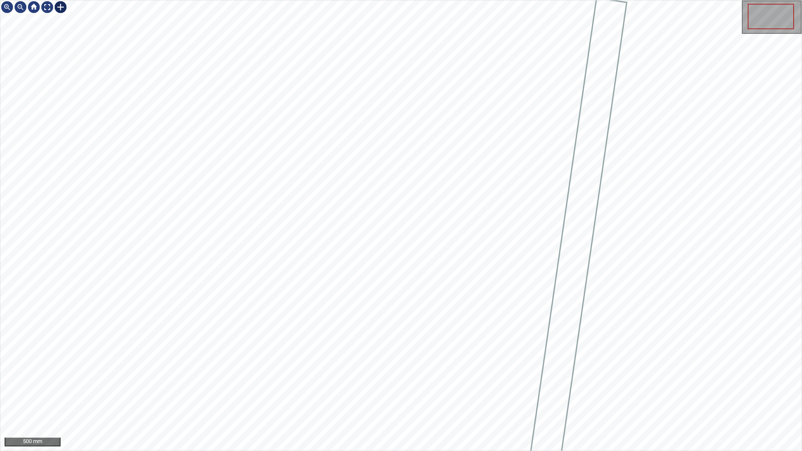
click at [53, 5] on div at bounding box center [33, 6] width 67 height 13
click at [49, 10] on div at bounding box center [47, 6] width 13 height 13
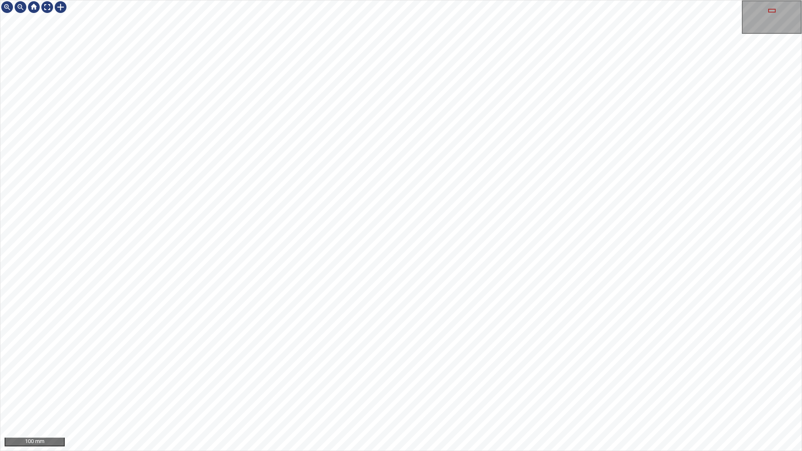
click at [420, 230] on div "100 mm" at bounding box center [401, 225] width 802 height 451
click at [391, 298] on div "100 mm" at bounding box center [401, 225] width 802 height 451
click at [409, 194] on div "100 mm" at bounding box center [401, 225] width 802 height 451
click at [47, 10] on div at bounding box center [47, 6] width 13 height 13
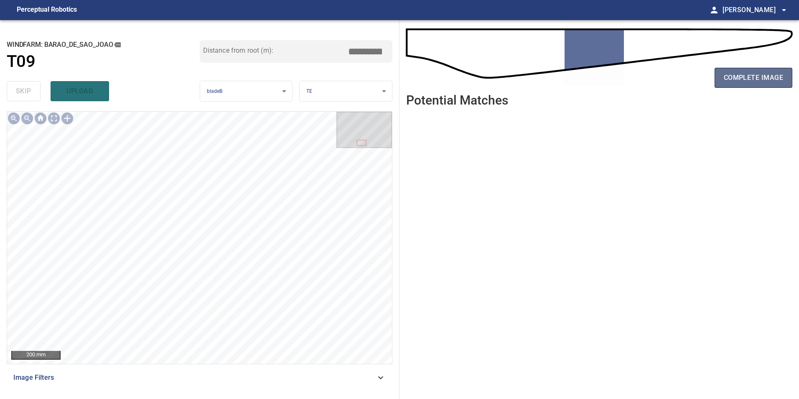
click at [725, 75] on span "complete image" at bounding box center [753, 78] width 59 height 12
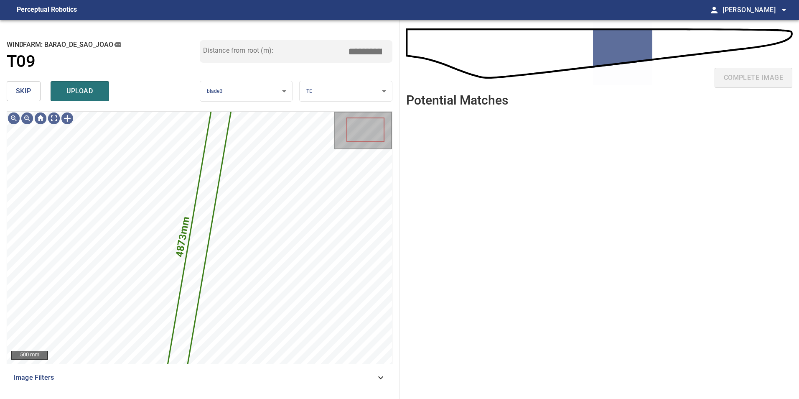
drag, startPoint x: 34, startPoint y: 89, endPoint x: 53, endPoint y: 109, distance: 27.8
click at [35, 96] on button "skip" at bounding box center [24, 91] width 34 height 20
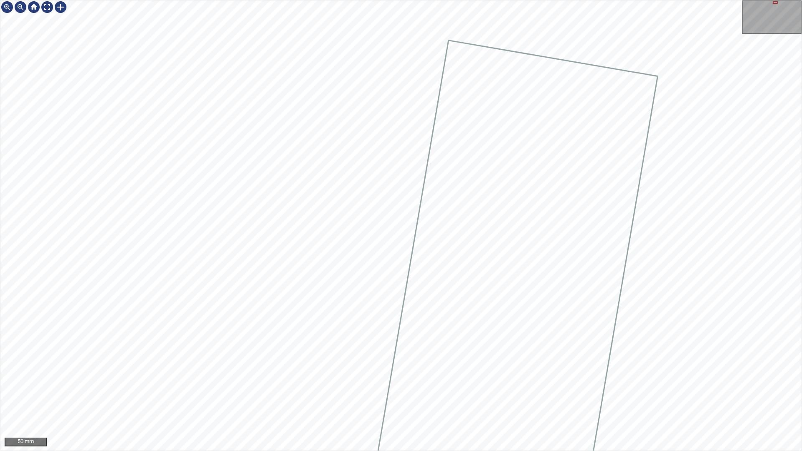
click at [376, 318] on div at bounding box center [401, 225] width 802 height 451
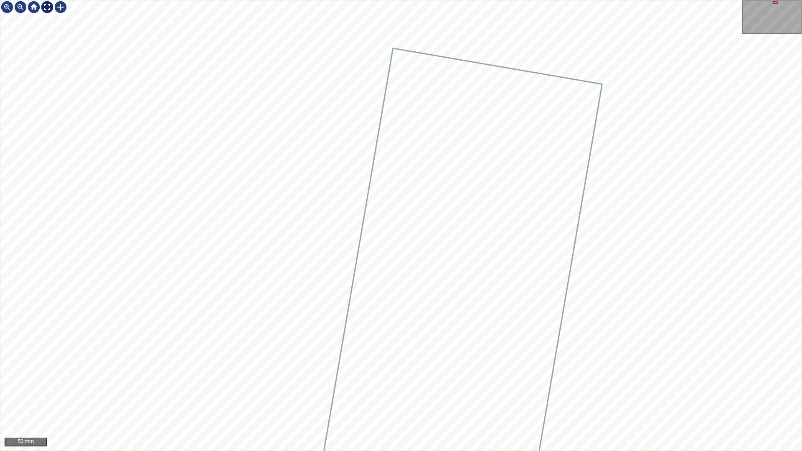
click at [48, 5] on div at bounding box center [47, 6] width 13 height 13
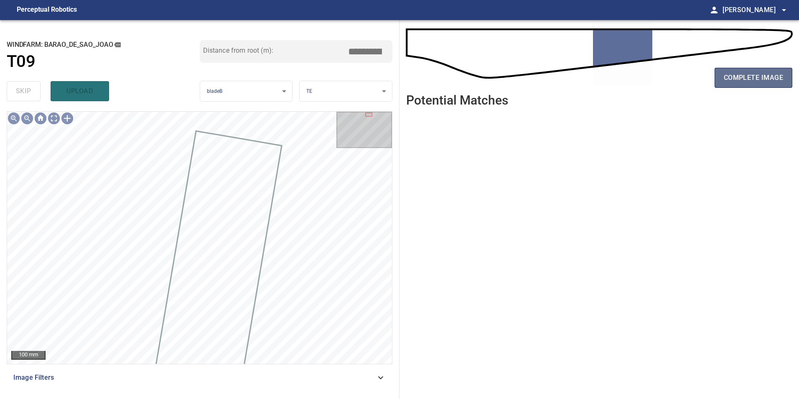
click at [752, 83] on span "complete image" at bounding box center [753, 78] width 59 height 12
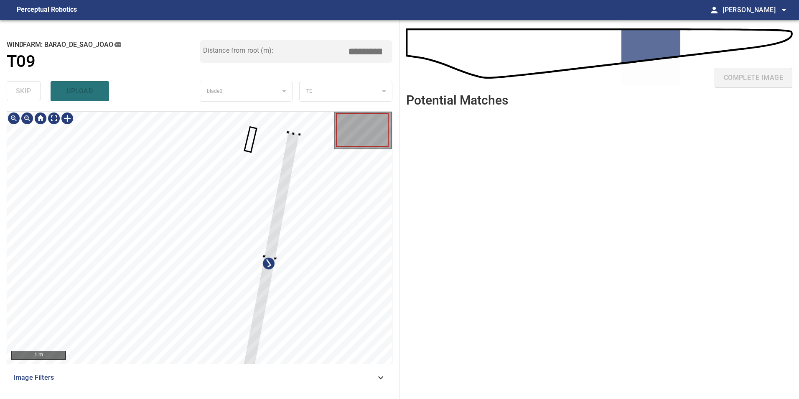
click at [279, 297] on div at bounding box center [199, 238] width 385 height 252
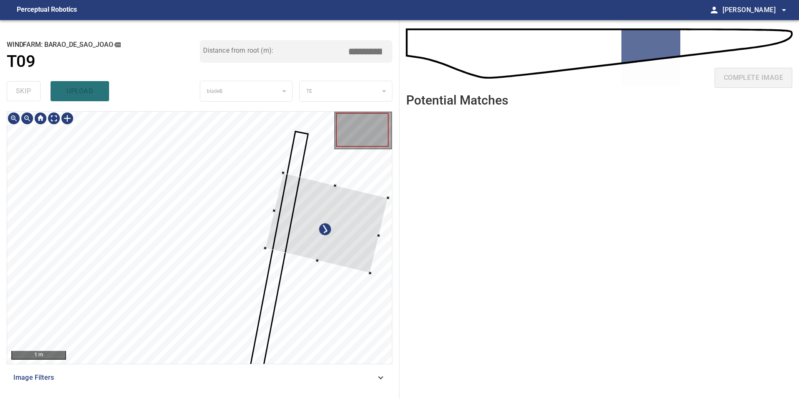
click at [378, 228] on div at bounding box center [326, 223] width 123 height 100
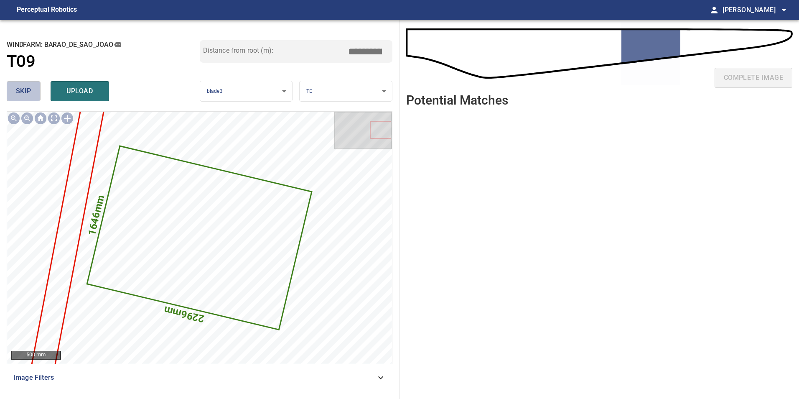
click at [29, 89] on span "skip" at bounding box center [23, 91] width 15 height 12
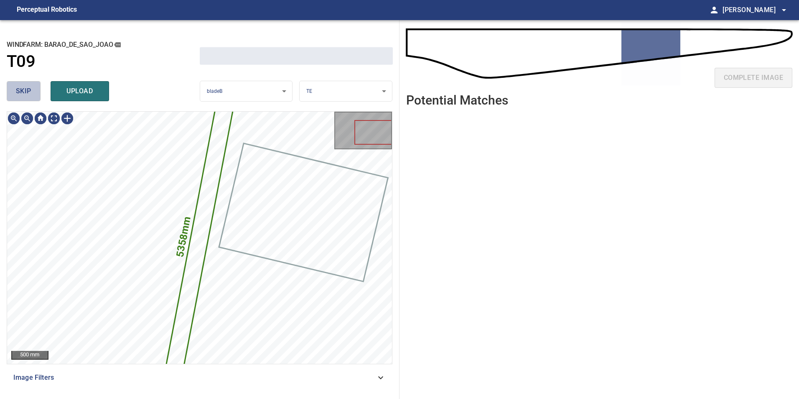
click at [29, 89] on span "skip" at bounding box center [23, 91] width 15 height 12
click at [29, 89] on div "skip upload" at bounding box center [103, 91] width 193 height 27
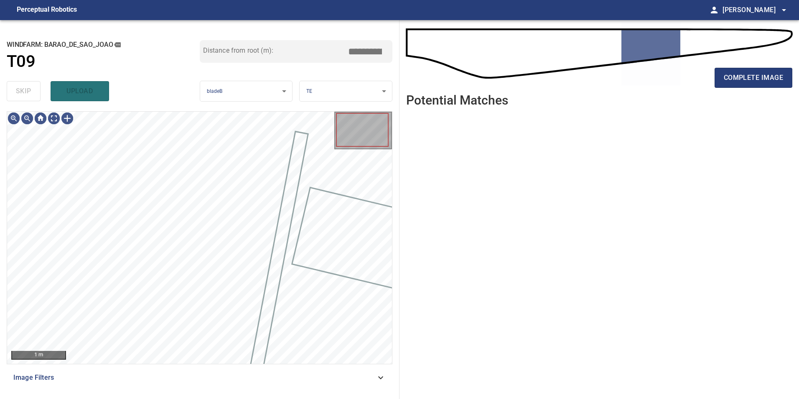
click at [29, 89] on div "skip upload" at bounding box center [103, 91] width 193 height 27
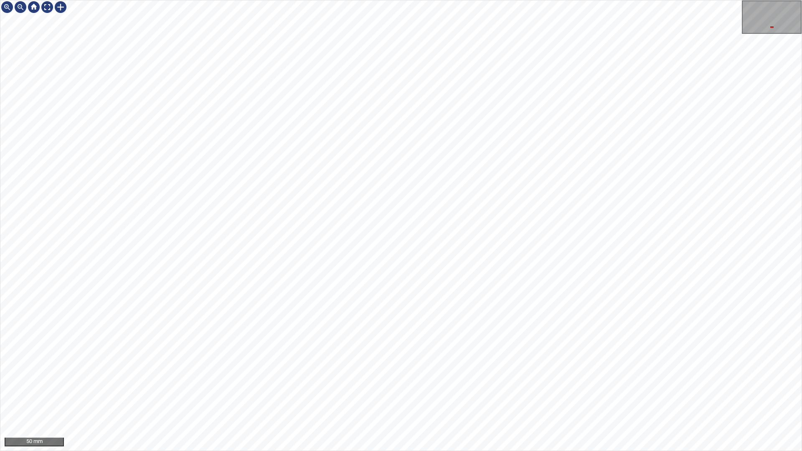
click at [356, 451] on div "50 mm" at bounding box center [401, 225] width 802 height 451
click at [45, 8] on div at bounding box center [47, 6] width 13 height 13
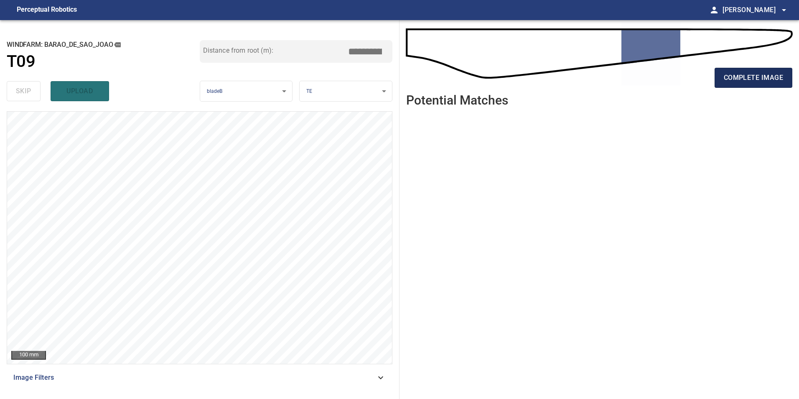
click at [782, 81] on span "complete image" at bounding box center [753, 78] width 59 height 12
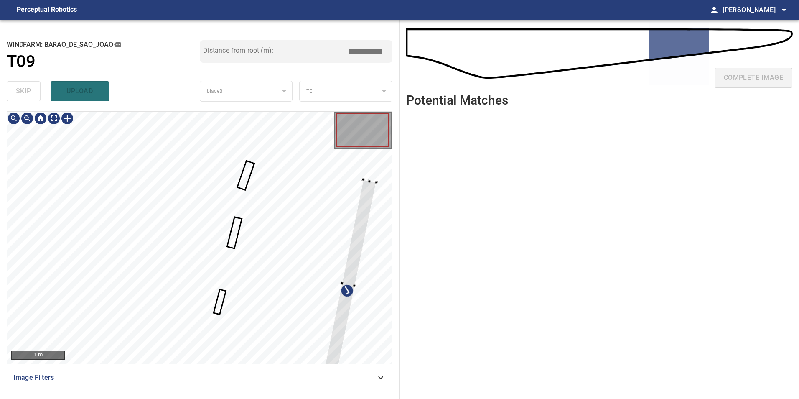
click at [367, 250] on div at bounding box center [199, 238] width 385 height 252
click at [355, 180] on div at bounding box center [349, 264] width 56 height 209
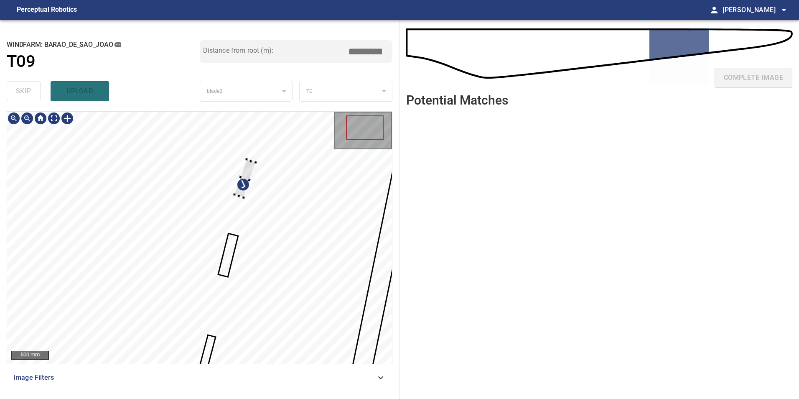
click at [286, 223] on div at bounding box center [199, 238] width 385 height 252
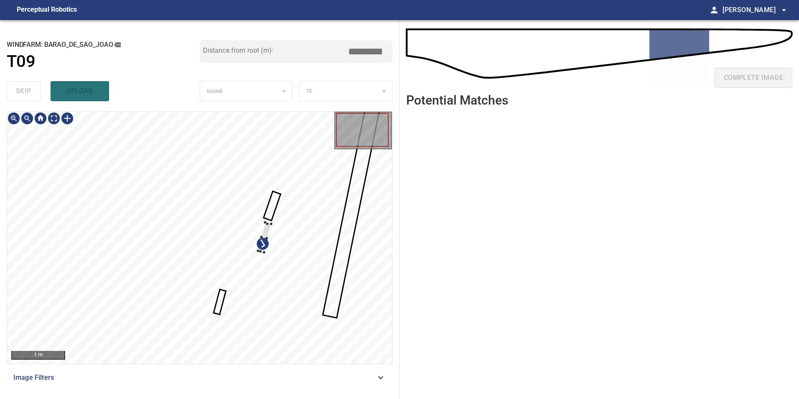
click at [278, 234] on div at bounding box center [199, 238] width 385 height 252
click at [216, 307] on div at bounding box center [199, 238] width 385 height 252
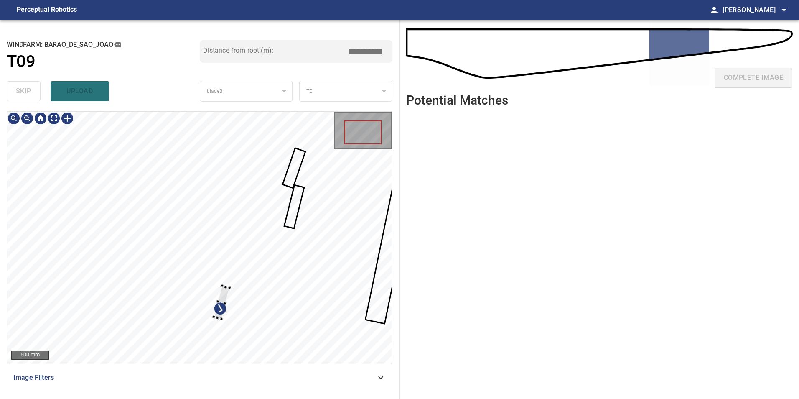
click at [260, 289] on div at bounding box center [199, 238] width 385 height 252
click at [286, 274] on div at bounding box center [270, 281] width 46 height 41
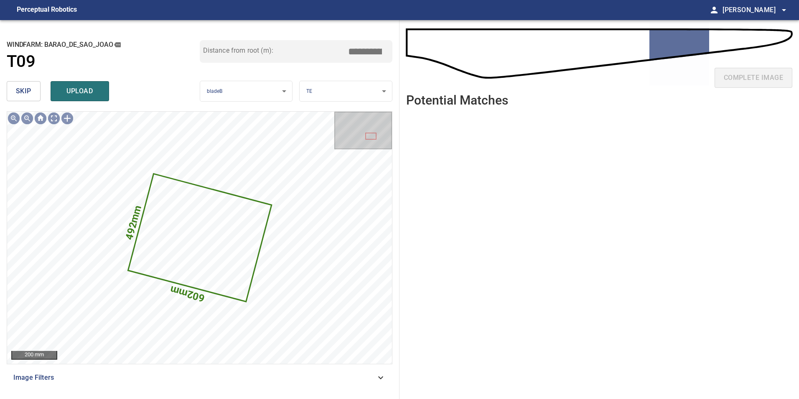
click at [29, 88] on span "skip" at bounding box center [23, 91] width 15 height 12
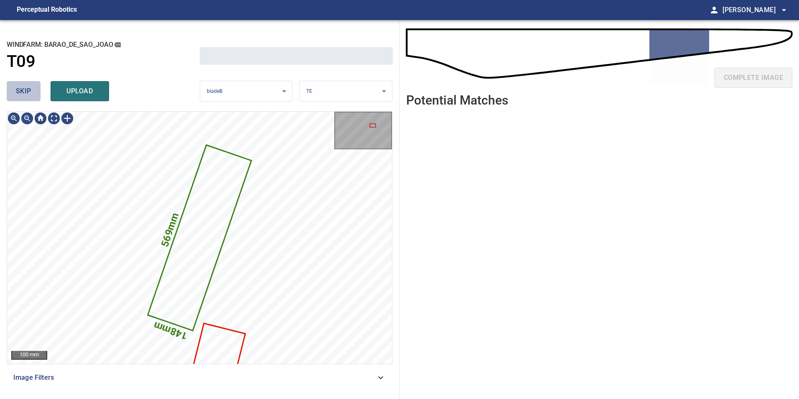
click at [29, 88] on span "skip" at bounding box center [23, 91] width 15 height 12
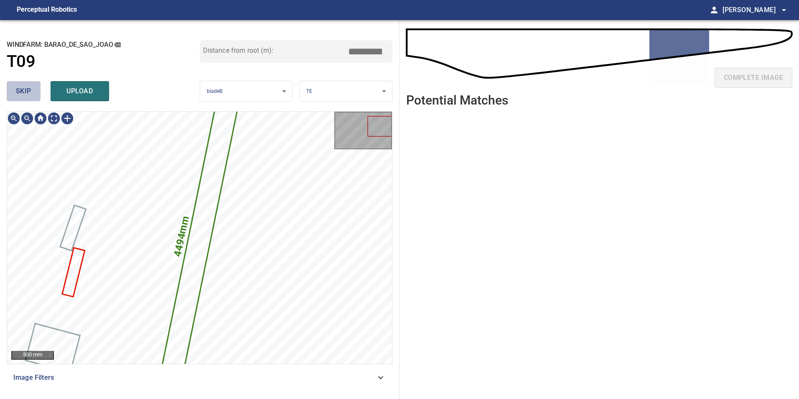
click at [29, 88] on span "skip" at bounding box center [23, 91] width 15 height 12
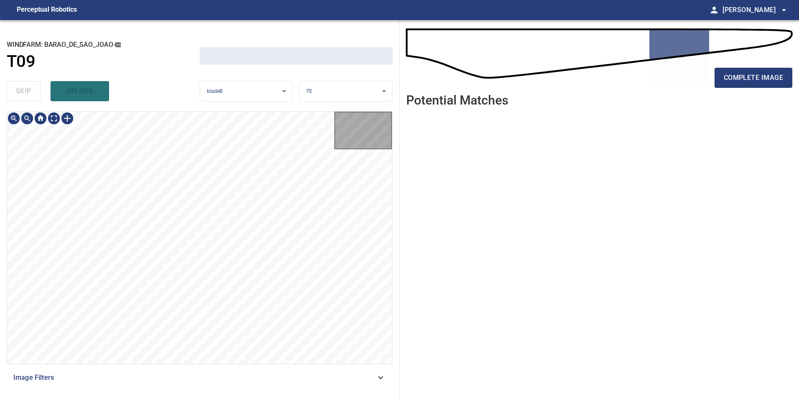
click at [29, 88] on div "skip upload" at bounding box center [103, 91] width 193 height 27
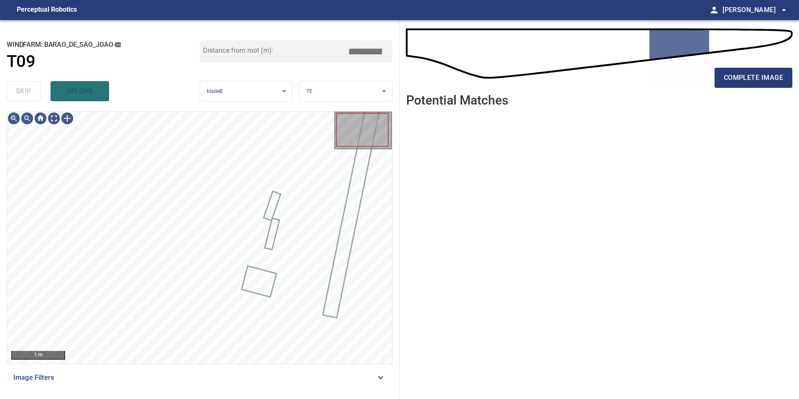
click at [29, 88] on div "skip upload" at bounding box center [103, 91] width 193 height 27
drag, startPoint x: 29, startPoint y: 88, endPoint x: 36, endPoint y: 108, distance: 21.0
click at [29, 89] on div "skip upload" at bounding box center [103, 91] width 193 height 27
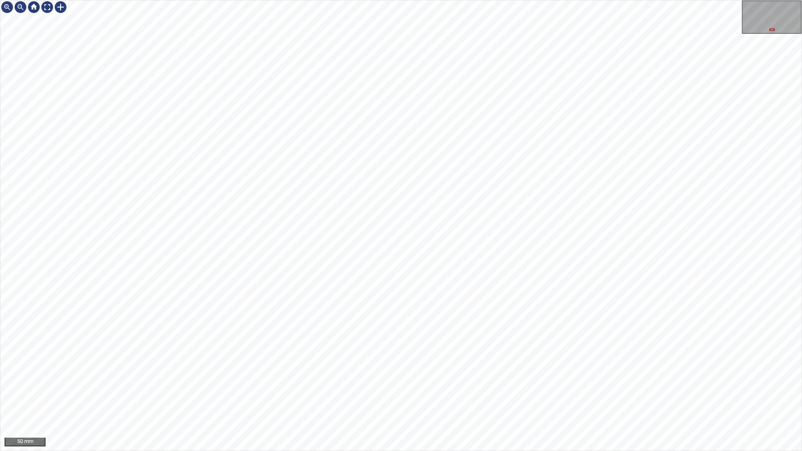
click at [344, 0] on div "50 mm" at bounding box center [401, 225] width 802 height 451
click at [404, 451] on div "50 mm" at bounding box center [401, 225] width 802 height 451
click at [467, 451] on div "50 mm" at bounding box center [401, 225] width 802 height 451
click at [507, 451] on div "50 mm" at bounding box center [401, 225] width 802 height 451
click at [450, 451] on div "50 mm" at bounding box center [401, 225] width 802 height 451
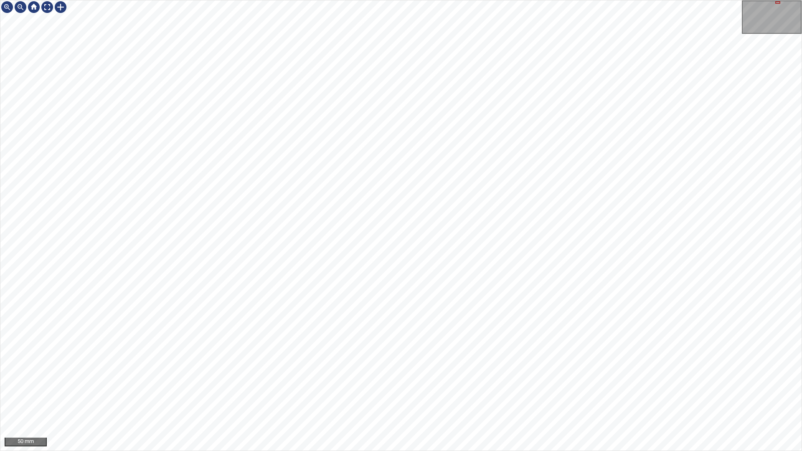
click at [451, 451] on div "50 mm" at bounding box center [401, 225] width 802 height 451
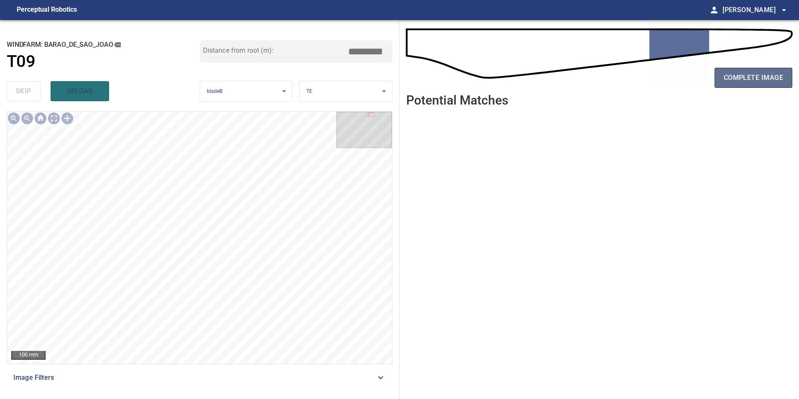
click at [782, 75] on span "complete image" at bounding box center [753, 78] width 59 height 12
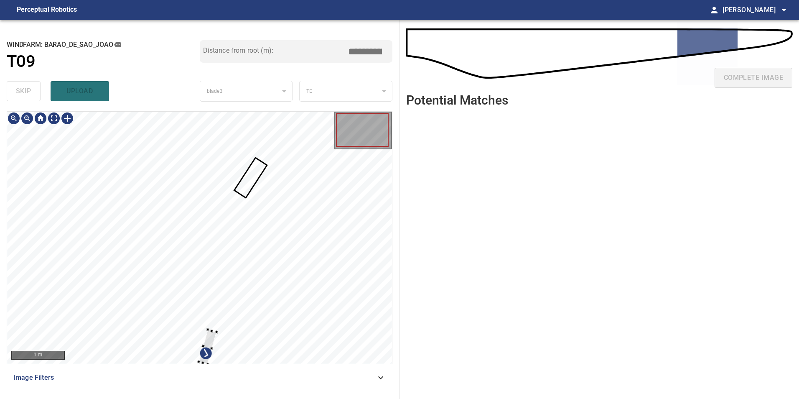
click at [303, 282] on div at bounding box center [199, 238] width 385 height 252
click at [330, 252] on div at bounding box center [199, 238] width 385 height 252
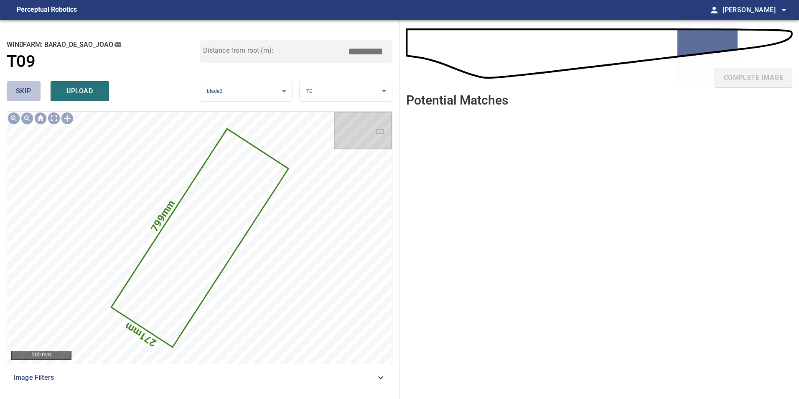
click at [23, 93] on span "skip" at bounding box center [23, 91] width 15 height 12
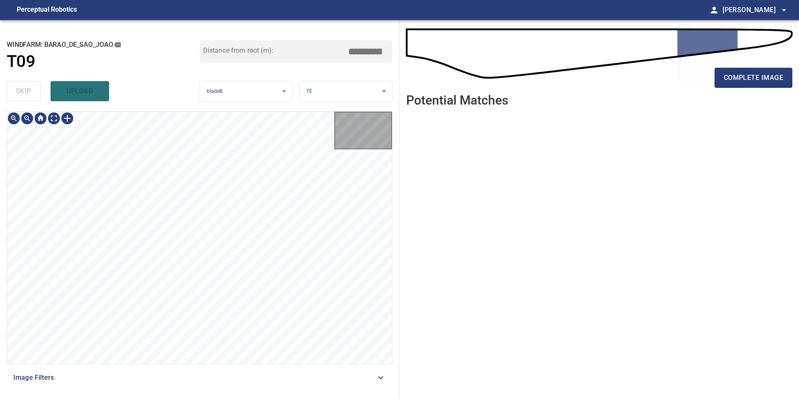
click at [23, 93] on div "skip upload" at bounding box center [103, 91] width 193 height 27
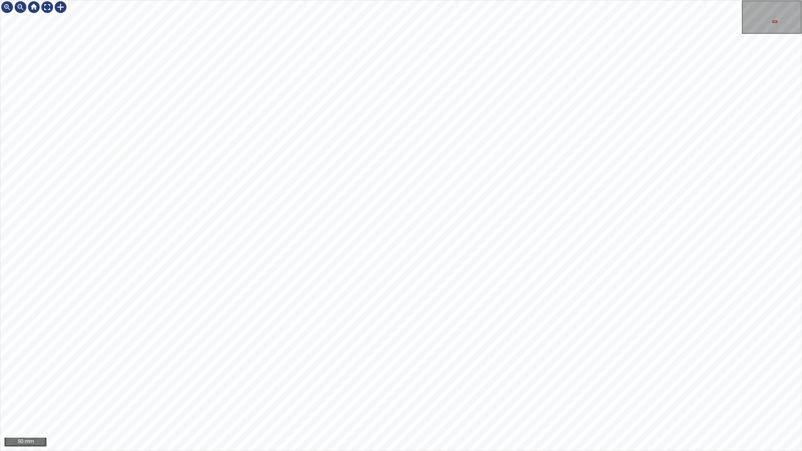
click at [433, 451] on div "50 mm" at bounding box center [401, 225] width 802 height 451
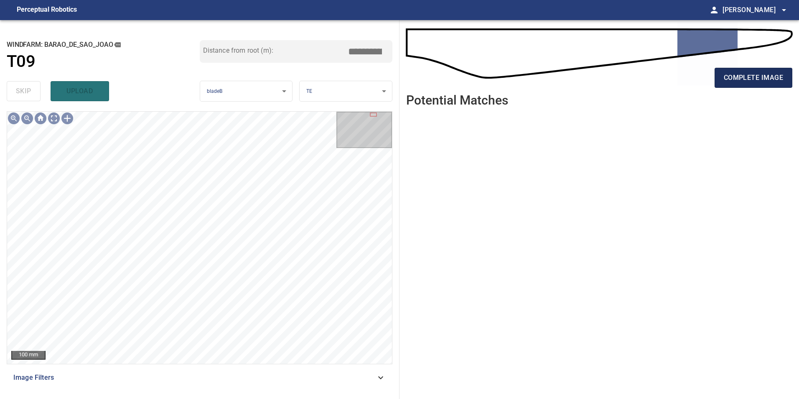
click at [771, 85] on button "complete image" at bounding box center [754, 78] width 78 height 20
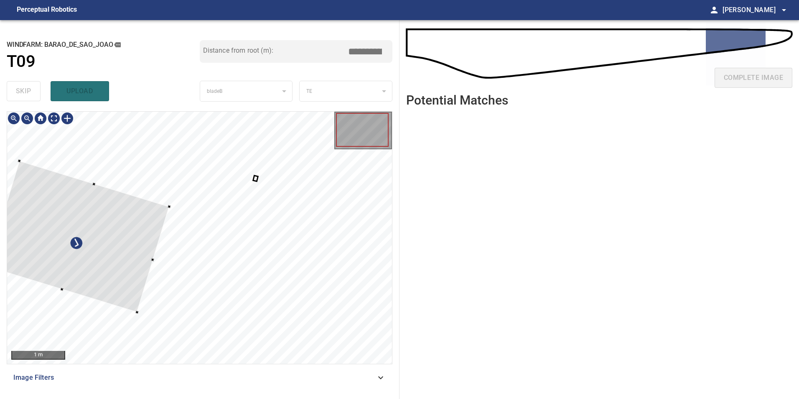
click at [105, 224] on div at bounding box center [78, 235] width 182 height 151
click at [80, 248] on div at bounding box center [77, 233] width 182 height 151
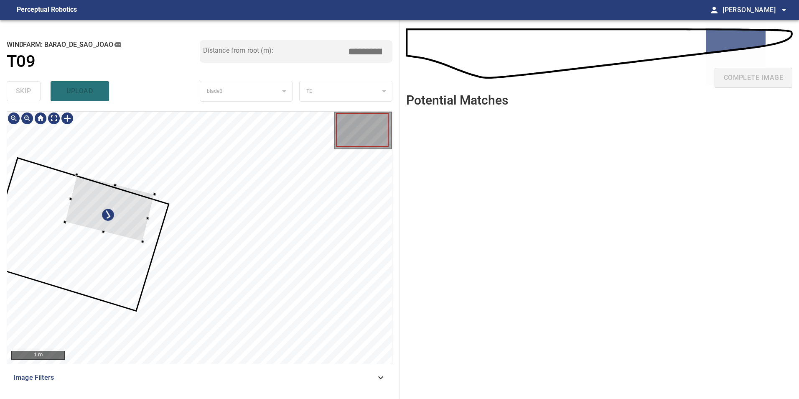
click at [118, 209] on div at bounding box center [109, 208] width 89 height 67
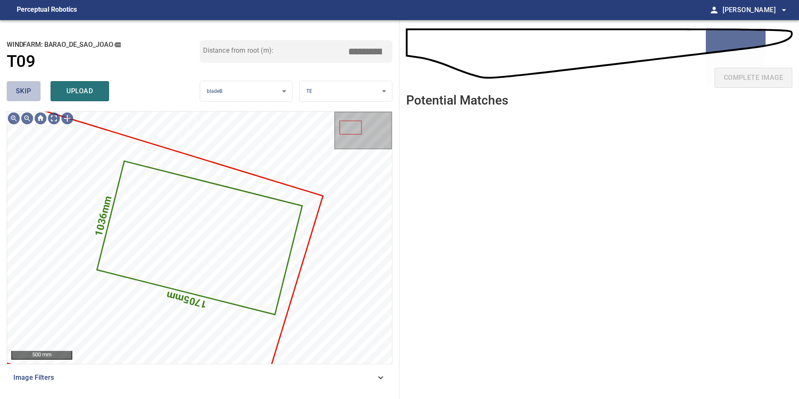
click at [23, 92] on span "skip" at bounding box center [23, 91] width 15 height 12
click at [24, 92] on span "skip" at bounding box center [23, 91] width 15 height 12
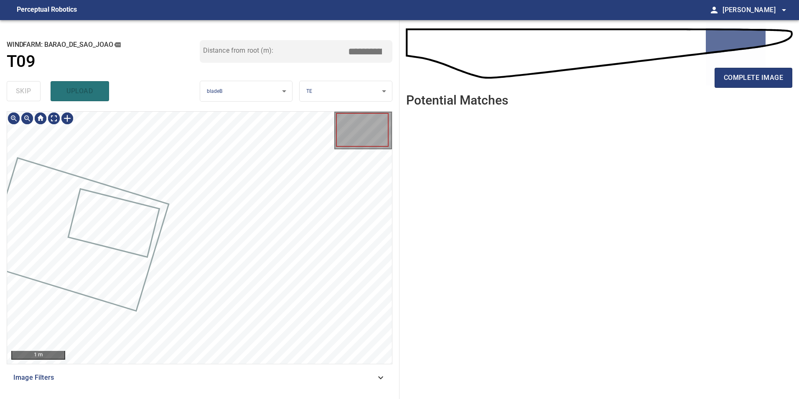
click at [25, 92] on div "skip upload" at bounding box center [103, 91] width 193 height 27
click at [62, 120] on div at bounding box center [67, 118] width 13 height 13
click at [56, 127] on div "1 m" at bounding box center [199, 238] width 385 height 252
click at [346, 314] on div at bounding box center [199, 238] width 385 height 252
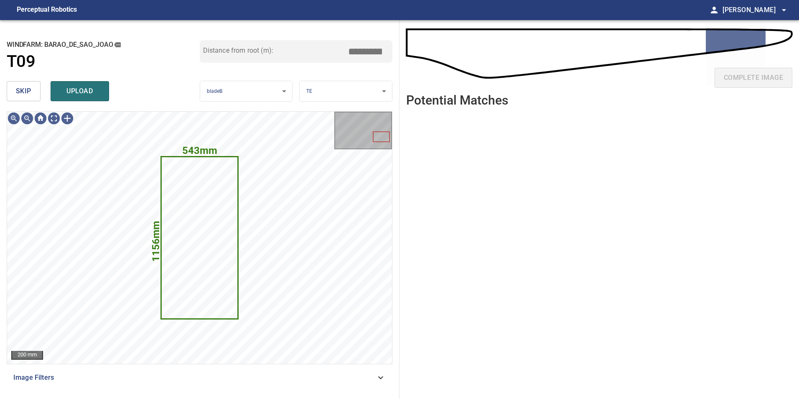
drag, startPoint x: 16, startPoint y: 89, endPoint x: 23, endPoint y: 96, distance: 10.0
click at [18, 91] on span "skip" at bounding box center [23, 91] width 15 height 12
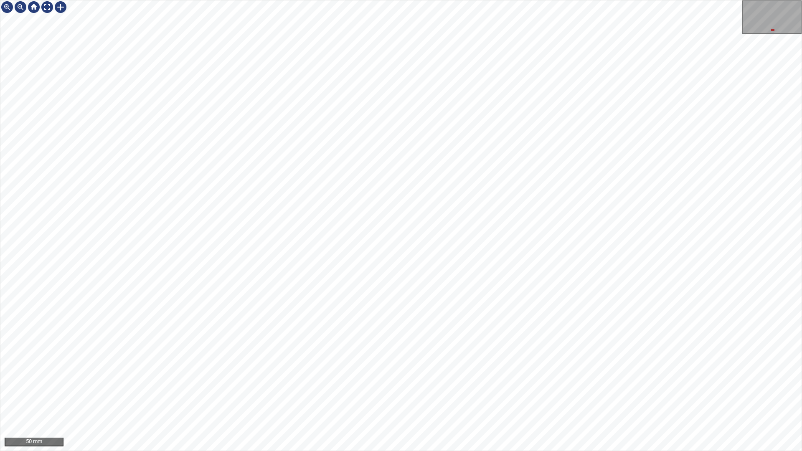
click at [461, 451] on div "50 mm" at bounding box center [401, 225] width 802 height 451
click at [573, 451] on div "50 mm" at bounding box center [401, 225] width 802 height 451
click at [538, 451] on div "50 mm" at bounding box center [401, 225] width 802 height 451
click at [505, 451] on div "50 mm" at bounding box center [401, 225] width 802 height 451
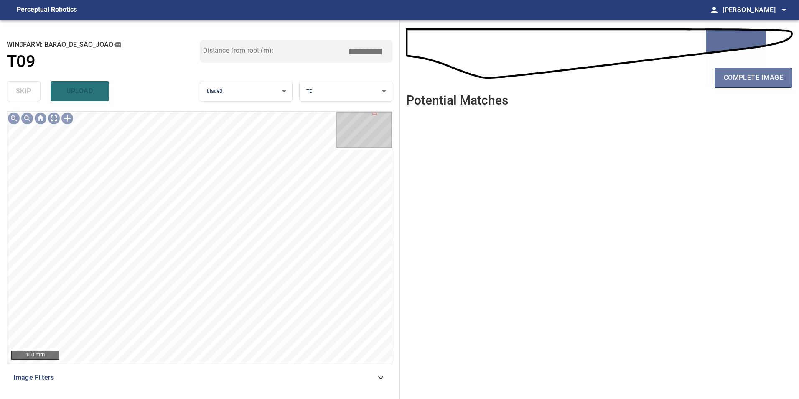
drag, startPoint x: 768, startPoint y: 79, endPoint x: 748, endPoint y: 112, distance: 39.6
click at [768, 81] on span "complete image" at bounding box center [753, 78] width 59 height 12
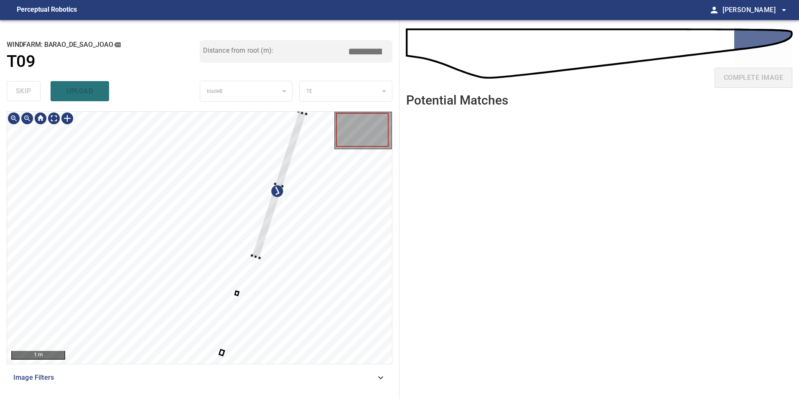
click at [352, 369] on div "1 m Image Filters" at bounding box center [200, 251] width 386 height 281
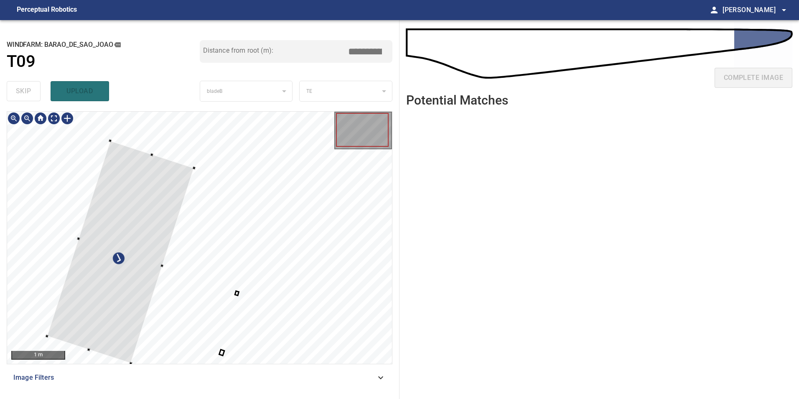
click at [112, 293] on div at bounding box center [120, 252] width 147 height 222
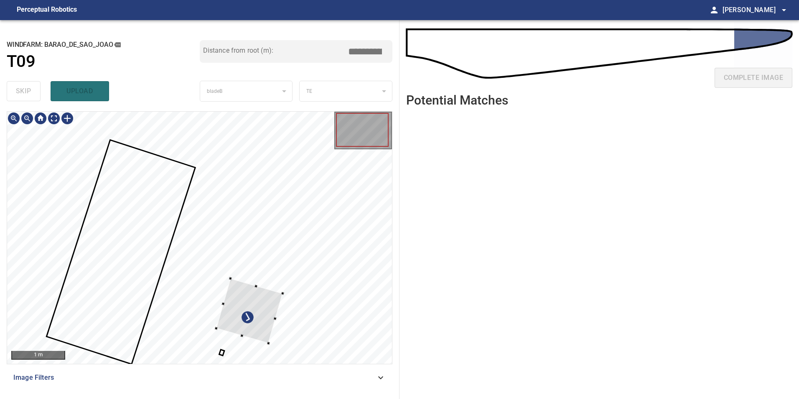
click at [216, 278] on div at bounding box center [249, 310] width 67 height 65
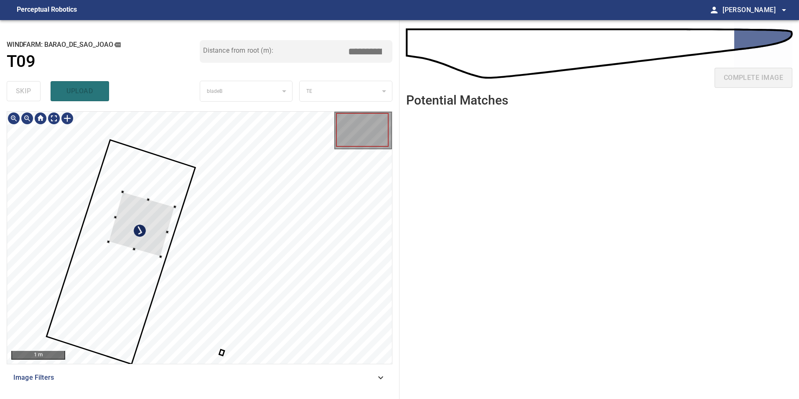
click at [144, 239] on div at bounding box center [142, 224] width 67 height 65
click at [148, 235] on div at bounding box center [142, 224] width 67 height 65
click at [140, 238] on div at bounding box center [142, 224] width 67 height 65
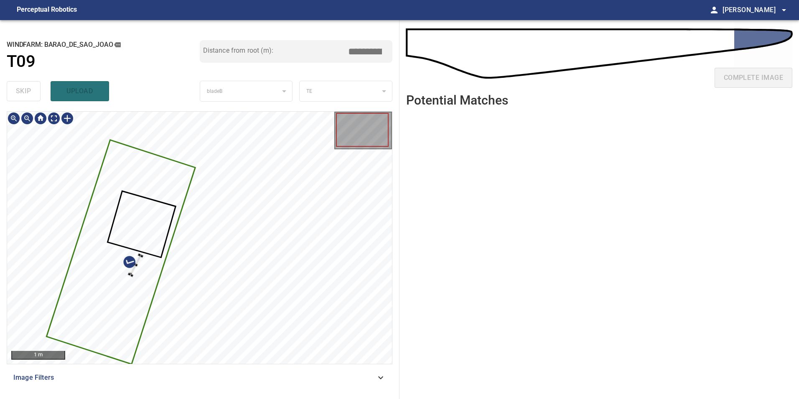
click at [121, 239] on div at bounding box center [199, 238] width 385 height 252
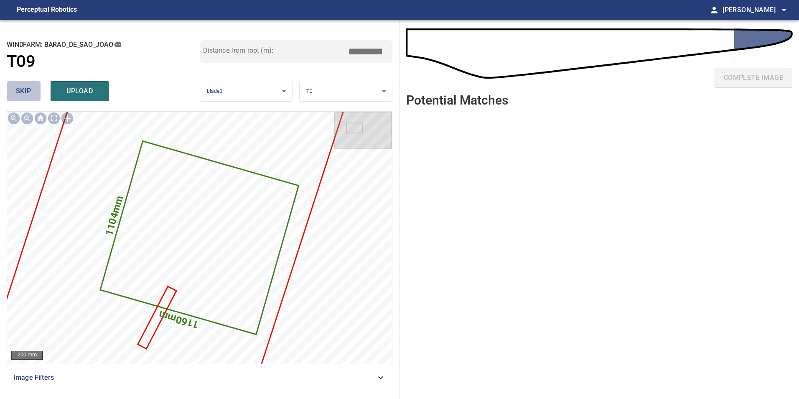
click at [18, 91] on span "skip" at bounding box center [23, 91] width 15 height 12
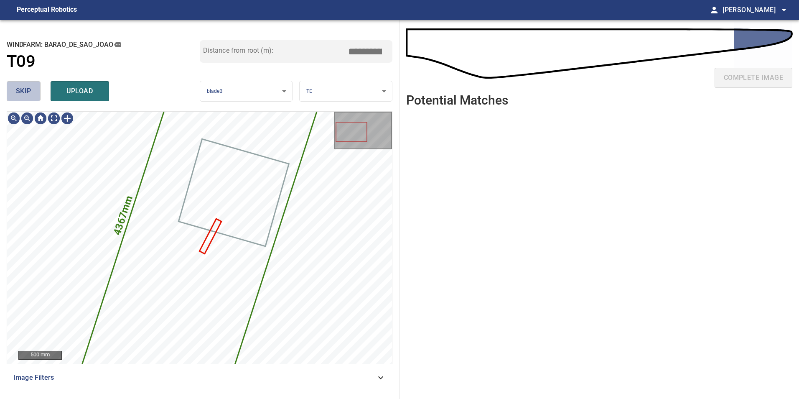
click at [18, 91] on span "skip" at bounding box center [23, 91] width 15 height 12
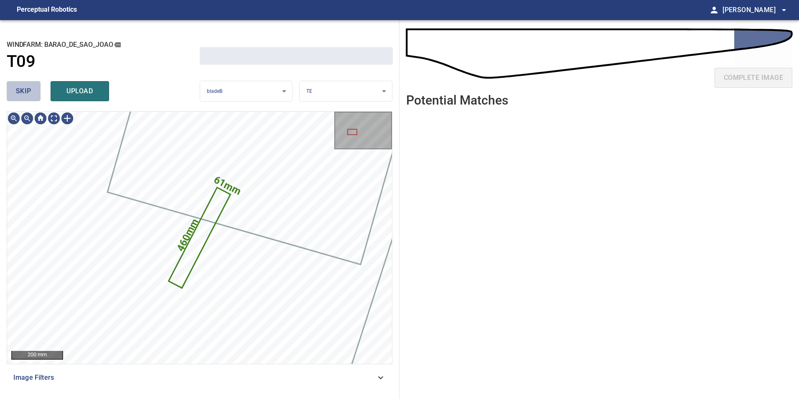
click at [18, 91] on span "skip" at bounding box center [23, 91] width 15 height 12
click at [18, 91] on div "skip upload" at bounding box center [103, 91] width 193 height 27
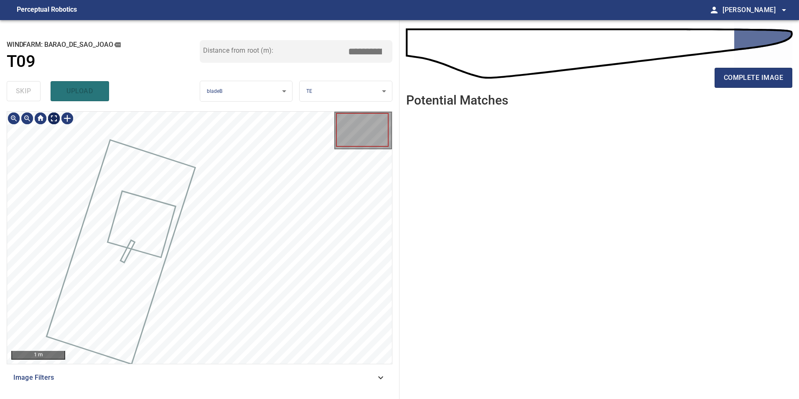
click at [47, 114] on div at bounding box center [40, 118] width 67 height 13
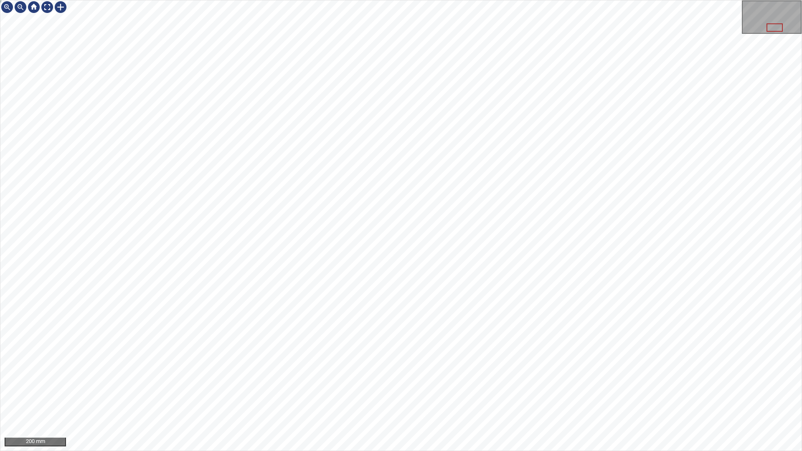
click at [517, 451] on div "200 mm" at bounding box center [401, 225] width 802 height 451
click at [346, 451] on div "200 mm" at bounding box center [401, 225] width 802 height 451
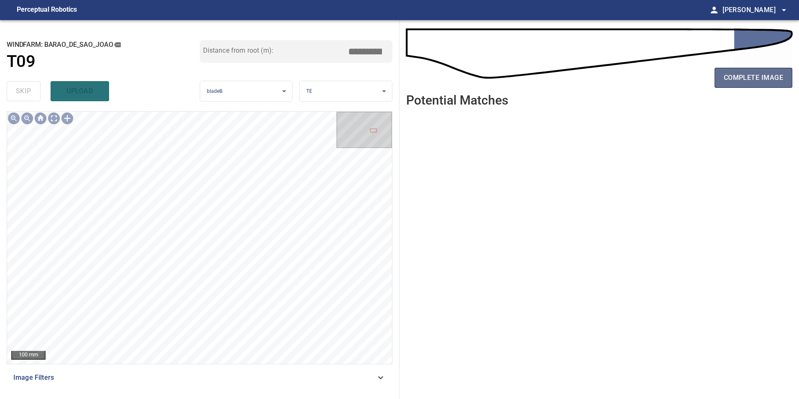
click at [760, 74] on span "complete image" at bounding box center [753, 78] width 59 height 12
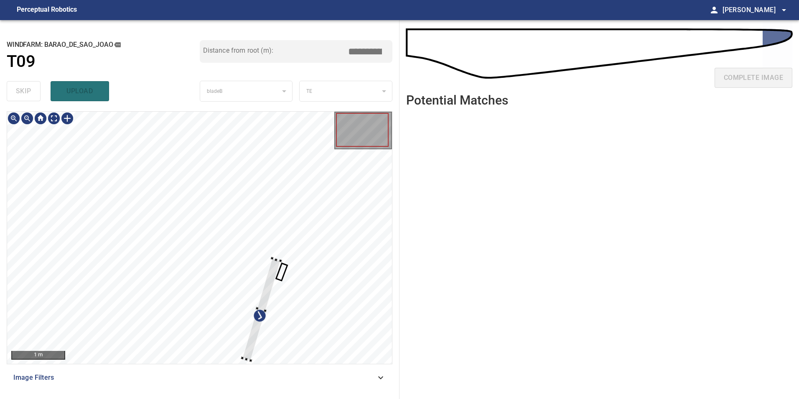
click at [179, 226] on div at bounding box center [199, 238] width 385 height 252
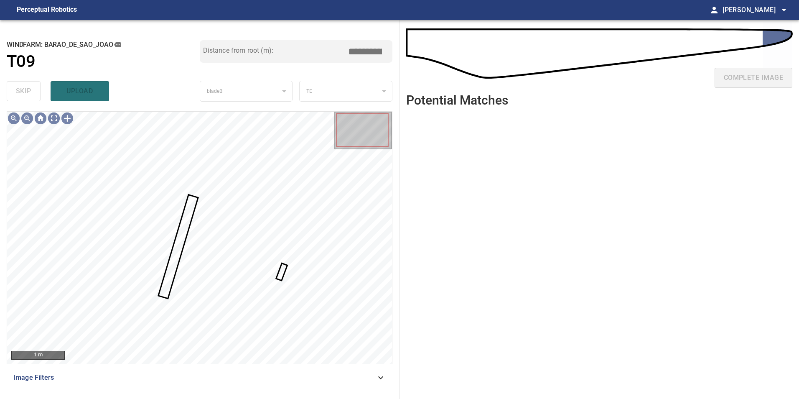
click at [283, 277] on div at bounding box center [199, 238] width 385 height 252
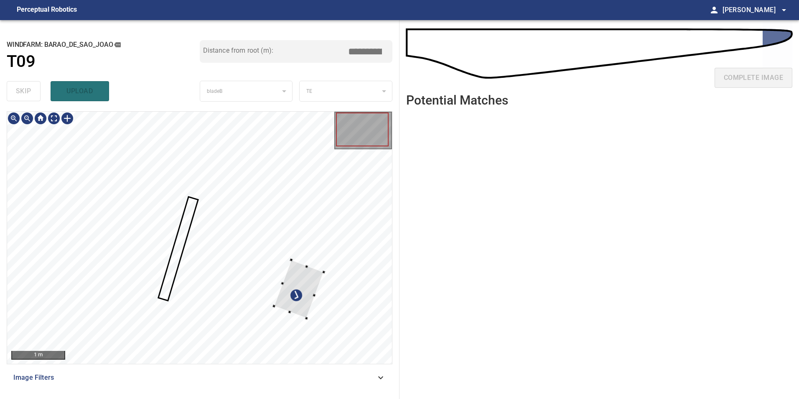
click at [230, 138] on div at bounding box center [199, 238] width 385 height 252
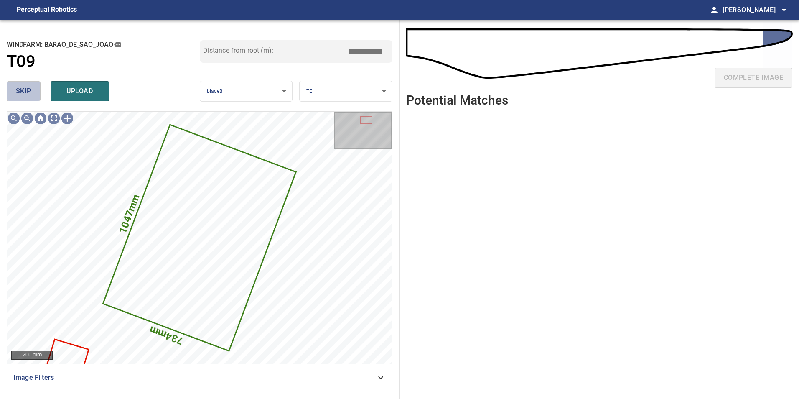
click at [16, 89] on span "skip" at bounding box center [23, 91] width 15 height 12
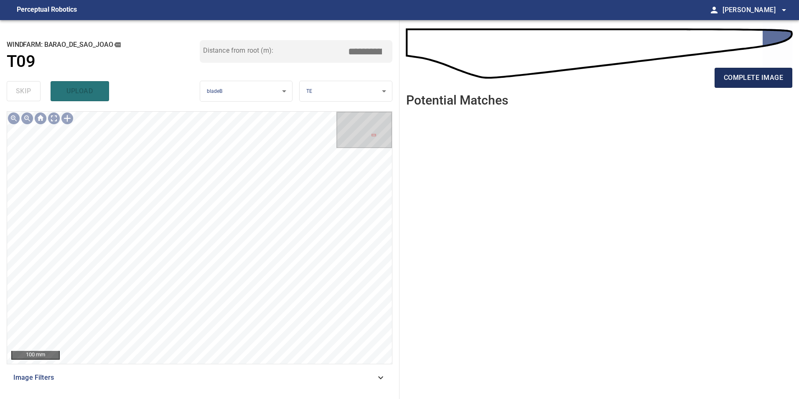
click at [759, 80] on span "complete image" at bounding box center [753, 78] width 59 height 12
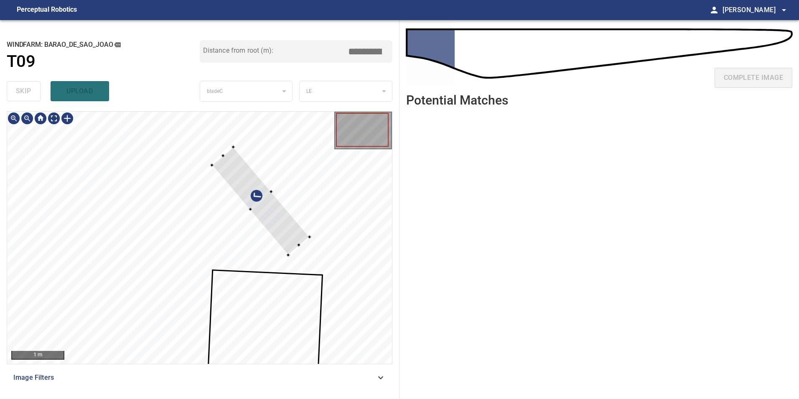
click at [293, 209] on div at bounding box center [199, 238] width 385 height 252
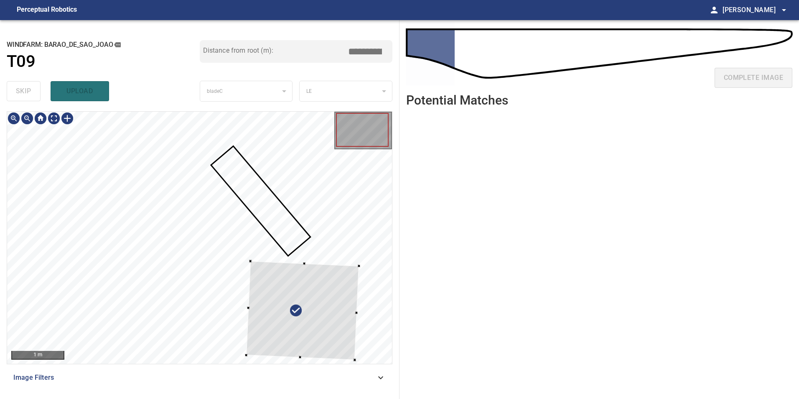
click at [324, 309] on div at bounding box center [302, 310] width 113 height 99
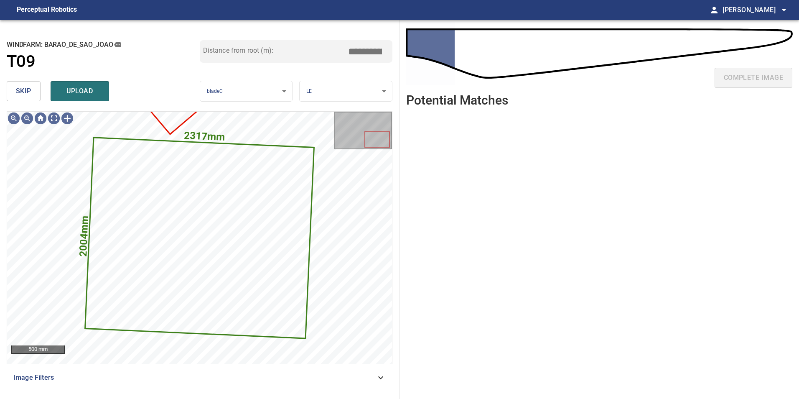
click at [28, 94] on span "skip" at bounding box center [23, 91] width 15 height 12
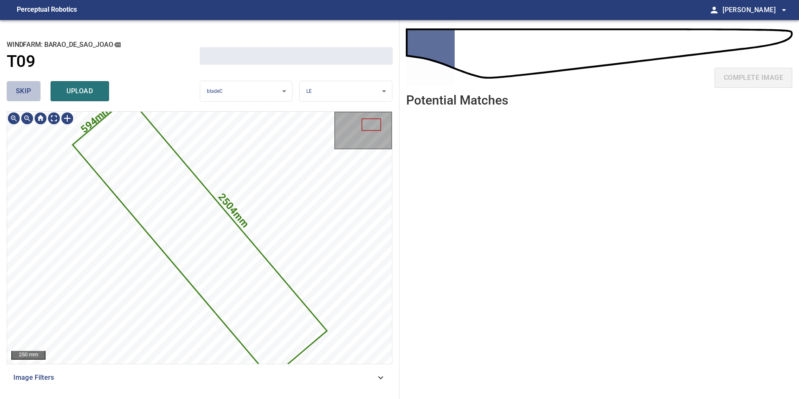
click at [28, 94] on span "skip" at bounding box center [23, 91] width 15 height 12
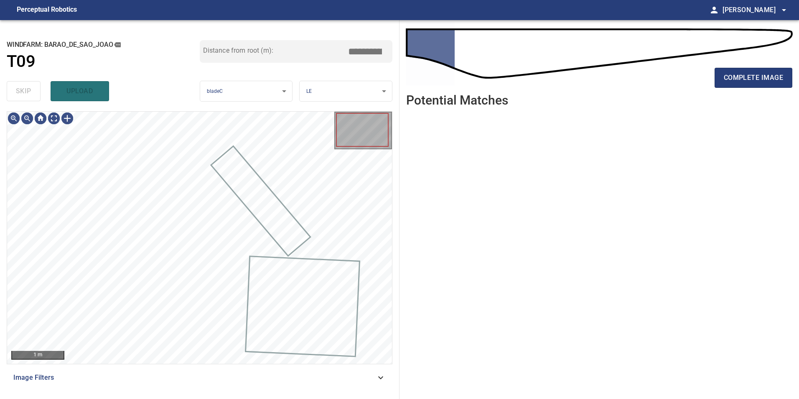
click at [28, 94] on div "skip upload" at bounding box center [103, 91] width 193 height 27
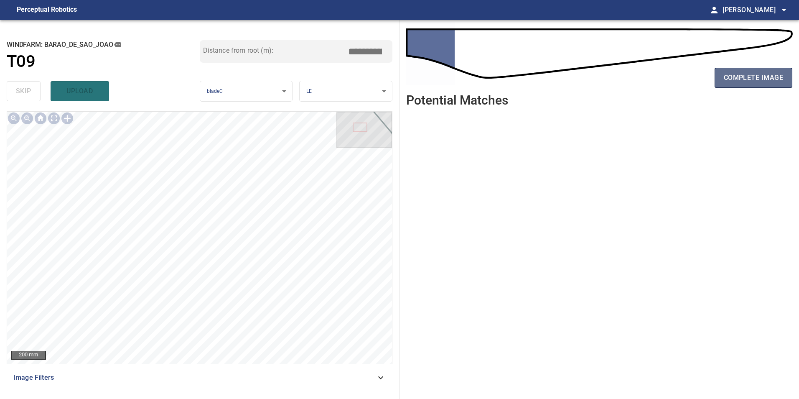
click at [757, 86] on button "complete image" at bounding box center [754, 78] width 78 height 20
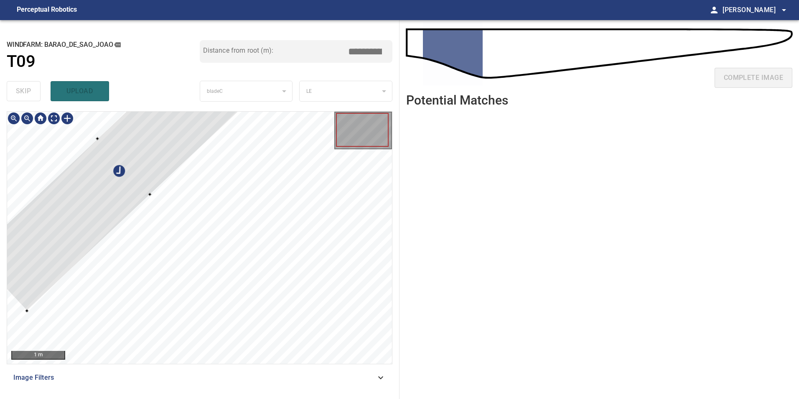
click at [103, 232] on div at bounding box center [124, 166] width 300 height 288
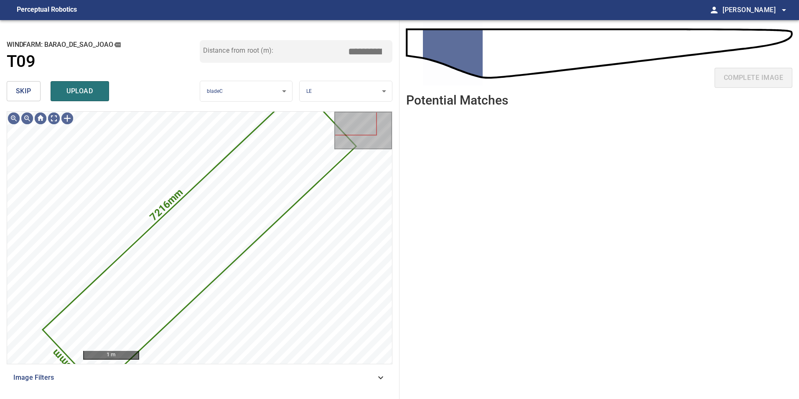
click at [17, 95] on span "skip" at bounding box center [23, 91] width 15 height 12
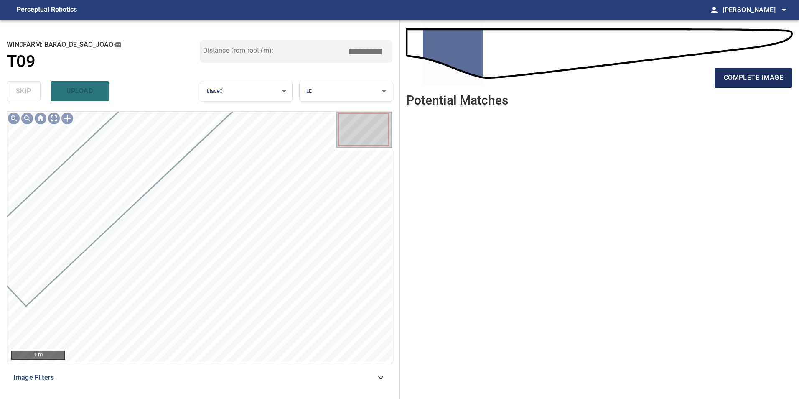
click at [755, 72] on span "complete image" at bounding box center [753, 78] width 59 height 12
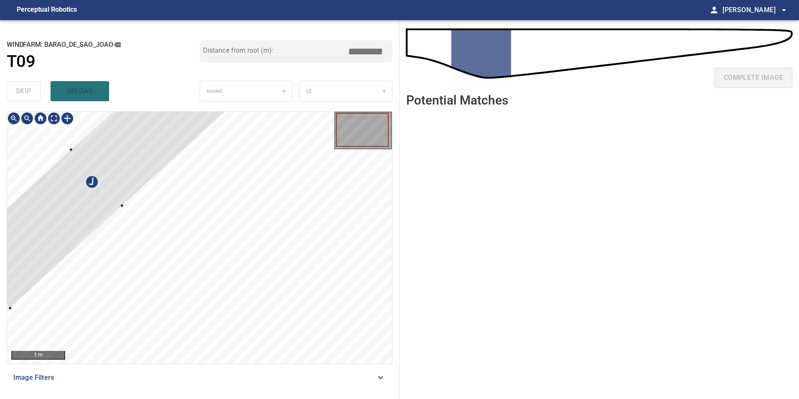
click at [99, 201] on div at bounding box center [97, 177] width 276 height 262
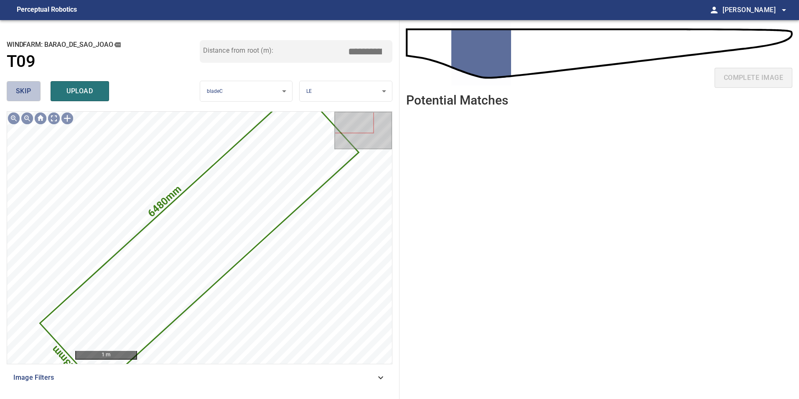
drag, startPoint x: 17, startPoint y: 95, endPoint x: 27, endPoint y: 103, distance: 12.5
click at [18, 96] on span "skip" at bounding box center [23, 91] width 15 height 12
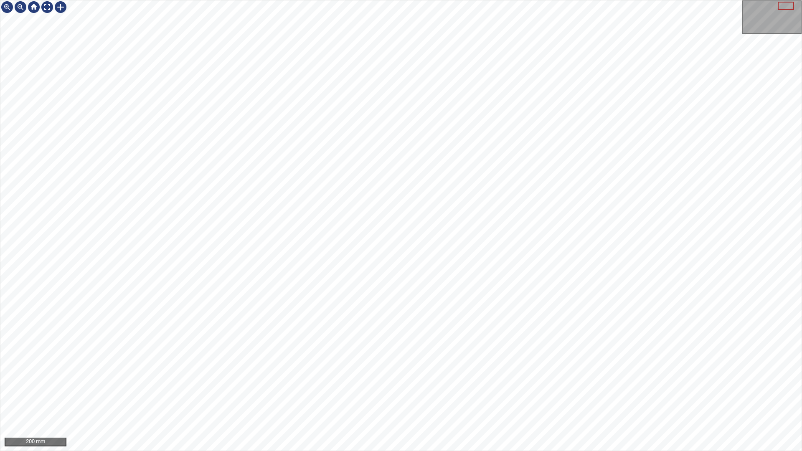
click at [363, 451] on div "200 mm" at bounding box center [401, 225] width 802 height 451
click at [362, 451] on div "200 mm" at bounding box center [401, 225] width 802 height 451
click at [511, 108] on div "100 mm" at bounding box center [401, 225] width 802 height 451
click at [415, 451] on div "100 mm" at bounding box center [401, 225] width 802 height 451
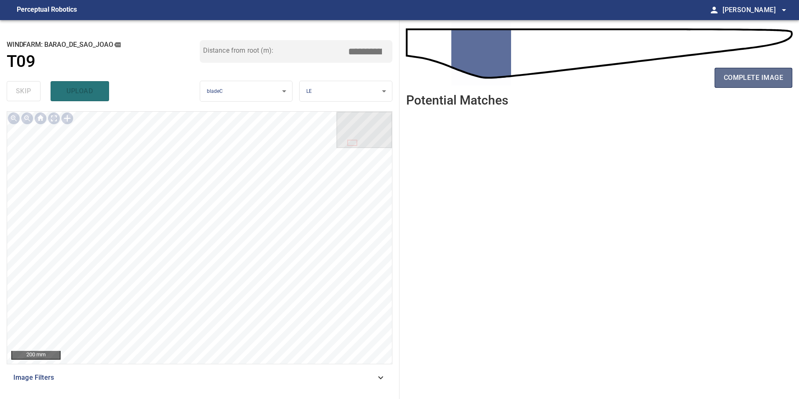
click at [751, 79] on span "complete image" at bounding box center [753, 78] width 59 height 12
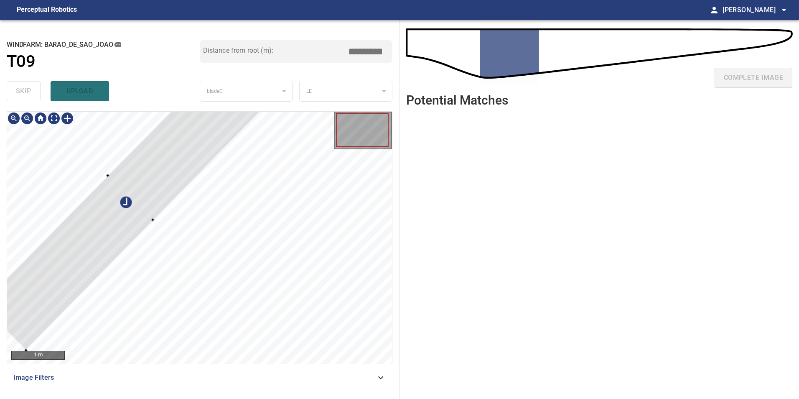
click at [97, 243] on div at bounding box center [130, 197] width 301 height 305
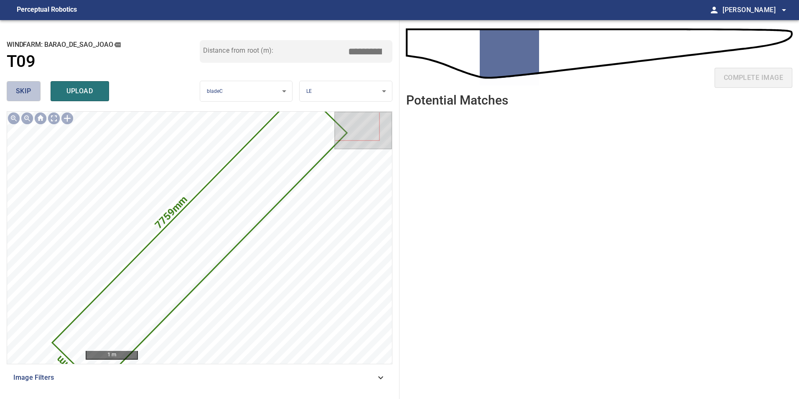
click at [32, 88] on button "skip" at bounding box center [24, 91] width 34 height 20
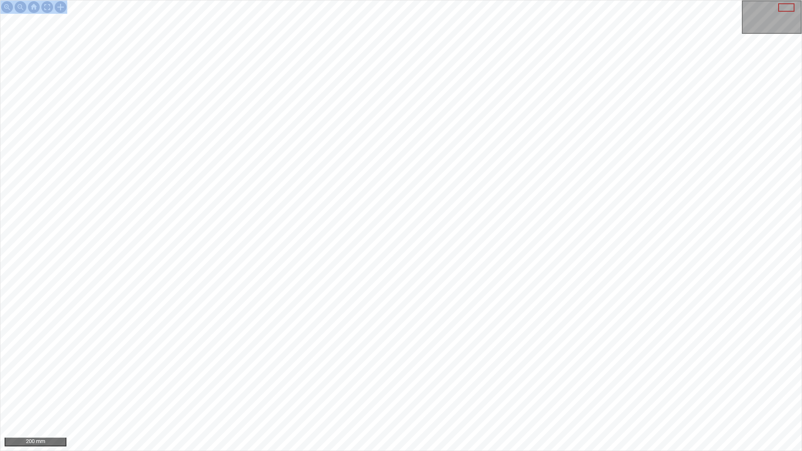
click at [247, 320] on div "200 mm" at bounding box center [401, 225] width 802 height 451
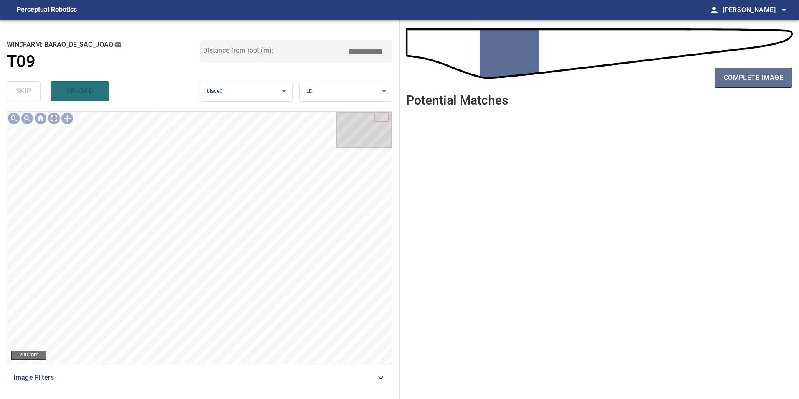
click at [755, 80] on span "complete image" at bounding box center [753, 78] width 59 height 12
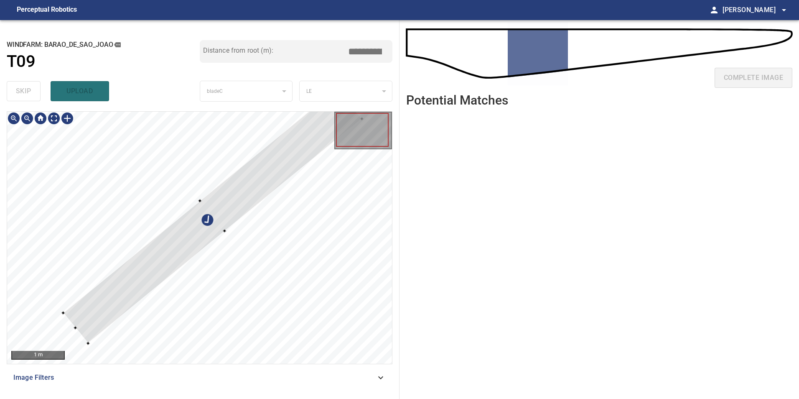
click at [87, 196] on div at bounding box center [212, 216] width 299 height 255
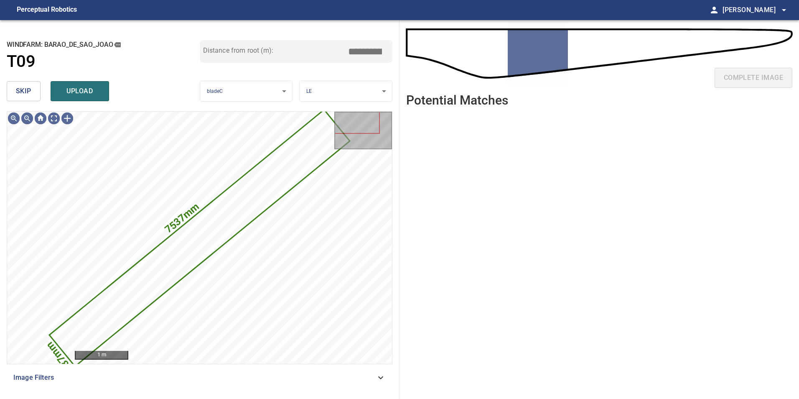
click at [13, 85] on button "skip" at bounding box center [24, 91] width 34 height 20
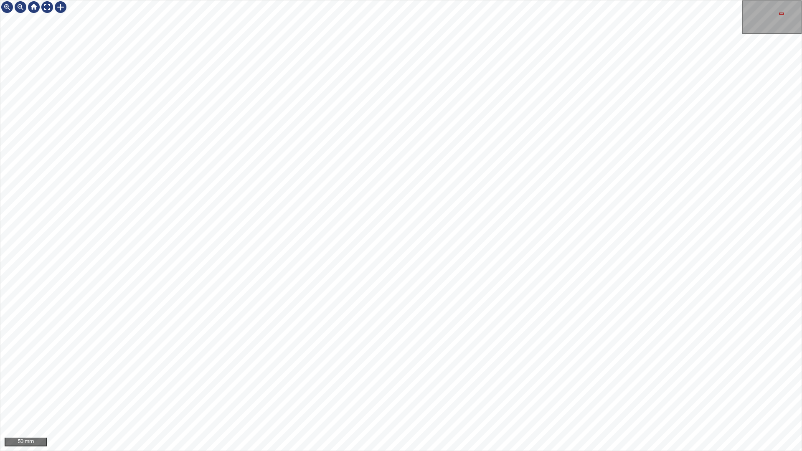
click at [609, 0] on div "50 mm" at bounding box center [401, 225] width 802 height 451
click at [575, 0] on div "50 mm" at bounding box center [401, 225] width 802 height 451
click at [678, 0] on div "50 mm" at bounding box center [401, 225] width 802 height 451
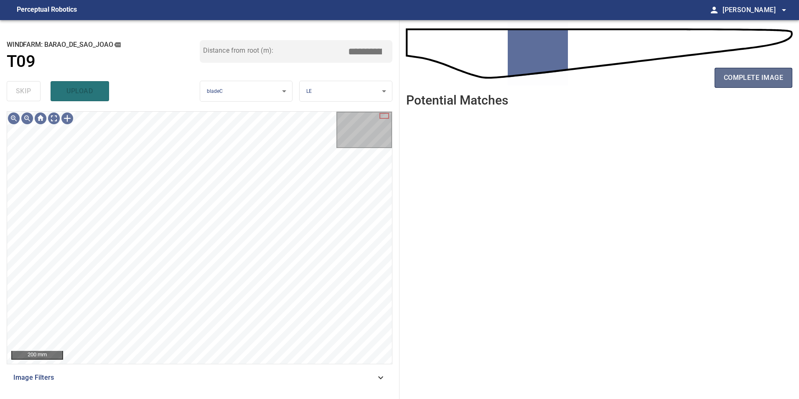
click at [756, 84] on button "complete image" at bounding box center [754, 78] width 78 height 20
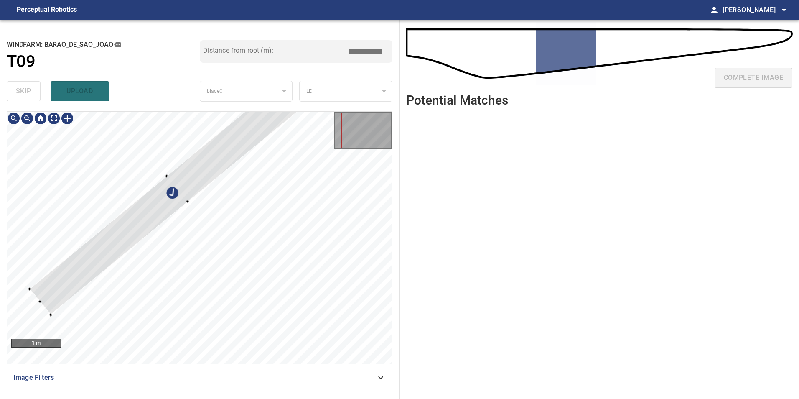
click at [108, 192] on div at bounding box center [177, 188] width 296 height 252
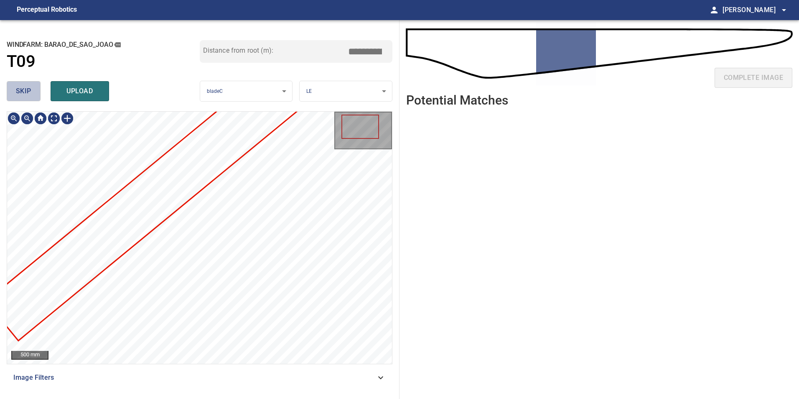
drag, startPoint x: 14, startPoint y: 91, endPoint x: 23, endPoint y: 107, distance: 19.1
click at [15, 92] on button "skip" at bounding box center [24, 91] width 34 height 20
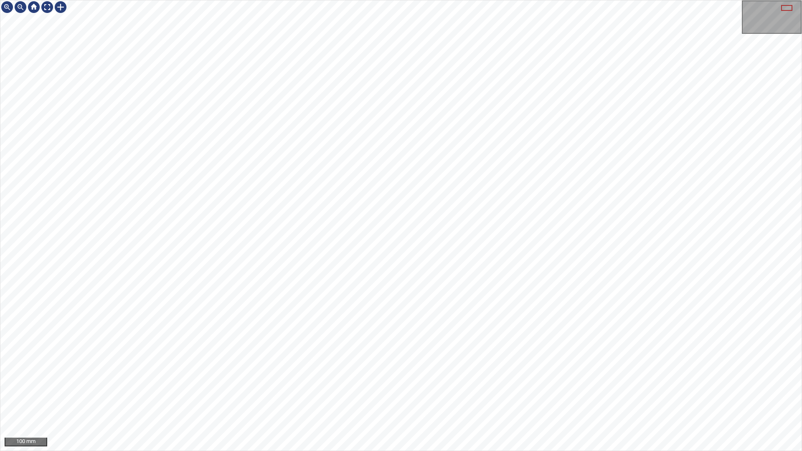
click at [438, 451] on div "100 mm" at bounding box center [401, 225] width 802 height 451
click at [417, 451] on div "50 mm" at bounding box center [401, 225] width 802 height 451
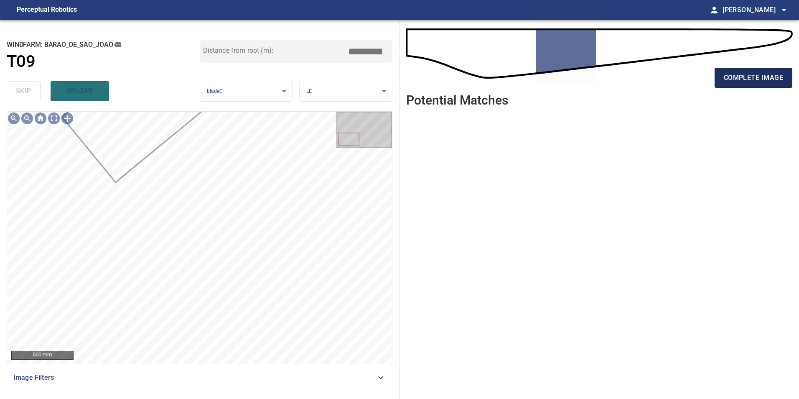
click at [749, 78] on span "complete image" at bounding box center [753, 78] width 59 height 12
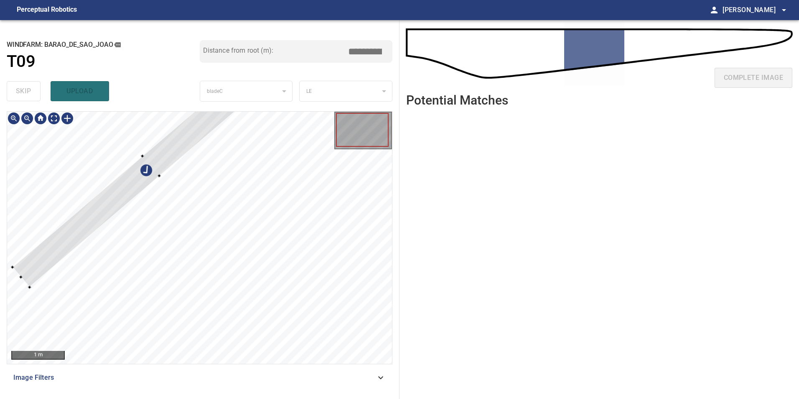
click at [164, 144] on div at bounding box center [151, 165] width 278 height 243
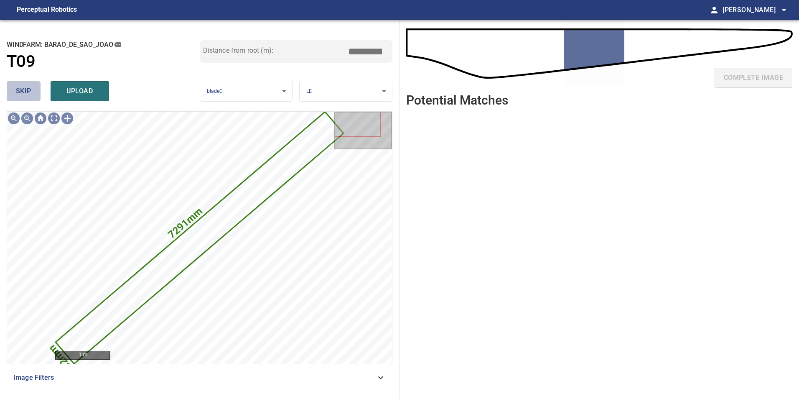
drag, startPoint x: 14, startPoint y: 94, endPoint x: 38, endPoint y: 104, distance: 25.8
click at [15, 94] on button "skip" at bounding box center [24, 91] width 34 height 20
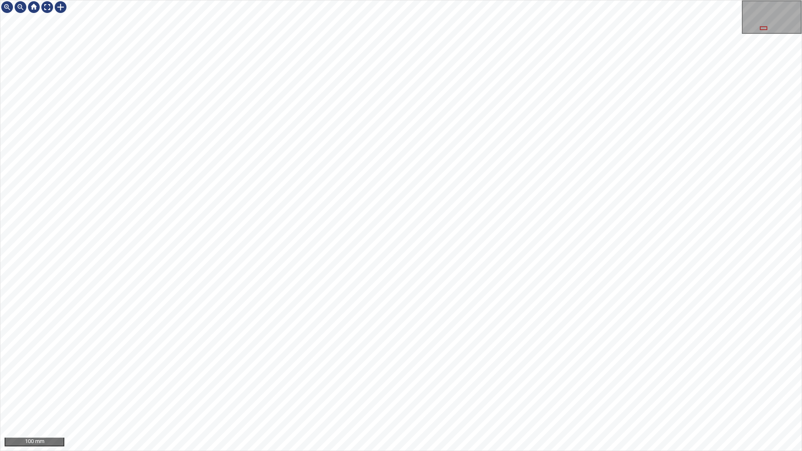
click at [771, 0] on div "100 mm" at bounding box center [401, 225] width 802 height 451
click at [770, 0] on div "100 mm" at bounding box center [401, 225] width 802 height 451
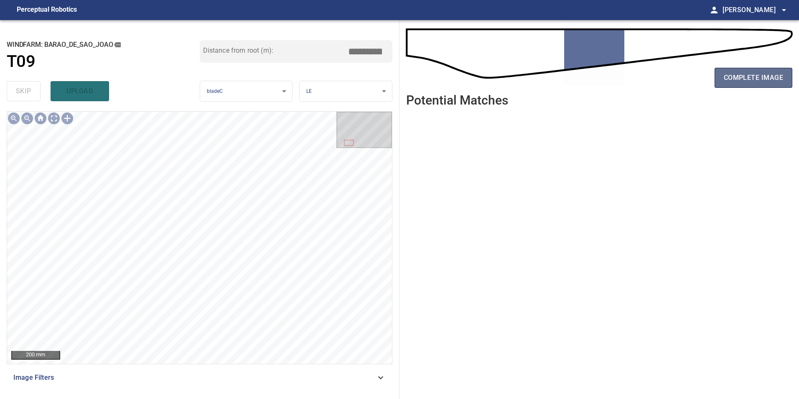
click at [758, 79] on span "complete image" at bounding box center [753, 78] width 59 height 12
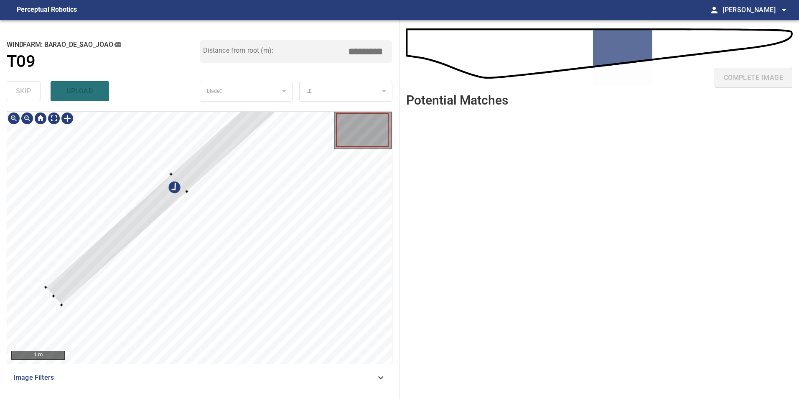
click at [210, 148] on div at bounding box center [180, 182] width 268 height 245
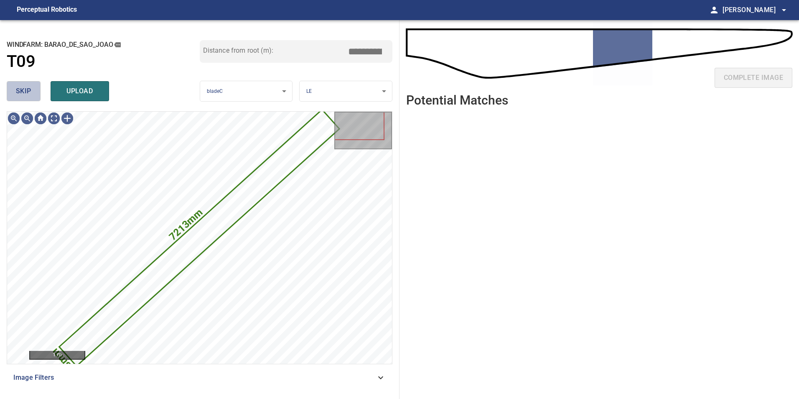
drag, startPoint x: 32, startPoint y: 86, endPoint x: 34, endPoint y: 104, distance: 18.1
click at [32, 87] on button "skip" at bounding box center [24, 91] width 34 height 20
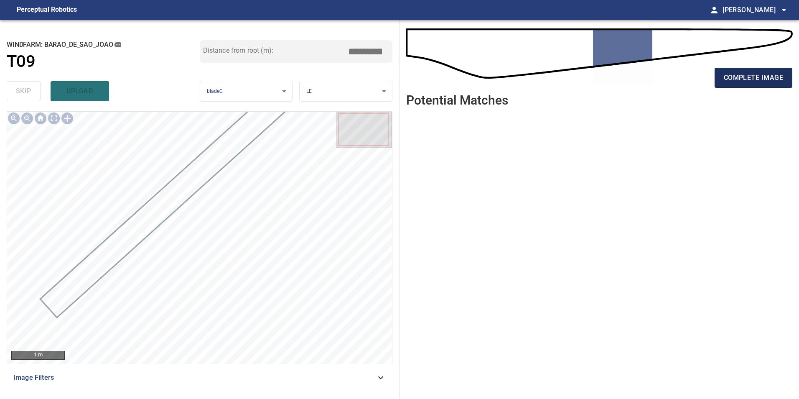
click at [767, 81] on span "complete image" at bounding box center [753, 78] width 59 height 12
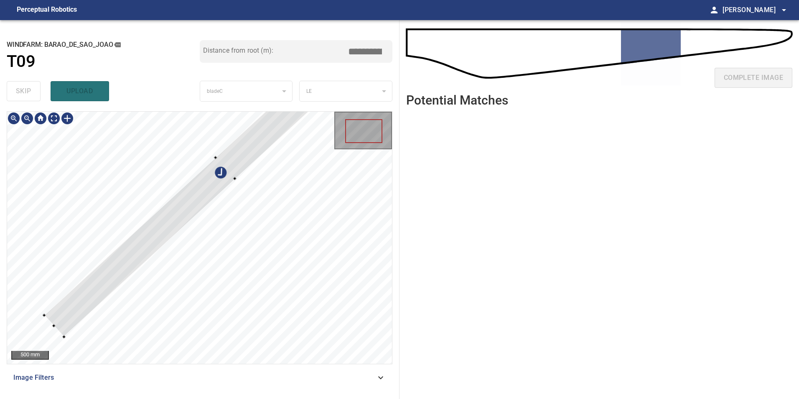
click at [179, 219] on div at bounding box center [225, 168] width 363 height 337
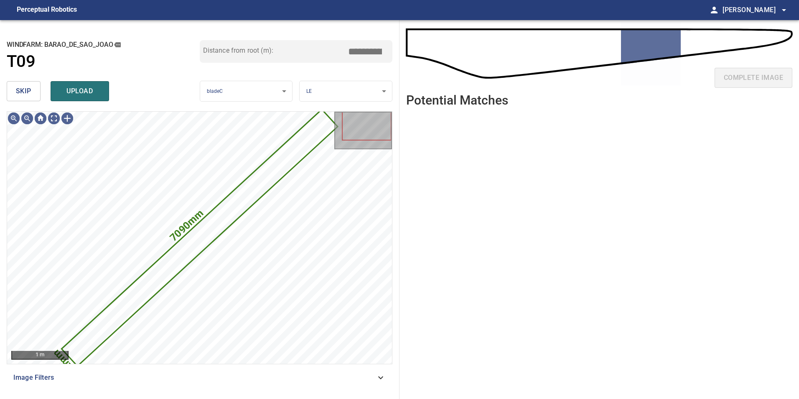
drag, startPoint x: 33, startPoint y: 91, endPoint x: 45, endPoint y: 109, distance: 21.9
click at [34, 92] on button "skip" at bounding box center [24, 91] width 34 height 20
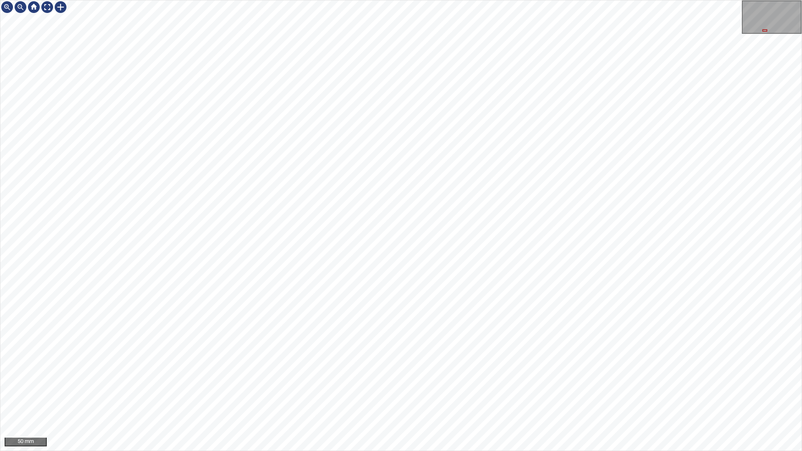
click at [471, 0] on div "50 mm" at bounding box center [401, 225] width 802 height 451
click at [493, 0] on div "50 mm" at bounding box center [401, 225] width 802 height 451
click at [46, 5] on div at bounding box center [47, 6] width 13 height 13
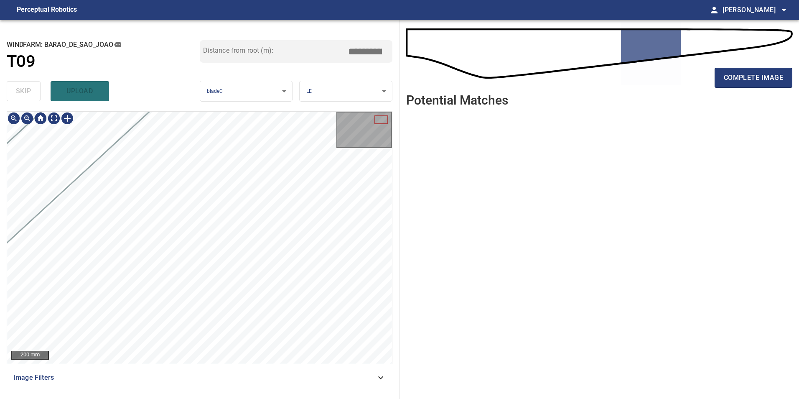
click at [348, 139] on div "200 mm" at bounding box center [199, 238] width 385 height 252
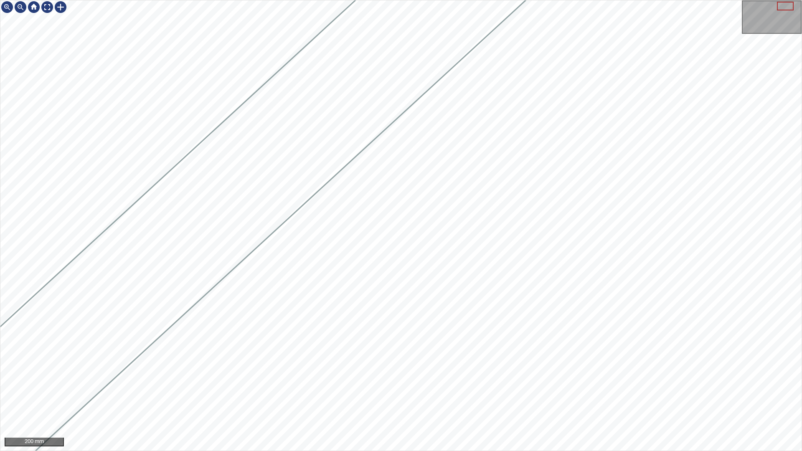
click at [222, 451] on div "200 mm" at bounding box center [401, 225] width 802 height 451
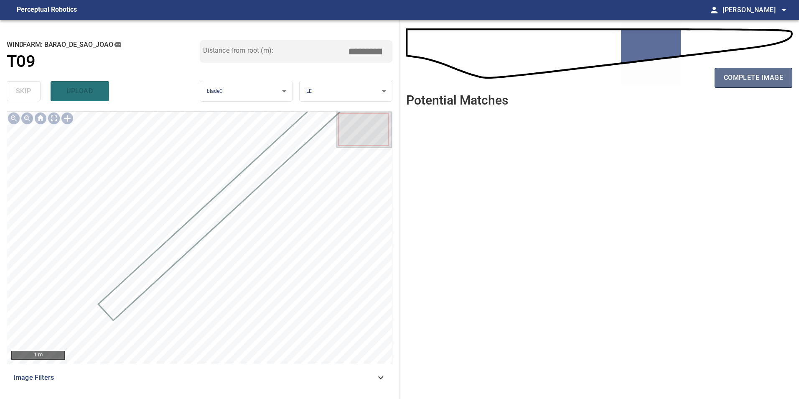
click at [747, 69] on button "complete image" at bounding box center [754, 78] width 78 height 20
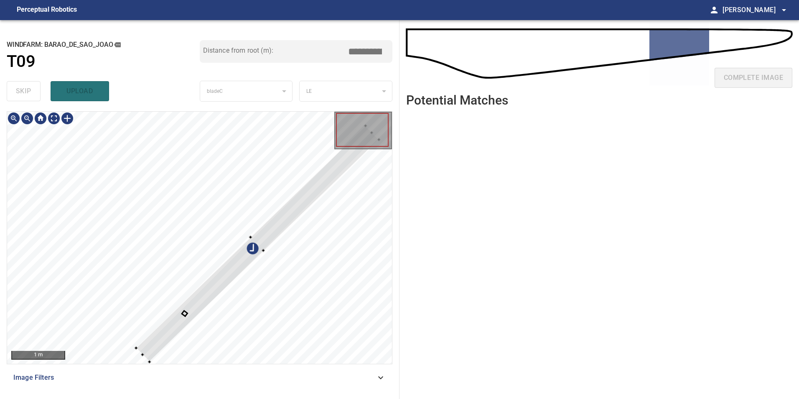
click at [167, 200] on div at bounding box center [199, 238] width 385 height 252
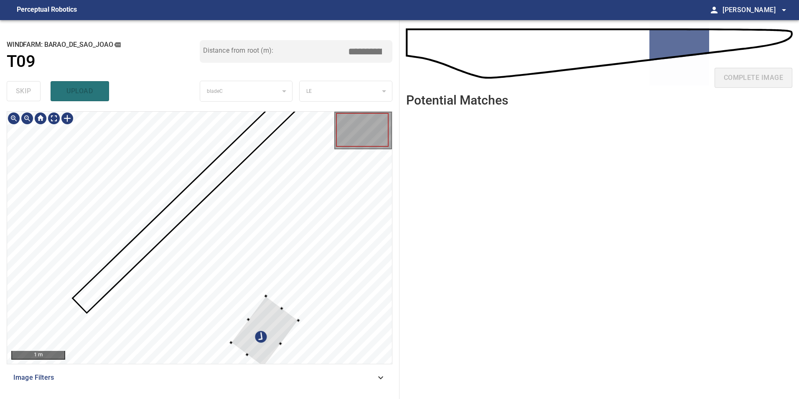
click at [310, 303] on div at bounding box center [199, 238] width 385 height 252
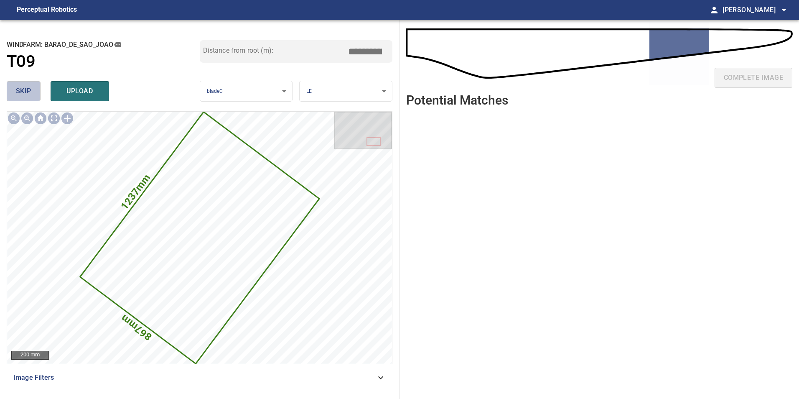
click at [37, 89] on button "skip" at bounding box center [24, 91] width 34 height 20
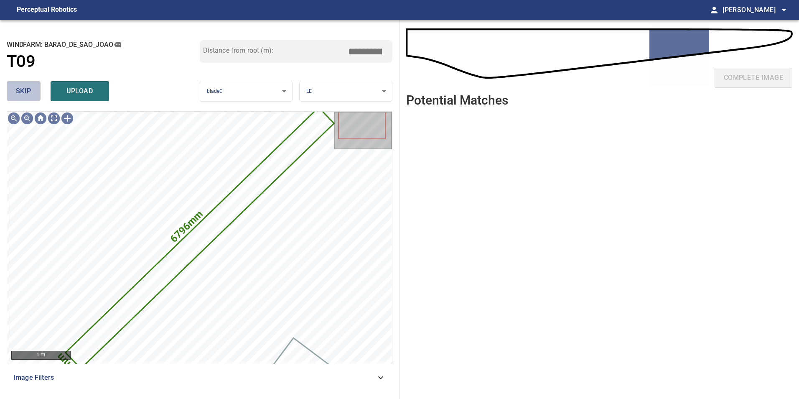
click at [37, 89] on button "skip" at bounding box center [24, 91] width 34 height 20
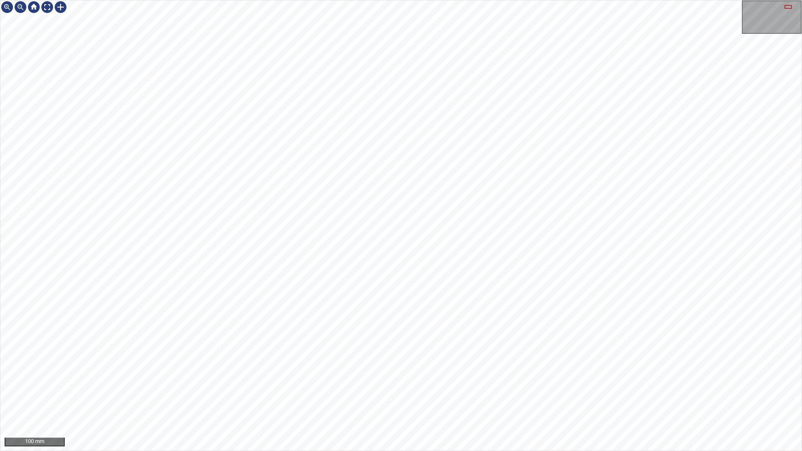
click at [802, 47] on html "100 mm" at bounding box center [401, 225] width 802 height 451
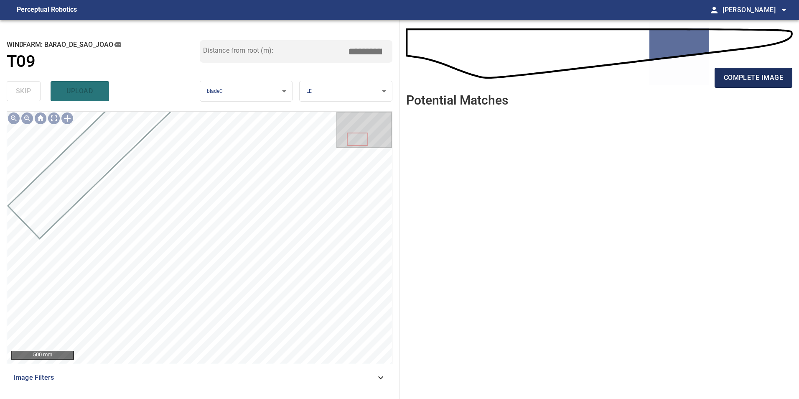
click at [755, 81] on span "complete image" at bounding box center [753, 78] width 59 height 12
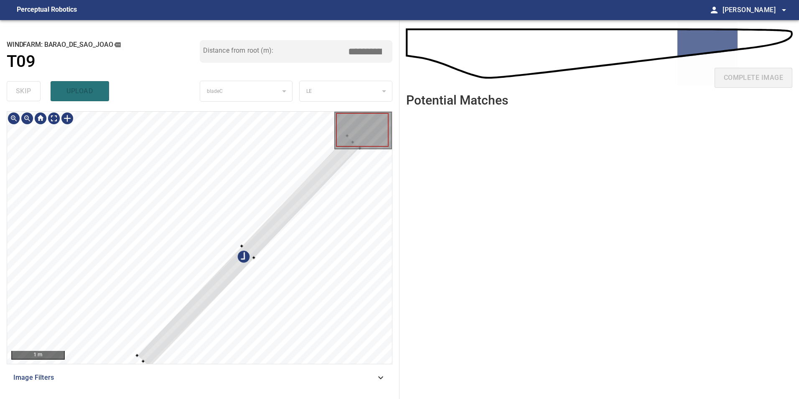
click at [233, 252] on div at bounding box center [199, 238] width 385 height 252
click at [168, 208] on div at bounding box center [199, 238] width 385 height 252
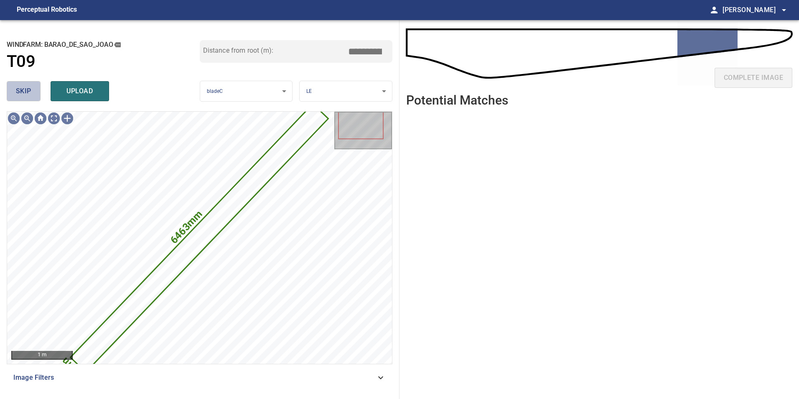
drag, startPoint x: 30, startPoint y: 95, endPoint x: 43, endPoint y: 109, distance: 19.2
click at [33, 97] on button "skip" at bounding box center [24, 91] width 34 height 20
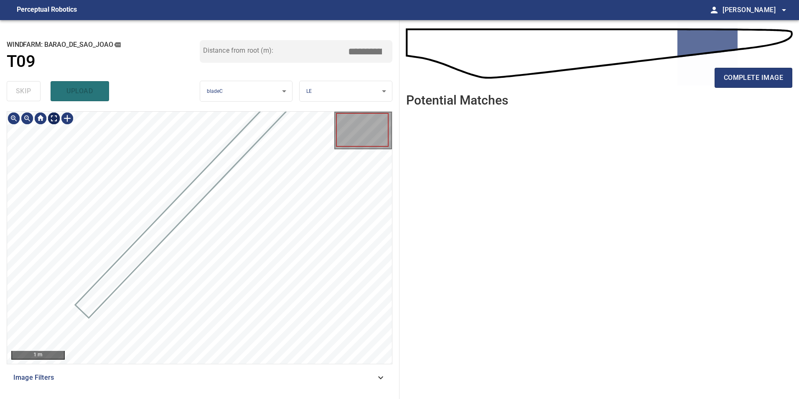
click at [61, 130] on div "1 m" at bounding box center [199, 238] width 385 height 252
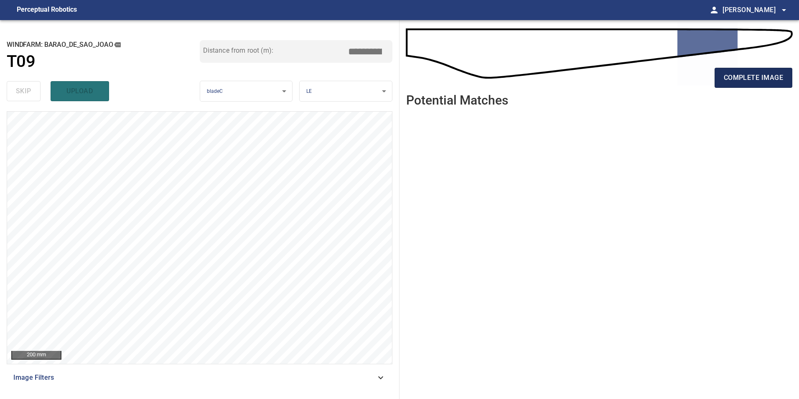
click at [758, 80] on span "complete image" at bounding box center [753, 78] width 59 height 12
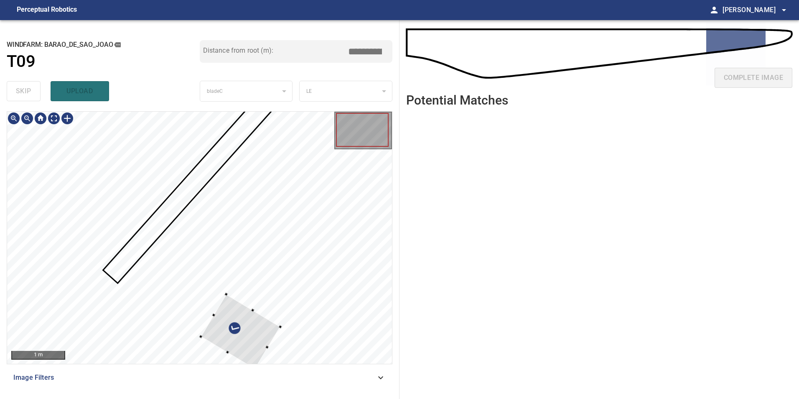
click at [309, 370] on div "1 m Image Filters" at bounding box center [200, 251] width 386 height 281
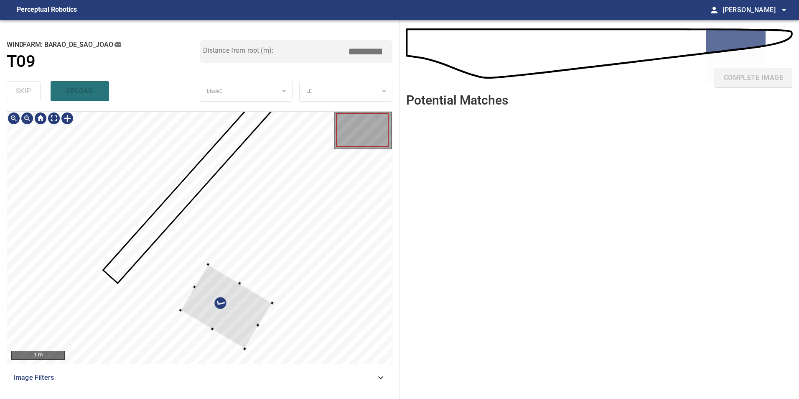
click at [193, 204] on div at bounding box center [199, 238] width 385 height 252
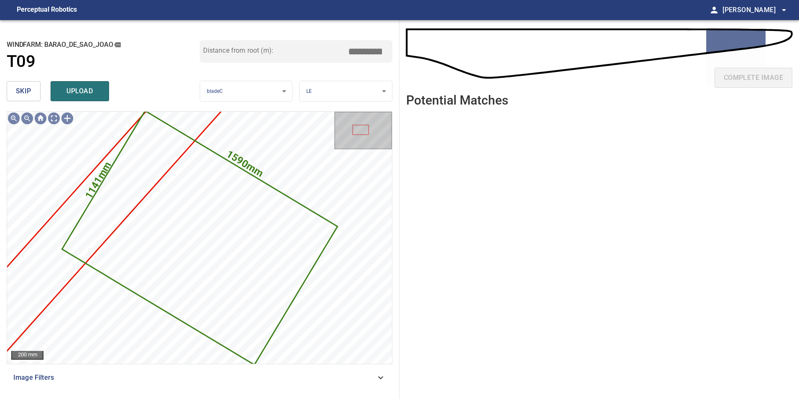
click at [30, 94] on span "skip" at bounding box center [23, 91] width 15 height 12
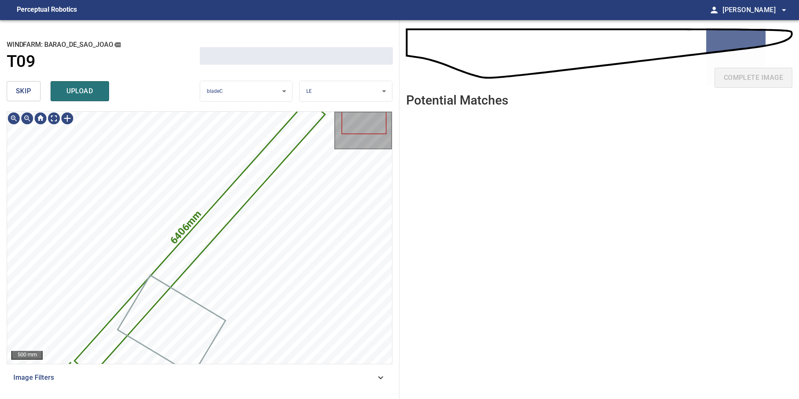
click at [29, 94] on span "skip" at bounding box center [23, 91] width 15 height 12
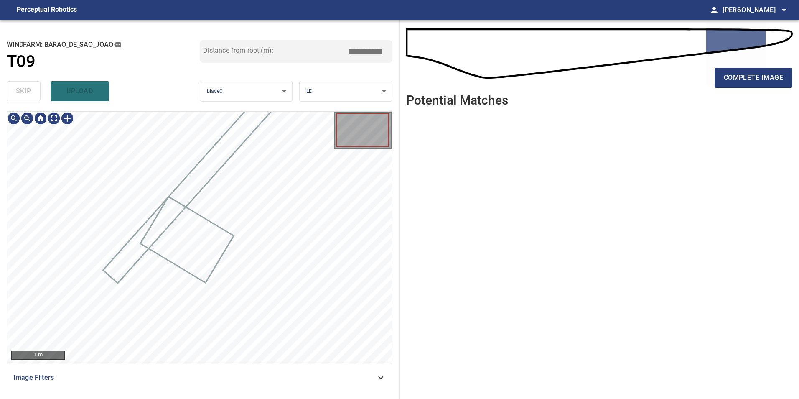
click at [29, 94] on div "skip upload" at bounding box center [103, 91] width 193 height 27
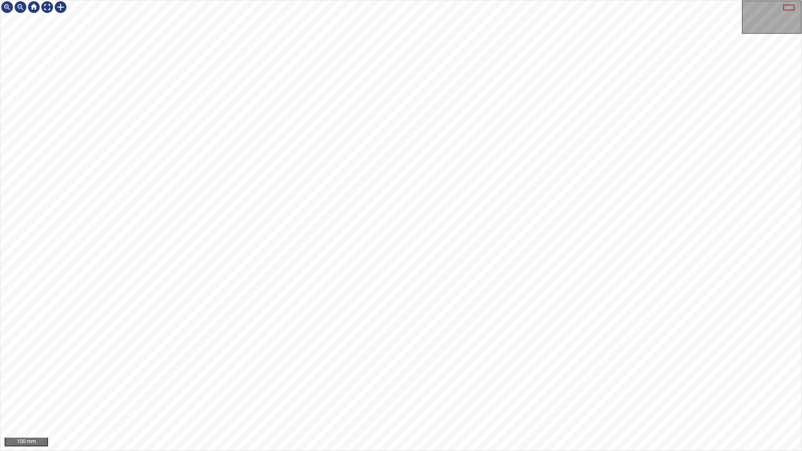
click at [447, 398] on div "100 mm" at bounding box center [401, 225] width 802 height 451
click at [49, 8] on div at bounding box center [47, 6] width 13 height 13
click at [60, 9] on div at bounding box center [60, 6] width 13 height 13
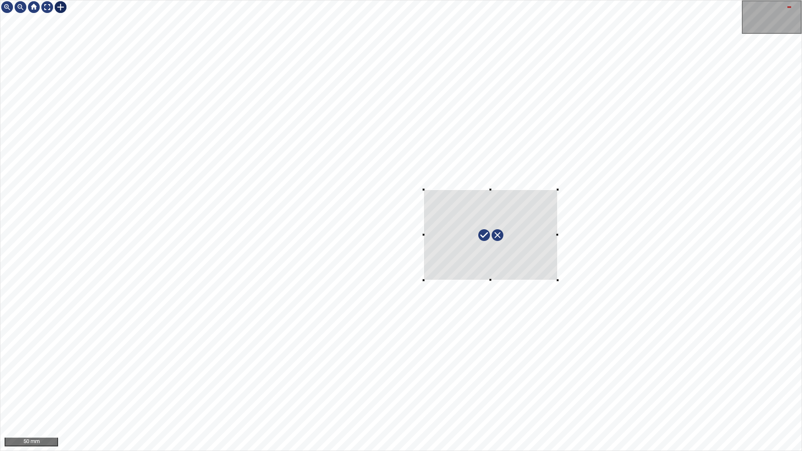
click at [587, 293] on div at bounding box center [401, 225] width 802 height 451
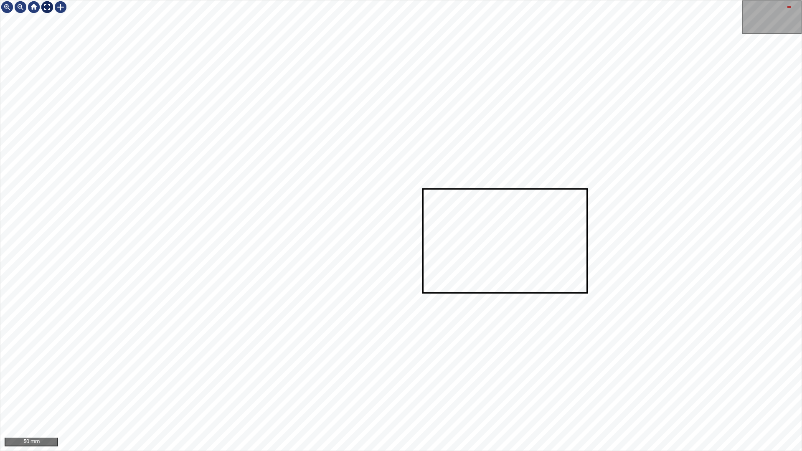
click at [46, 6] on div at bounding box center [47, 6] width 13 height 13
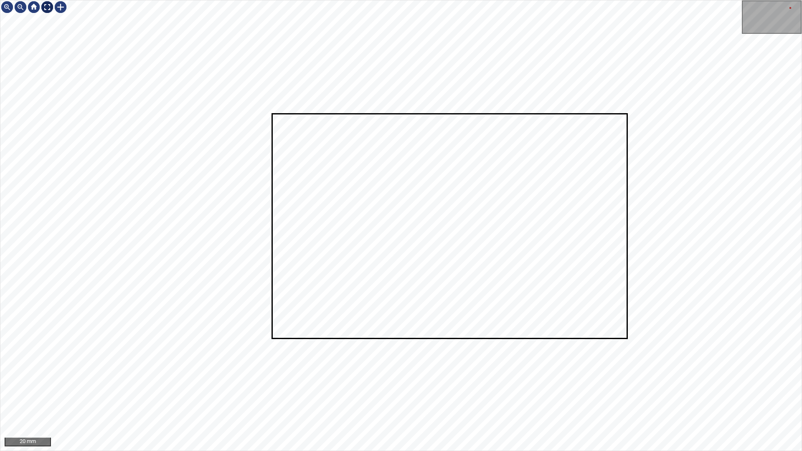
click at [44, 3] on div at bounding box center [47, 6] width 13 height 13
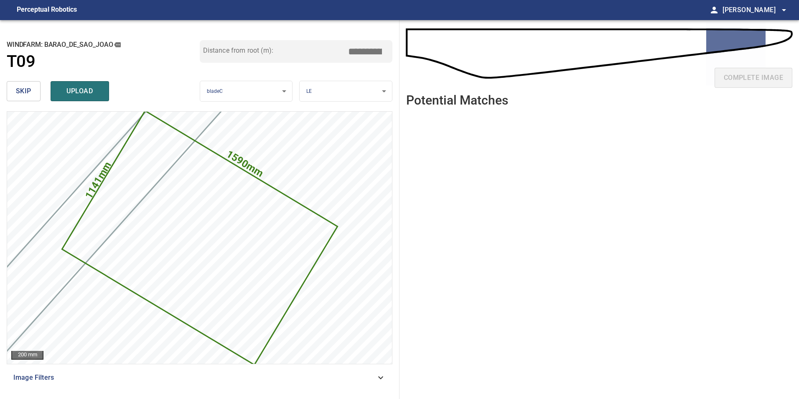
click at [36, 90] on button "skip" at bounding box center [24, 91] width 34 height 20
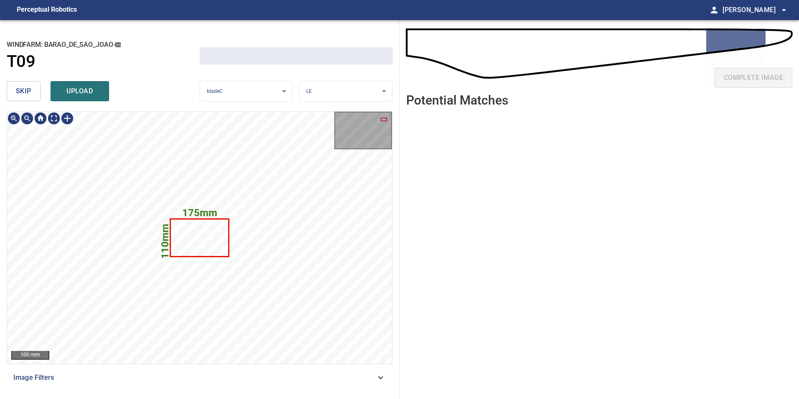
click at [36, 90] on button "skip" at bounding box center [24, 91] width 34 height 20
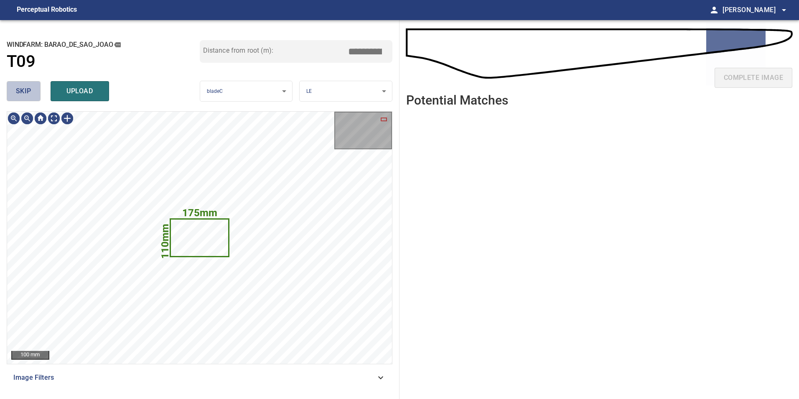
click at [36, 90] on button "skip" at bounding box center [24, 91] width 34 height 20
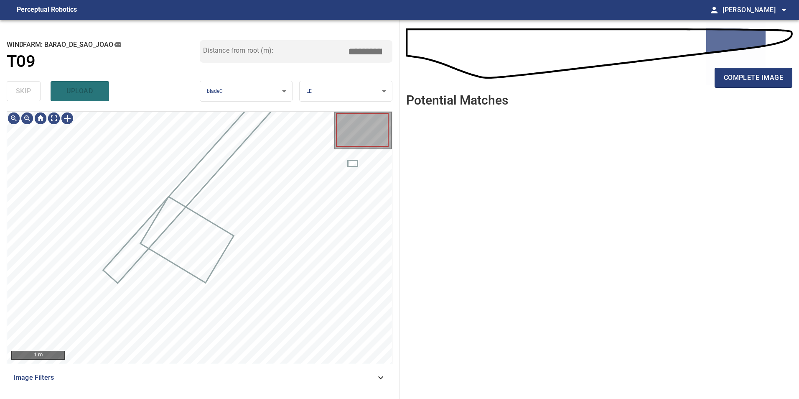
click at [36, 90] on div "skip upload" at bounding box center [103, 91] width 193 height 27
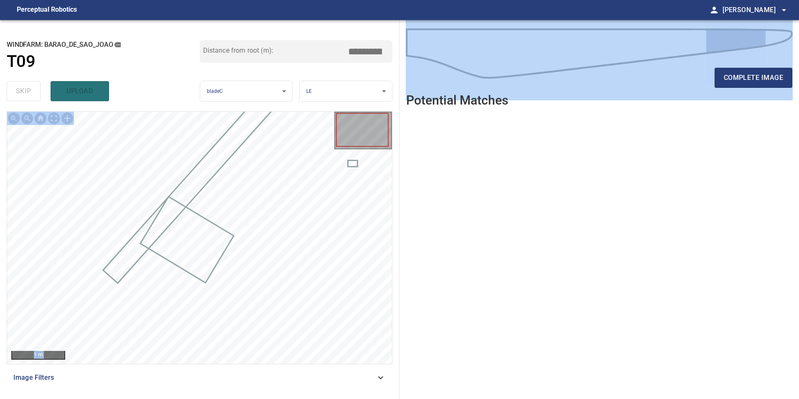
click at [47, 136] on div "**********" at bounding box center [200, 209] width 400 height 379
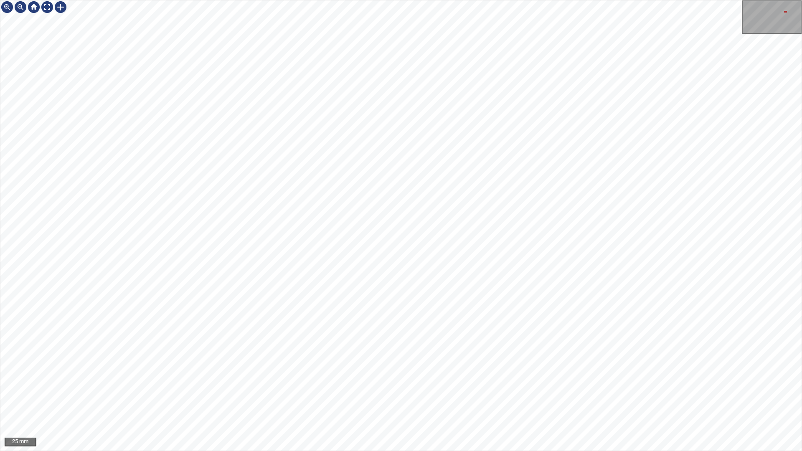
click at [748, 19] on div "25 mm" at bounding box center [401, 225] width 802 height 451
click at [522, 0] on div "50 mm" at bounding box center [401, 225] width 802 height 451
click at [49, 4] on div at bounding box center [47, 6] width 13 height 13
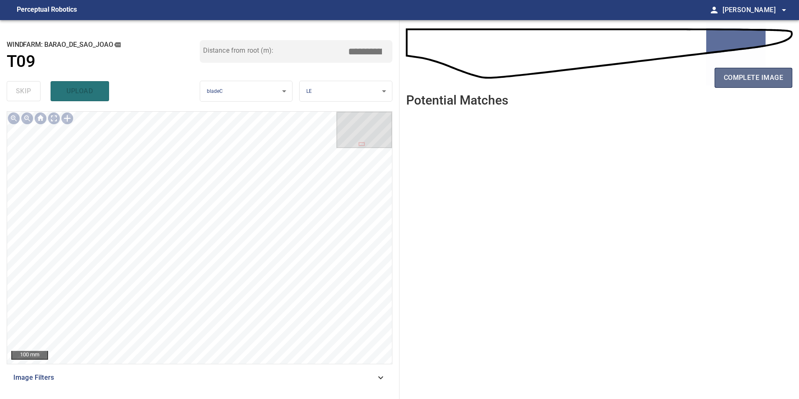
click at [757, 78] on span "complete image" at bounding box center [753, 78] width 59 height 12
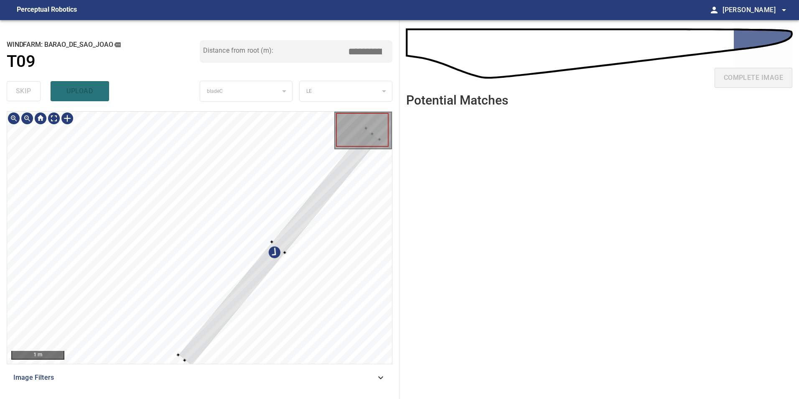
click at [173, 272] on div at bounding box center [199, 238] width 385 height 252
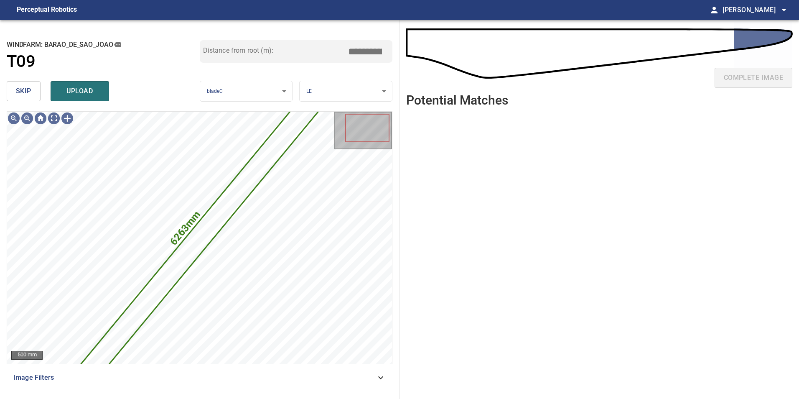
click at [28, 84] on button "skip" at bounding box center [24, 91] width 34 height 20
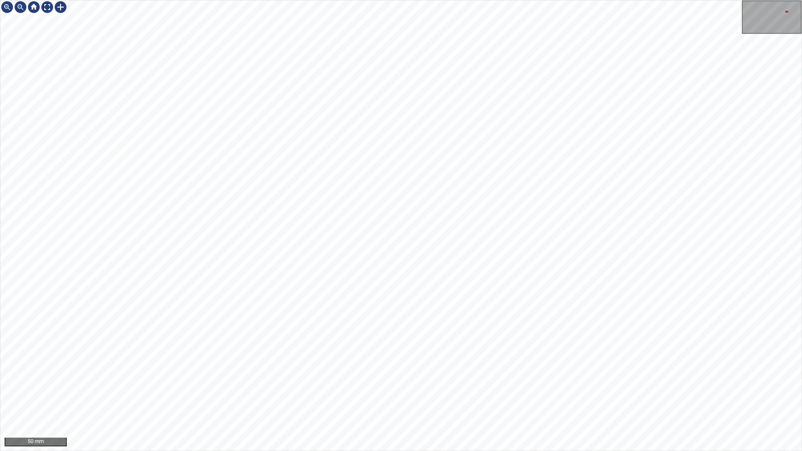
click at [493, 0] on div "50 mm" at bounding box center [401, 225] width 802 height 451
click at [609, 0] on div "50 mm" at bounding box center [401, 225] width 802 height 451
click at [667, 0] on div "50 mm" at bounding box center [401, 225] width 802 height 451
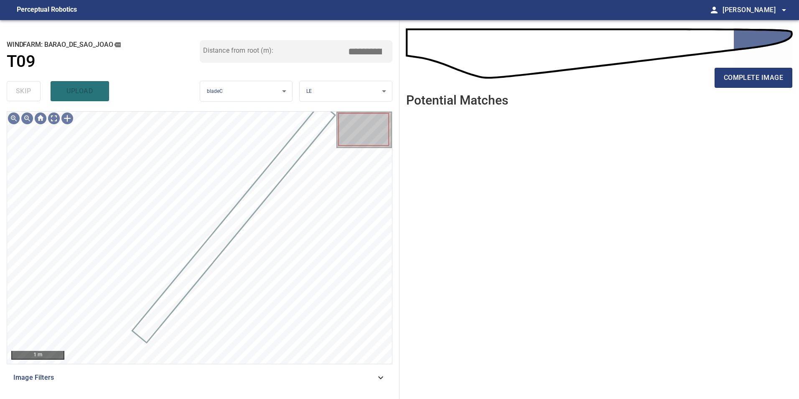
click at [376, 382] on div "Image Filters" at bounding box center [200, 377] width 386 height 20
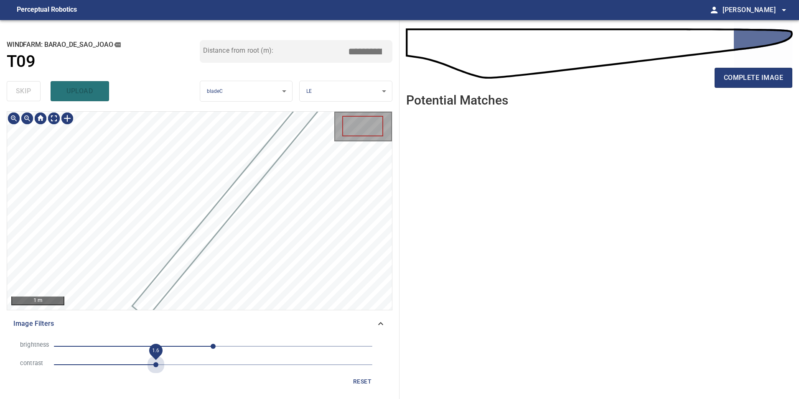
click at [156, 359] on span "1.6" at bounding box center [213, 365] width 318 height 12
click at [177, 346] on span "0" at bounding box center [213, 346] width 318 height 12
click at [163, 345] on span "-58" at bounding box center [213, 346] width 318 height 12
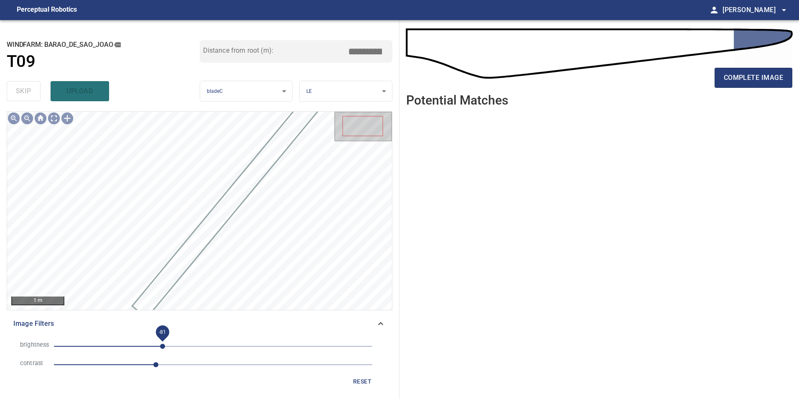
click at [165, 346] on span "-81" at bounding box center [162, 346] width 5 height 5
click at [187, 348] on span "-70" at bounding box center [213, 346] width 318 height 12
drag, startPoint x: 214, startPoint y: 335, endPoint x: 214, endPoint y: 341, distance: 6.3
click at [214, 339] on div "brightness -41 contrast 1.6 reset" at bounding box center [200, 363] width 386 height 59
drag, startPoint x: 213, startPoint y: 344, endPoint x: 215, endPoint y: 349, distance: 5.3
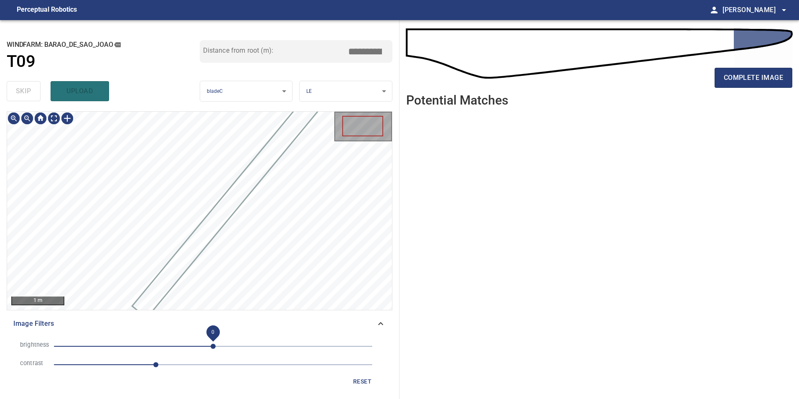
click at [214, 348] on span "0" at bounding box center [213, 346] width 318 height 12
click at [178, 348] on span "2" at bounding box center [213, 346] width 318 height 12
click at [209, 346] on span "-56" at bounding box center [213, 346] width 318 height 12
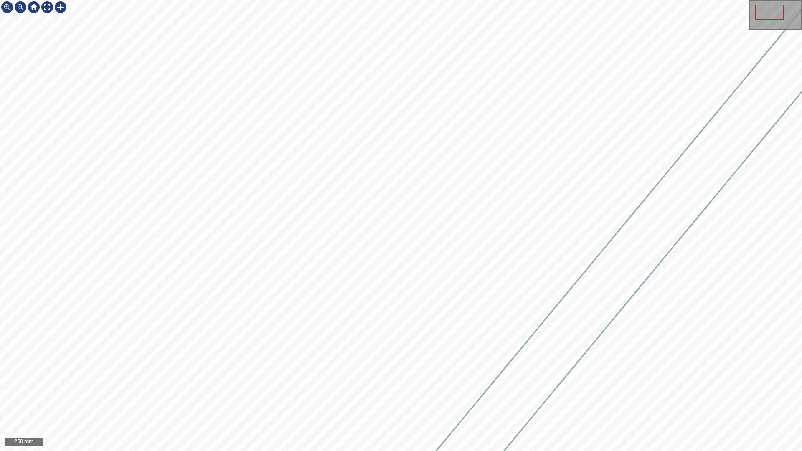
click at [799, 298] on html "250 mm" at bounding box center [401, 225] width 802 height 451
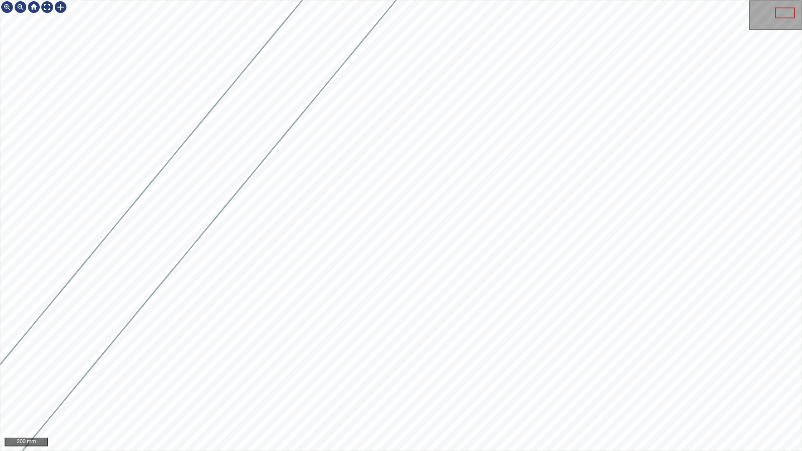
click at [265, 133] on div at bounding box center [401, 225] width 802 height 451
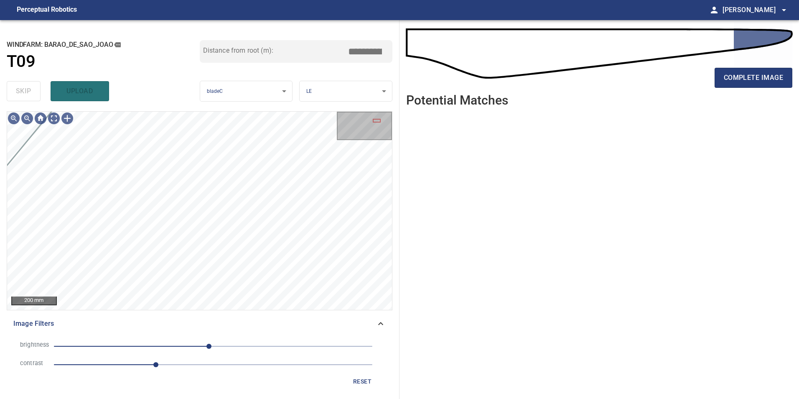
click at [355, 380] on span "reset" at bounding box center [362, 381] width 20 height 10
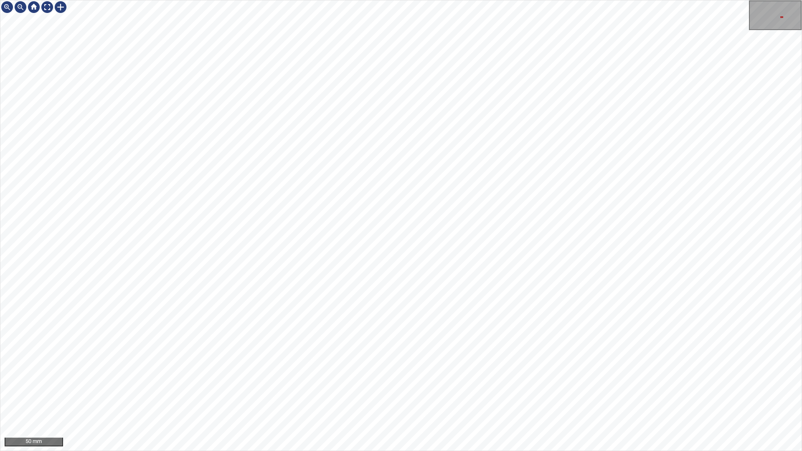
click at [725, 0] on div "50 mm" at bounding box center [401, 225] width 802 height 451
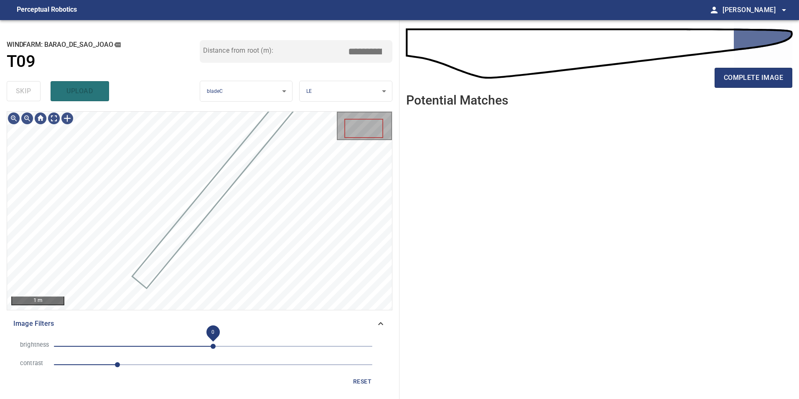
drag, startPoint x: 221, startPoint y: 343, endPoint x: 239, endPoint y: 359, distance: 24.0
click at [216, 344] on span "0" at bounding box center [213, 346] width 5 height 5
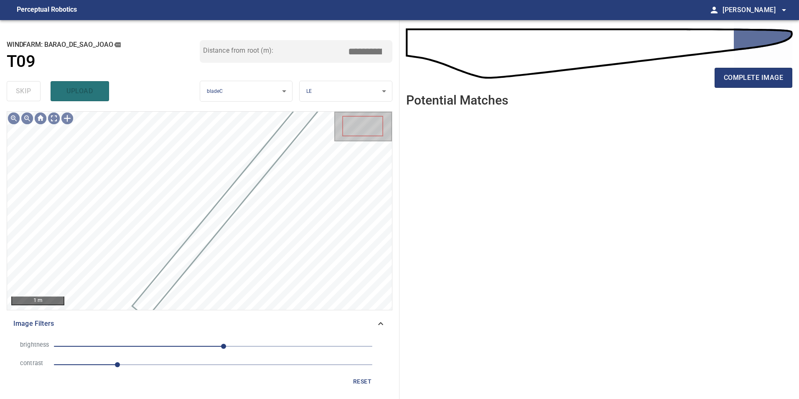
click at [171, 365] on span "1" at bounding box center [213, 365] width 318 height 12
click at [195, 344] on span "17" at bounding box center [213, 346] width 318 height 12
click at [197, 361] on span "2.3" at bounding box center [213, 365] width 318 height 12
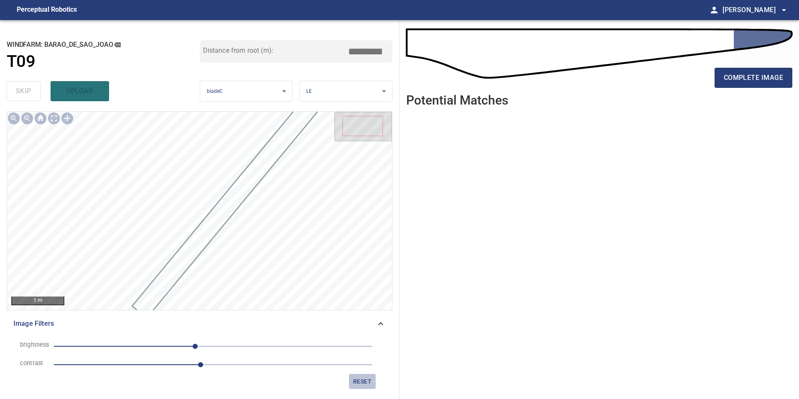
click at [355, 382] on span "reset" at bounding box center [362, 381] width 20 height 10
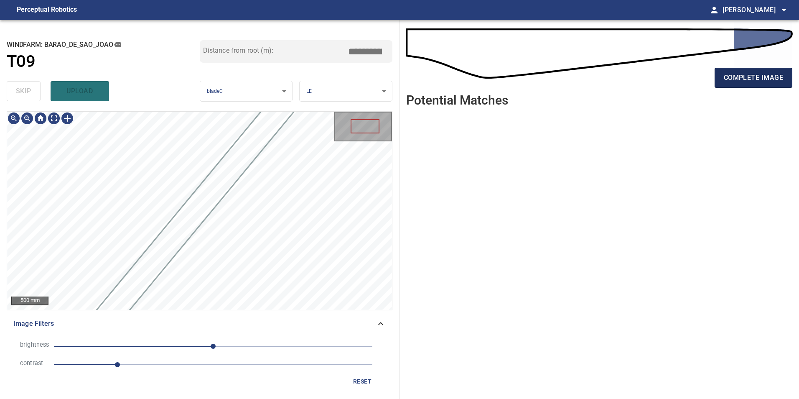
click at [757, 75] on span "complete image" at bounding box center [753, 78] width 59 height 12
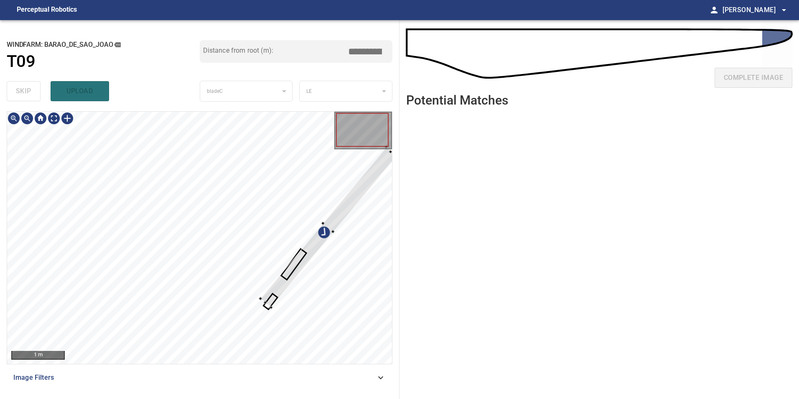
click at [143, 200] on div at bounding box center [199, 238] width 385 height 252
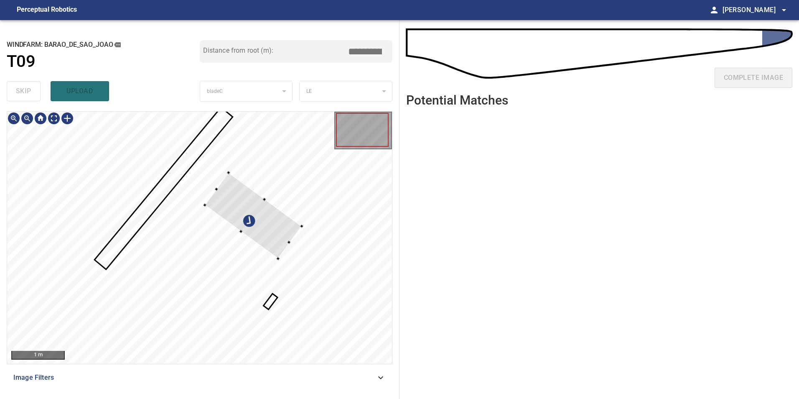
click at [228, 236] on div at bounding box center [253, 216] width 97 height 86
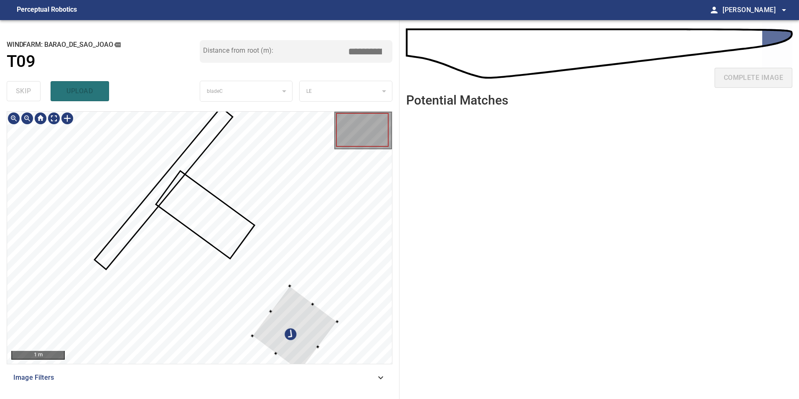
click at [155, 184] on div at bounding box center [199, 238] width 385 height 252
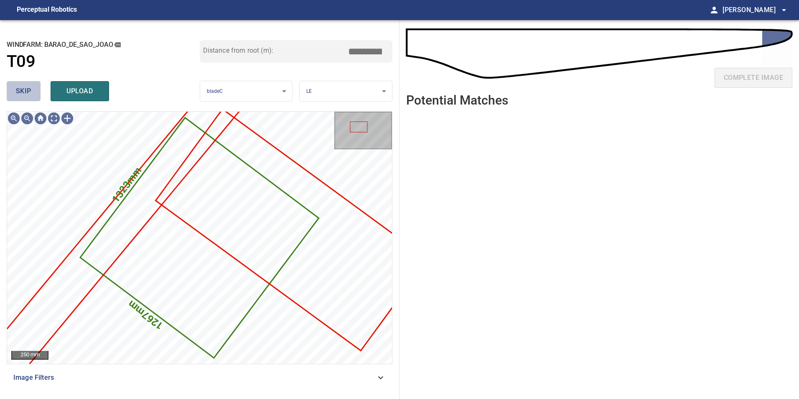
drag, startPoint x: 34, startPoint y: 96, endPoint x: 41, endPoint y: 94, distance: 7.1
click at [39, 94] on button "skip" at bounding box center [24, 91] width 34 height 20
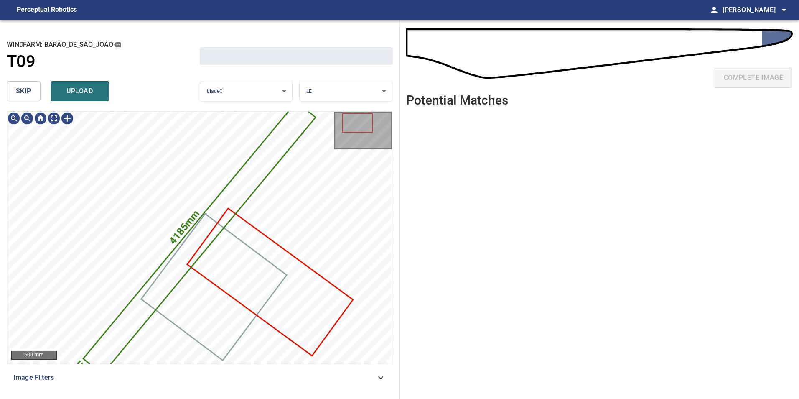
click at [41, 93] on div "skip upload" at bounding box center [103, 91] width 193 height 27
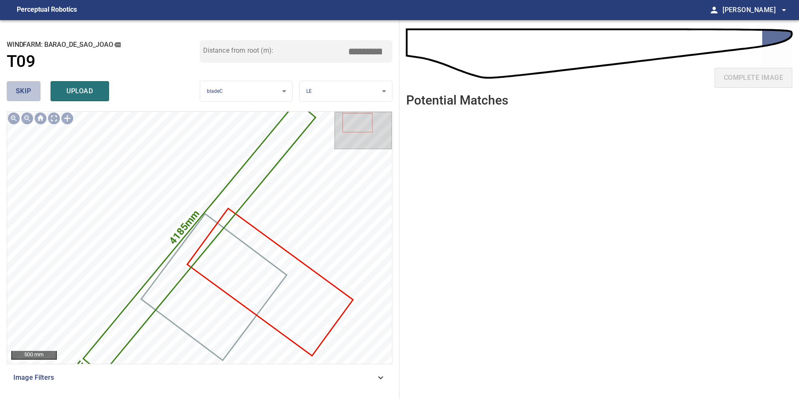
click at [23, 89] on span "skip" at bounding box center [23, 91] width 15 height 12
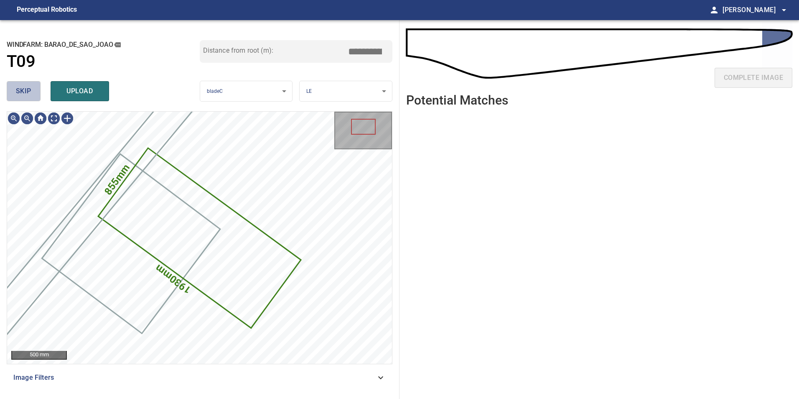
click at [23, 89] on span "skip" at bounding box center [23, 91] width 15 height 12
click at [23, 89] on div "skip upload" at bounding box center [103, 91] width 193 height 27
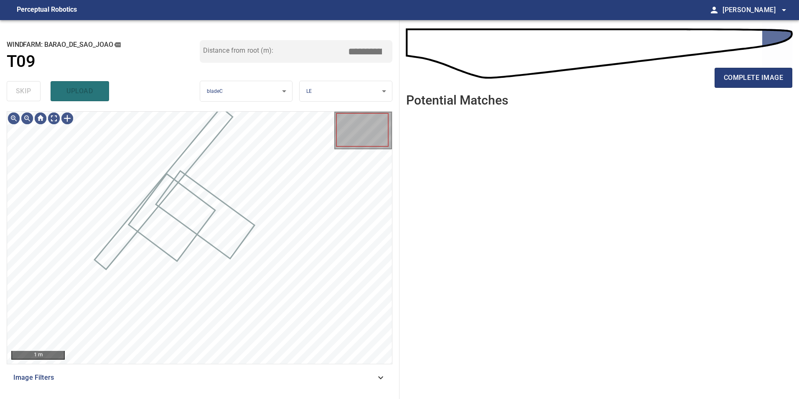
click at [23, 89] on div "skip upload" at bounding box center [103, 91] width 193 height 27
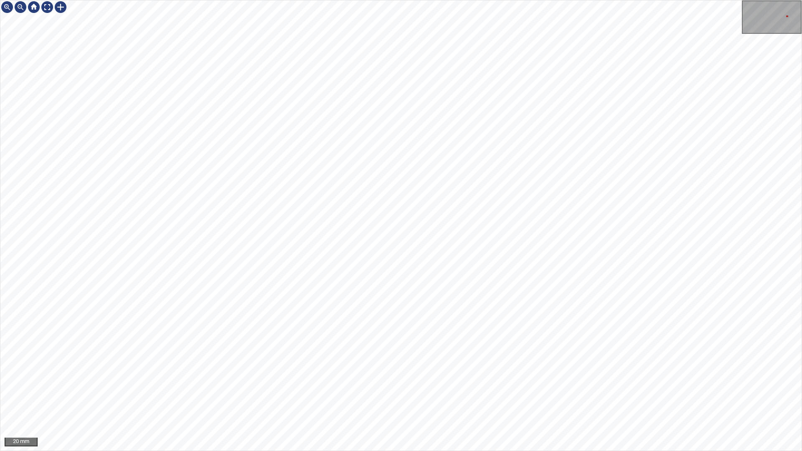
click at [632, 0] on div "20 mm" at bounding box center [401, 225] width 802 height 451
click at [713, 0] on div "20 mm" at bounding box center [401, 225] width 802 height 451
click at [799, 0] on html "20 mm" at bounding box center [401, 225] width 802 height 451
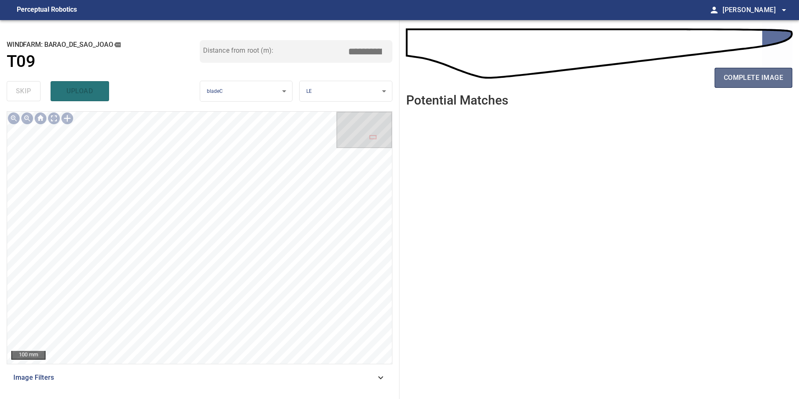
click at [743, 81] on span "complete image" at bounding box center [753, 78] width 59 height 12
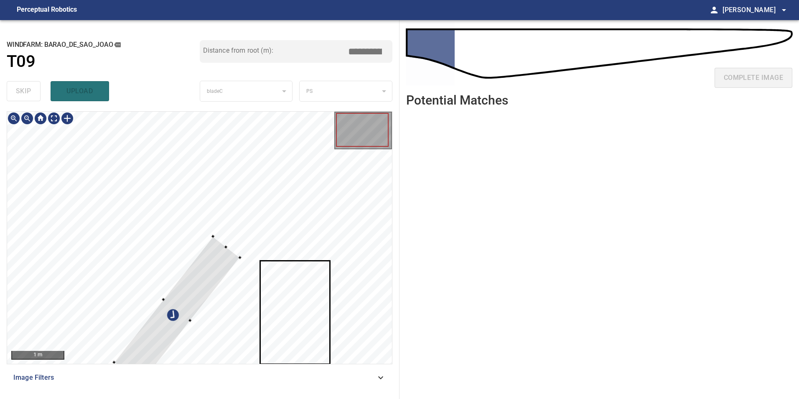
click at [240, 278] on div at bounding box center [177, 309] width 126 height 147
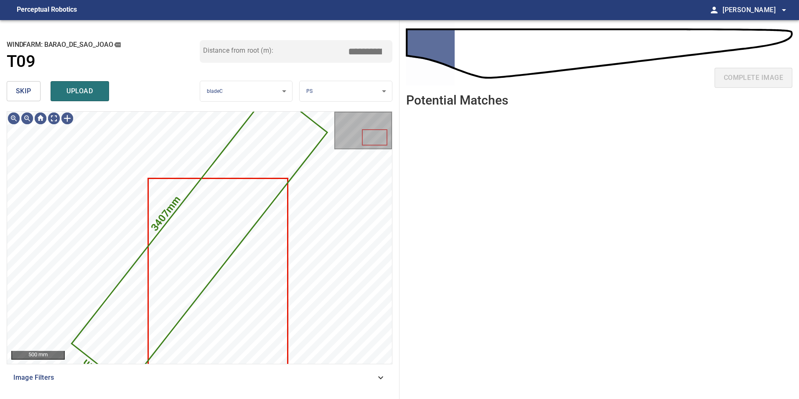
click at [26, 94] on span "skip" at bounding box center [23, 91] width 15 height 12
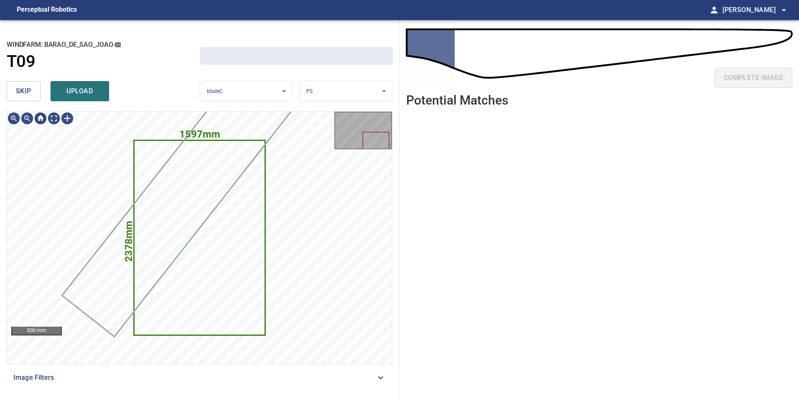
click at [26, 94] on span "skip" at bounding box center [23, 91] width 15 height 12
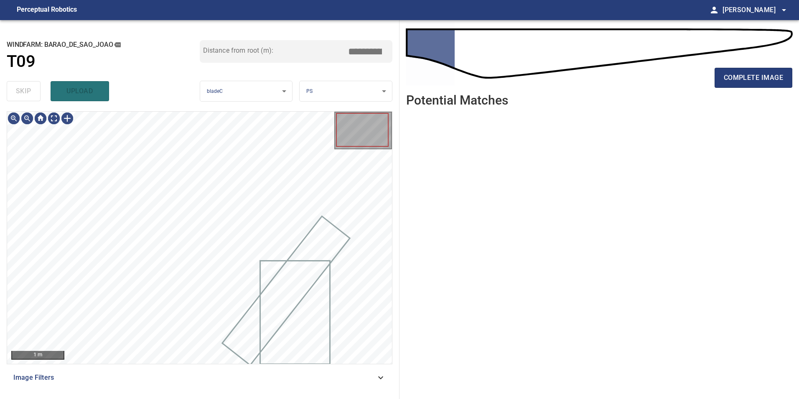
click at [26, 94] on div "skip upload" at bounding box center [103, 91] width 193 height 27
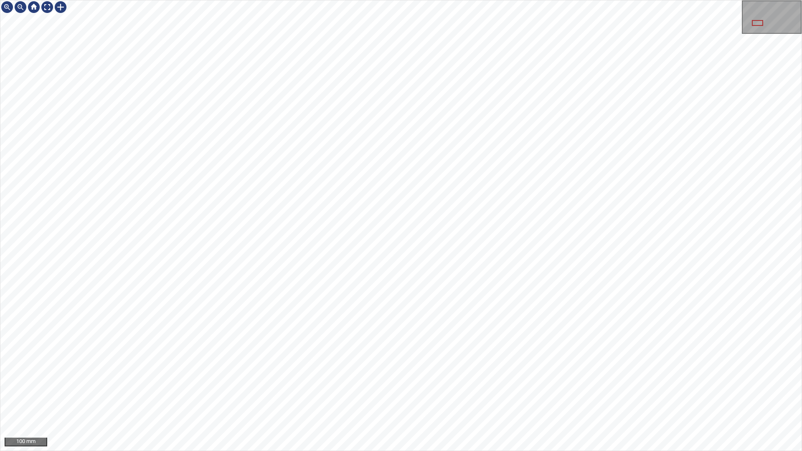
click at [394, 398] on div "100 mm" at bounding box center [401, 225] width 802 height 451
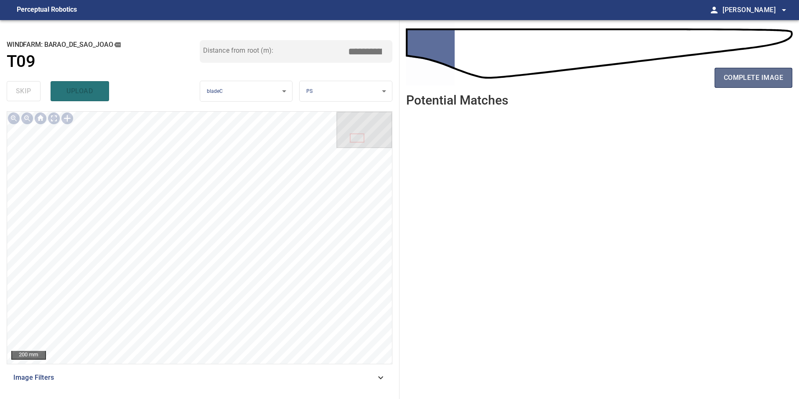
click at [748, 85] on button "complete image" at bounding box center [754, 78] width 78 height 20
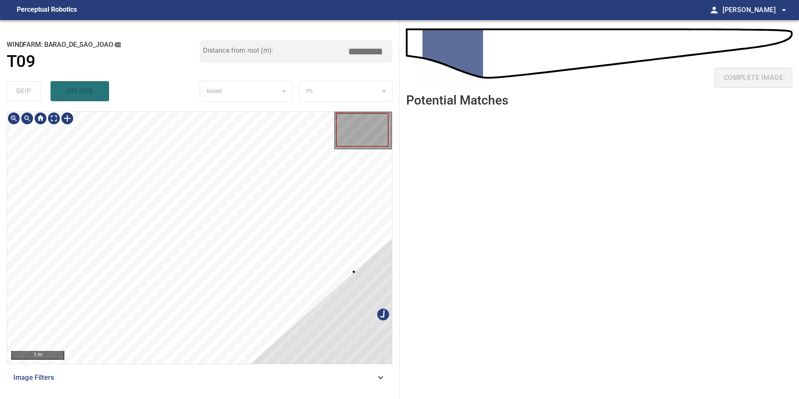
click at [386, 334] on div at bounding box center [388, 309] width 281 height 265
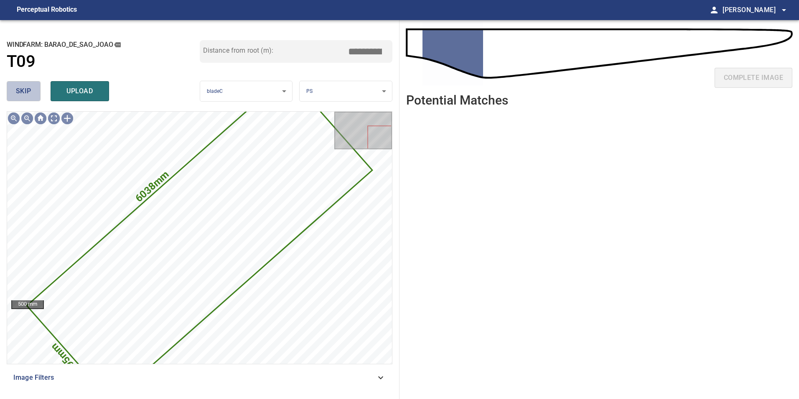
click at [39, 96] on button "skip" at bounding box center [24, 91] width 34 height 20
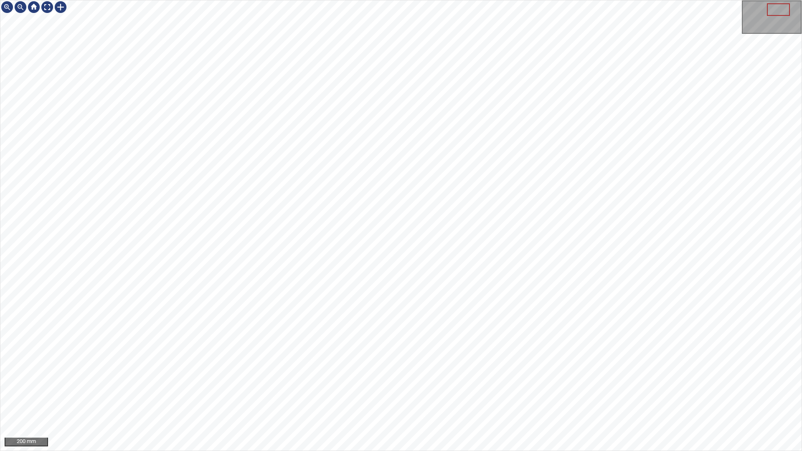
click at [336, 398] on div "200 mm" at bounding box center [401, 225] width 802 height 451
click at [367, 398] on div "100 mm" at bounding box center [401, 225] width 802 height 451
click at [432, 398] on div "100 mm" at bounding box center [401, 225] width 802 height 451
click at [711, 12] on div "100 mm" at bounding box center [401, 225] width 802 height 451
drag, startPoint x: 532, startPoint y: 451, endPoint x: 700, endPoint y: 0, distance: 481.1
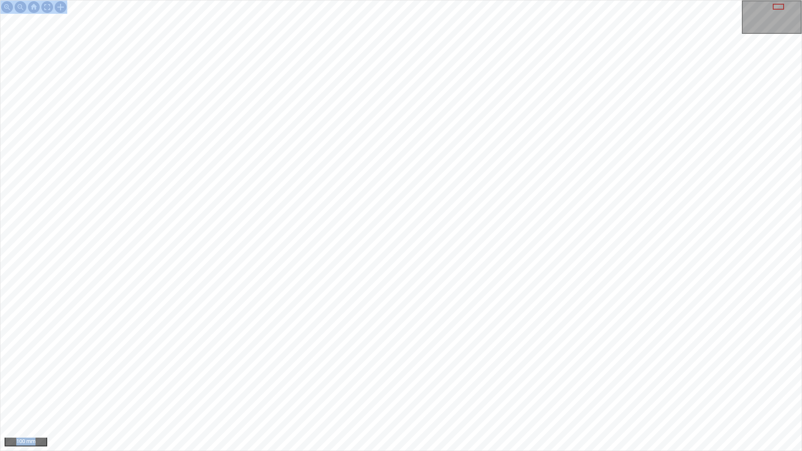
click at [684, 0] on div "100 mm" at bounding box center [401, 225] width 802 height 451
click at [799, 189] on html "100 mm" at bounding box center [401, 225] width 802 height 451
click at [751, 0] on div "100 mm" at bounding box center [401, 225] width 802 height 451
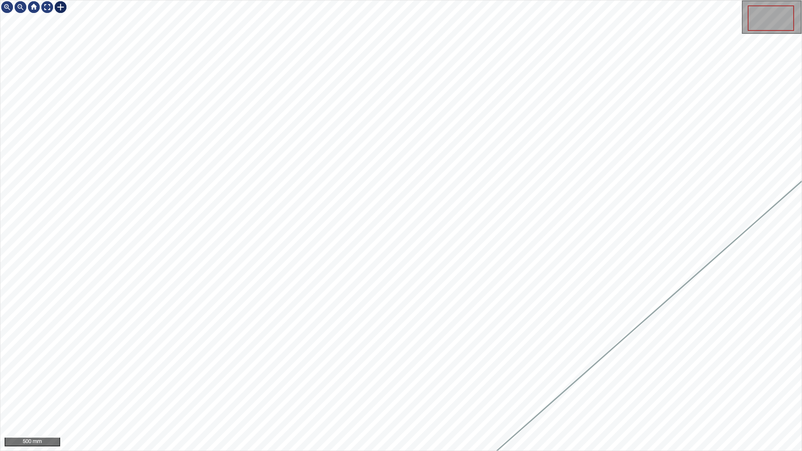
click at [60, 9] on div at bounding box center [60, 6] width 13 height 13
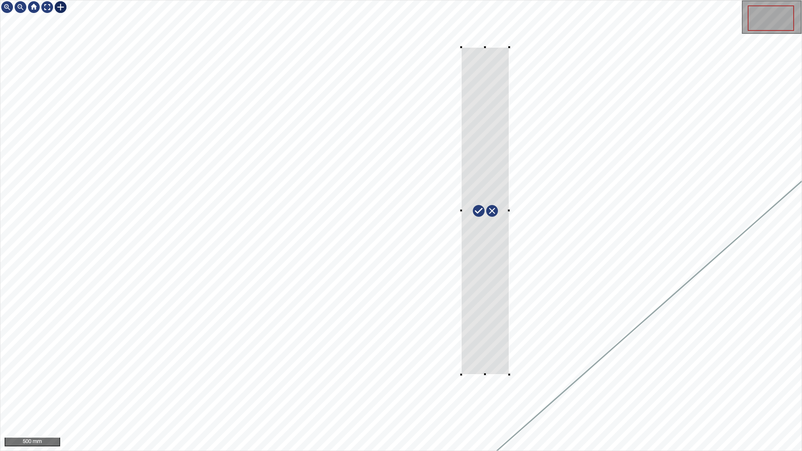
click at [525, 385] on div at bounding box center [401, 225] width 802 height 451
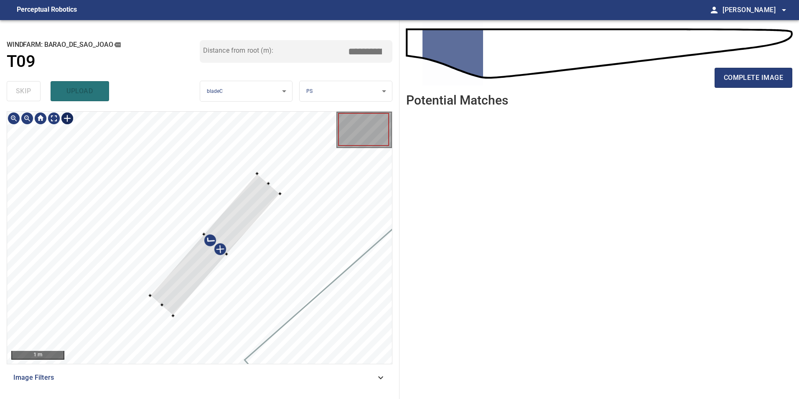
click at [187, 289] on div at bounding box center [215, 244] width 130 height 142
click at [111, 341] on div at bounding box center [199, 238] width 385 height 252
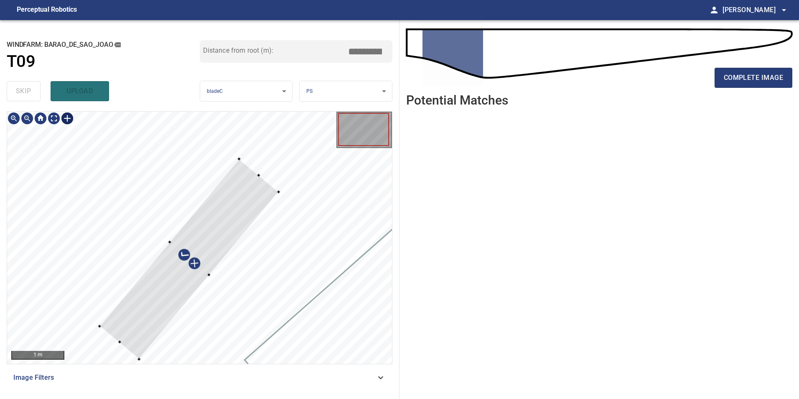
click at [97, 323] on div at bounding box center [199, 238] width 385 height 252
click at [171, 246] on div at bounding box center [173, 245] width 140 height 167
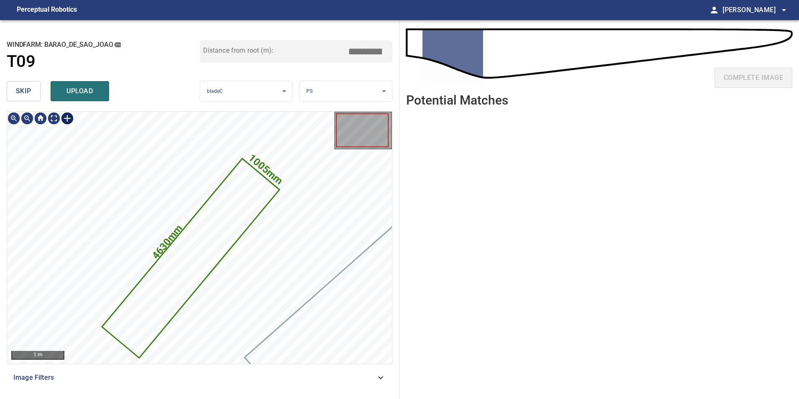
click at [66, 115] on div at bounding box center [67, 118] width 13 height 13
click at [231, 157] on div "1005mm 4630mm" at bounding box center [199, 238] width 385 height 252
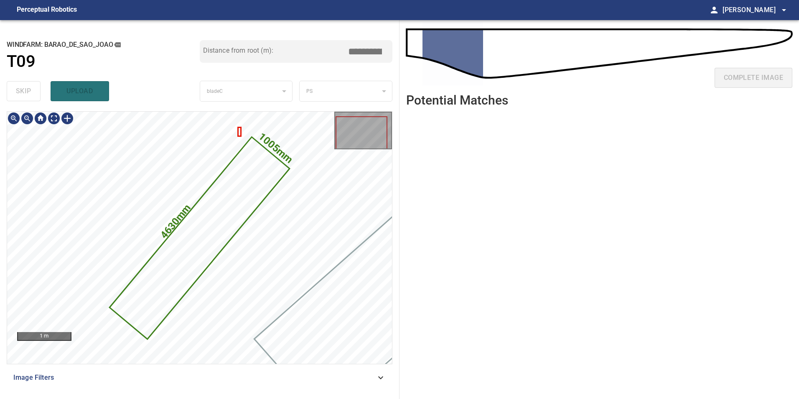
click at [259, 167] on icon at bounding box center [199, 237] width 178 height 200
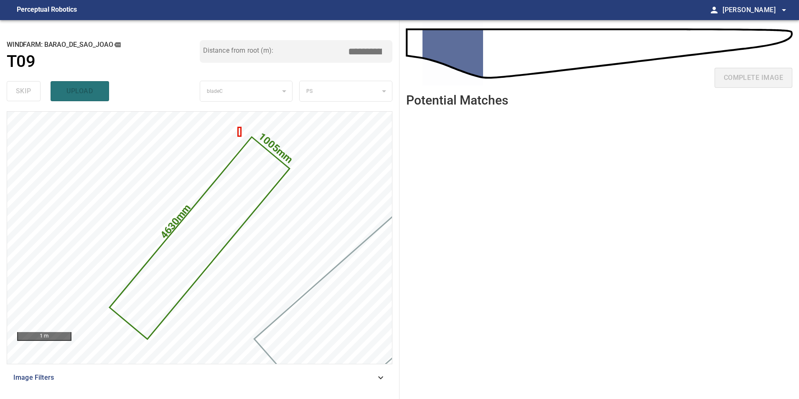
drag, startPoint x: 360, startPoint y: 48, endPoint x: 581, endPoint y: 98, distance: 226.2
click at [556, 86] on div "**********" at bounding box center [399, 209] width 799 height 379
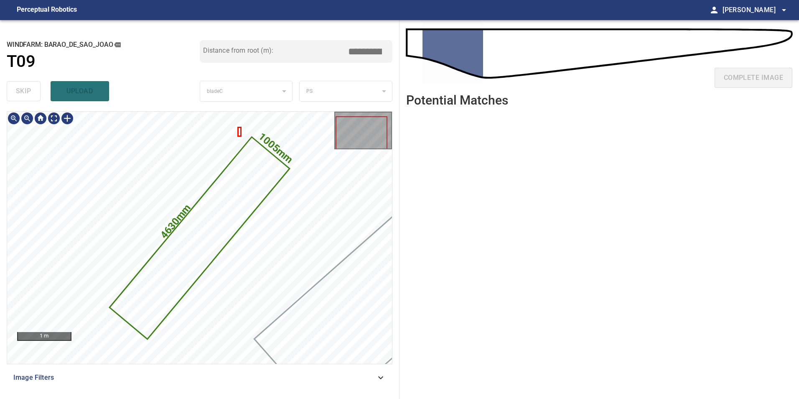
click at [238, 191] on icon at bounding box center [199, 237] width 178 height 200
type input "****"
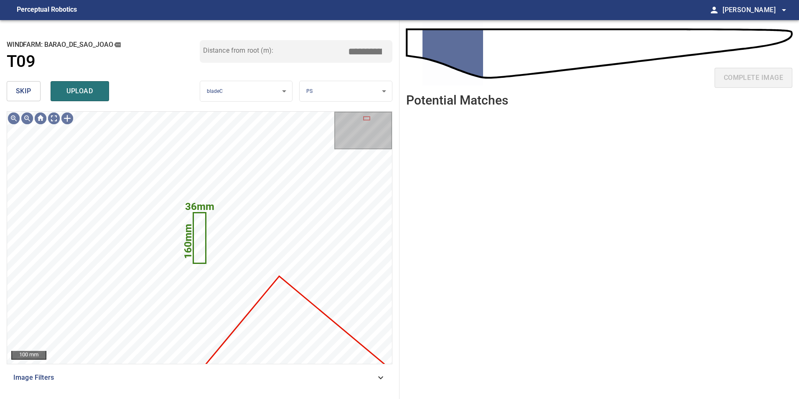
drag, startPoint x: 31, startPoint y: 89, endPoint x: 43, endPoint y: 103, distance: 17.8
click at [31, 93] on button "skip" at bounding box center [24, 91] width 34 height 20
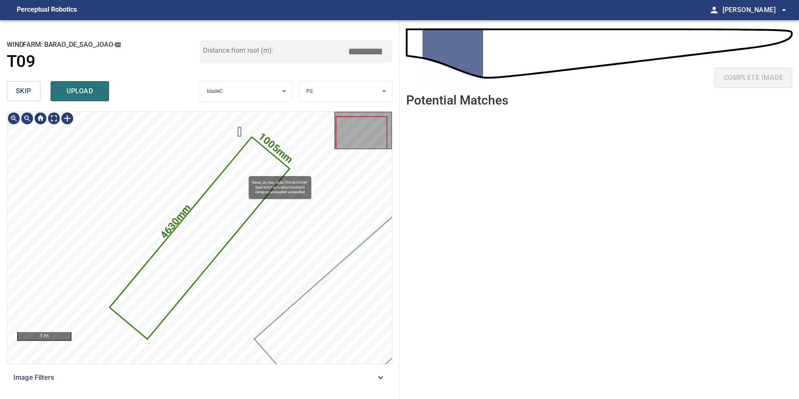
click at [245, 172] on icon at bounding box center [199, 237] width 178 height 200
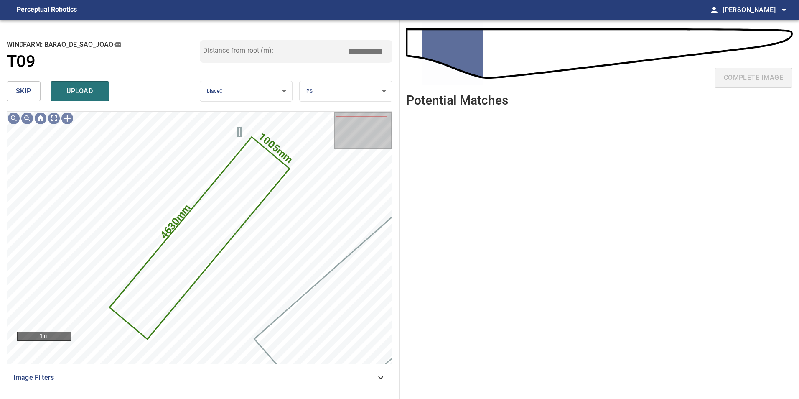
drag, startPoint x: 355, startPoint y: 53, endPoint x: 542, endPoint y: 72, distance: 188.2
click at [420, 59] on div "**********" at bounding box center [399, 209] width 799 height 379
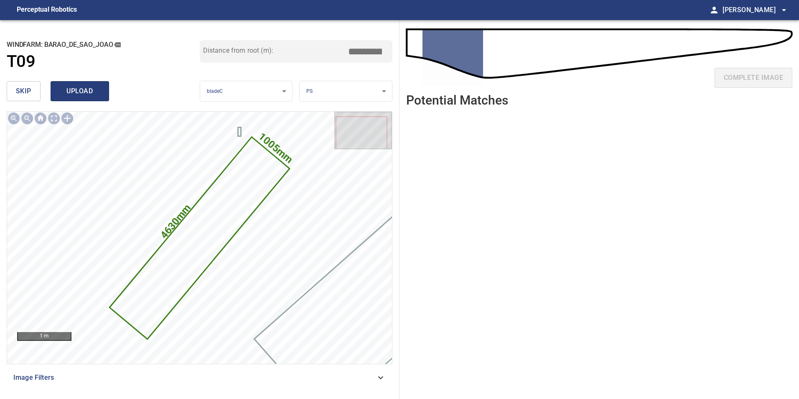
type input "****"
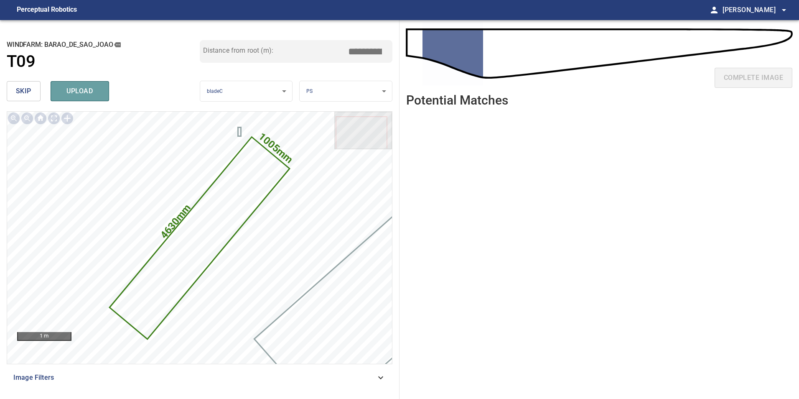
click at [81, 94] on span "upload" at bounding box center [80, 91] width 40 height 12
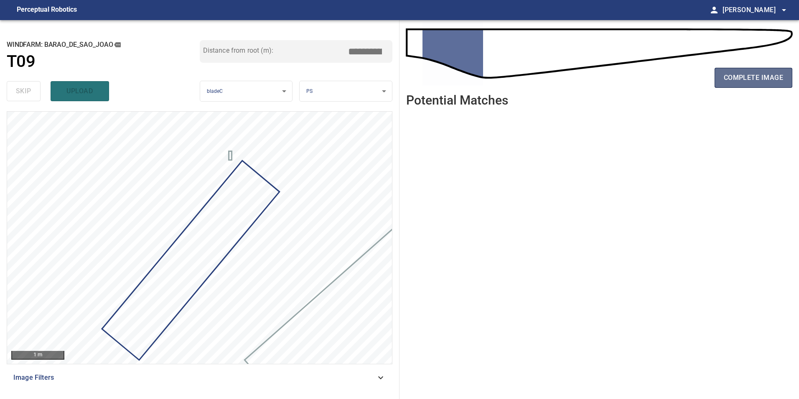
click at [761, 81] on span "complete image" at bounding box center [753, 78] width 59 height 12
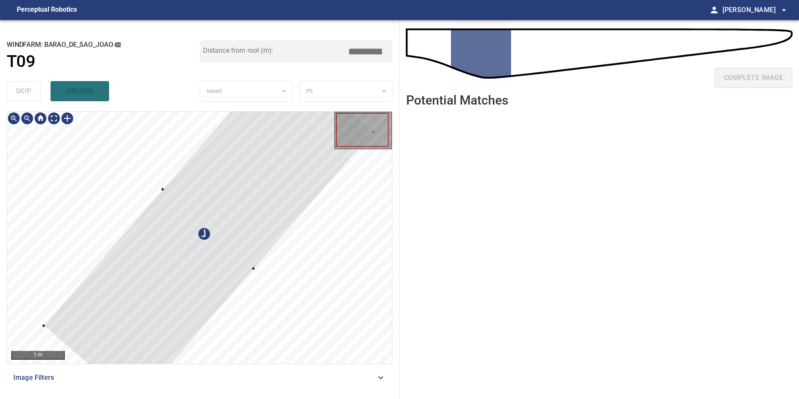
click at [204, 279] on div at bounding box center [209, 228] width 330 height 353
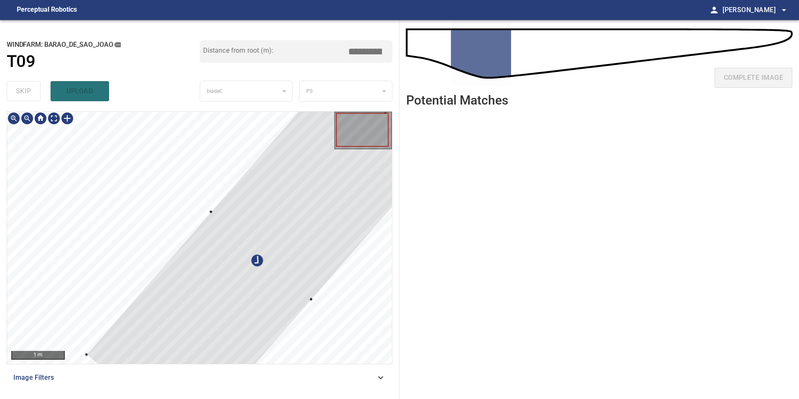
click at [221, 216] on div at bounding box center [199, 238] width 385 height 252
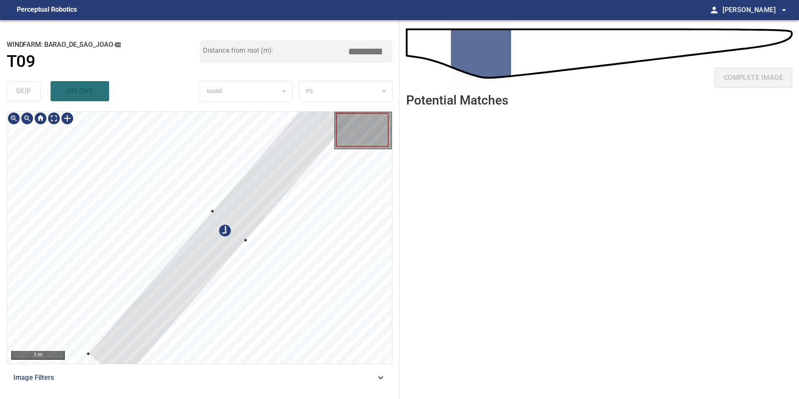
click at [239, 229] on div at bounding box center [229, 225] width 283 height 315
click at [231, 211] on div at bounding box center [227, 223] width 278 height 311
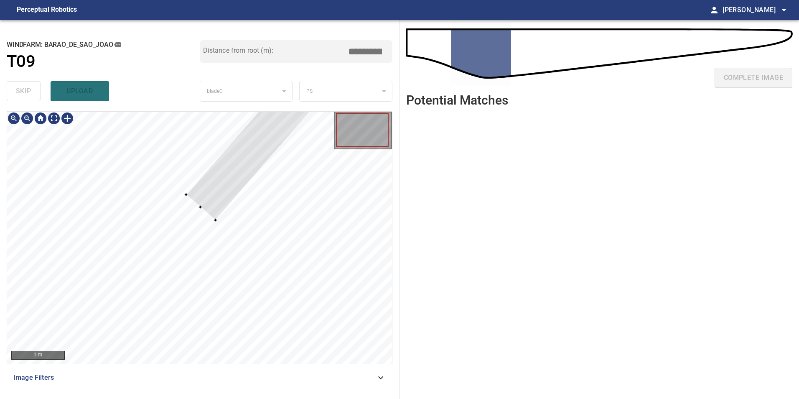
click at [204, 201] on div at bounding box center [325, 64] width 278 height 311
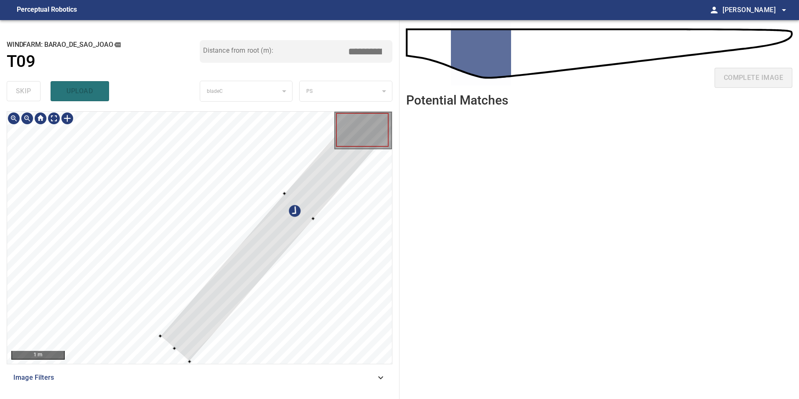
click at [220, 285] on div at bounding box center [299, 205] width 278 height 311
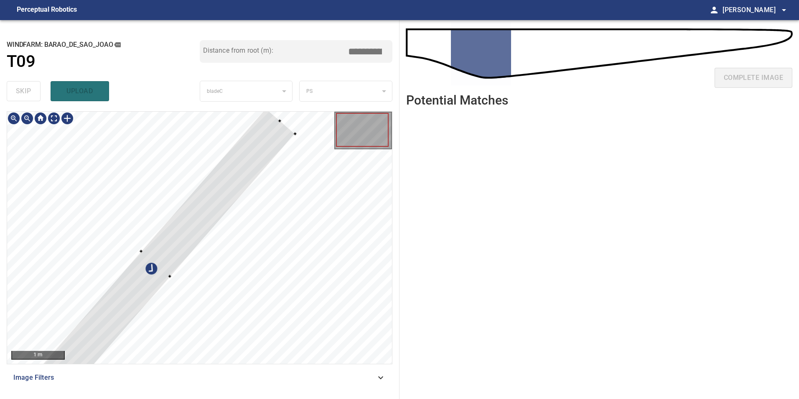
click at [123, 306] on div at bounding box center [156, 263] width 278 height 311
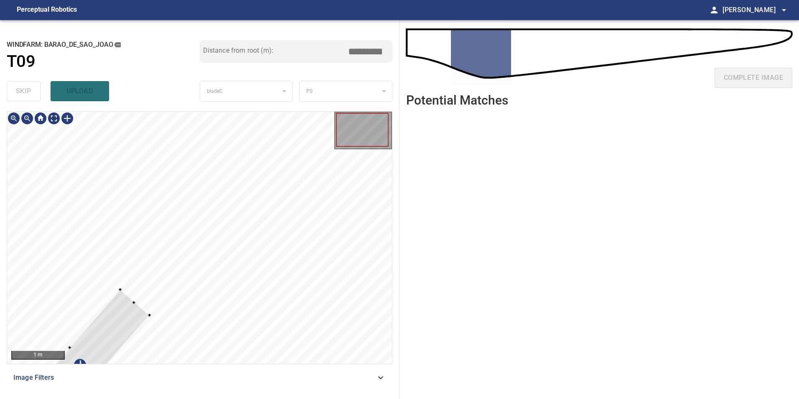
click at [139, 318] on div at bounding box center [85, 359] width 130 height 140
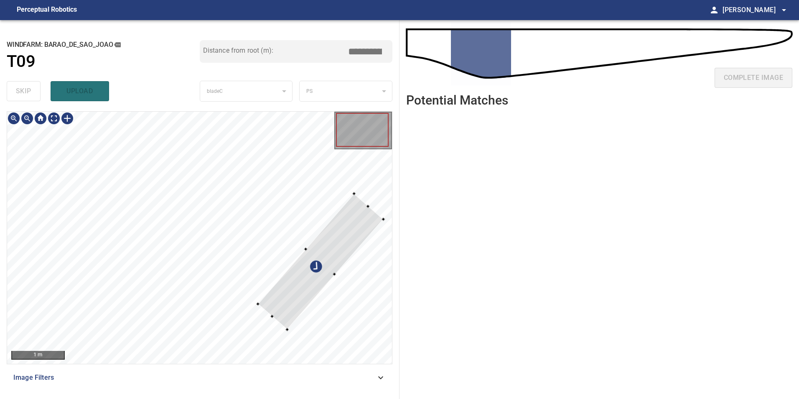
click at [389, 215] on div at bounding box center [199, 238] width 385 height 252
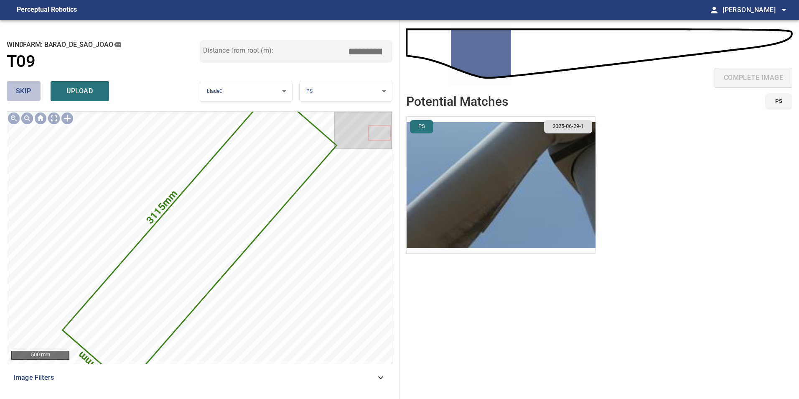
drag, startPoint x: 17, startPoint y: 95, endPoint x: 36, endPoint y: 98, distance: 19.0
click at [17, 95] on span "skip" at bounding box center [23, 91] width 15 height 12
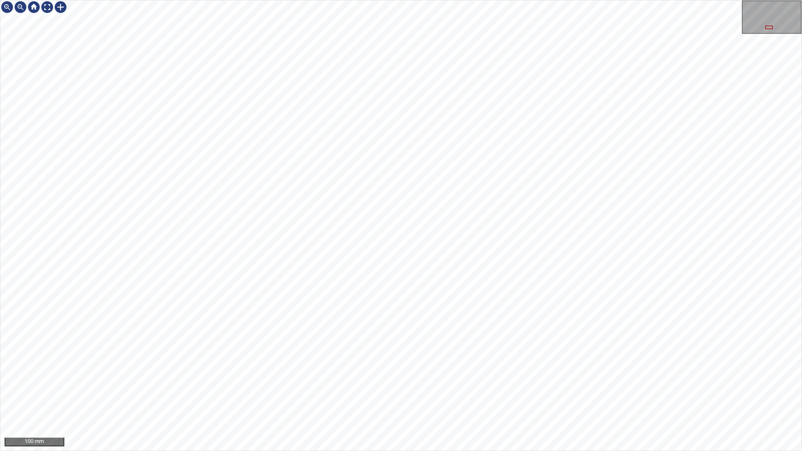
click at [236, 398] on div "100 mm" at bounding box center [401, 225] width 802 height 451
click at [583, 398] on div "50 mm" at bounding box center [401, 225] width 802 height 451
click at [673, 0] on div "50 mm" at bounding box center [401, 225] width 802 height 451
click at [799, 22] on html "50 mm" at bounding box center [401, 225] width 802 height 451
click at [731, 0] on div "50 mm" at bounding box center [401, 225] width 802 height 451
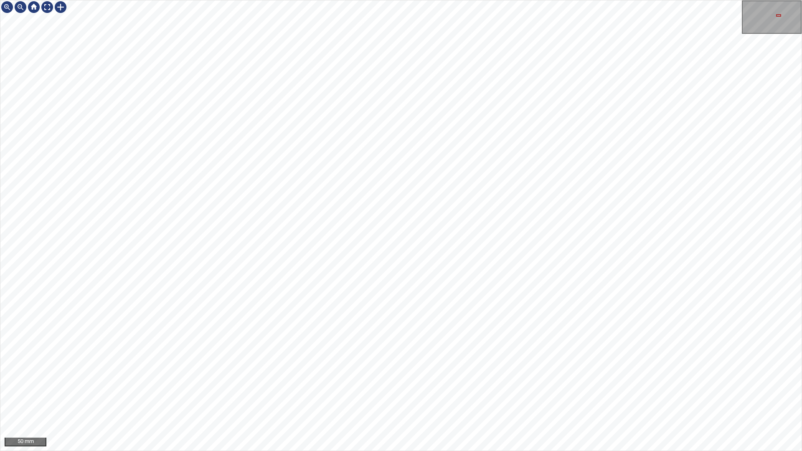
click at [799, 0] on div "50 mm" at bounding box center [401, 225] width 802 height 451
click at [799, 6] on html "50 mm" at bounding box center [401, 225] width 802 height 451
click at [756, 0] on div "50 mm" at bounding box center [401, 225] width 802 height 451
click at [784, 3] on div "50 mm" at bounding box center [401, 225] width 802 height 451
click at [318, 398] on div "100 mm" at bounding box center [401, 225] width 802 height 451
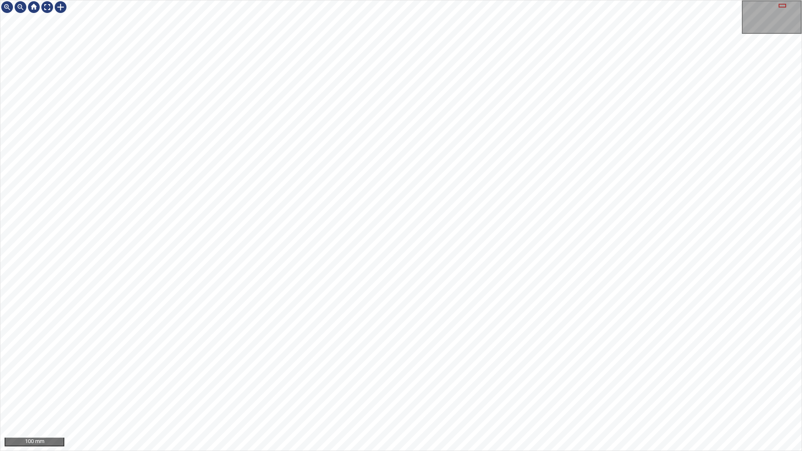
click at [397, 398] on div "100 mm" at bounding box center [401, 225] width 802 height 451
click at [389, 153] on div "100 mm" at bounding box center [401, 225] width 802 height 451
click at [565, 0] on div "100 mm" at bounding box center [401, 225] width 802 height 451
click at [616, 250] on div "100 mm" at bounding box center [401, 225] width 802 height 451
click at [508, 398] on div "100 mm" at bounding box center [401, 225] width 802 height 451
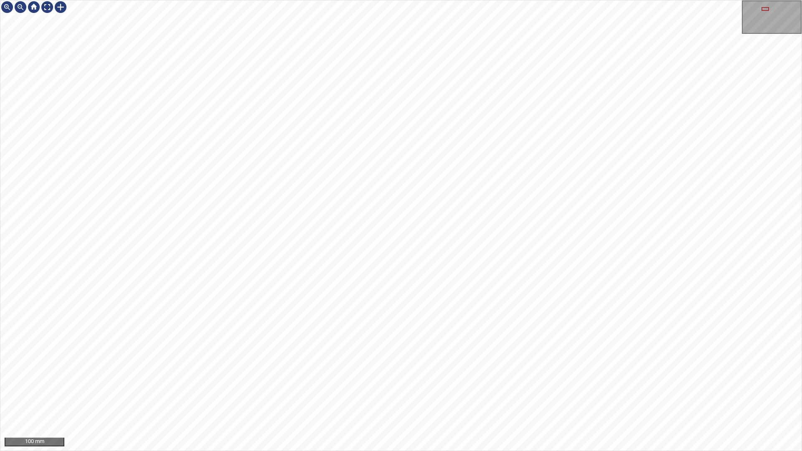
click at [649, 128] on div "100 mm" at bounding box center [401, 225] width 802 height 451
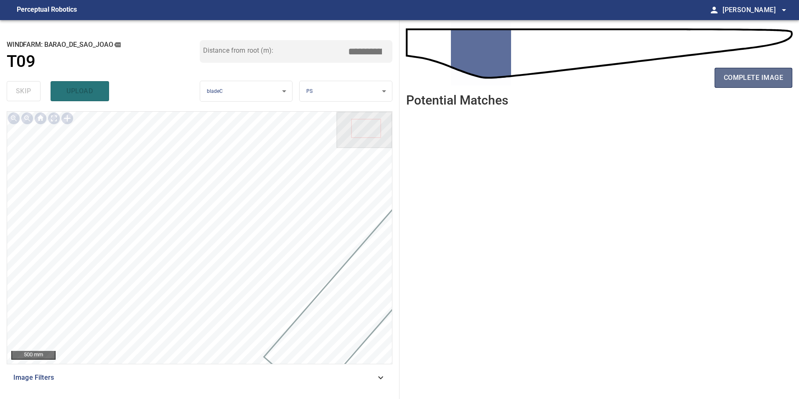
click at [752, 81] on span "complete image" at bounding box center [753, 78] width 59 height 12
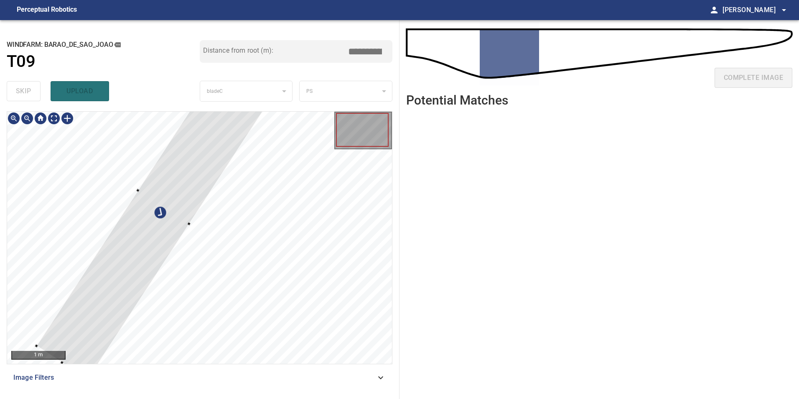
click at [167, 225] on div at bounding box center [163, 206] width 255 height 345
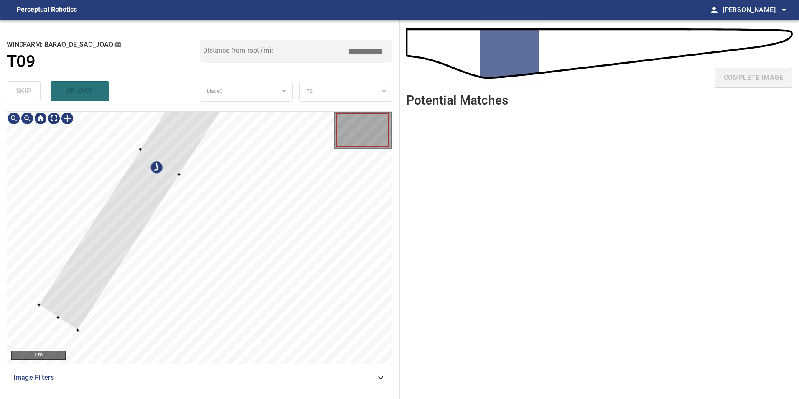
click at [131, 236] on div at bounding box center [160, 161] width 242 height 337
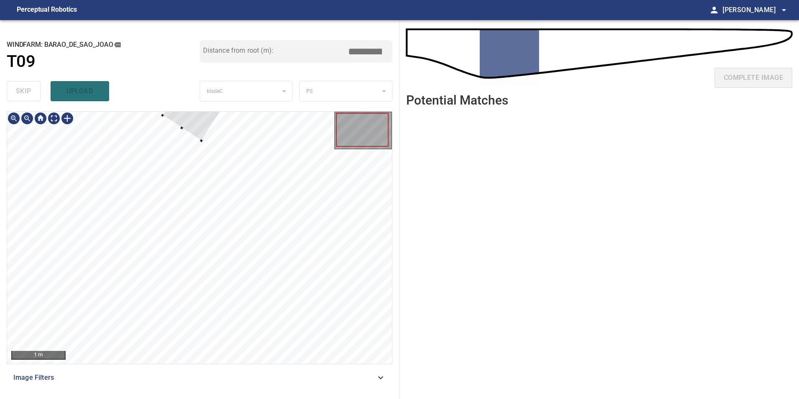
click at [181, 122] on div at bounding box center [221, 67] width 119 height 148
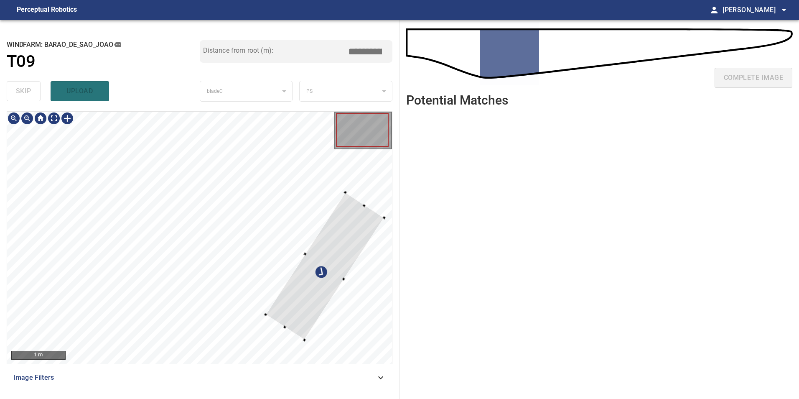
click at [287, 313] on div at bounding box center [324, 266] width 119 height 148
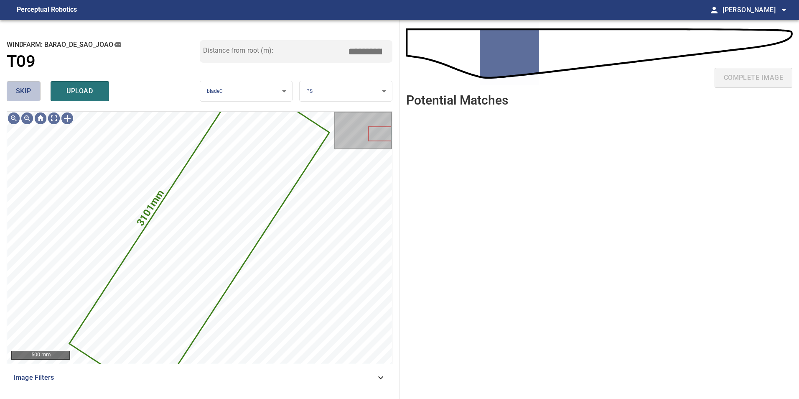
click at [38, 96] on button "skip" at bounding box center [24, 91] width 34 height 20
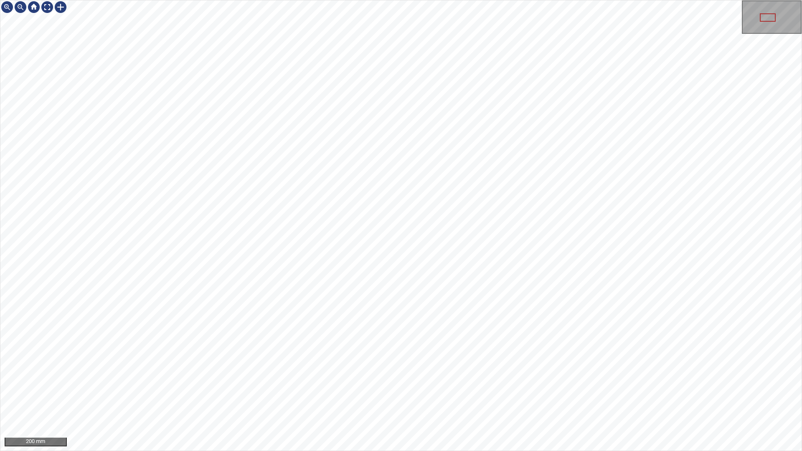
click at [288, 398] on div "200 mm" at bounding box center [401, 225] width 802 height 451
click at [601, 0] on div "100 mm" at bounding box center [401, 225] width 802 height 451
click at [315, 398] on div "100 mm" at bounding box center [401, 225] width 802 height 451
click at [417, 398] on div "100 mm" at bounding box center [401, 225] width 802 height 451
click at [284, 398] on div "100 mm" at bounding box center [401, 225] width 802 height 451
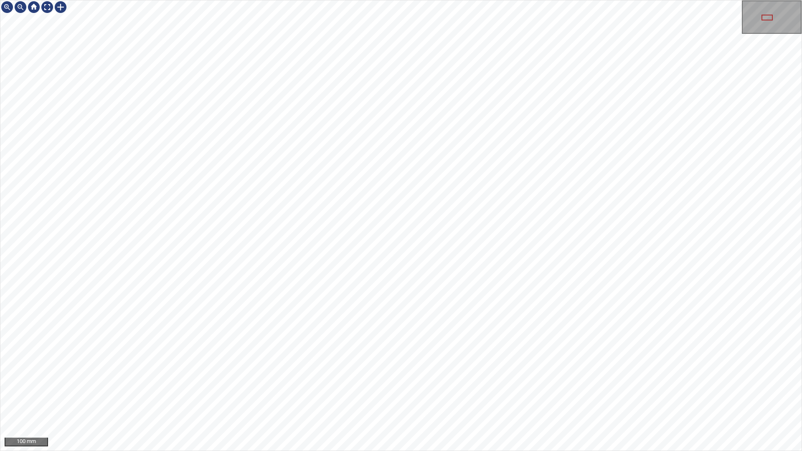
click at [750, 28] on div "100 mm" at bounding box center [401, 225] width 802 height 451
click at [458, 398] on div "100 mm" at bounding box center [401, 225] width 802 height 451
click at [665, 0] on div "100 mm" at bounding box center [401, 225] width 802 height 451
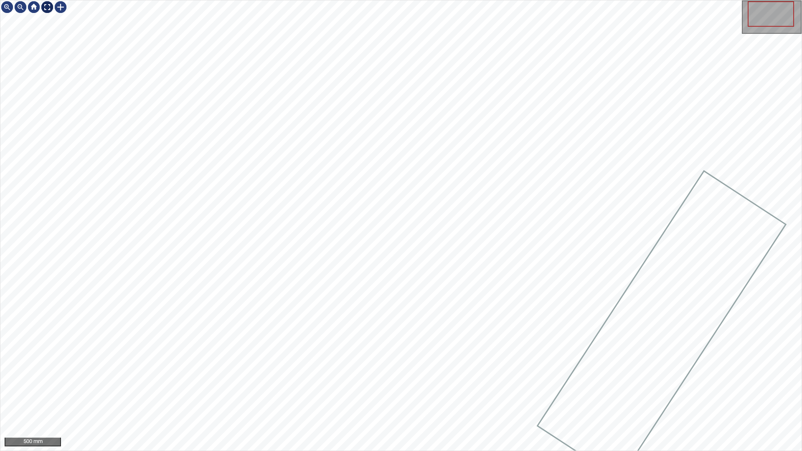
click at [48, 6] on div at bounding box center [47, 6] width 13 height 13
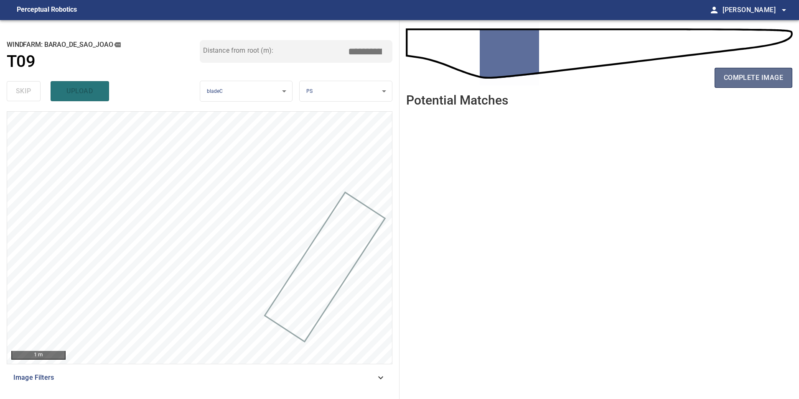
click at [747, 76] on span "complete image" at bounding box center [753, 78] width 59 height 12
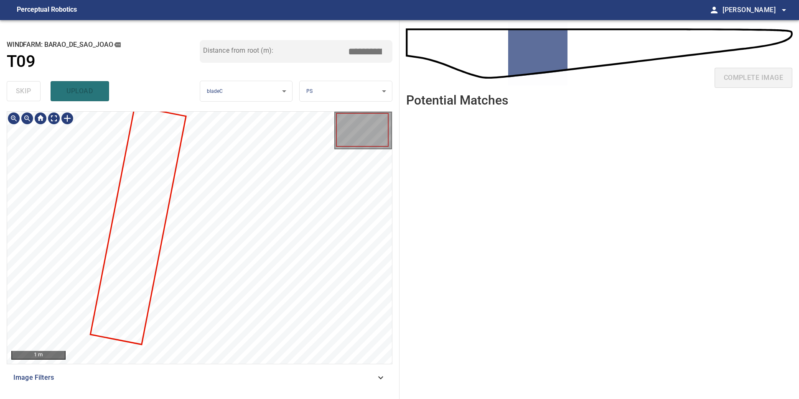
click at [286, 374] on div "1 m Image Filters" at bounding box center [200, 251] width 386 height 281
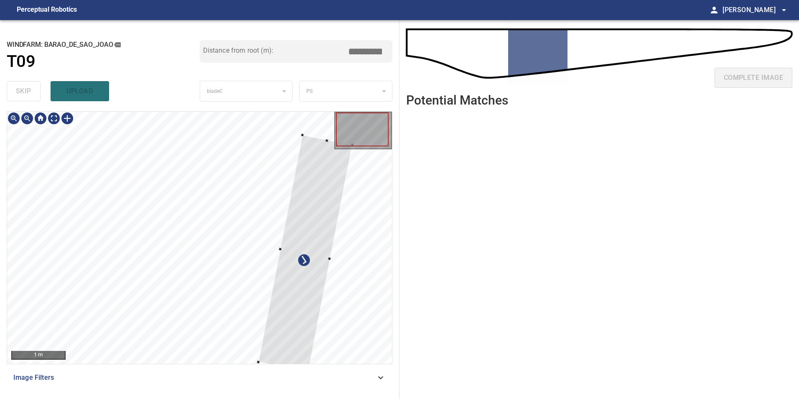
click at [320, 333] on div at bounding box center [199, 238] width 385 height 252
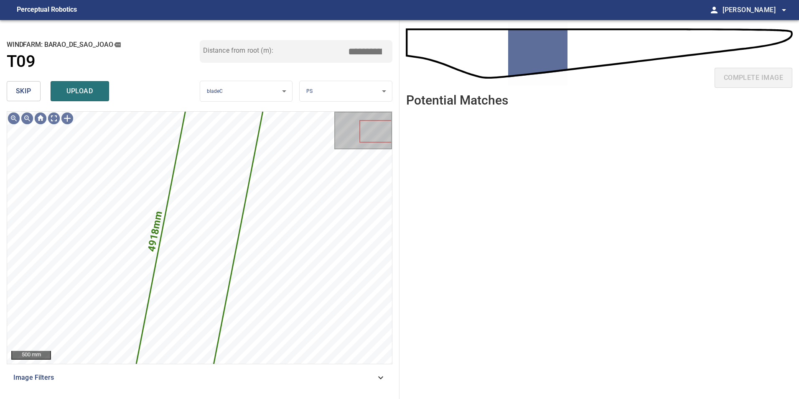
click at [13, 88] on button "skip" at bounding box center [24, 91] width 34 height 20
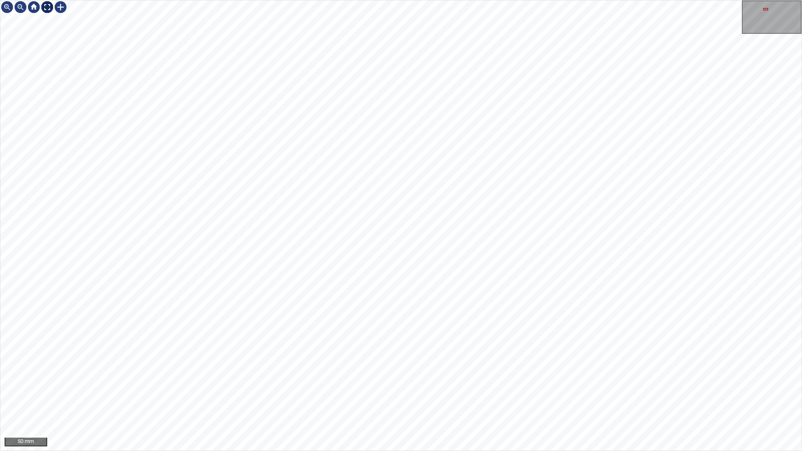
click at [48, 6] on div at bounding box center [47, 6] width 13 height 13
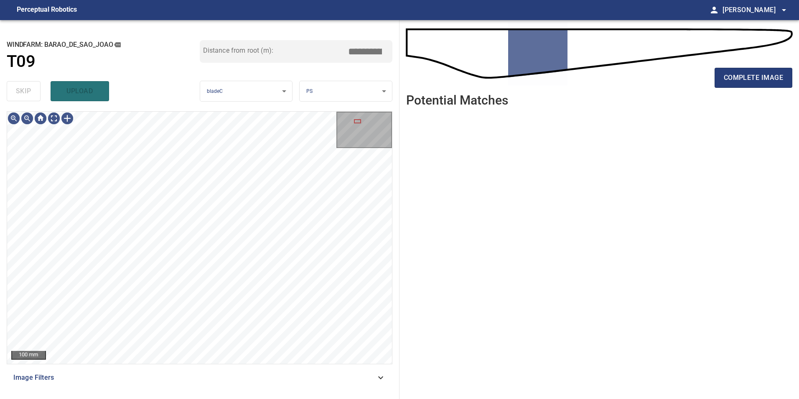
click at [235, 374] on span "Image Filters" at bounding box center [194, 377] width 362 height 10
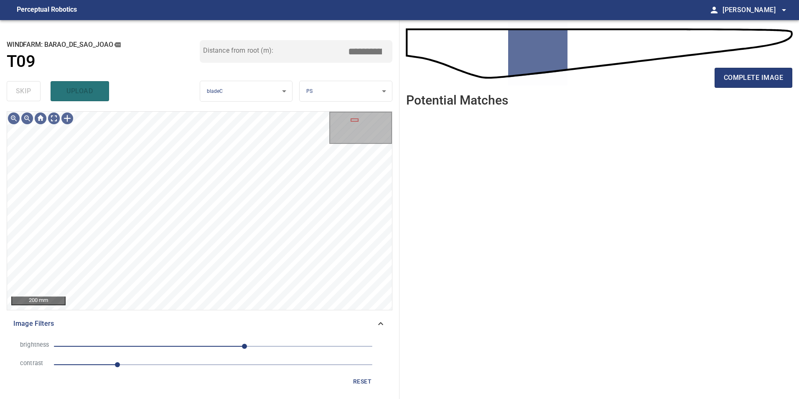
click at [189, 372] on li "contrast 1" at bounding box center [199, 364] width 372 height 18
click at [154, 367] on span "1" at bounding box center [213, 365] width 318 height 12
drag, startPoint x: 178, startPoint y: 348, endPoint x: 173, endPoint y: 346, distance: 5.0
click at [178, 347] on span "50" at bounding box center [213, 346] width 318 height 12
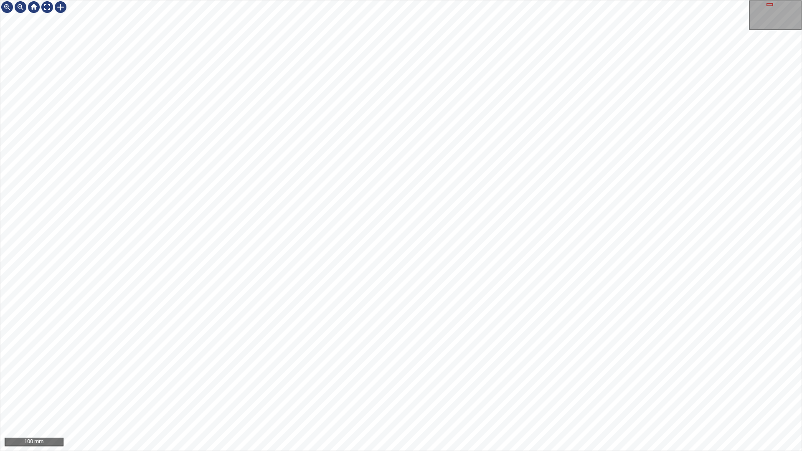
click at [346, 398] on div "100 mm" at bounding box center [401, 225] width 802 height 451
click at [386, 153] on div "100 mm" at bounding box center [401, 225] width 802 height 451
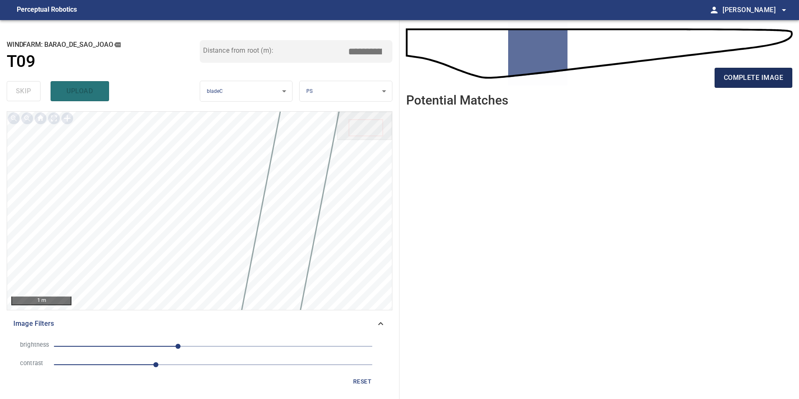
click at [766, 82] on span "complete image" at bounding box center [753, 78] width 59 height 12
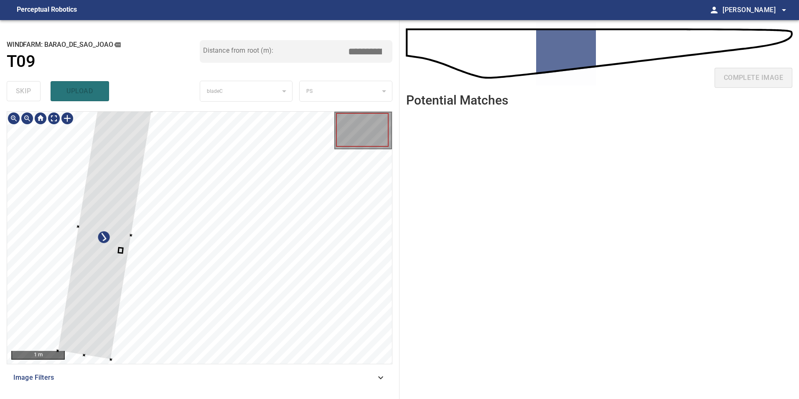
click at [83, 306] on div at bounding box center [105, 230] width 94 height 257
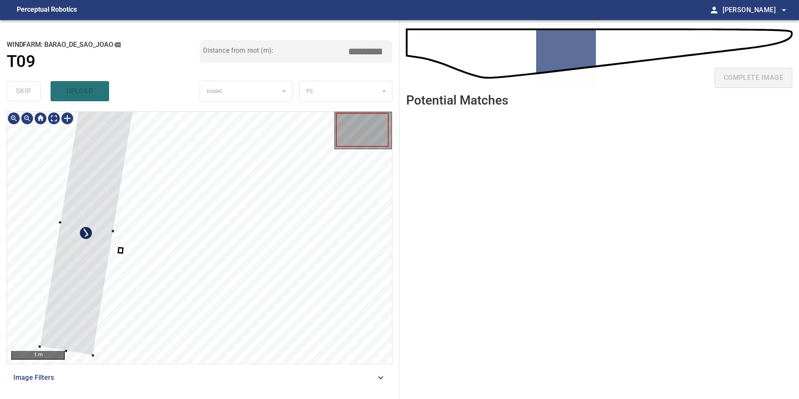
click at [93, 233] on div at bounding box center [87, 225] width 94 height 257
click at [90, 242] on div at bounding box center [87, 225] width 94 height 257
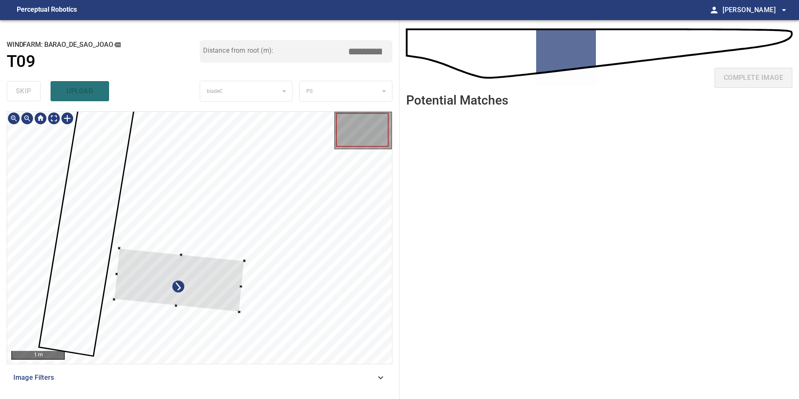
click at [242, 313] on div at bounding box center [199, 238] width 385 height 252
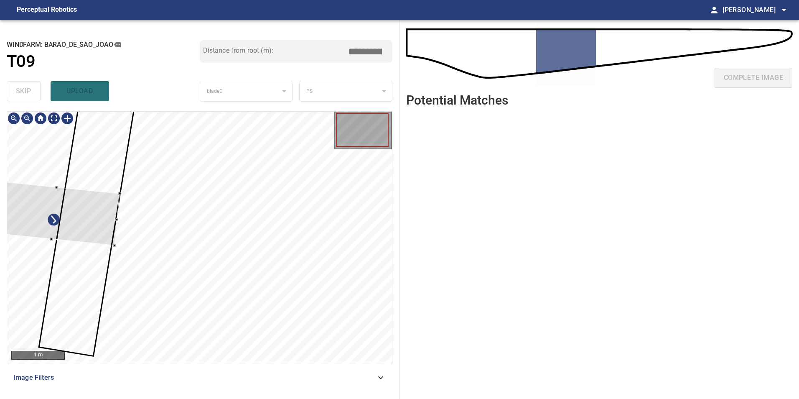
click at [89, 221] on div at bounding box center [54, 213] width 131 height 65
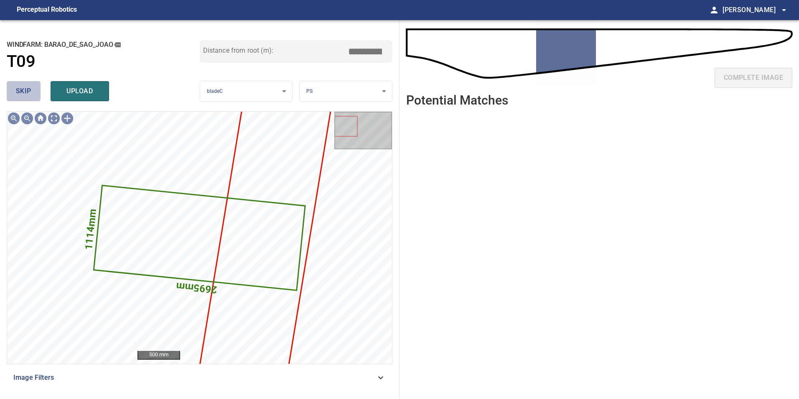
click at [18, 97] on span "skip" at bounding box center [23, 91] width 15 height 12
click at [18, 96] on span "skip" at bounding box center [23, 91] width 15 height 12
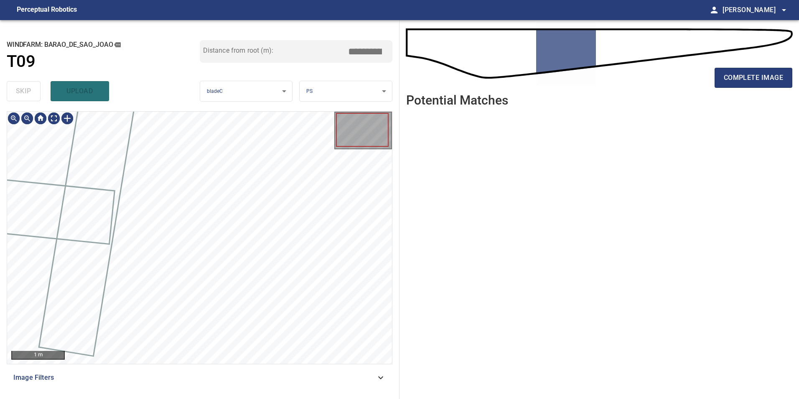
click at [18, 96] on div "skip upload" at bounding box center [103, 91] width 193 height 27
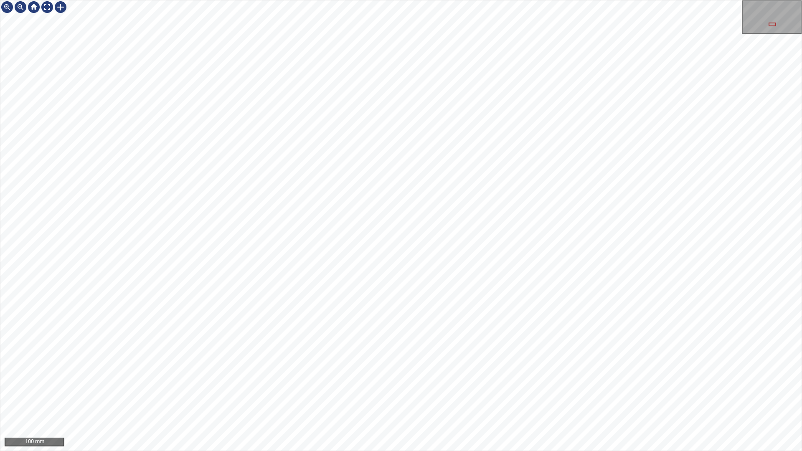
click at [408, 398] on div "100 mm" at bounding box center [401, 225] width 802 height 451
click at [377, 188] on div "100 mm" at bounding box center [401, 225] width 802 height 451
click at [46, 8] on div at bounding box center [47, 6] width 13 height 13
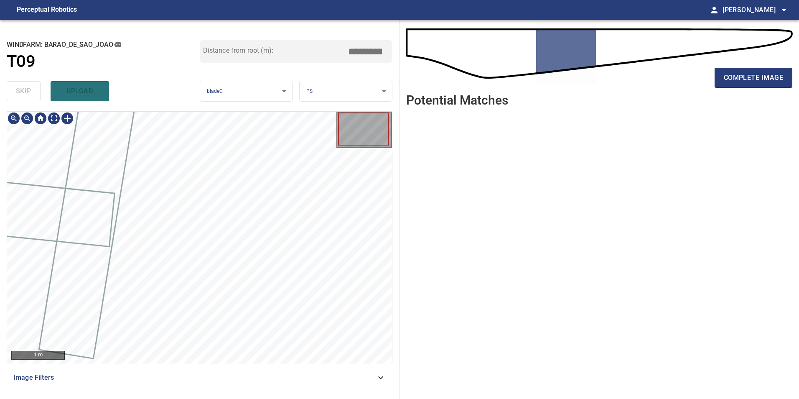
click at [387, 377] on div "Image Filters" at bounding box center [200, 377] width 386 height 20
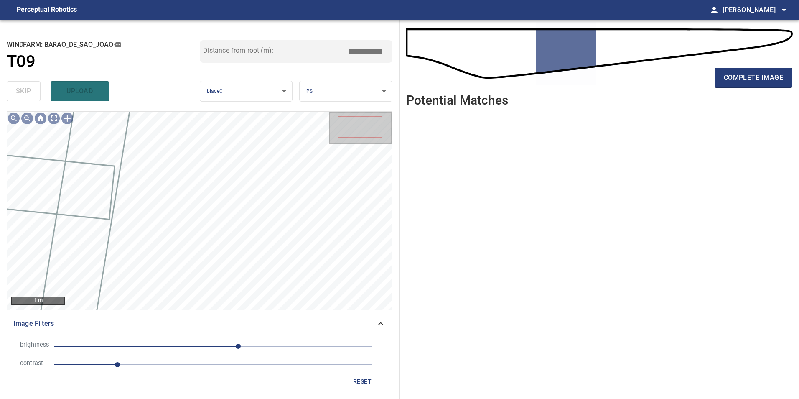
click at [167, 365] on span "1" at bounding box center [213, 365] width 318 height 12
drag, startPoint x: 195, startPoint y: 332, endPoint x: 195, endPoint y: 343, distance: 10.9
click at [195, 343] on div "Image Filters brightness 40 contrast 1.8 reset" at bounding box center [200, 352] width 386 height 79
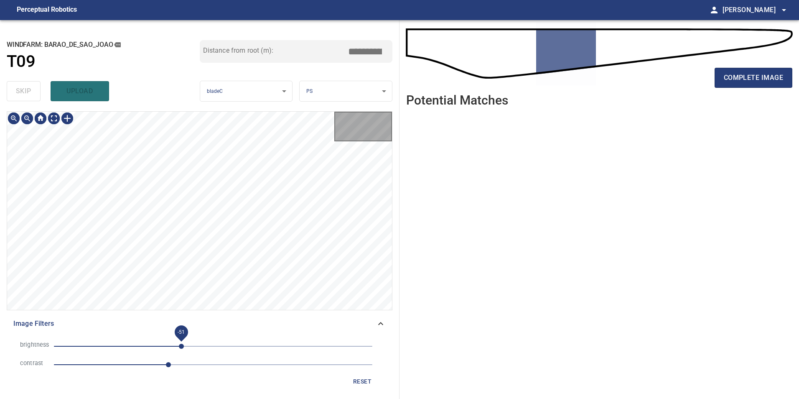
drag, startPoint x: 181, startPoint y: 346, endPoint x: 178, endPoint y: 351, distance: 5.1
click at [181, 351] on span "-51" at bounding box center [213, 346] width 318 height 12
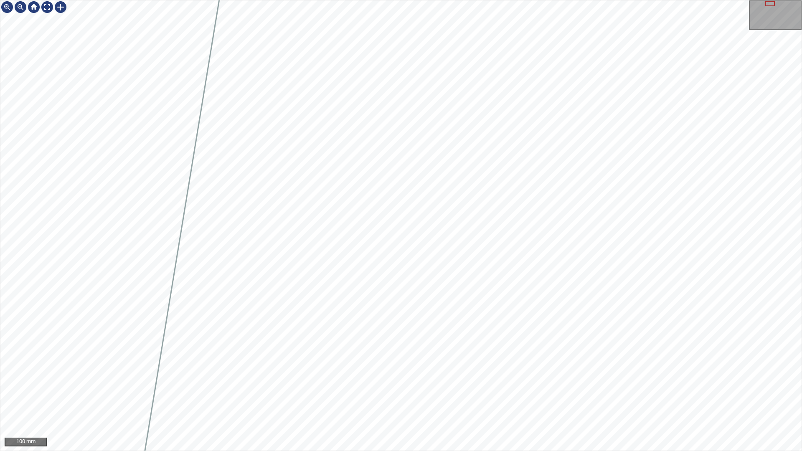
click at [530, 398] on div "100 mm" at bounding box center [401, 225] width 802 height 451
click at [430, 398] on div "100 mm" at bounding box center [401, 225] width 802 height 451
click at [465, 398] on div "100 mm" at bounding box center [401, 225] width 802 height 451
click at [322, 0] on div "100 mm" at bounding box center [401, 225] width 802 height 451
click at [522, 398] on div "100 mm" at bounding box center [401, 225] width 802 height 451
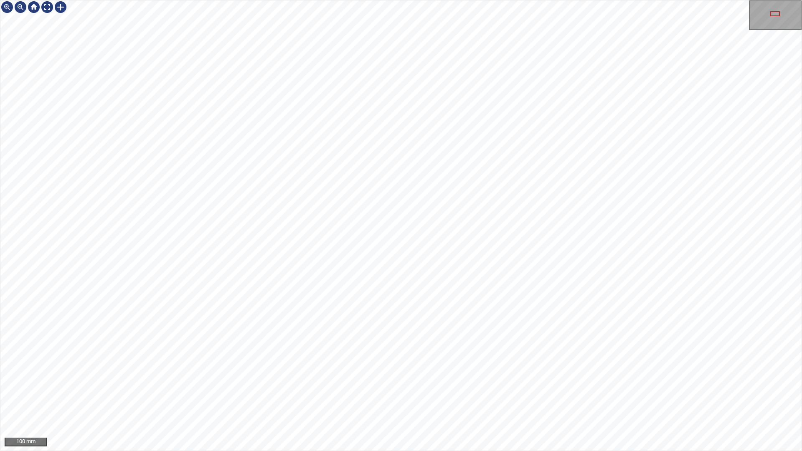
click at [656, 398] on div "100 mm" at bounding box center [401, 225] width 802 height 451
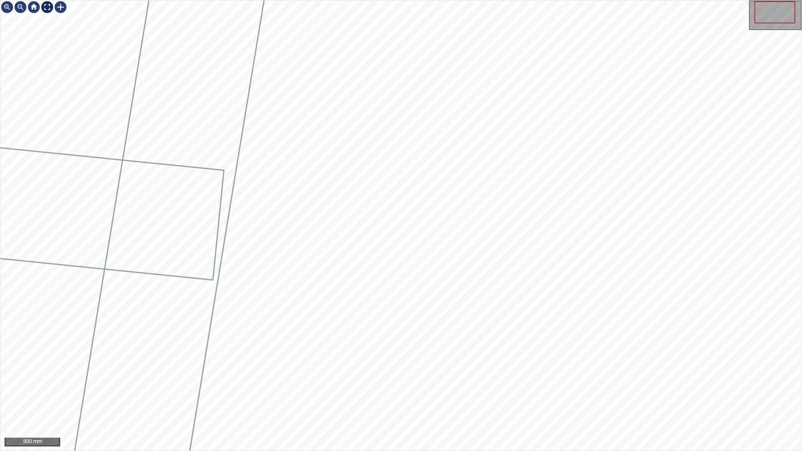
click at [48, 3] on div at bounding box center [47, 6] width 13 height 13
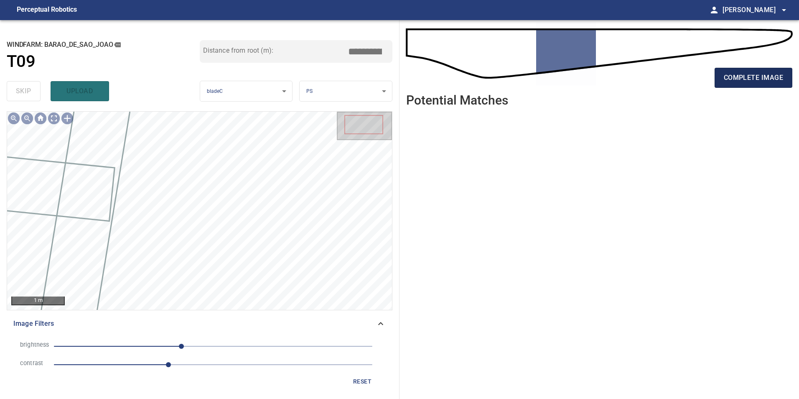
click at [754, 82] on span "complete image" at bounding box center [753, 78] width 59 height 12
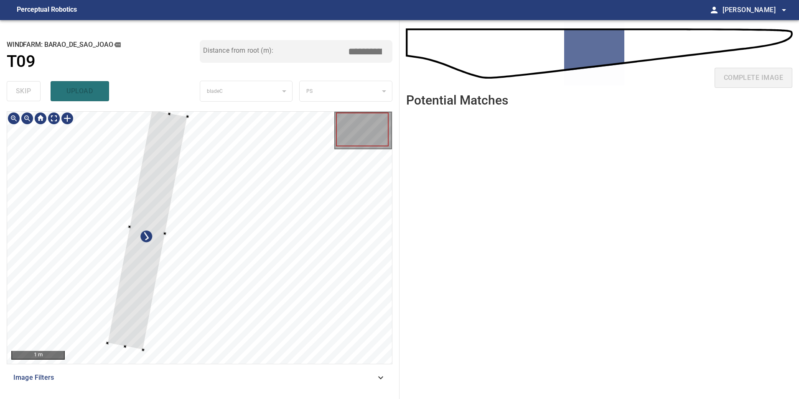
click at [68, 228] on div at bounding box center [199, 238] width 385 height 252
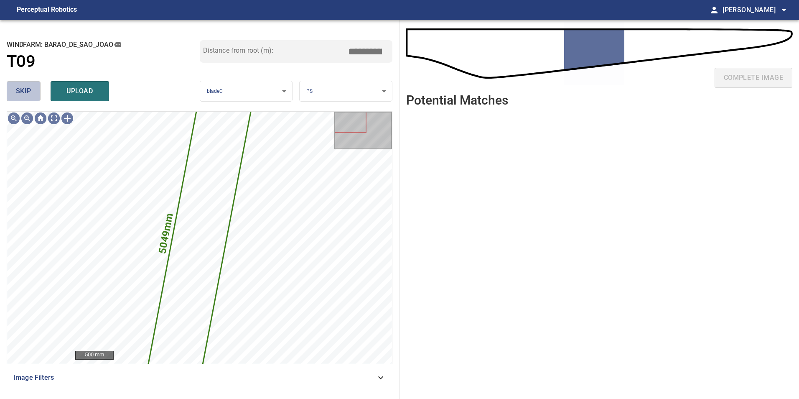
drag, startPoint x: 32, startPoint y: 89, endPoint x: 43, endPoint y: 110, distance: 23.9
click at [31, 92] on button "skip" at bounding box center [24, 91] width 34 height 20
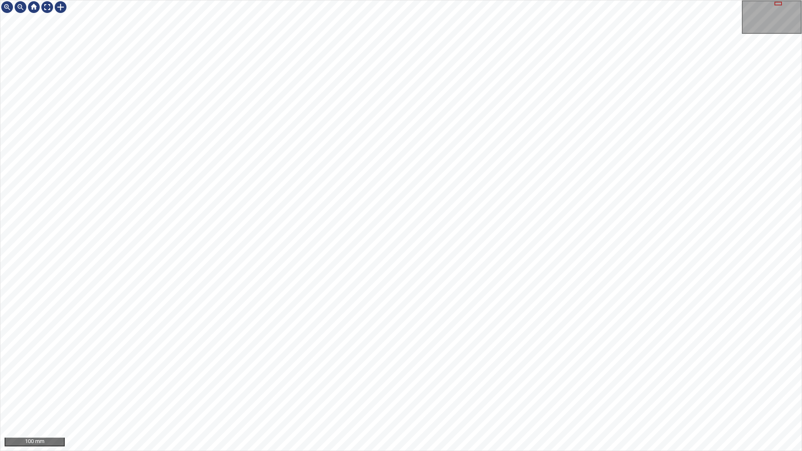
click at [656, 0] on div "100 mm" at bounding box center [401, 225] width 802 height 451
click at [469, 0] on div "100 mm" at bounding box center [401, 225] width 802 height 451
click at [578, 0] on div "100 mm" at bounding box center [401, 225] width 802 height 451
click at [430, 398] on div "100 mm" at bounding box center [401, 225] width 802 height 451
click at [445, 0] on div "100 mm" at bounding box center [401, 225] width 802 height 451
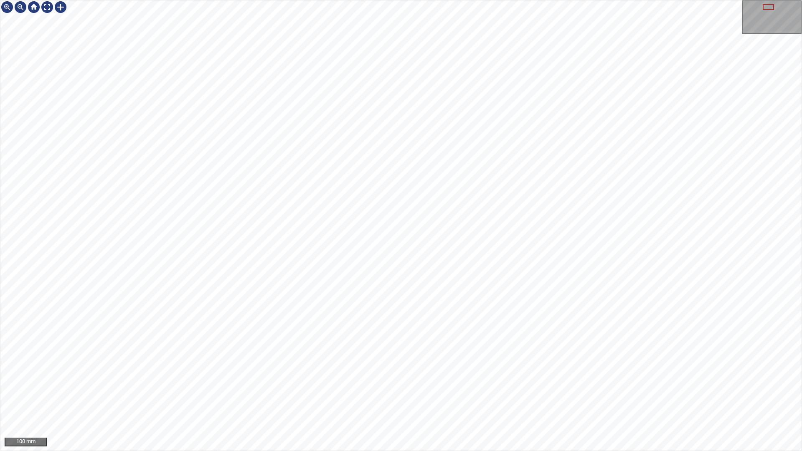
click at [327, 0] on div "100 mm" at bounding box center [401, 225] width 802 height 451
click at [402, 398] on div "100 mm" at bounding box center [401, 225] width 802 height 451
click at [312, 209] on div "100 mm" at bounding box center [401, 225] width 802 height 451
click at [519, 0] on div "100 mm" at bounding box center [401, 225] width 802 height 451
click at [496, 398] on div "100 mm" at bounding box center [401, 225] width 802 height 451
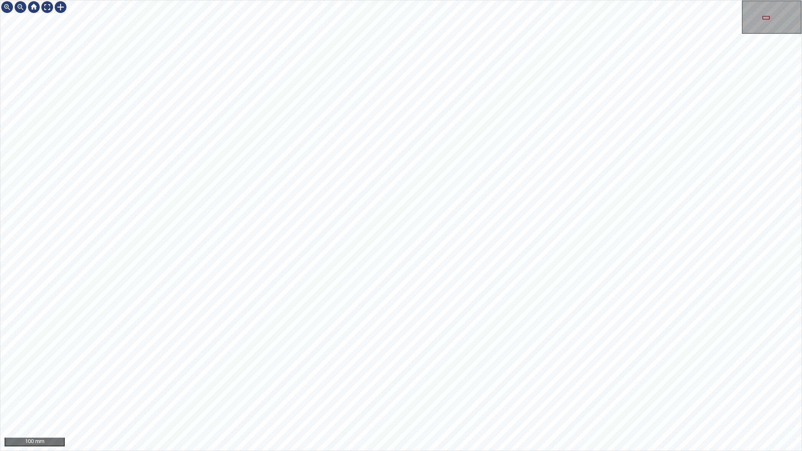
click at [575, 398] on div "100 mm" at bounding box center [401, 225] width 802 height 451
click at [530, 398] on div "100 mm" at bounding box center [401, 225] width 802 height 451
click at [303, 0] on div "20 mm" at bounding box center [401, 225] width 802 height 451
click at [578, 58] on div "100 mm" at bounding box center [401, 225] width 802 height 451
click at [675, 398] on div "100 mm" at bounding box center [401, 225] width 802 height 451
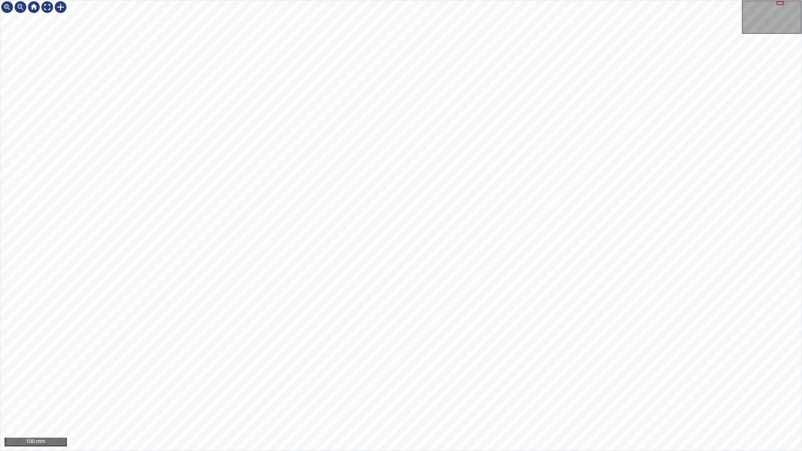
click at [564, 398] on div "100 mm" at bounding box center [401, 225] width 802 height 451
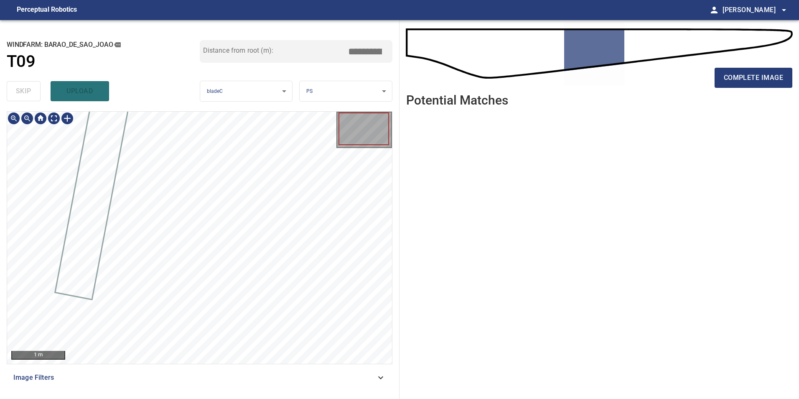
click at [338, 367] on div "Image Filters" at bounding box center [200, 377] width 386 height 20
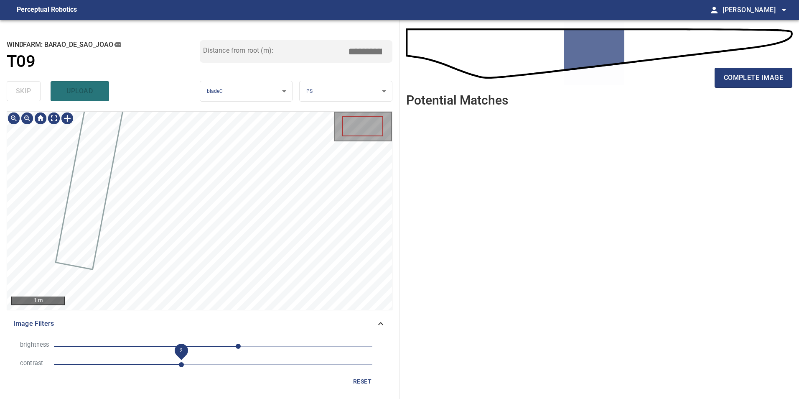
click at [183, 368] on span "2" at bounding box center [213, 365] width 318 height 12
click at [154, 346] on span "40" at bounding box center [213, 346] width 318 height 12
click at [172, 344] on span "-66" at bounding box center [213, 346] width 318 height 12
click at [190, 346] on span "-66" at bounding box center [213, 346] width 318 height 12
click at [173, 344] on span "-37" at bounding box center [213, 346] width 318 height 12
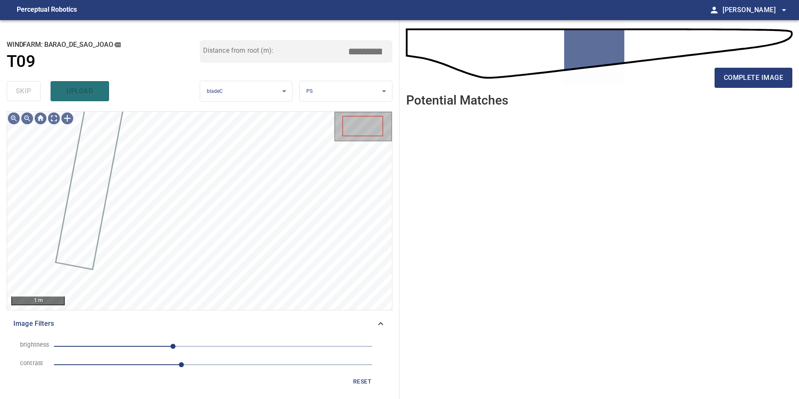
click at [171, 346] on span "-64" at bounding box center [173, 346] width 5 height 5
click at [177, 344] on span "-76" at bounding box center [213, 346] width 318 height 12
click at [160, 340] on span "-58" at bounding box center [213, 346] width 318 height 12
click at [56, 114] on div "**********" at bounding box center [200, 209] width 400 height 379
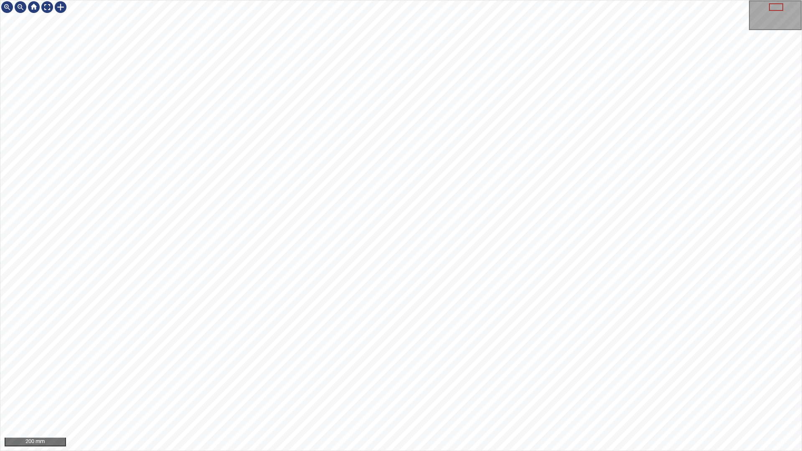
click at [430, 398] on div "200 mm" at bounding box center [401, 225] width 802 height 451
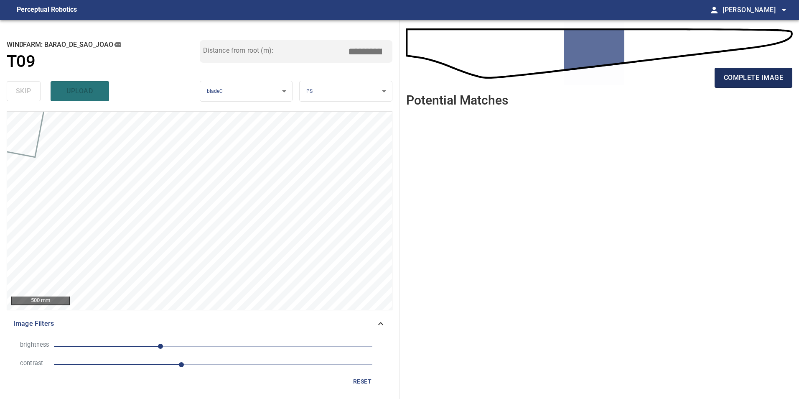
click at [738, 82] on span "complete image" at bounding box center [753, 78] width 59 height 12
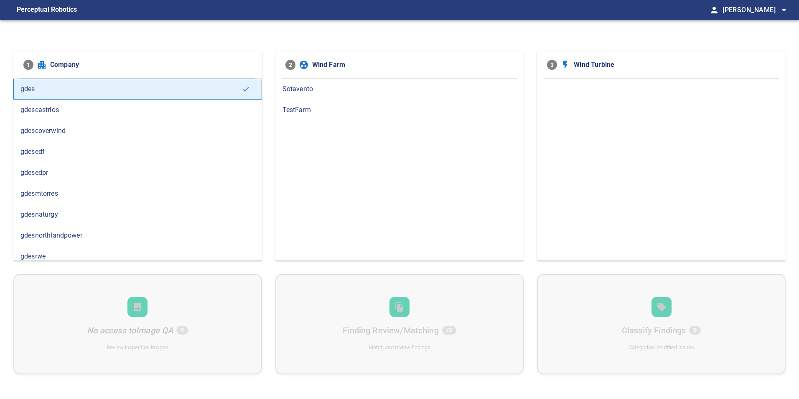
click at [75, 173] on span "gdesedpr" at bounding box center [137, 173] width 234 height 10
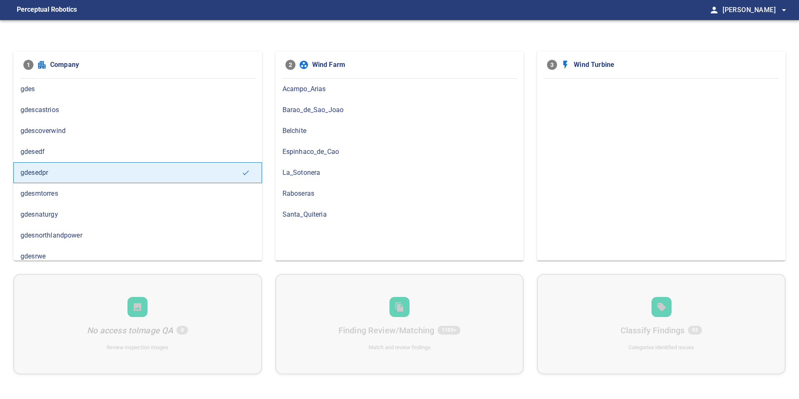
click at [358, 107] on span "Barao_de_Sao_Joao" at bounding box center [400, 110] width 234 height 10
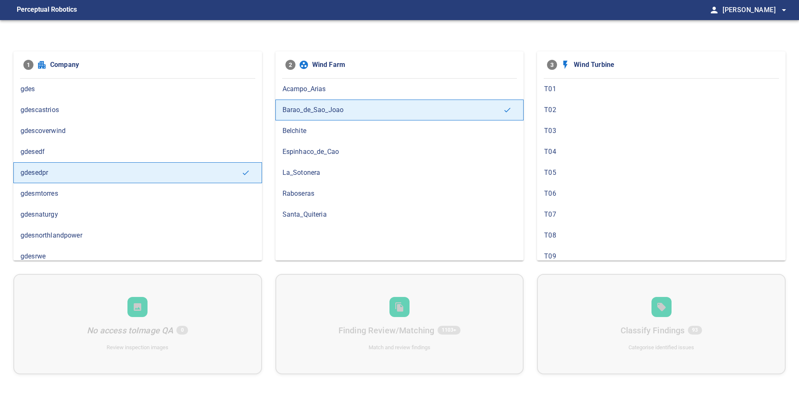
click at [625, 260] on span "T09" at bounding box center [661, 256] width 234 height 10
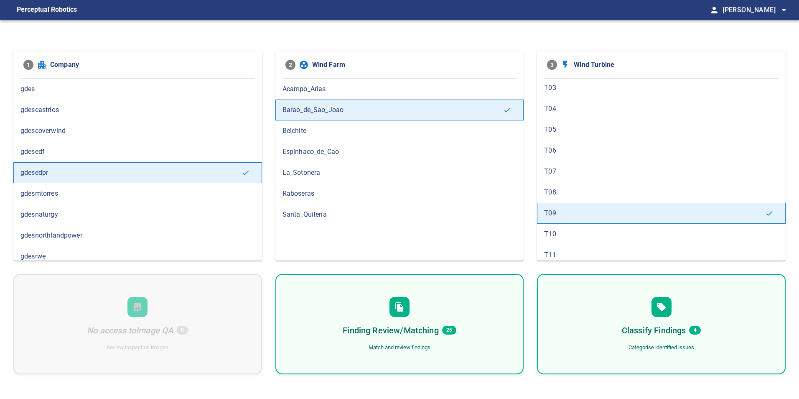
scroll to position [84, 0]
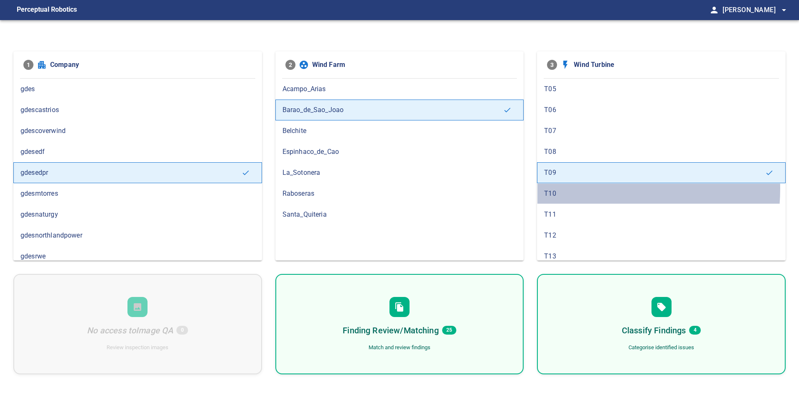
click at [574, 188] on span "T10" at bounding box center [661, 193] width 234 height 10
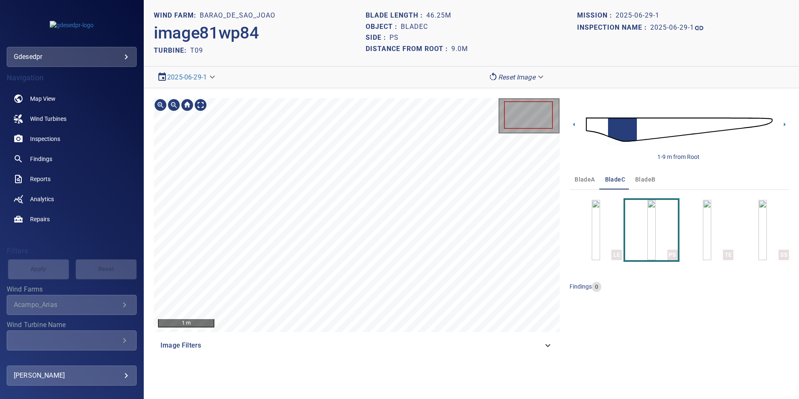
click at [97, 64] on div "gdesedpr ********" at bounding box center [72, 57] width 130 height 20
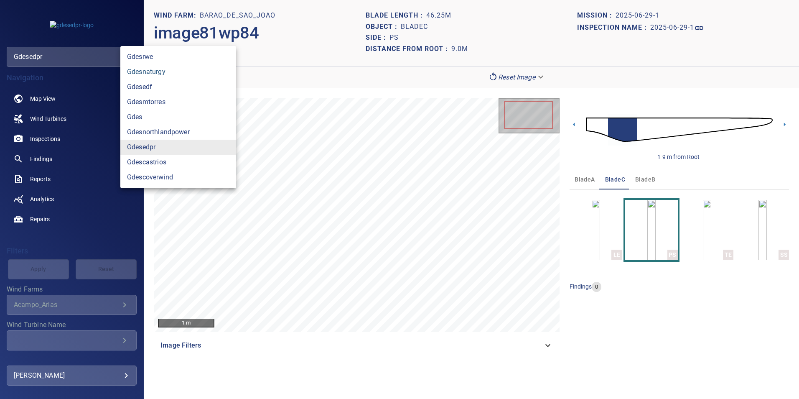
click at [125, 58] on body "**********" at bounding box center [399, 199] width 799 height 399
click at [175, 145] on link "gdesedpr" at bounding box center [178, 147] width 116 height 15
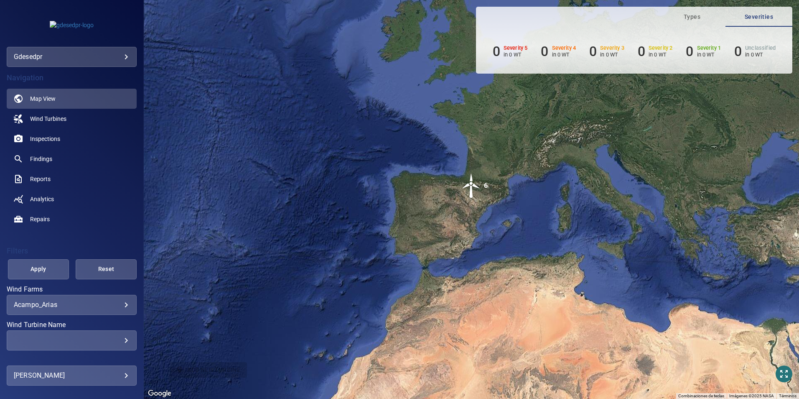
click at [82, 307] on main "**********" at bounding box center [399, 199] width 799 height 399
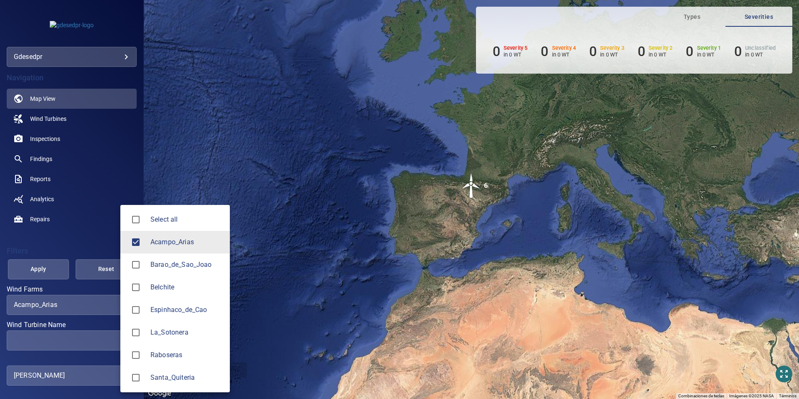
click at [115, 302] on body "**********" at bounding box center [399, 199] width 799 height 399
click at [178, 267] on span "Barao_de_Sao_Joao" at bounding box center [186, 265] width 73 height 10
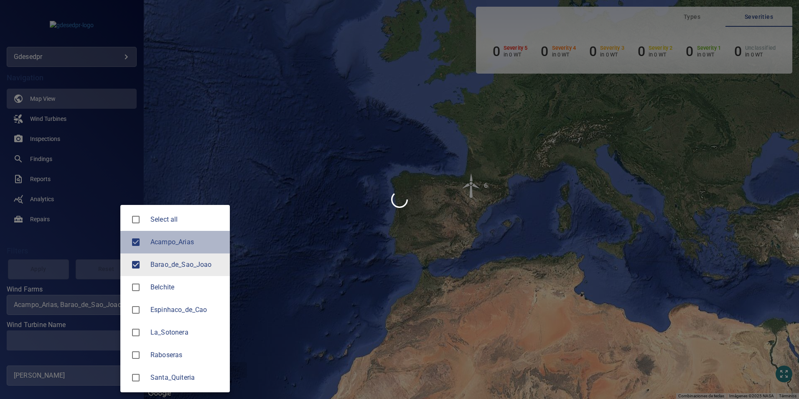
drag, startPoint x: 173, startPoint y: 242, endPoint x: 156, endPoint y: 258, distance: 23.1
click at [174, 242] on span "Acampo_Arias" at bounding box center [186, 242] width 73 height 10
type input "**********"
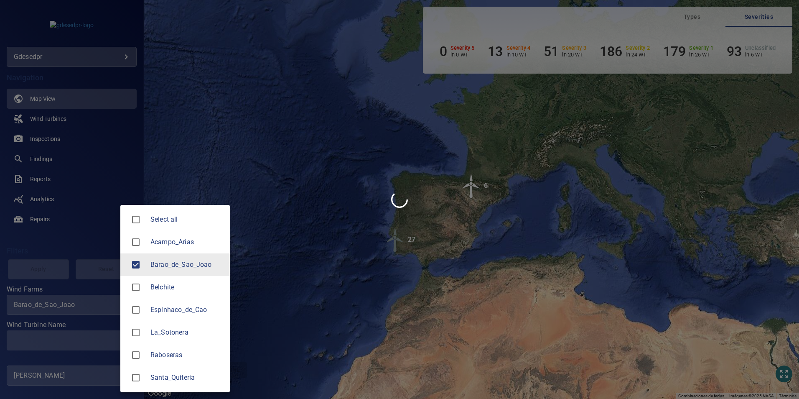
click at [103, 339] on div at bounding box center [399, 199] width 799 height 399
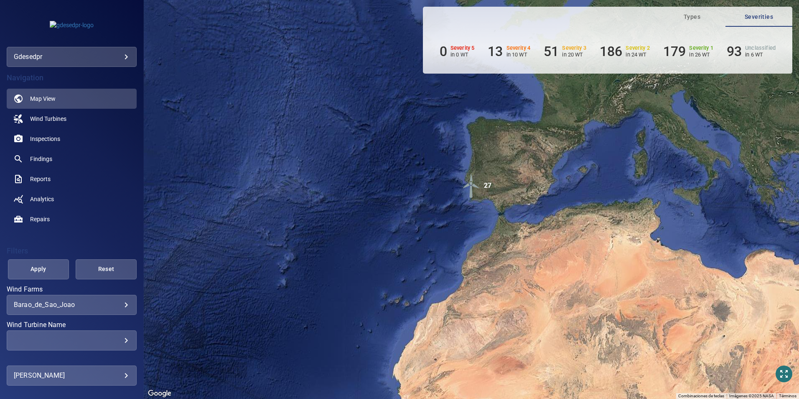
click at [101, 334] on div "​ ​" at bounding box center [72, 340] width 130 height 20
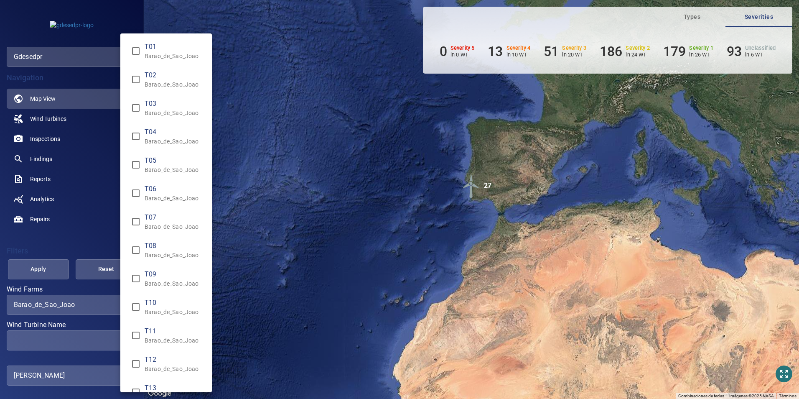
click at [165, 283] on p "Barao_de_Sao_Joao" at bounding box center [175, 283] width 61 height 8
type input "**********"
click at [53, 274] on div "Wind Turbine Name" at bounding box center [399, 199] width 799 height 399
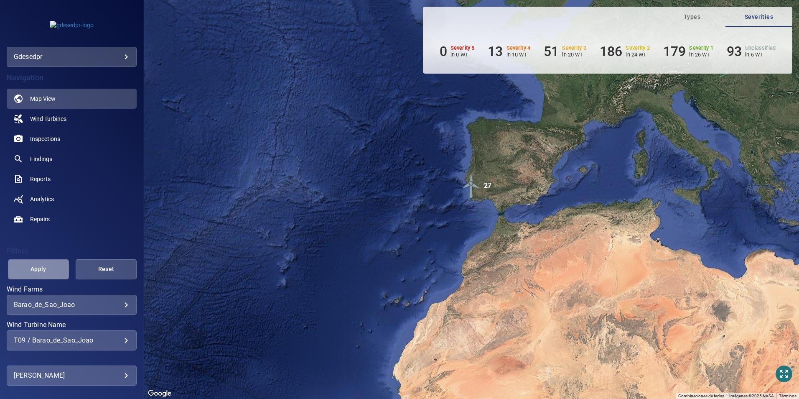
click at [47, 268] on span "Apply" at bounding box center [38, 269] width 40 height 10
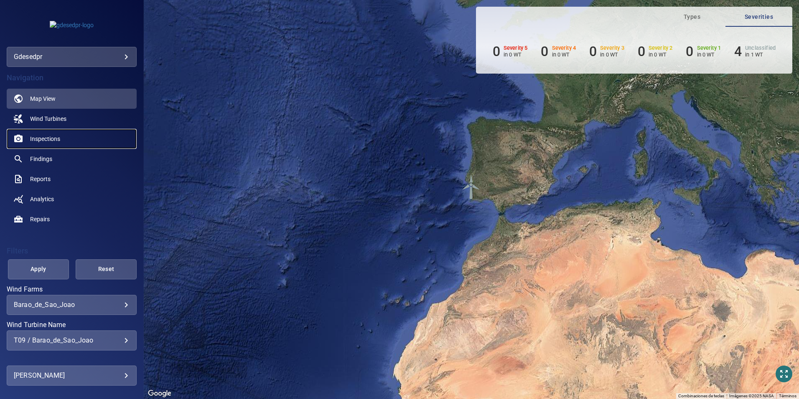
click at [42, 139] on span "Inspections" at bounding box center [45, 139] width 30 height 8
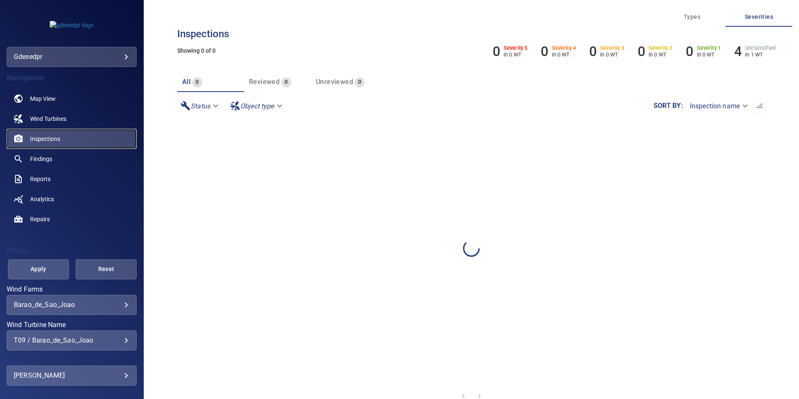
click at [44, 141] on span "Inspections" at bounding box center [45, 139] width 30 height 8
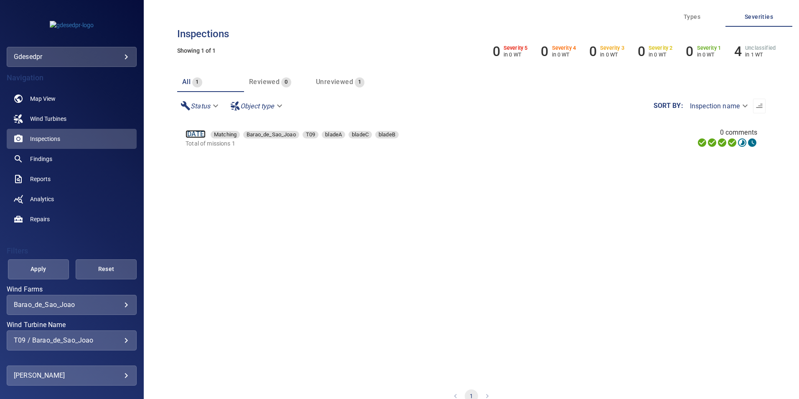
click at [192, 135] on link "[DATE]" at bounding box center [196, 134] width 20 height 8
